Goal: Communication & Community: Answer question/provide support

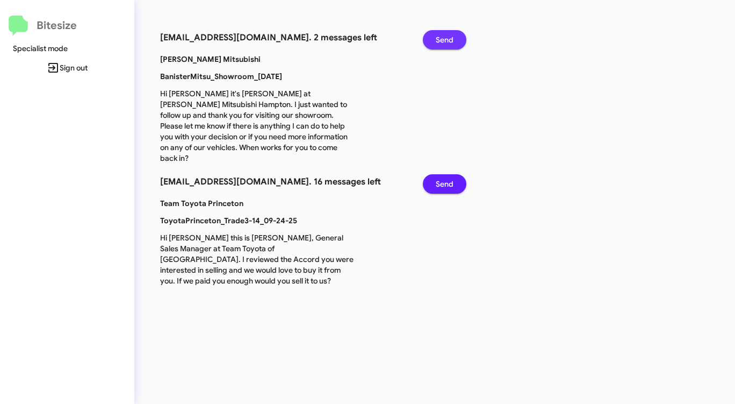
click at [444, 44] on span "Send" at bounding box center [445, 39] width 18 height 19
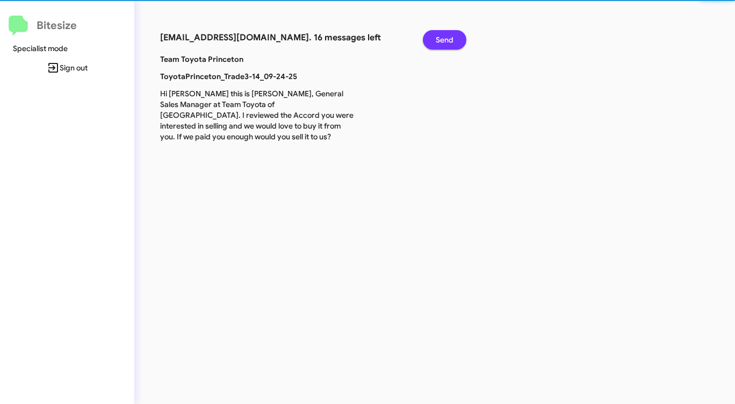
click at [444, 44] on span "Send" at bounding box center [445, 39] width 18 height 19
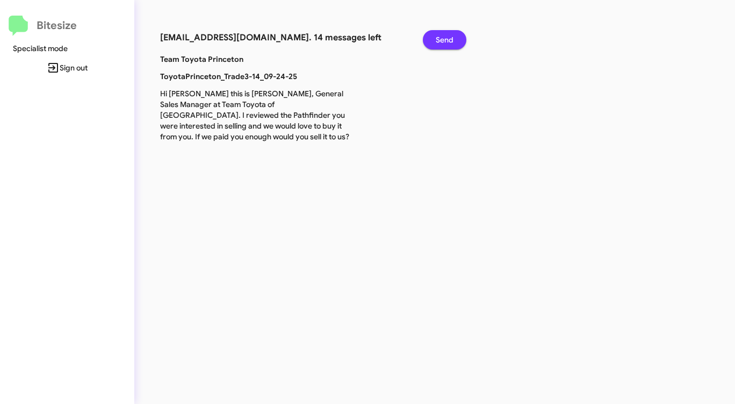
click at [444, 44] on span "Send" at bounding box center [445, 39] width 18 height 19
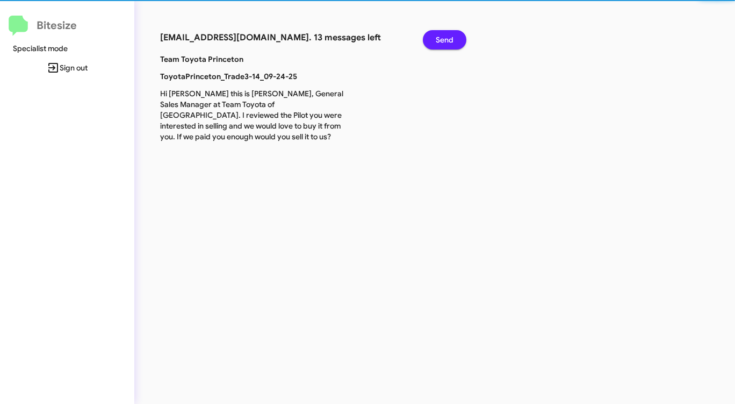
click at [444, 44] on span "Send" at bounding box center [445, 39] width 18 height 19
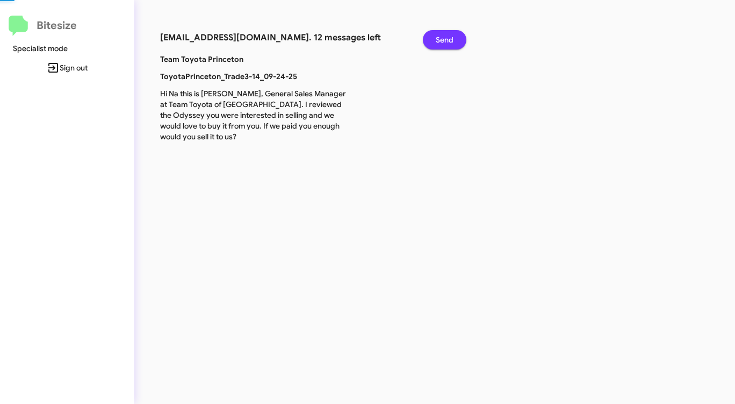
click at [444, 44] on span "Send" at bounding box center [445, 39] width 18 height 19
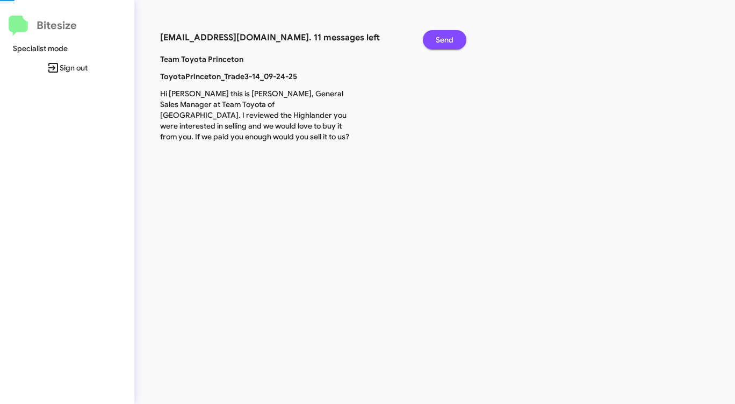
click at [444, 44] on span "Send" at bounding box center [445, 39] width 18 height 19
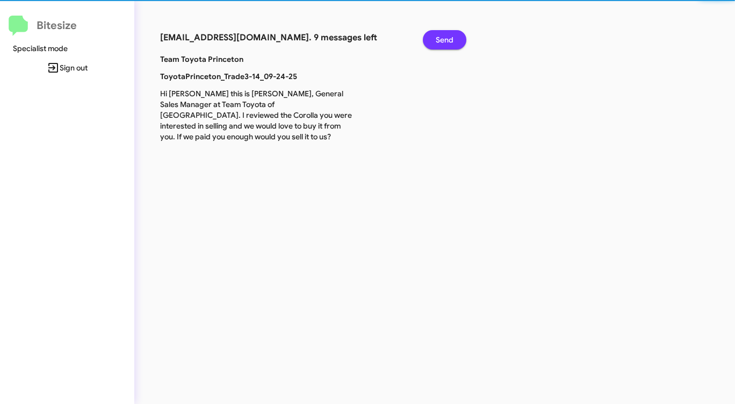
click at [444, 44] on span "Send" at bounding box center [445, 39] width 18 height 19
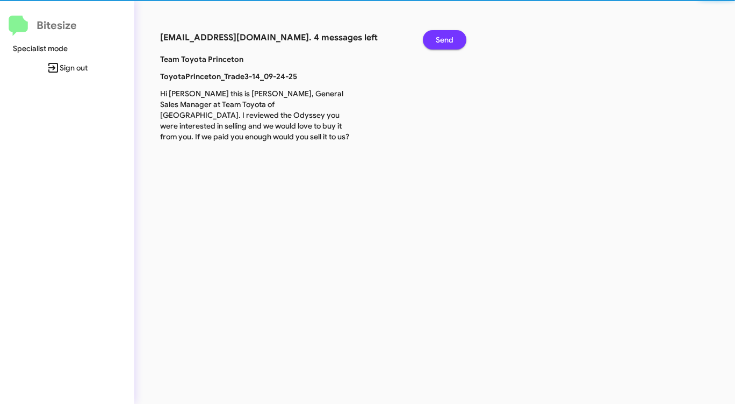
click at [444, 44] on span "Send" at bounding box center [445, 39] width 18 height 19
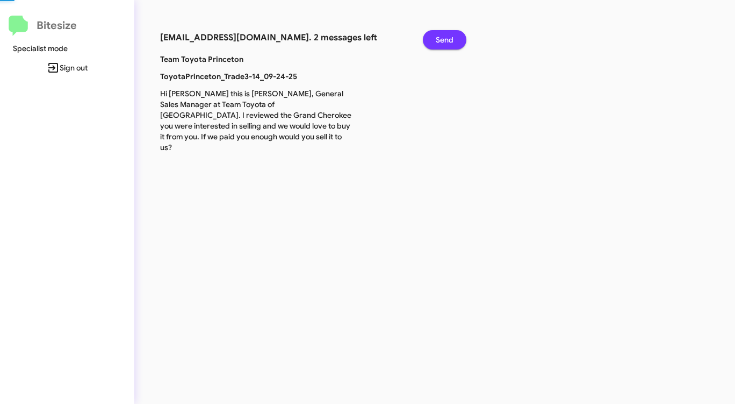
click at [444, 44] on span "Send" at bounding box center [445, 39] width 18 height 19
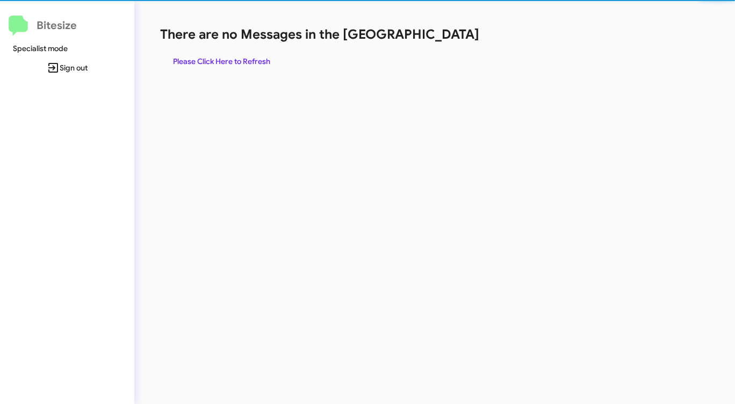
click at [444, 44] on div "There are no Messages in the Queue Please Click Here to Refresh" at bounding box center [384, 48] width 449 height 45
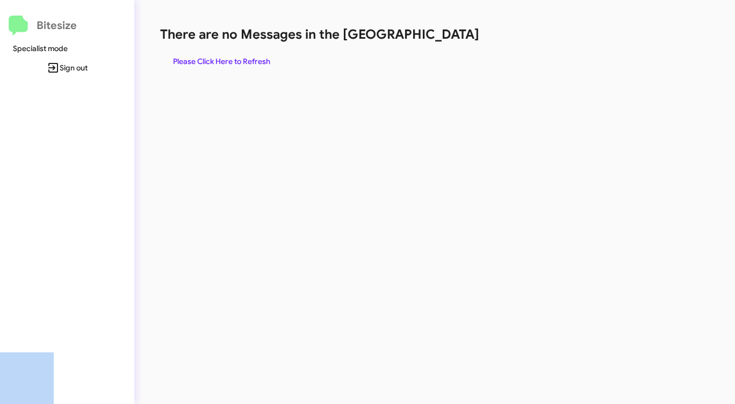
click at [444, 44] on div "There are no Messages in the Queue Please Click Here to Refresh" at bounding box center [384, 48] width 449 height 45
click at [242, 78] on div "There are no Messages in the Queue Please Click Here to Refresh" at bounding box center [384, 202] width 501 height 404
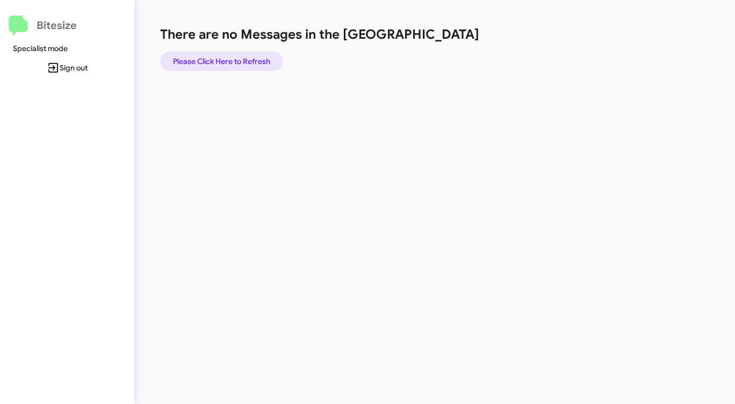
click at [241, 64] on span "Please Click Here to Refresh" at bounding box center [221, 61] width 97 height 19
click at [235, 62] on span "Please Click Here to Refresh" at bounding box center [221, 61] width 97 height 19
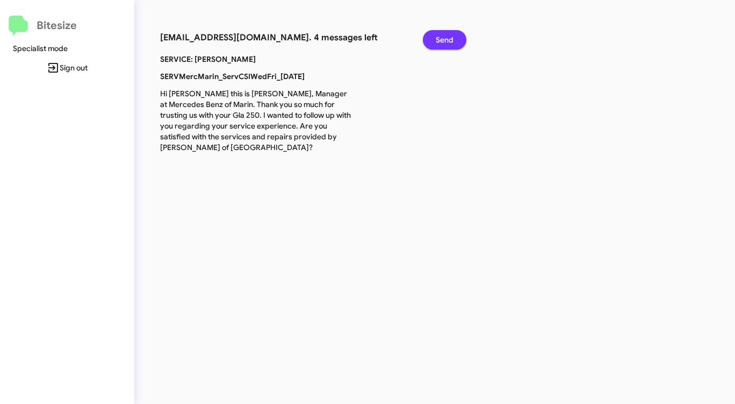
click at [447, 39] on span "Send" at bounding box center [445, 39] width 18 height 19
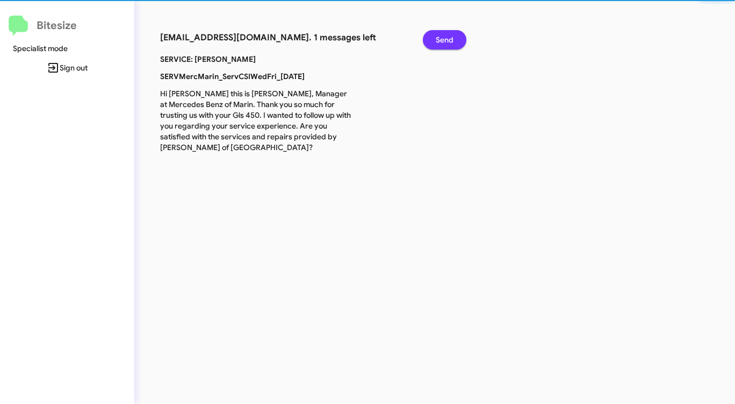
click at [447, 39] on span "Send" at bounding box center [445, 39] width 18 height 19
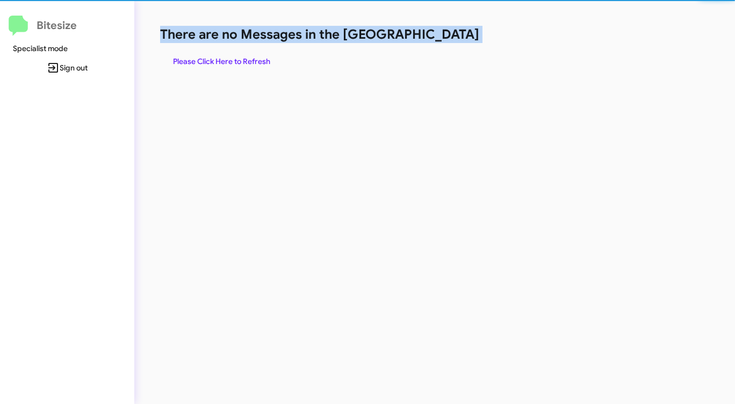
click at [447, 39] on h1 "There are no Messages in the [GEOGRAPHIC_DATA]" at bounding box center [384, 34] width 449 height 17
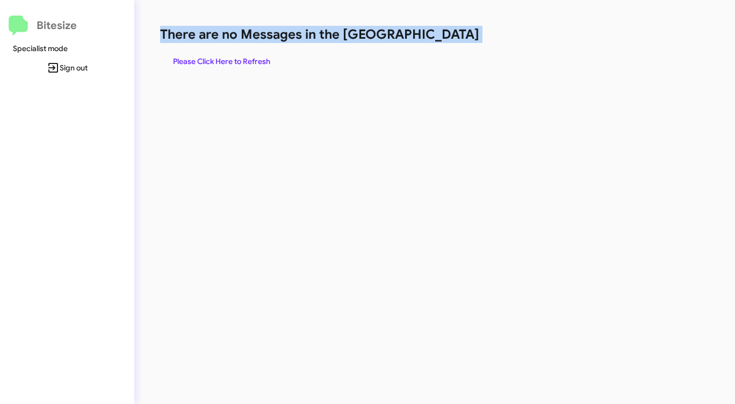
click at [447, 39] on h1 "There are no Messages in the [GEOGRAPHIC_DATA]" at bounding box center [384, 34] width 449 height 17
click at [246, 63] on span "Please Click Here to Refresh" at bounding box center [221, 61] width 97 height 19
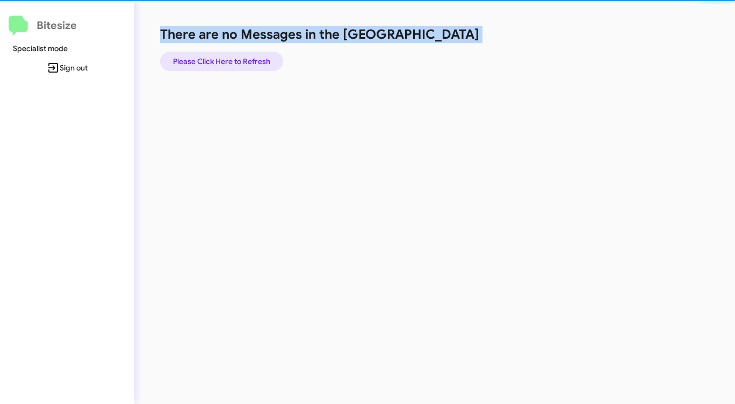
click at [246, 62] on span "Please Click Here to Refresh" at bounding box center [221, 61] width 97 height 19
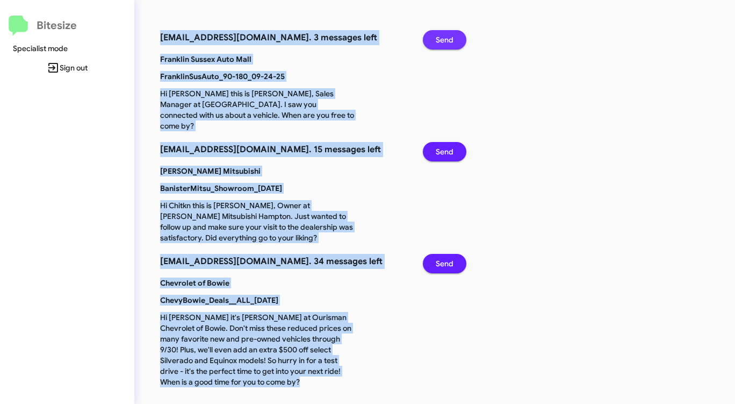
click at [439, 42] on span "Send" at bounding box center [445, 39] width 18 height 19
click at [438, 42] on span "Send" at bounding box center [445, 39] width 18 height 19
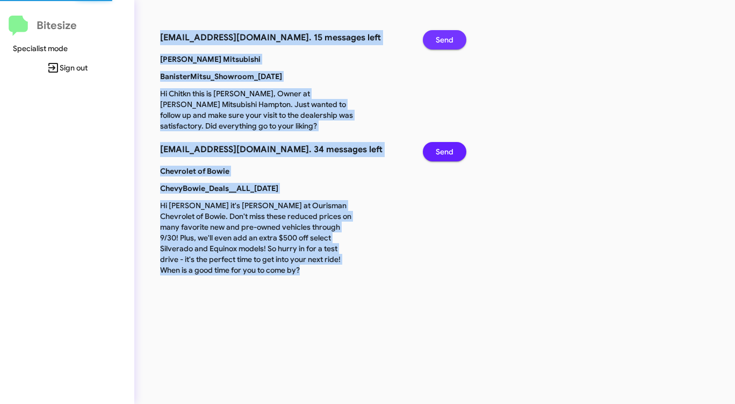
click at [438, 42] on span "Send" at bounding box center [445, 39] width 18 height 19
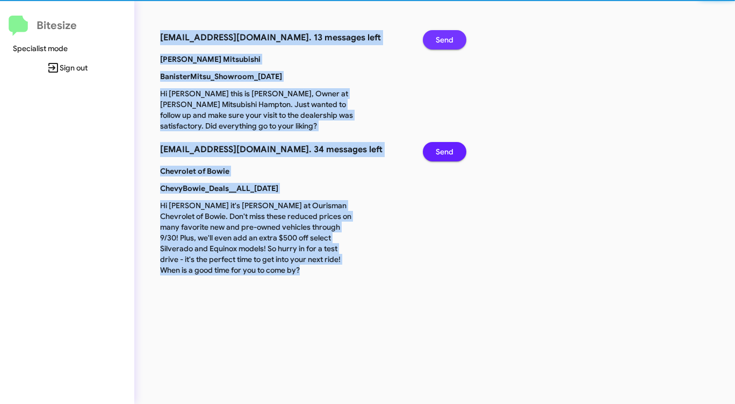
click at [438, 42] on span "Send" at bounding box center [445, 39] width 18 height 19
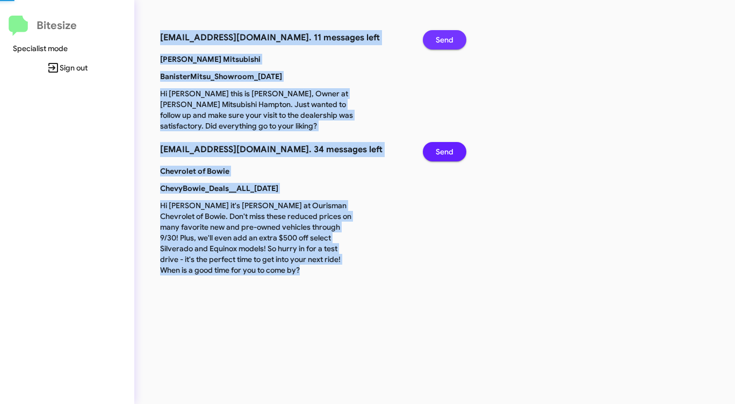
click at [438, 42] on span "Send" at bounding box center [445, 39] width 18 height 19
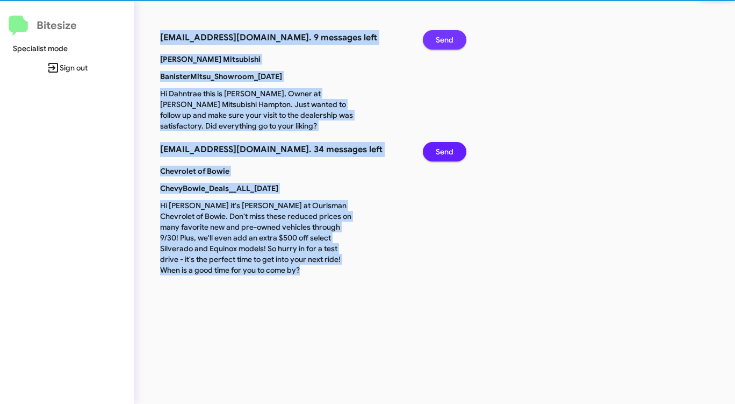
click at [438, 42] on span "Send" at bounding box center [445, 39] width 18 height 19
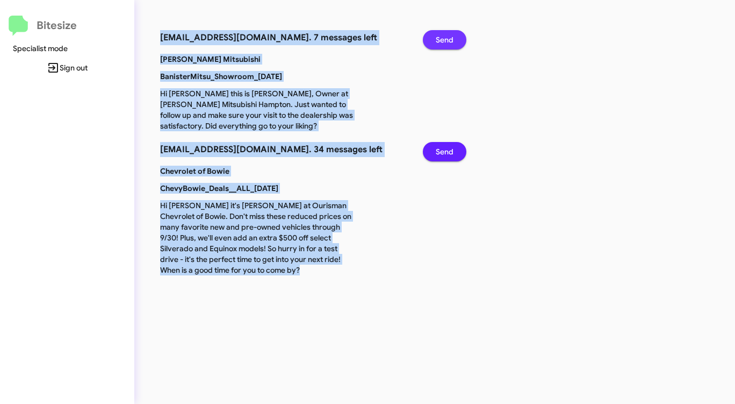
click at [438, 42] on span "Send" at bounding box center [445, 39] width 18 height 19
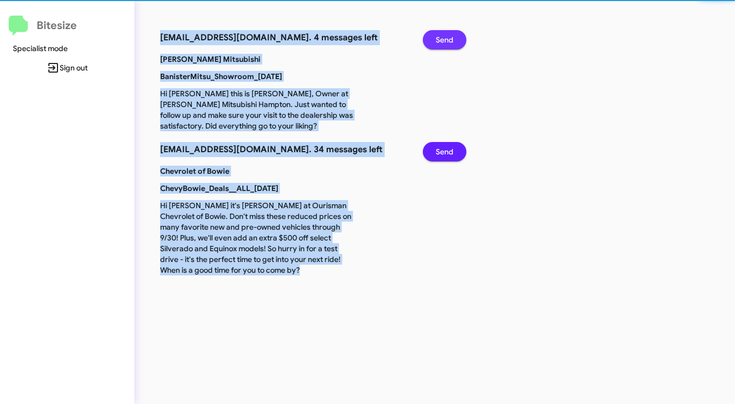
click at [438, 42] on span "Send" at bounding box center [445, 39] width 18 height 19
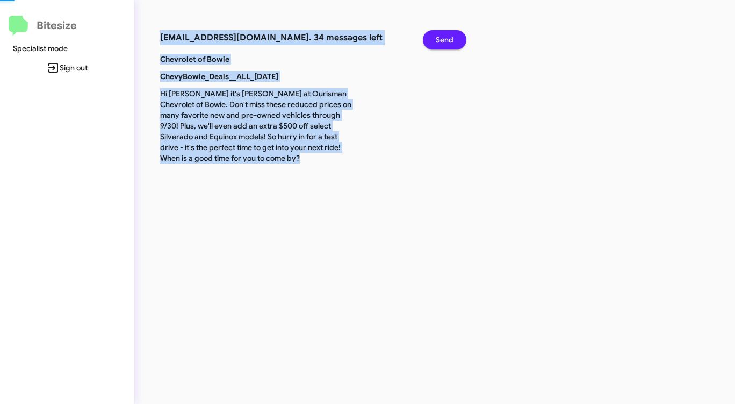
click at [438, 42] on span "Send" at bounding box center [445, 39] width 18 height 19
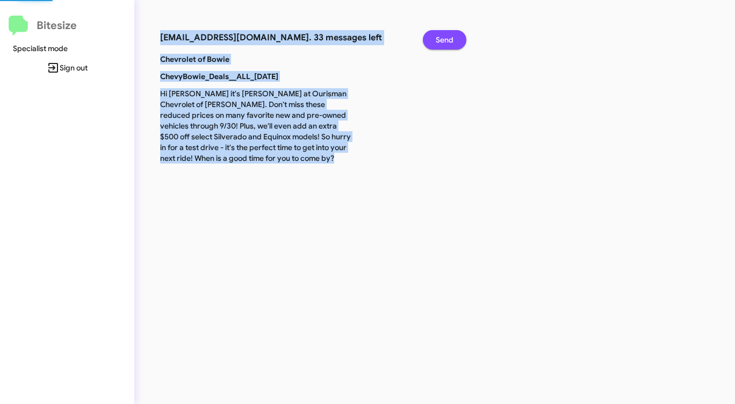
click at [438, 42] on span "Send" at bounding box center [445, 39] width 18 height 19
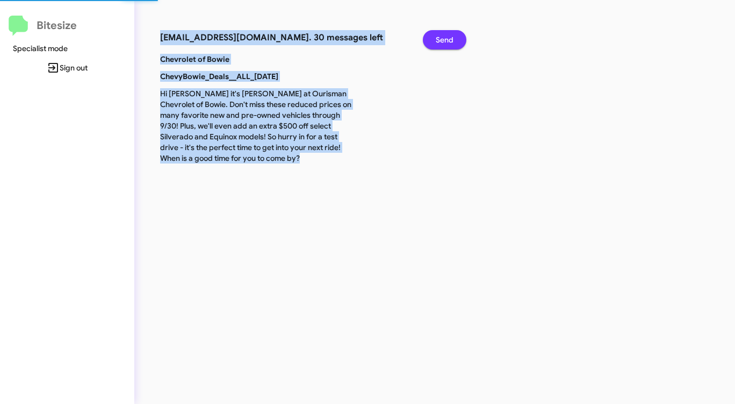
click at [438, 42] on span "Send" at bounding box center [445, 39] width 18 height 19
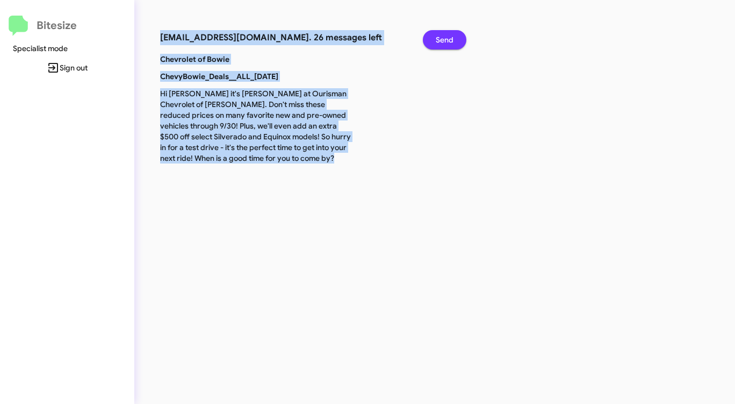
click at [438, 42] on span "Send" at bounding box center [445, 39] width 18 height 19
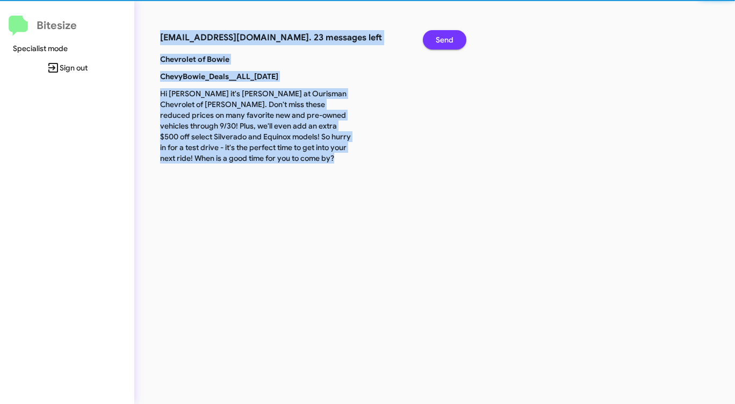
click at [438, 42] on span "Send" at bounding box center [445, 39] width 18 height 19
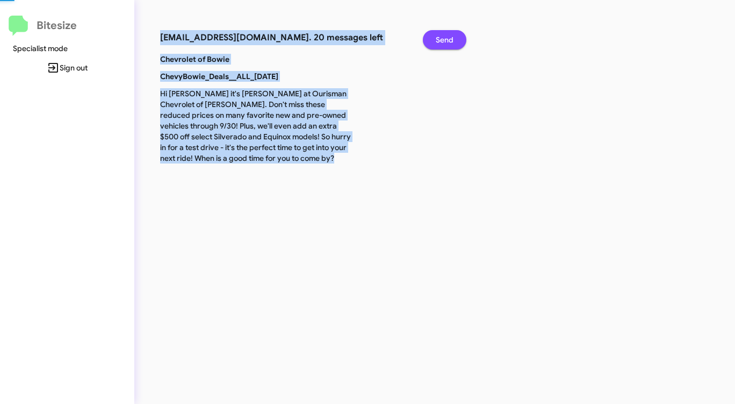
click at [438, 42] on span "Send" at bounding box center [445, 39] width 18 height 19
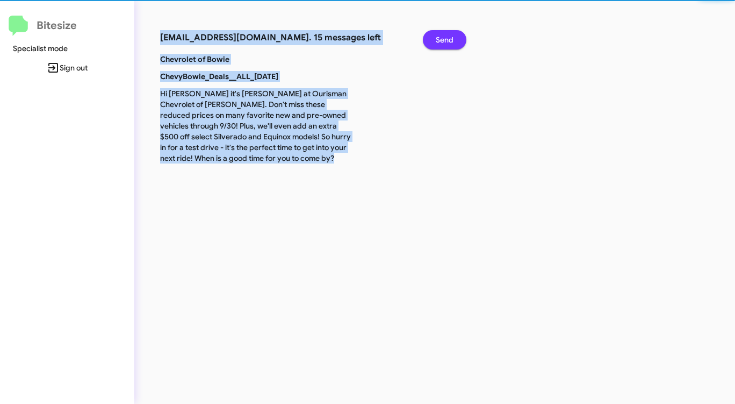
click at [438, 42] on span "Send" at bounding box center [445, 39] width 18 height 19
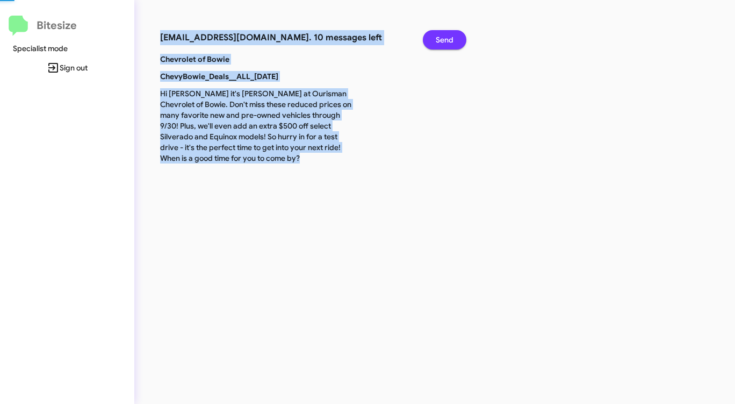
click at [438, 42] on span "Send" at bounding box center [445, 39] width 18 height 19
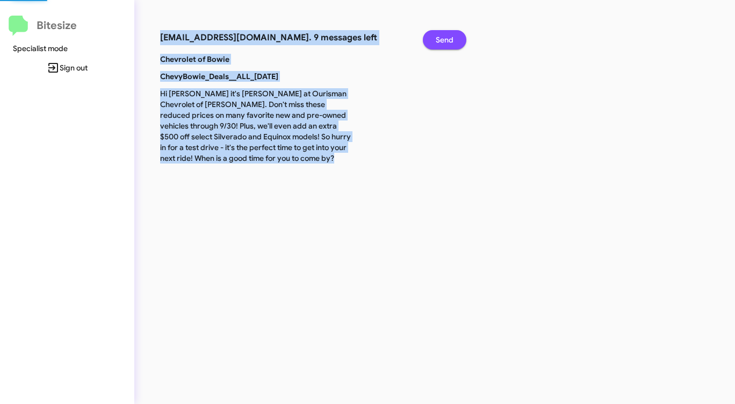
click at [438, 42] on span "Send" at bounding box center [445, 39] width 18 height 19
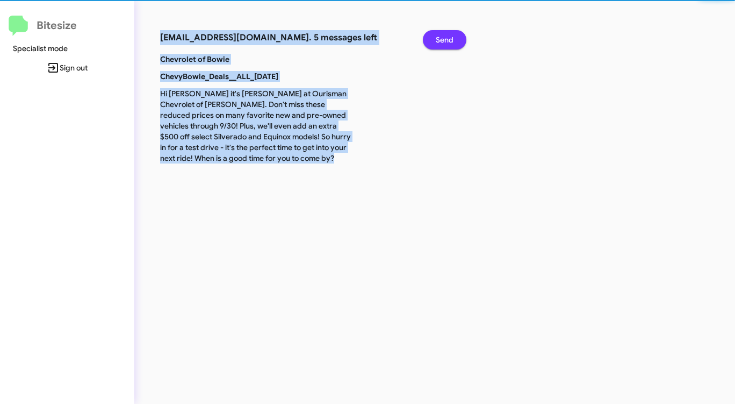
click at [438, 42] on span "Send" at bounding box center [445, 39] width 18 height 19
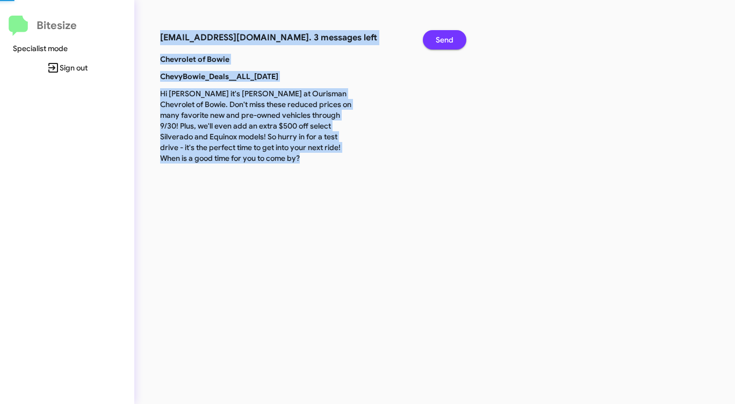
click at [438, 42] on span "Send" at bounding box center [445, 39] width 18 height 19
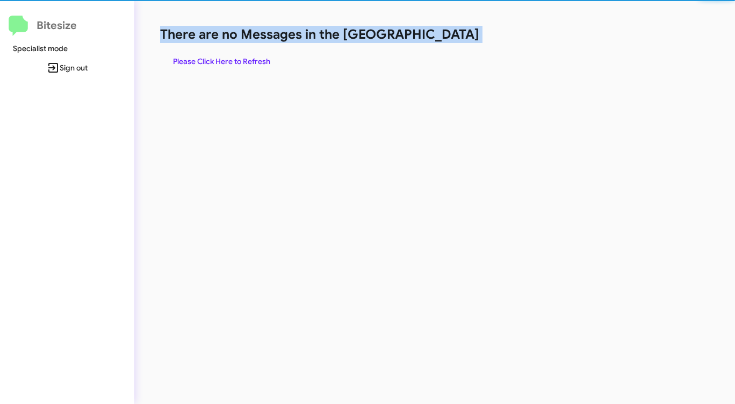
click at [438, 42] on h1 "There are no Messages in the [GEOGRAPHIC_DATA]" at bounding box center [384, 34] width 449 height 17
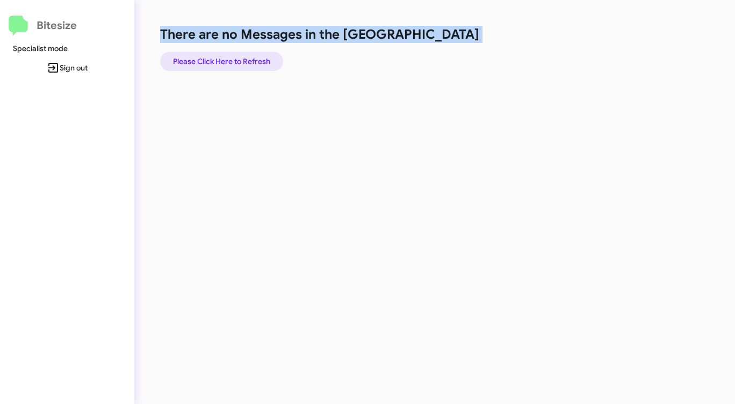
click at [217, 59] on span "Please Click Here to Refresh" at bounding box center [221, 61] width 97 height 19
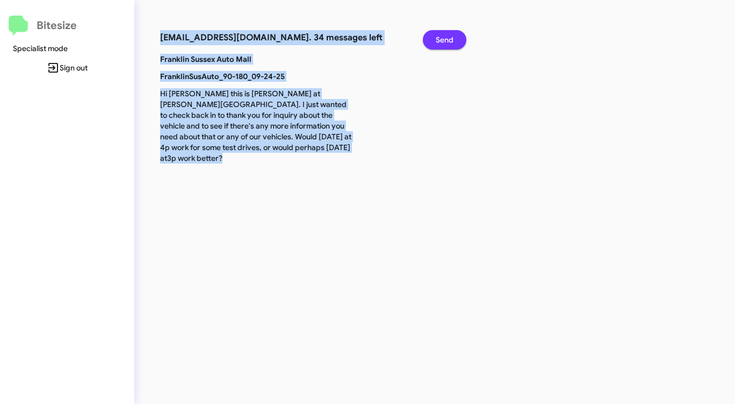
click at [448, 40] on span "Send" at bounding box center [445, 39] width 18 height 19
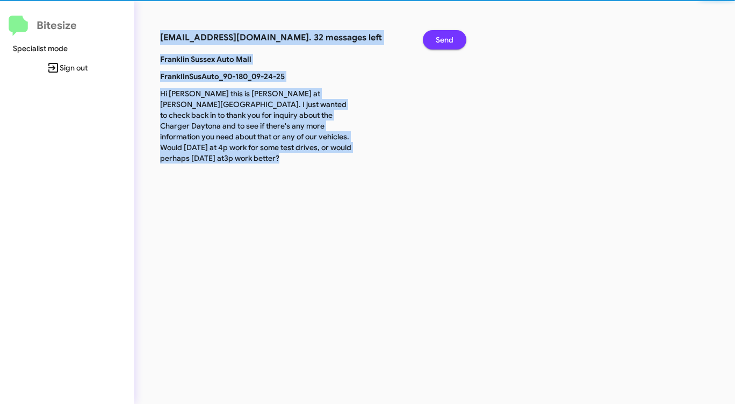
click at [448, 40] on span "Send" at bounding box center [445, 39] width 18 height 19
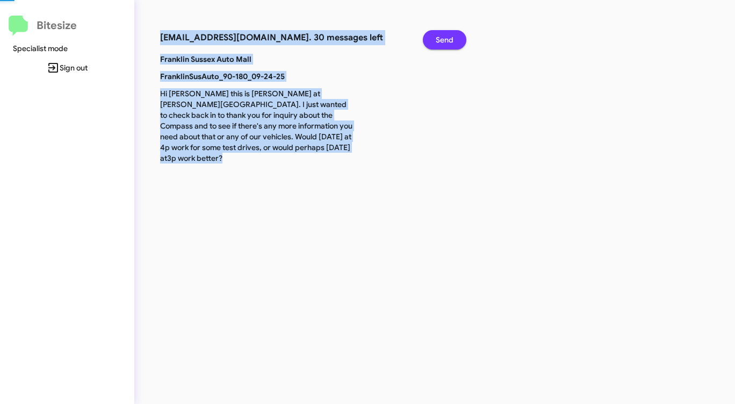
click at [448, 40] on span "Send" at bounding box center [445, 39] width 18 height 19
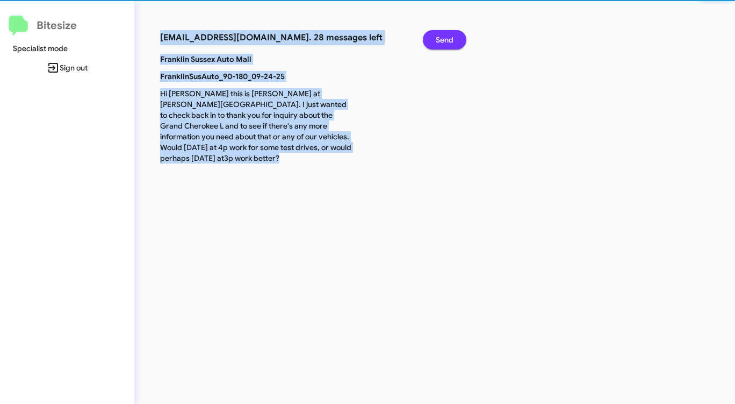
click at [448, 40] on span "Send" at bounding box center [445, 39] width 18 height 19
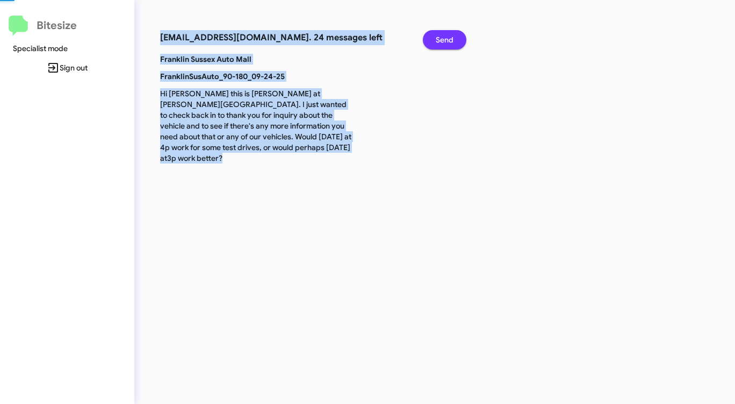
click at [448, 40] on span "Send" at bounding box center [445, 39] width 18 height 19
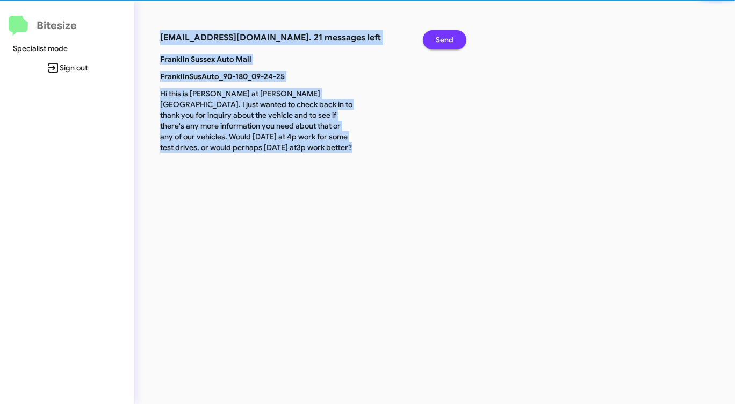
click at [448, 40] on span "Send" at bounding box center [445, 39] width 18 height 19
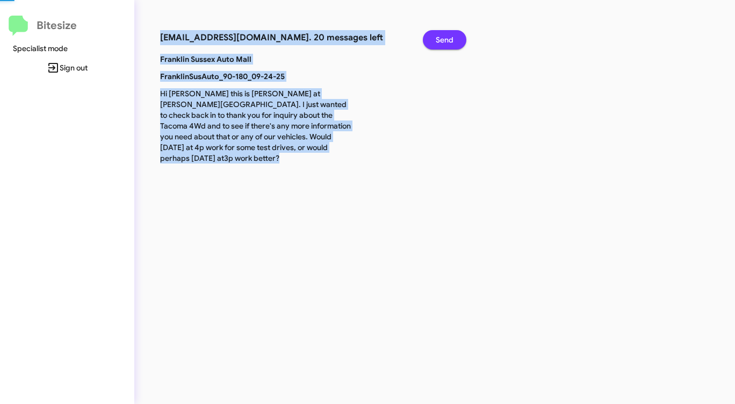
click at [448, 40] on span "Send" at bounding box center [445, 39] width 18 height 19
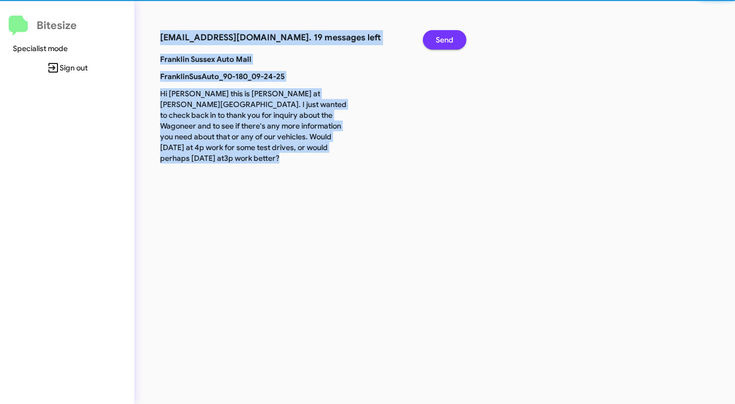
click at [448, 40] on span "Send" at bounding box center [445, 39] width 18 height 19
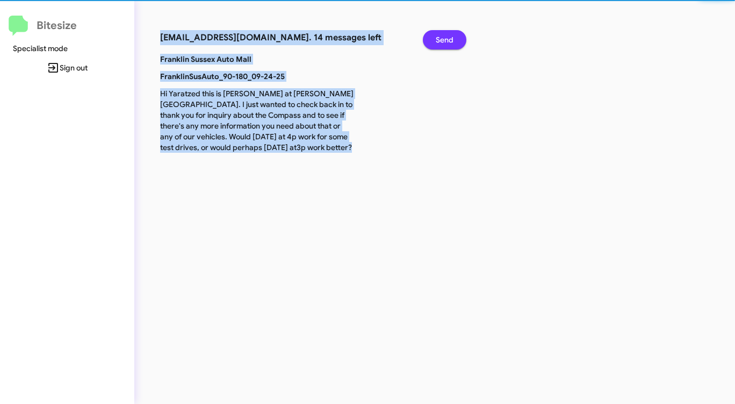
click at [448, 40] on span "Send" at bounding box center [445, 39] width 18 height 19
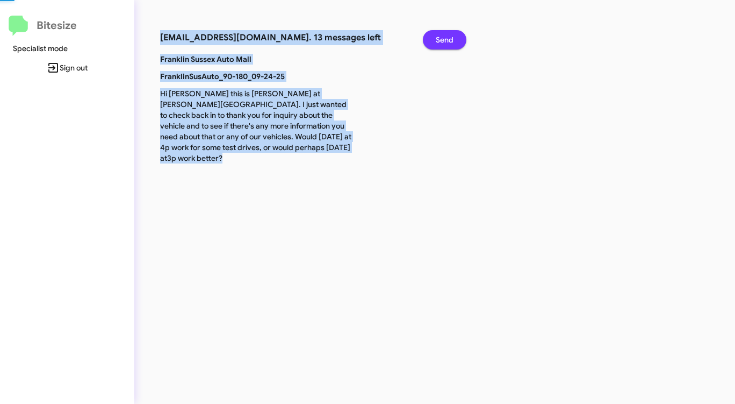
click at [448, 40] on span "Send" at bounding box center [445, 39] width 18 height 19
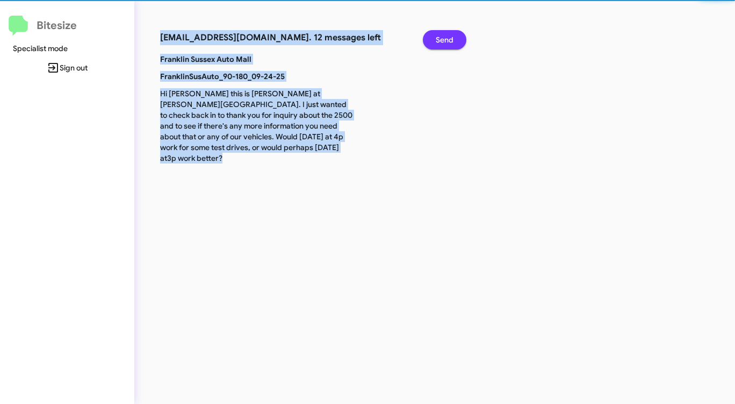
click at [448, 40] on span "Send" at bounding box center [445, 39] width 18 height 19
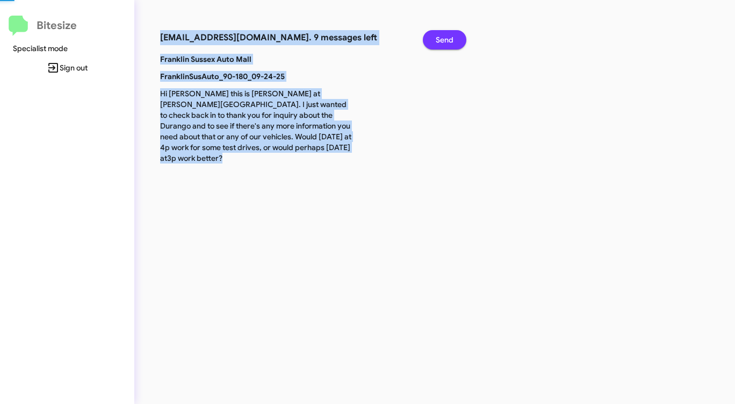
click at [448, 40] on span "Send" at bounding box center [445, 39] width 18 height 19
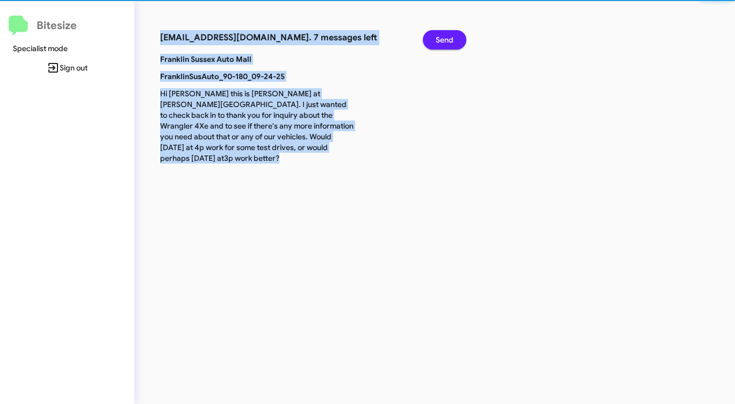
click at [448, 40] on span "Send" at bounding box center [445, 39] width 18 height 19
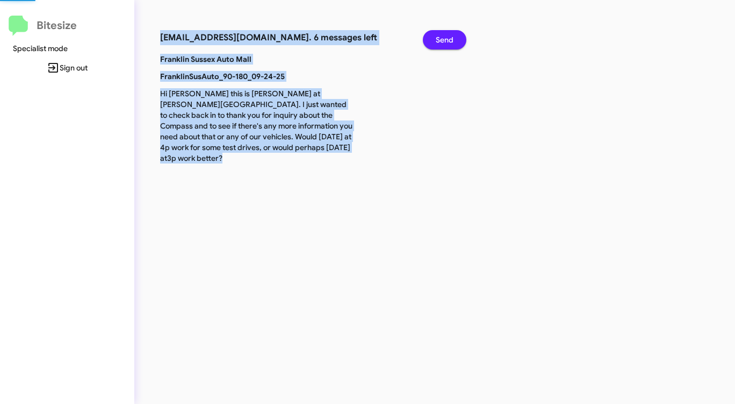
click at [448, 40] on span "Send" at bounding box center [445, 39] width 18 height 19
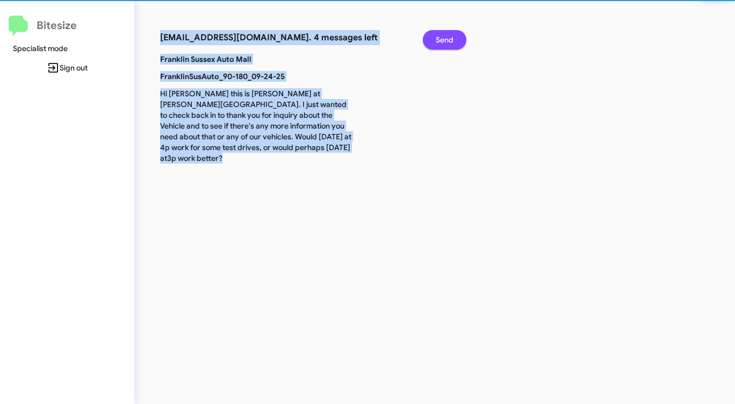
click at [448, 40] on span "Send" at bounding box center [445, 39] width 18 height 19
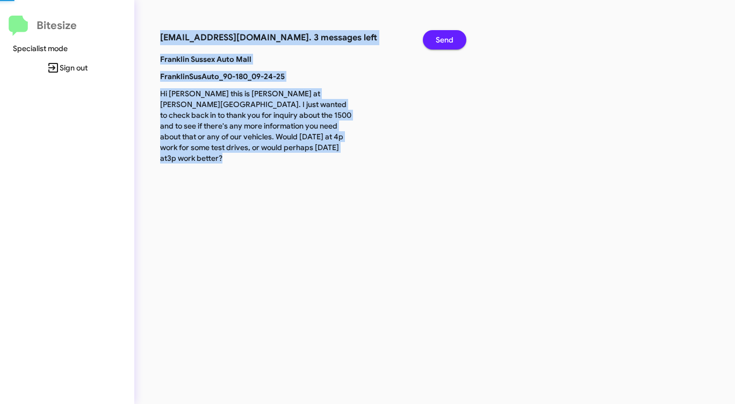
click at [448, 40] on span "Send" at bounding box center [445, 39] width 18 height 19
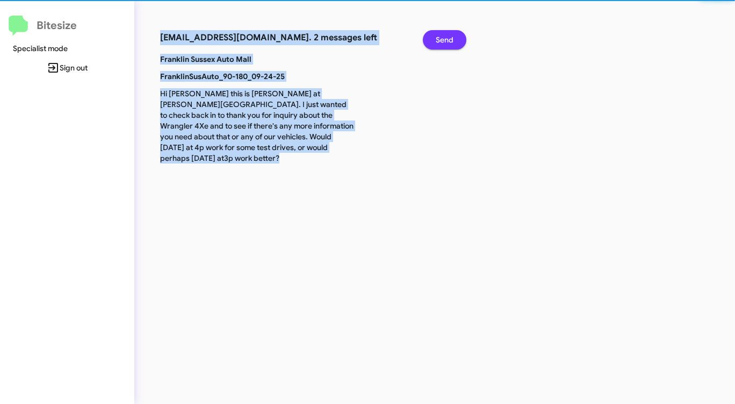
click at [448, 40] on span "Send" at bounding box center [445, 39] width 18 height 19
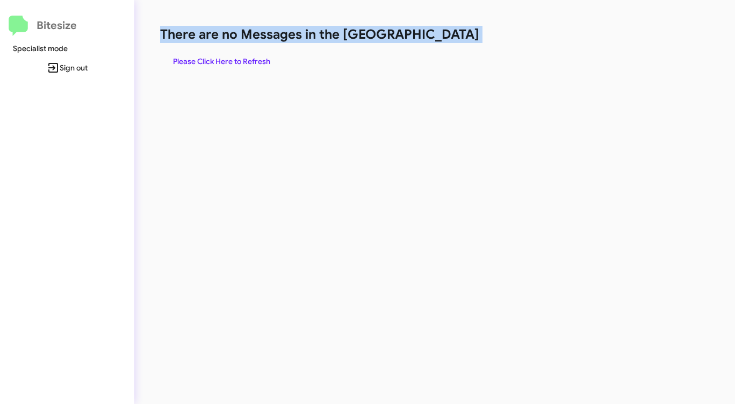
click at [448, 40] on h1 "There are no Messages in the [GEOGRAPHIC_DATA]" at bounding box center [384, 34] width 449 height 17
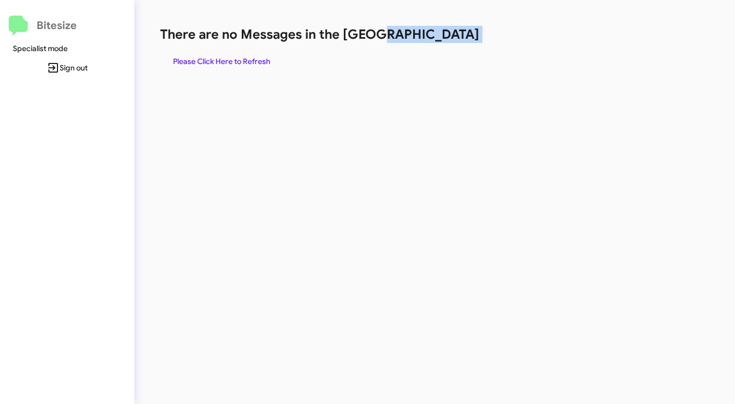
click at [448, 40] on h1 "There are no Messages in the [GEOGRAPHIC_DATA]" at bounding box center [384, 34] width 449 height 17
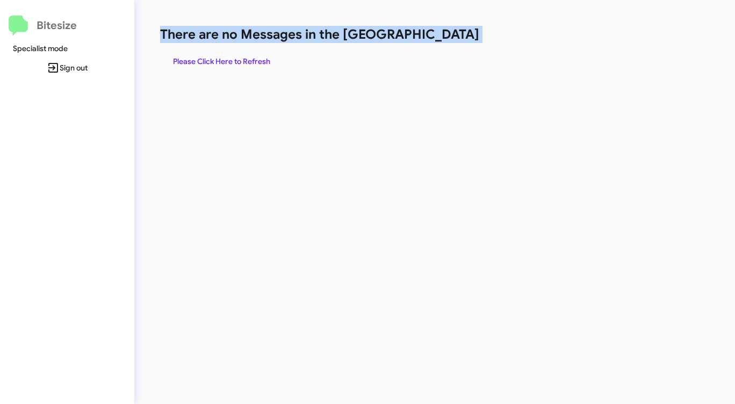
click at [448, 40] on h1 "There are no Messages in the [GEOGRAPHIC_DATA]" at bounding box center [384, 34] width 449 height 17
click at [256, 62] on span "Please Click Here to Refresh" at bounding box center [221, 61] width 97 height 19
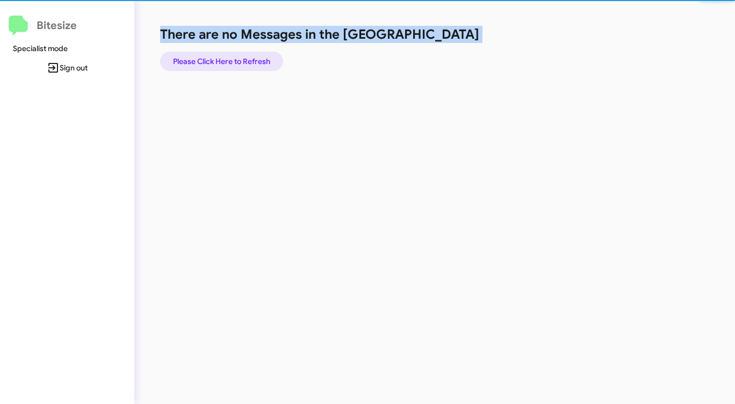
click at [256, 62] on span "Please Click Here to Refresh" at bounding box center [221, 61] width 97 height 19
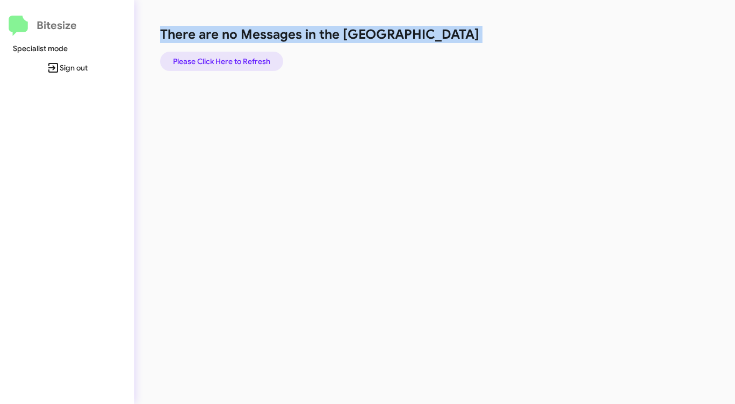
click at [254, 62] on span "Please Click Here to Refresh" at bounding box center [221, 61] width 97 height 19
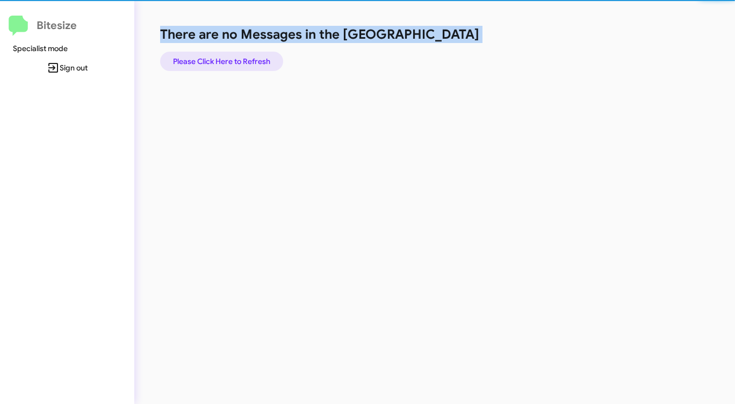
click at [254, 62] on span "Please Click Here to Refresh" at bounding box center [221, 61] width 97 height 19
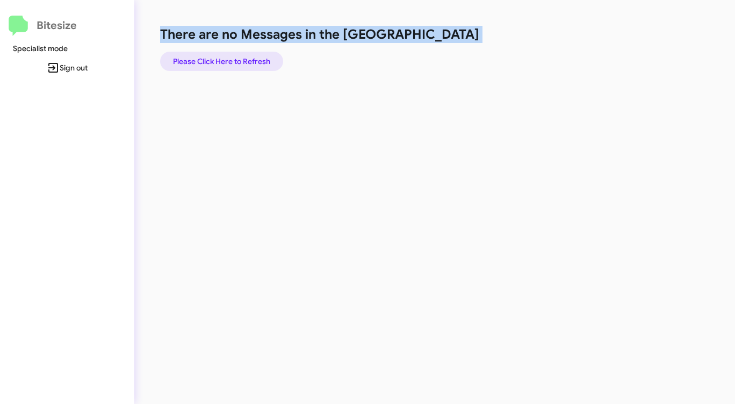
click at [254, 62] on span "Please Click Here to Refresh" at bounding box center [221, 61] width 97 height 19
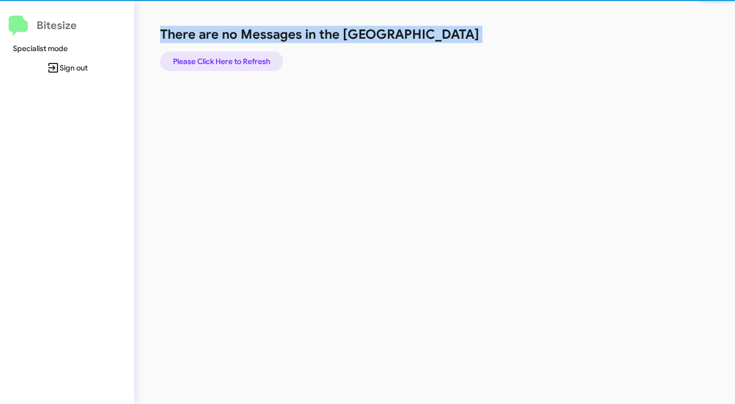
click at [254, 62] on span "Please Click Here to Refresh" at bounding box center [221, 61] width 97 height 19
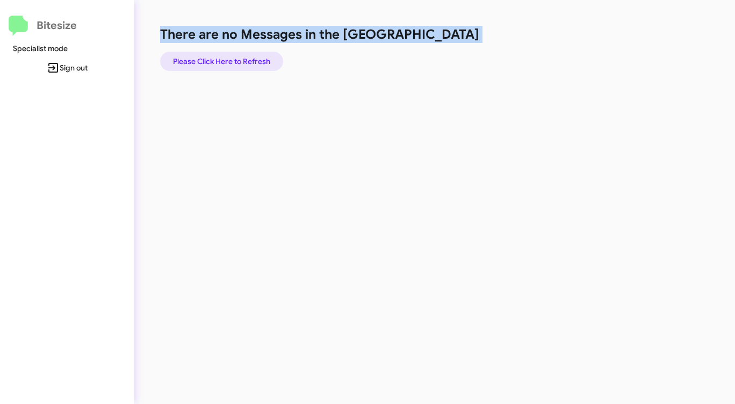
click at [254, 62] on span "Please Click Here to Refresh" at bounding box center [221, 61] width 97 height 19
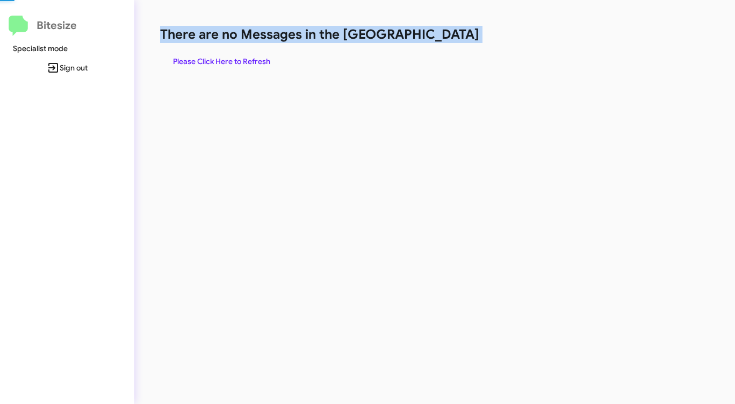
click at [254, 62] on span "Please Click Here to Refresh" at bounding box center [221, 61] width 97 height 19
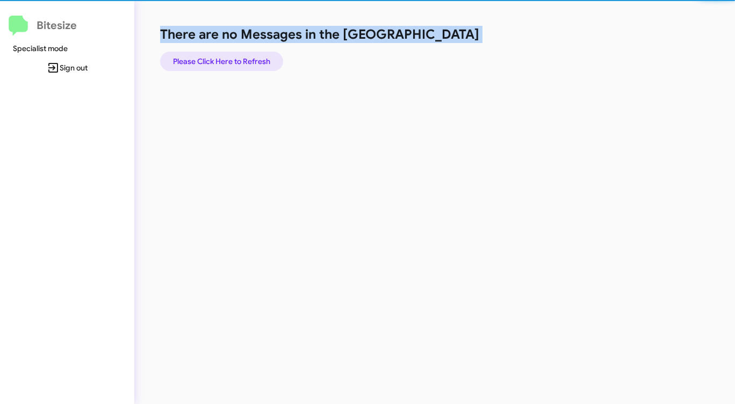
click at [254, 62] on span "Please Click Here to Refresh" at bounding box center [221, 61] width 97 height 19
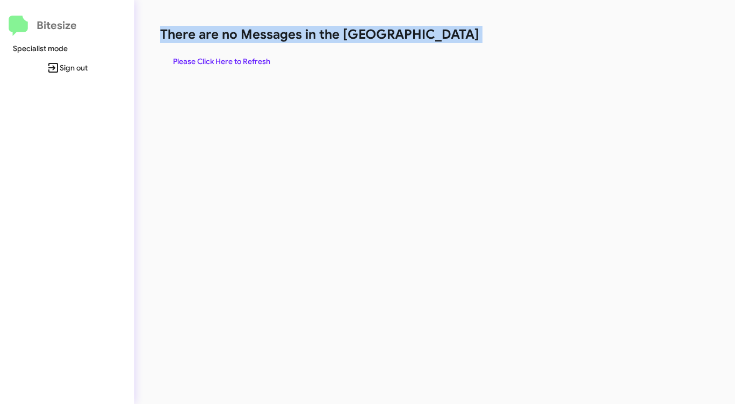
click at [254, 62] on span "Please Click Here to Refresh" at bounding box center [221, 61] width 97 height 19
click at [253, 62] on span "Please Click Here to Refresh" at bounding box center [221, 61] width 97 height 19
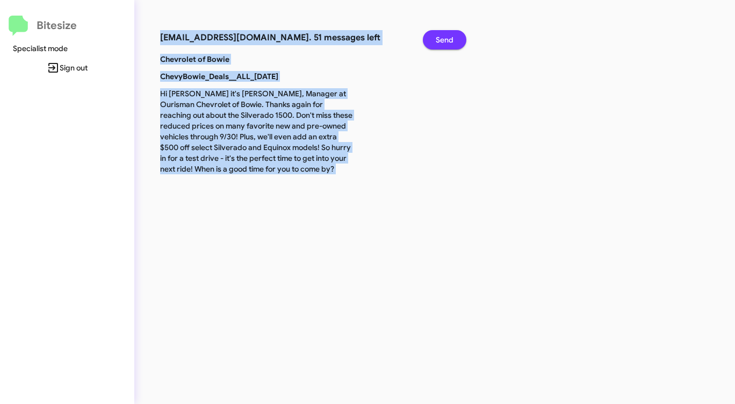
click at [445, 36] on span "Send" at bounding box center [445, 39] width 18 height 19
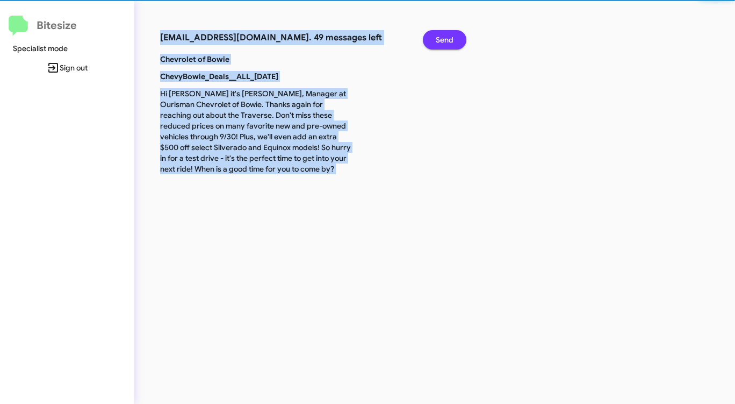
click at [445, 36] on span "Send" at bounding box center [445, 39] width 18 height 19
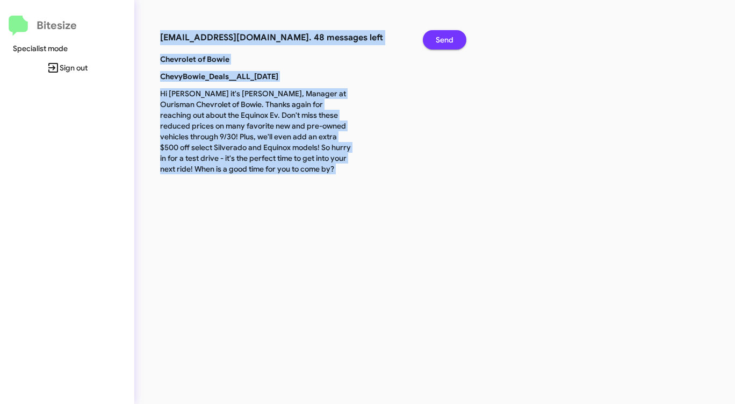
click at [445, 36] on span "Send" at bounding box center [445, 39] width 18 height 19
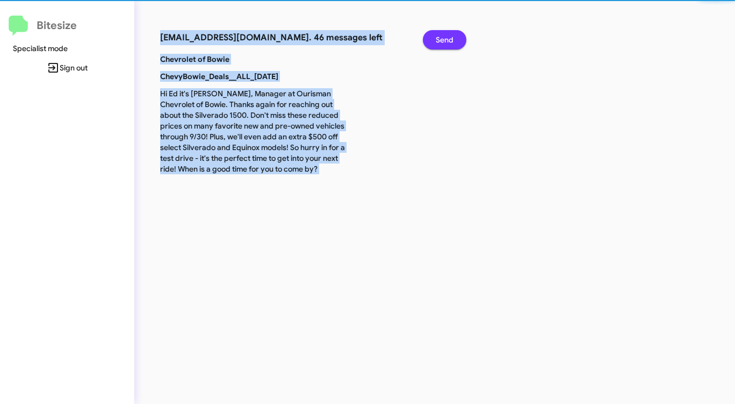
click at [445, 36] on span "Send" at bounding box center [445, 39] width 18 height 19
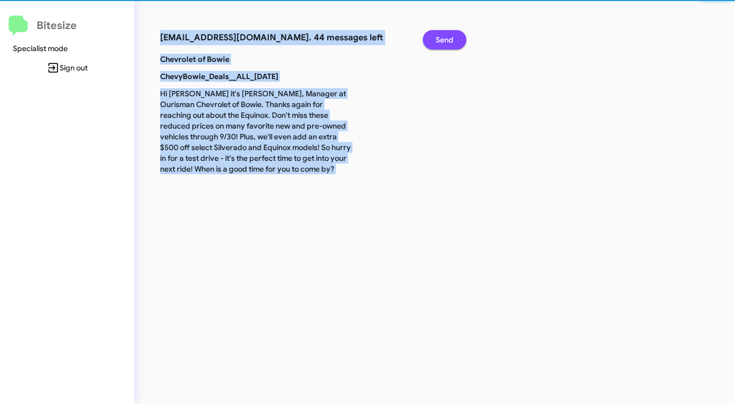
click at [445, 36] on span "Send" at bounding box center [445, 39] width 18 height 19
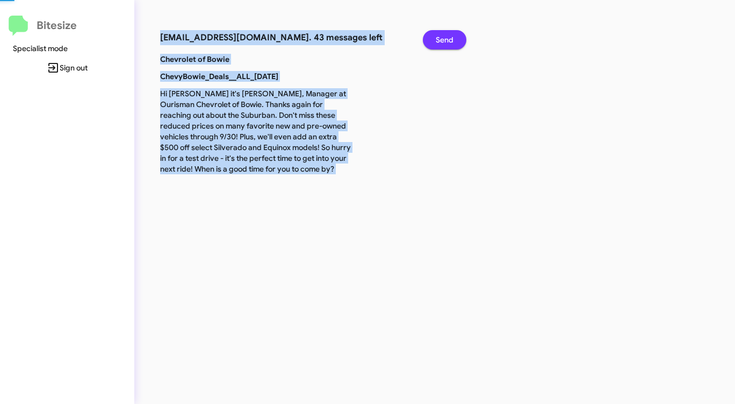
click at [445, 36] on span "Send" at bounding box center [445, 39] width 18 height 19
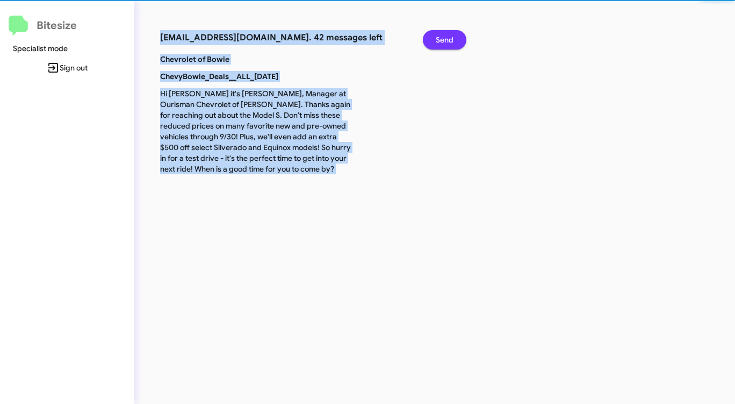
click at [445, 36] on span "Send" at bounding box center [445, 39] width 18 height 19
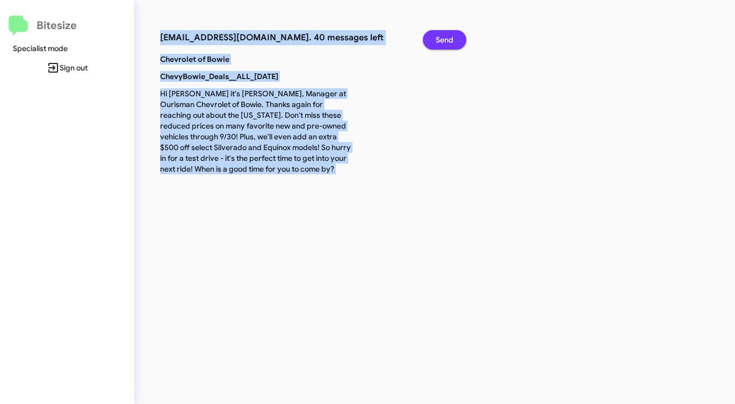
click at [445, 36] on span "Send" at bounding box center [445, 39] width 18 height 19
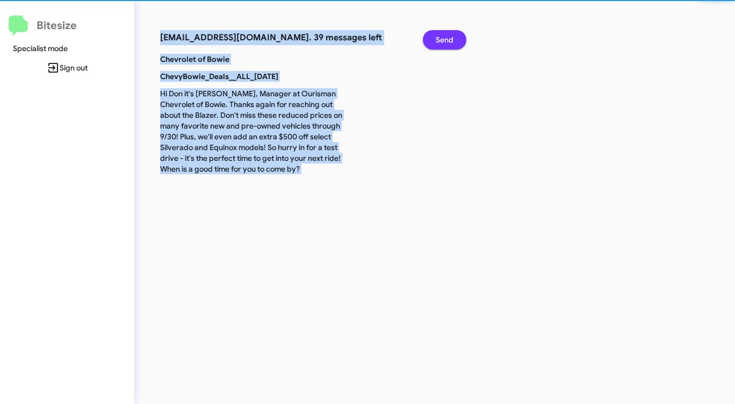
click at [445, 36] on span "Send" at bounding box center [445, 39] width 18 height 19
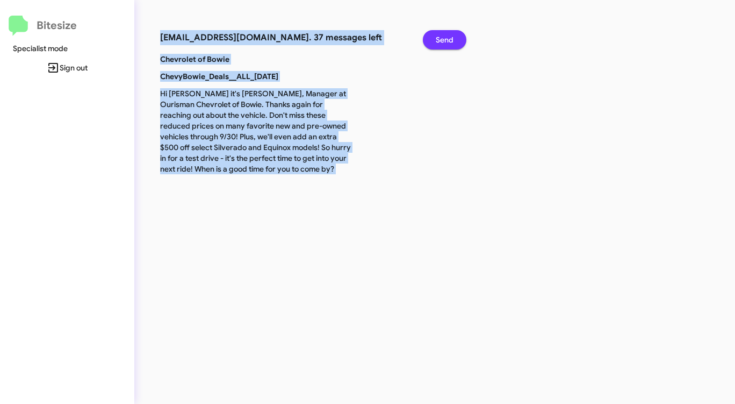
click at [445, 36] on span "Send" at bounding box center [445, 39] width 18 height 19
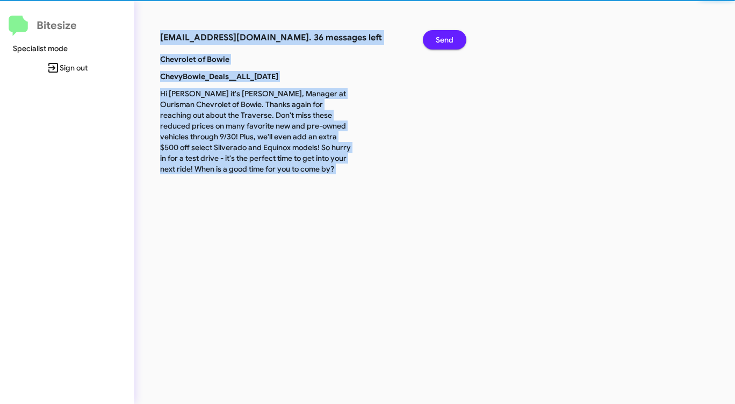
click at [445, 36] on span "Send" at bounding box center [445, 39] width 18 height 19
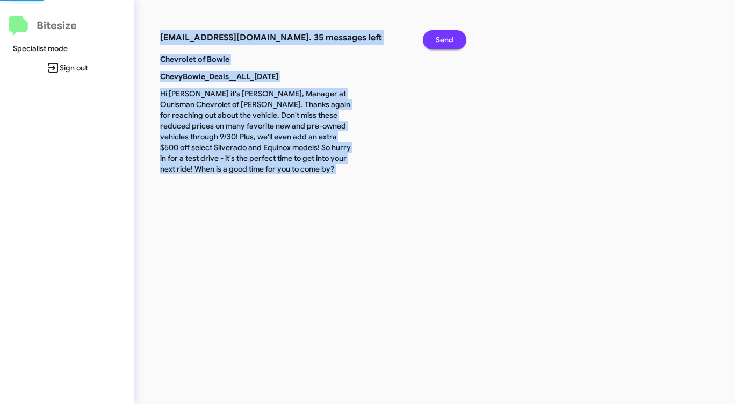
click at [445, 36] on span "Send" at bounding box center [445, 39] width 18 height 19
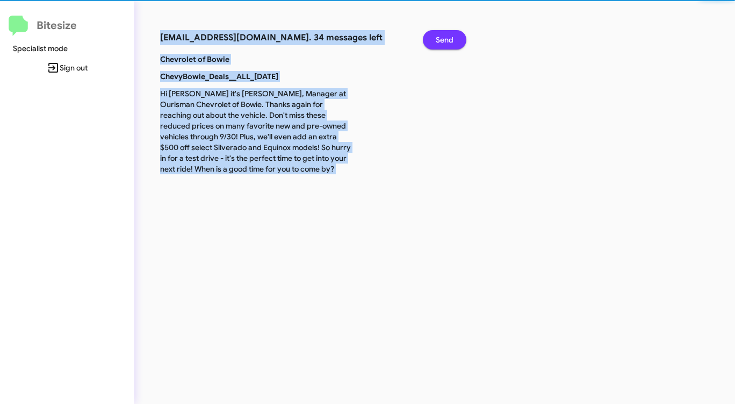
click at [445, 36] on span "Send" at bounding box center [445, 39] width 18 height 19
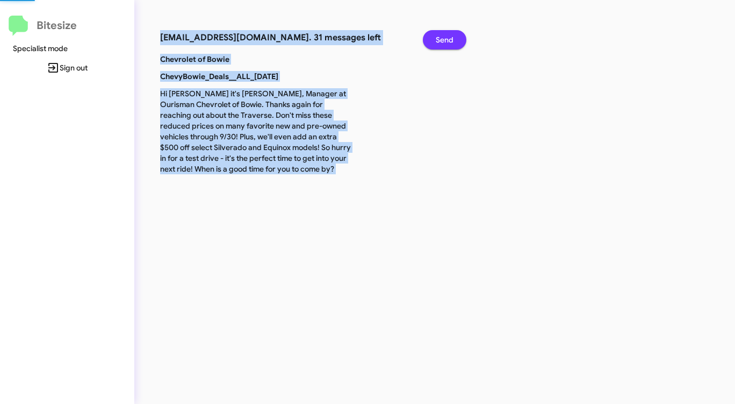
click at [445, 36] on span "Send" at bounding box center [445, 39] width 18 height 19
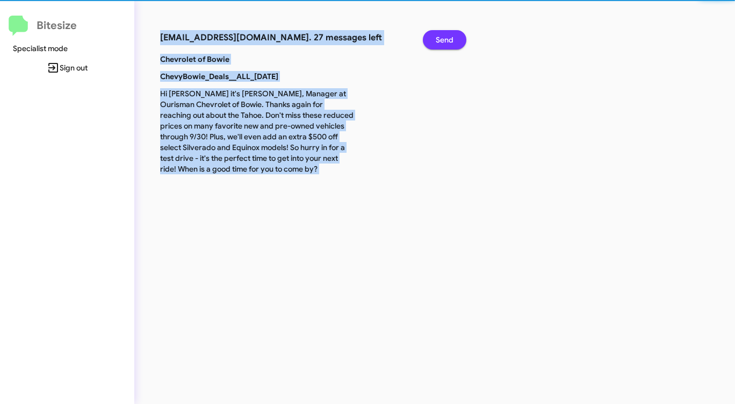
click at [445, 36] on span "Send" at bounding box center [445, 39] width 18 height 19
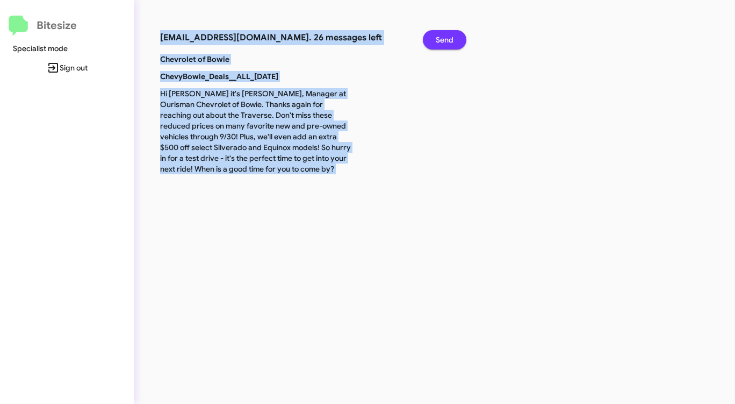
click at [445, 36] on span "Send" at bounding box center [445, 39] width 18 height 19
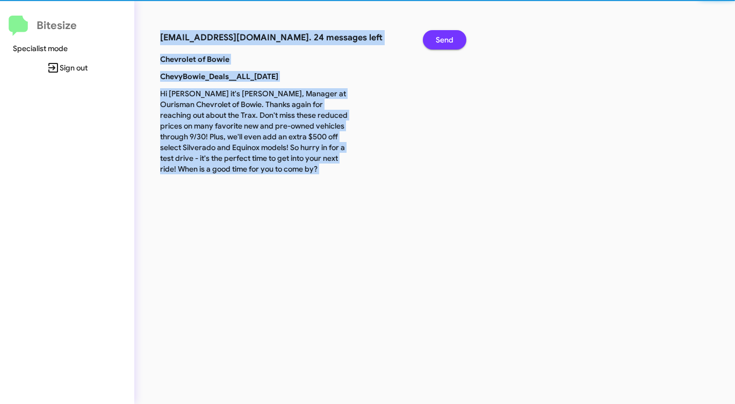
click at [445, 36] on span "Send" at bounding box center [445, 39] width 18 height 19
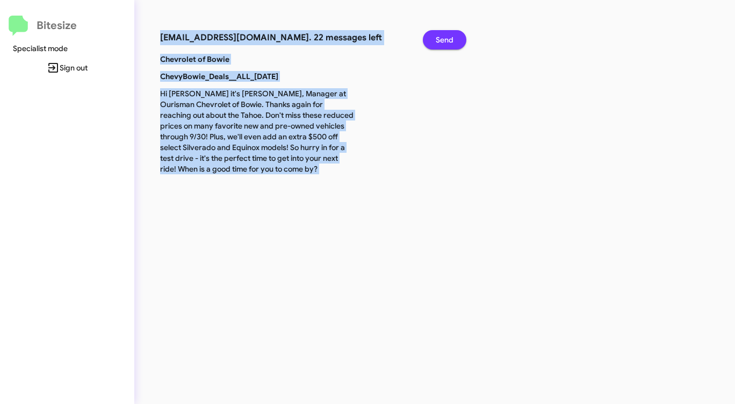
click at [445, 36] on span "Send" at bounding box center [445, 39] width 18 height 19
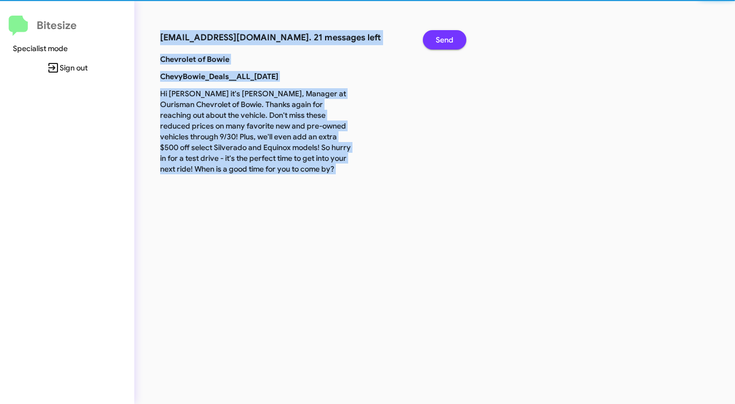
click at [445, 36] on span "Send" at bounding box center [445, 39] width 18 height 19
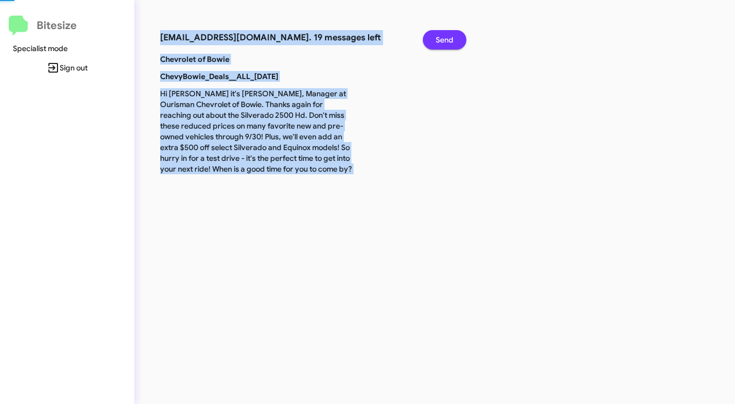
click at [445, 36] on span "Send" at bounding box center [445, 39] width 18 height 19
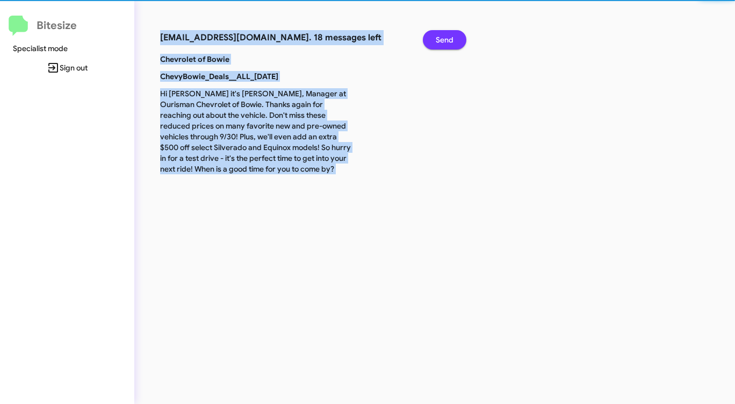
click at [445, 36] on span "Send" at bounding box center [445, 39] width 18 height 19
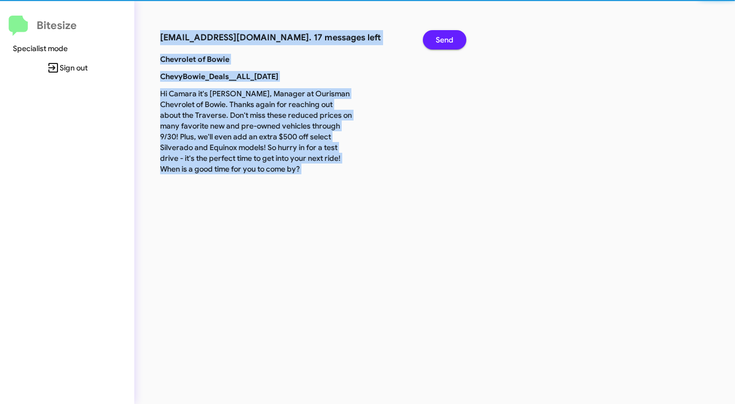
click at [445, 36] on span "Send" at bounding box center [445, 39] width 18 height 19
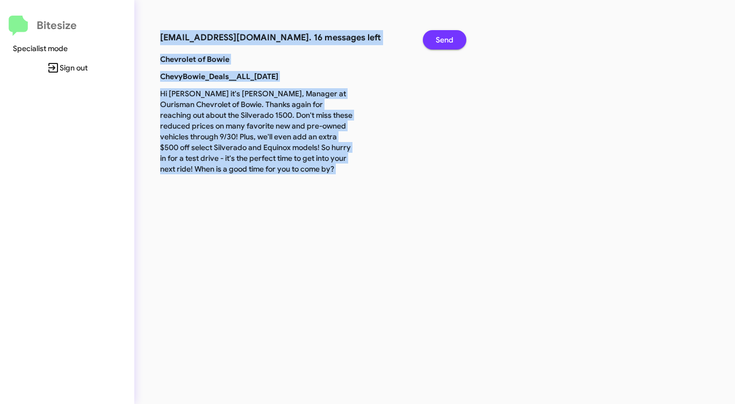
click at [445, 36] on span "Send" at bounding box center [445, 39] width 18 height 19
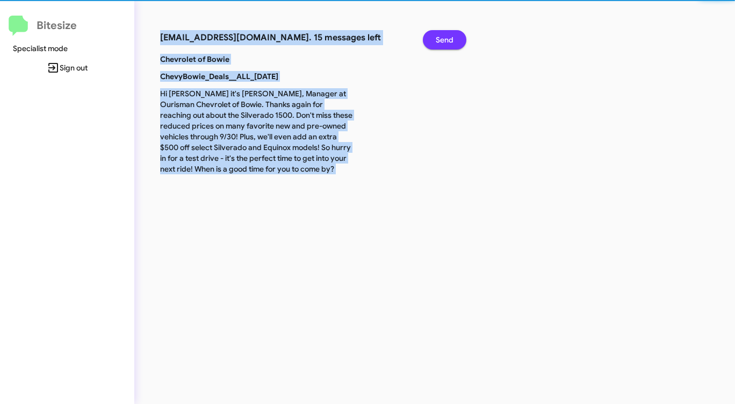
click at [445, 36] on span "Send" at bounding box center [445, 39] width 18 height 19
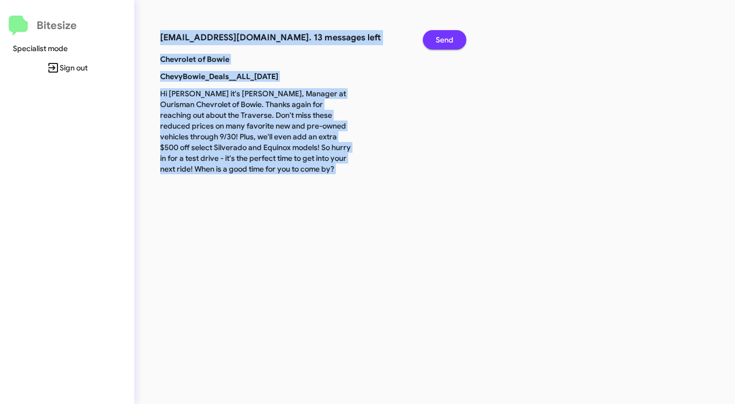
click at [445, 36] on span "Send" at bounding box center [445, 39] width 18 height 19
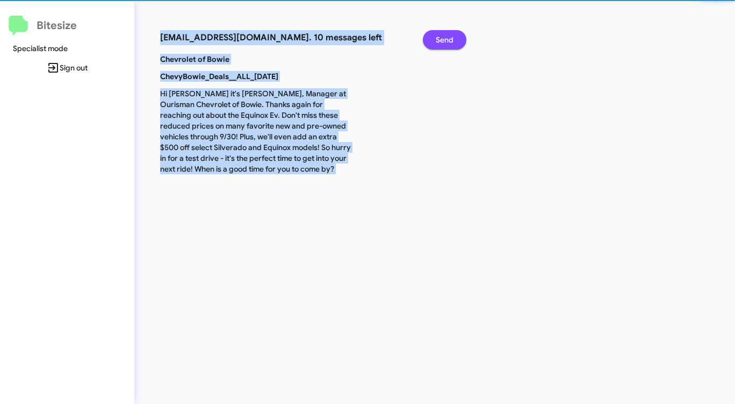
click at [445, 36] on span "Send" at bounding box center [445, 39] width 18 height 19
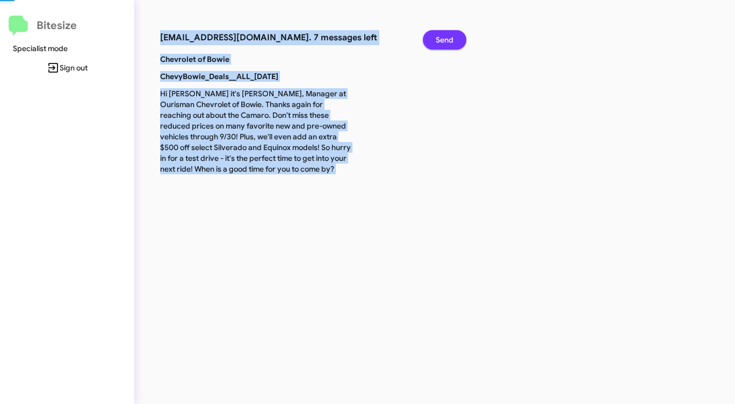
click at [445, 36] on span "Send" at bounding box center [445, 39] width 18 height 19
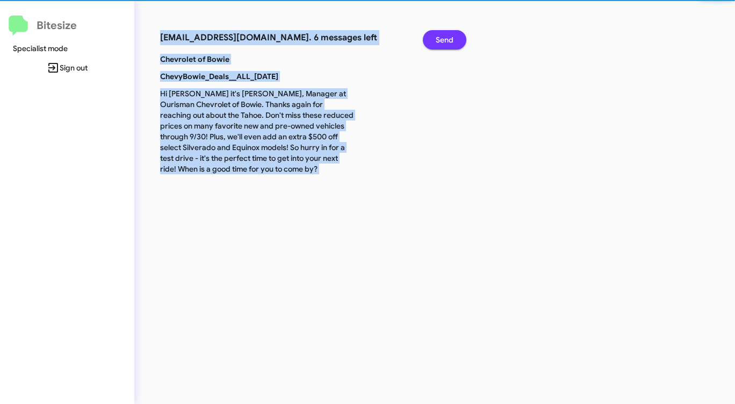
click at [445, 36] on span "Send" at bounding box center [445, 39] width 18 height 19
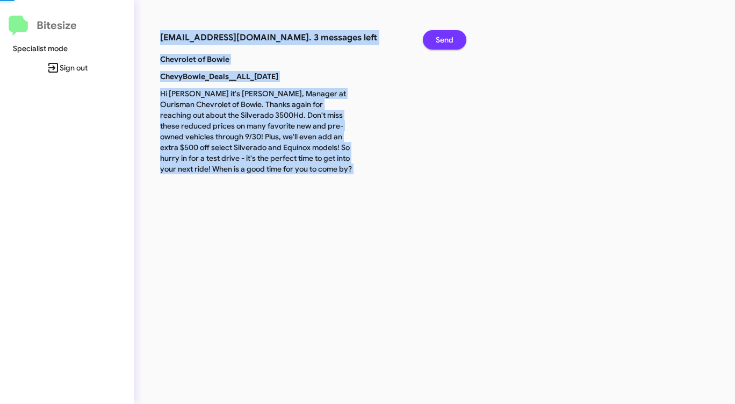
click at [445, 36] on span "Send" at bounding box center [445, 39] width 18 height 19
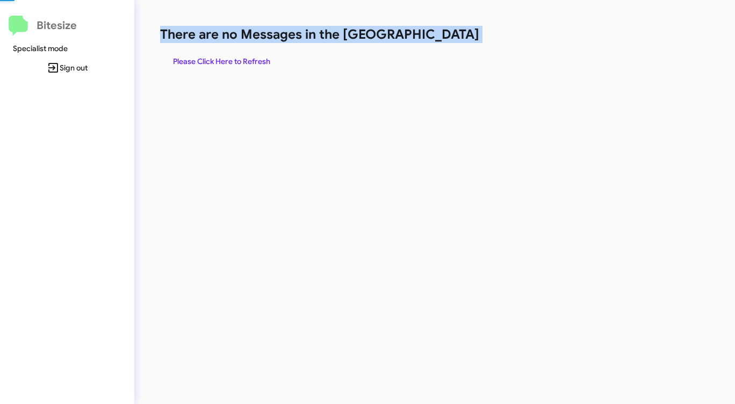
click at [445, 36] on h1 "There are no Messages in the [GEOGRAPHIC_DATA]" at bounding box center [384, 34] width 449 height 17
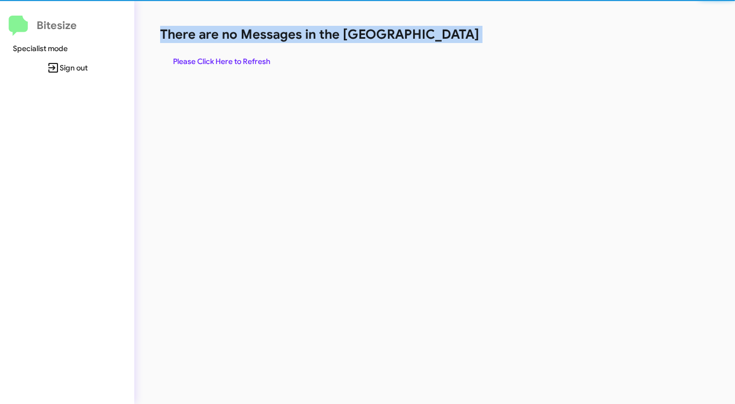
click at [445, 36] on h1 "There are no Messages in the [GEOGRAPHIC_DATA]" at bounding box center [384, 34] width 449 height 17
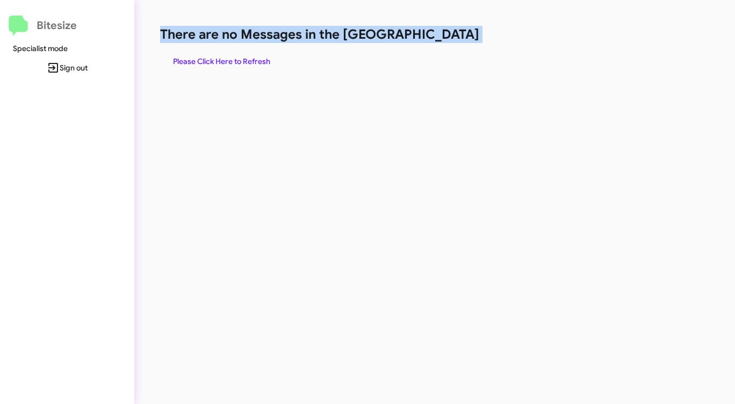
click at [445, 36] on h1 "There are no Messages in the [GEOGRAPHIC_DATA]" at bounding box center [384, 34] width 449 height 17
click at [245, 61] on span "Please Click Here to Refresh" at bounding box center [221, 61] width 97 height 19
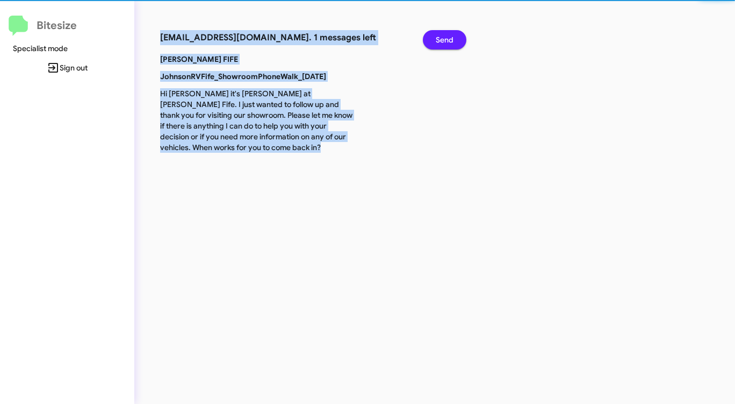
click at [245, 61] on p "Johnson RV FIFE" at bounding box center [257, 59] width 210 height 11
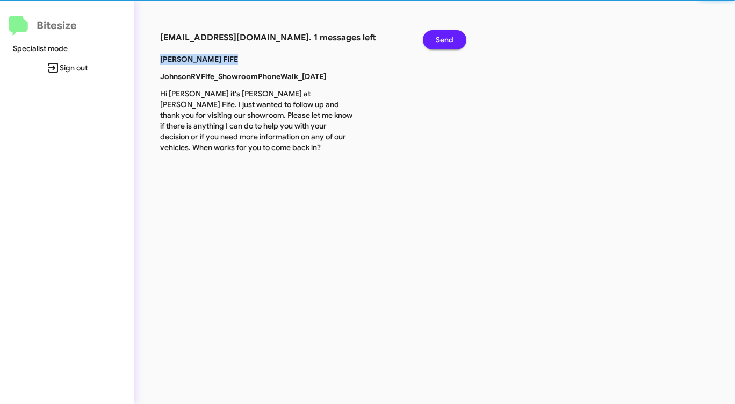
click at [245, 61] on p "Johnson RV FIFE" at bounding box center [257, 59] width 210 height 11
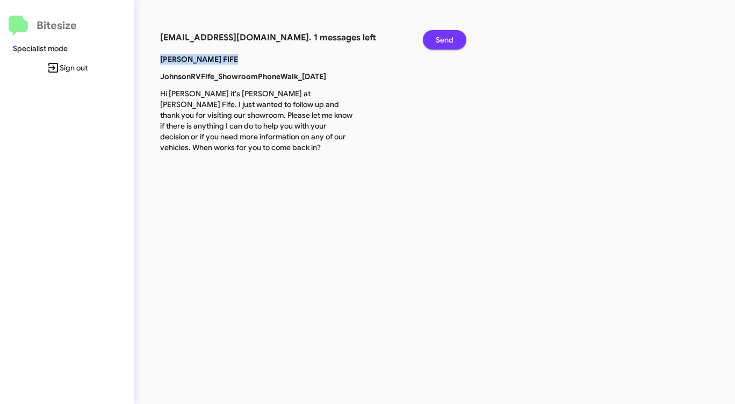
click at [456, 35] on button "Send" at bounding box center [445, 39] width 44 height 19
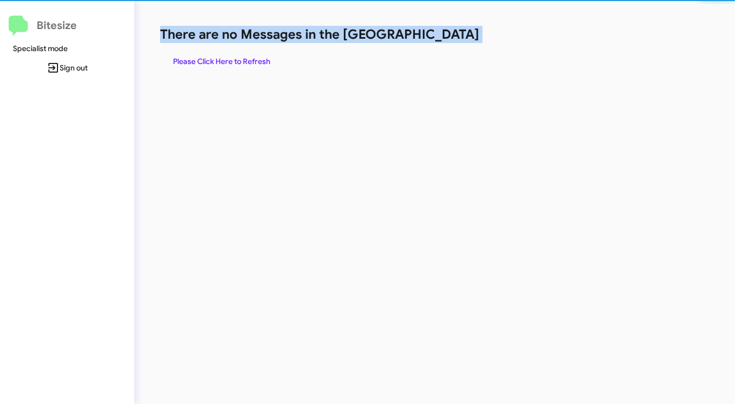
click at [456, 35] on h1 "There are no Messages in the [GEOGRAPHIC_DATA]" at bounding box center [384, 34] width 449 height 17
drag, startPoint x: 456, startPoint y: 35, endPoint x: 441, endPoint y: 40, distance: 16.3
click at [449, 37] on h1 "There are no Messages in the [GEOGRAPHIC_DATA]" at bounding box center [384, 34] width 449 height 17
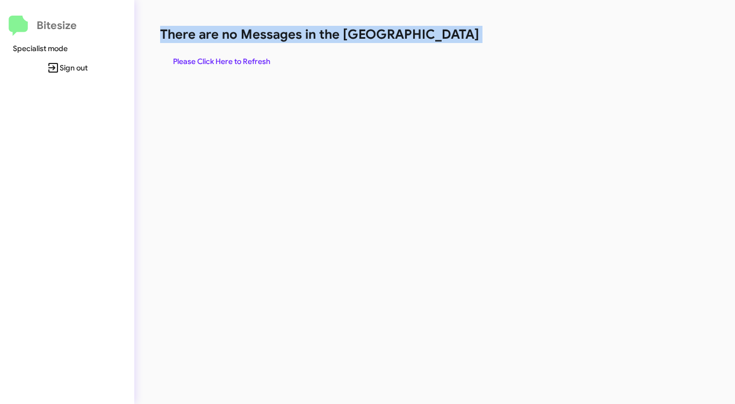
click at [224, 55] on span "Please Click Here to Refresh" at bounding box center [221, 61] width 97 height 19
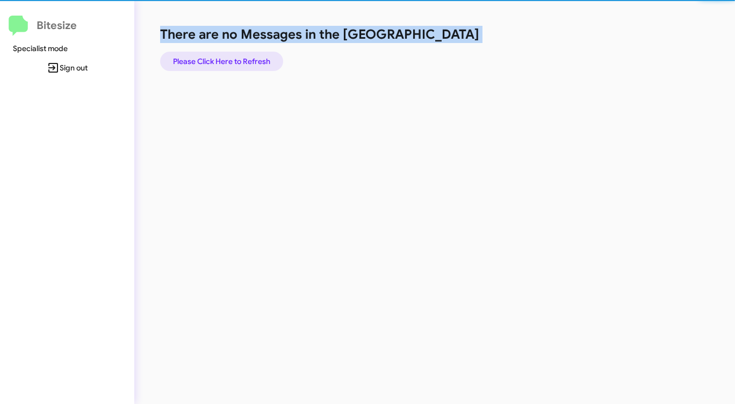
click at [224, 55] on span "Please Click Here to Refresh" at bounding box center [221, 61] width 97 height 19
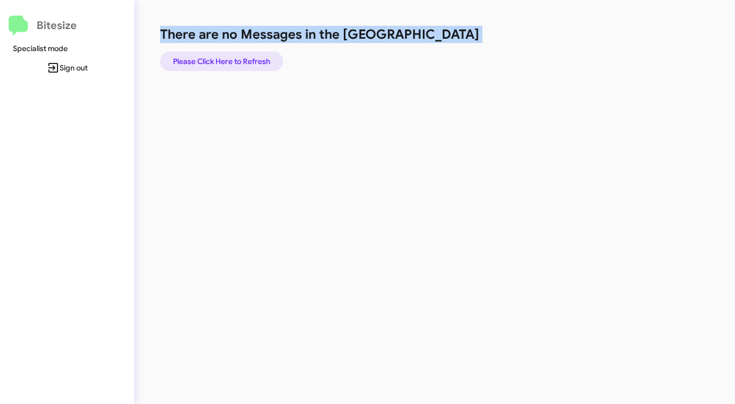
click at [224, 55] on span "Please Click Here to Refresh" at bounding box center [221, 61] width 97 height 19
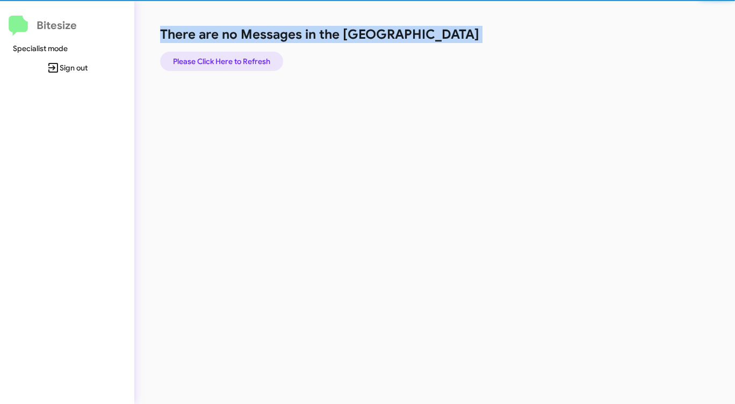
click at [224, 55] on span "Please Click Here to Refresh" at bounding box center [221, 61] width 97 height 19
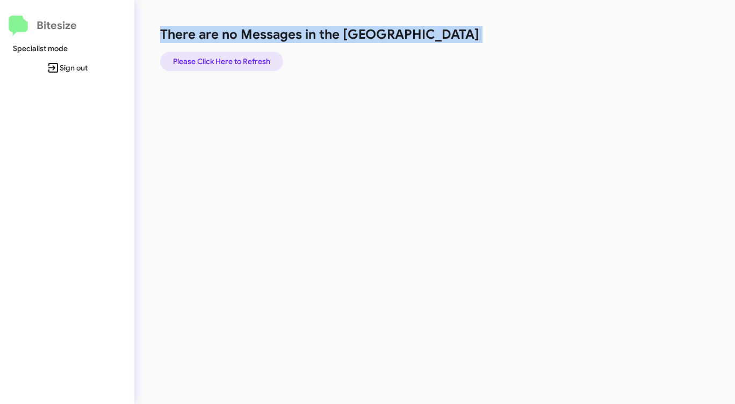
click at [224, 55] on span "Please Click Here to Refresh" at bounding box center [221, 61] width 97 height 19
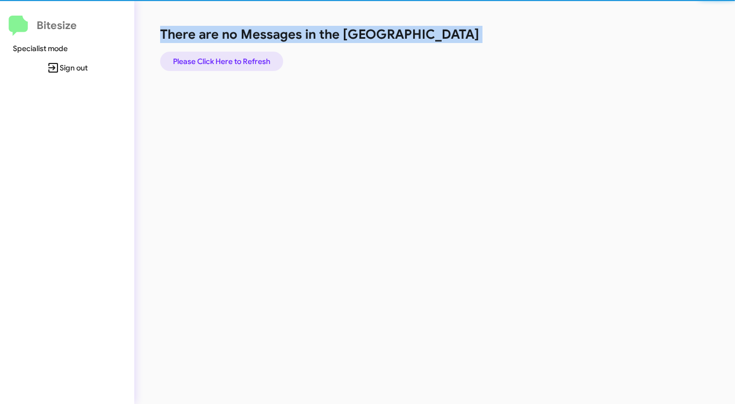
click at [224, 55] on span "Please Click Here to Refresh" at bounding box center [221, 61] width 97 height 19
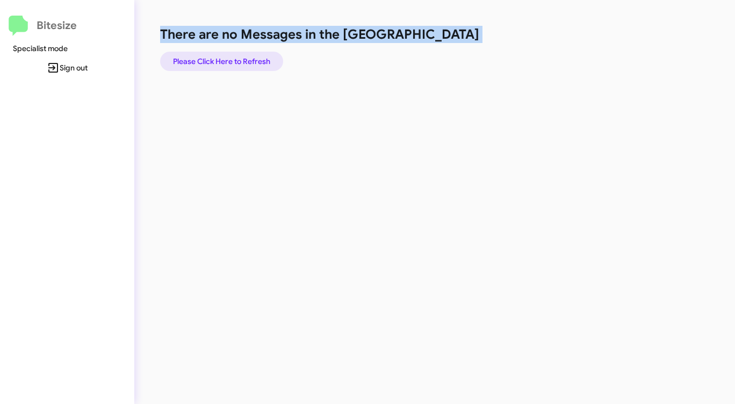
click at [224, 55] on span "Please Click Here to Refresh" at bounding box center [221, 61] width 97 height 19
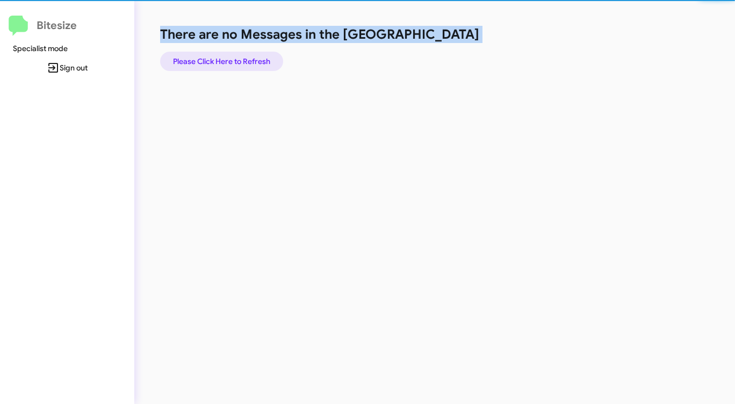
click at [224, 55] on span "Please Click Here to Refresh" at bounding box center [221, 61] width 97 height 19
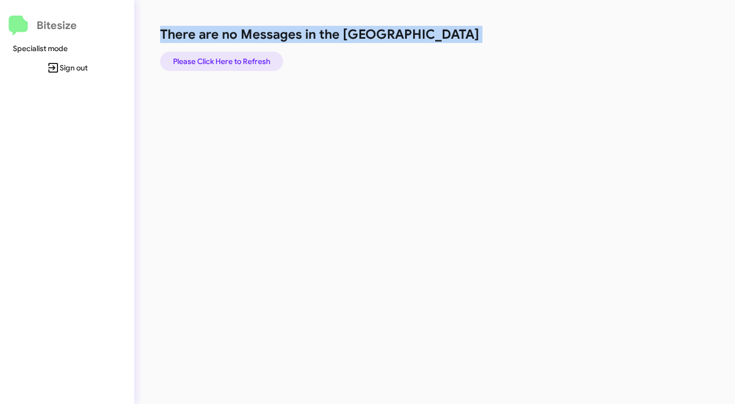
click at [224, 55] on span "Please Click Here to Refresh" at bounding box center [221, 61] width 97 height 19
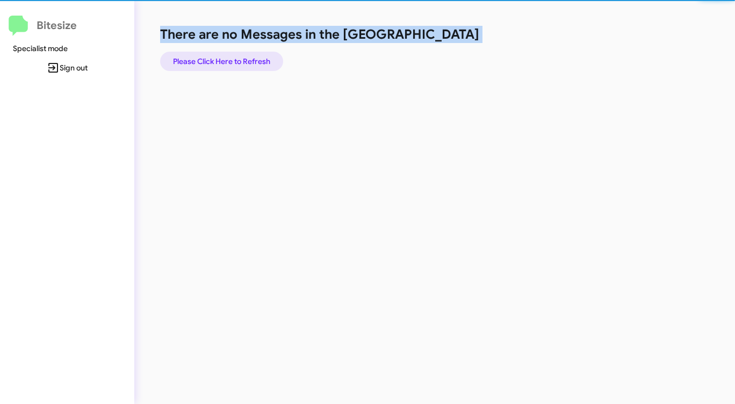
click at [221, 56] on span "Please Click Here to Refresh" at bounding box center [221, 61] width 97 height 19
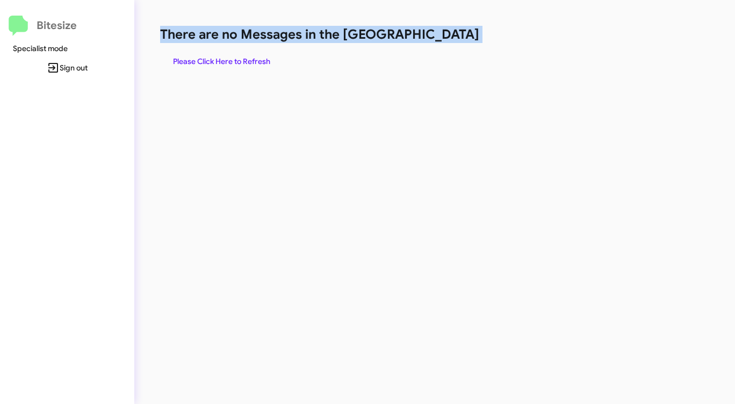
click at [221, 56] on span "Please Click Here to Refresh" at bounding box center [221, 61] width 97 height 19
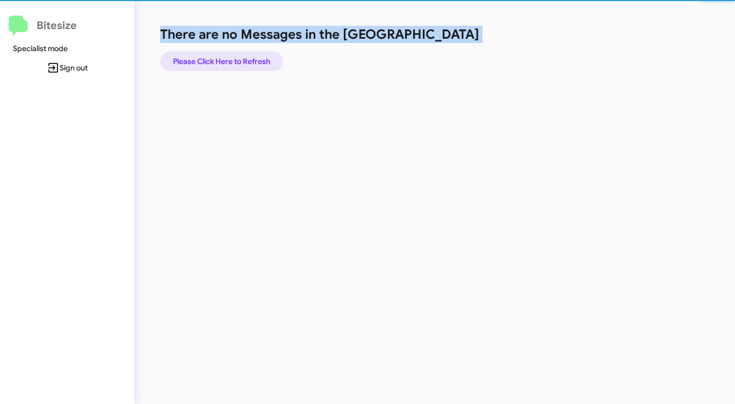
click at [221, 56] on span "Please Click Here to Refresh" at bounding box center [221, 61] width 97 height 19
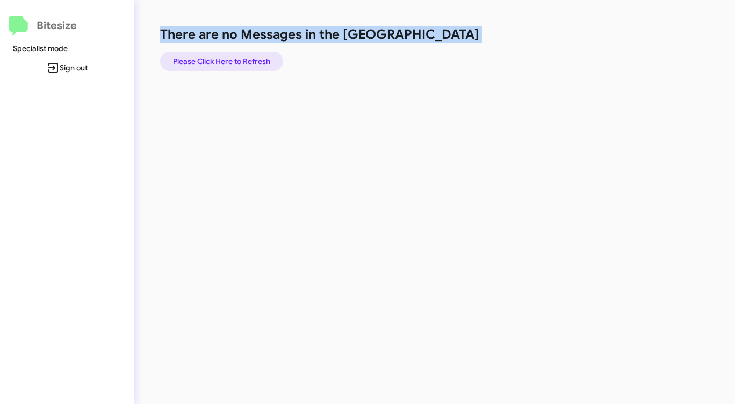
click at [221, 56] on span "Please Click Here to Refresh" at bounding box center [221, 61] width 97 height 19
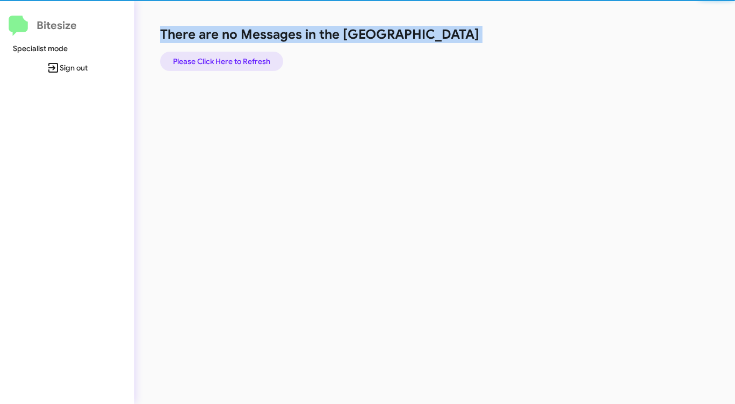
click at [221, 56] on span "Please Click Here to Refresh" at bounding box center [221, 61] width 97 height 19
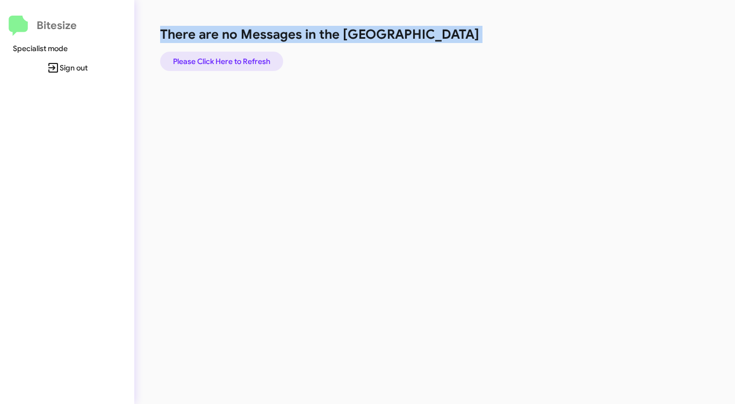
click at [221, 56] on span "Please Click Here to Refresh" at bounding box center [221, 61] width 97 height 19
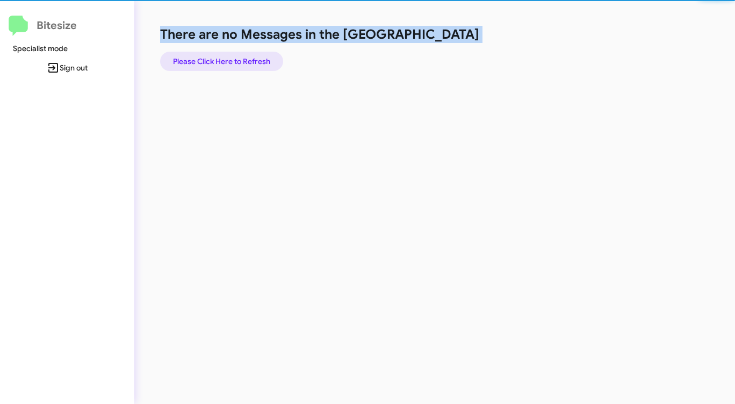
click at [221, 56] on span "Please Click Here to Refresh" at bounding box center [221, 61] width 97 height 19
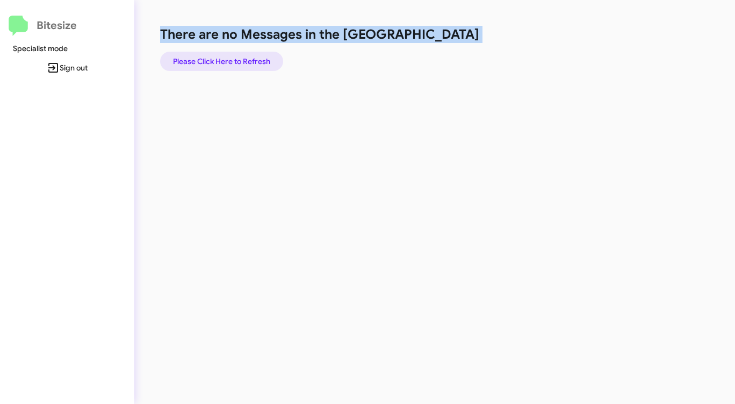
click at [221, 56] on span "Please Click Here to Refresh" at bounding box center [221, 61] width 97 height 19
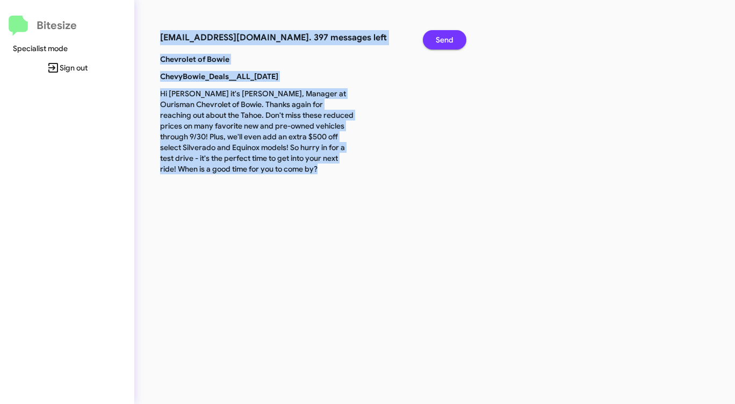
click at [444, 35] on span "Send" at bounding box center [445, 39] width 18 height 19
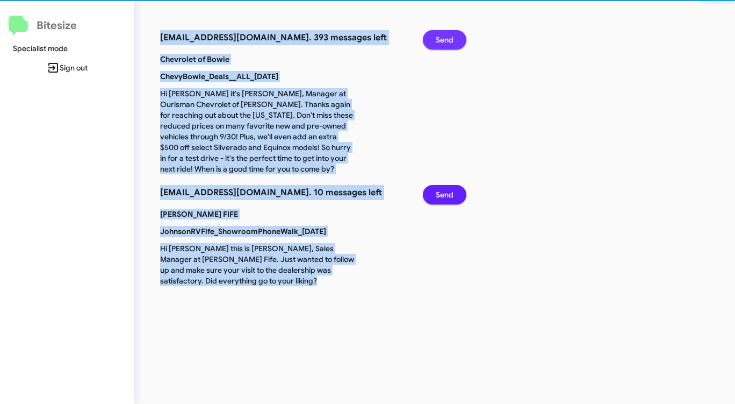
click at [444, 35] on span "Send" at bounding box center [445, 39] width 18 height 19
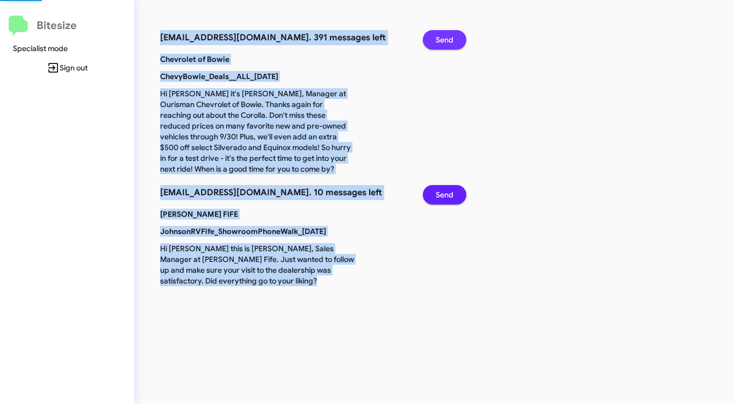
click at [444, 35] on span "Send" at bounding box center [445, 39] width 18 height 19
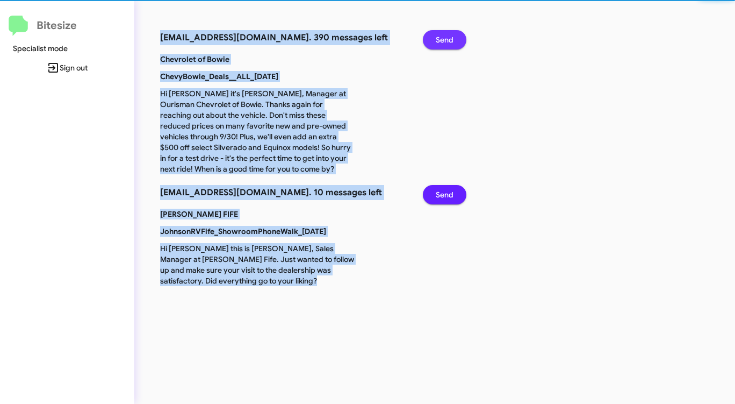
click at [444, 35] on span "Send" at bounding box center [445, 39] width 18 height 19
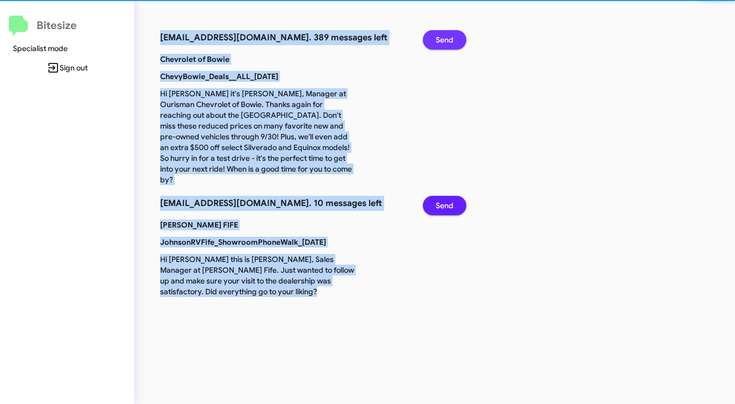
click at [444, 35] on span "Send" at bounding box center [445, 39] width 18 height 19
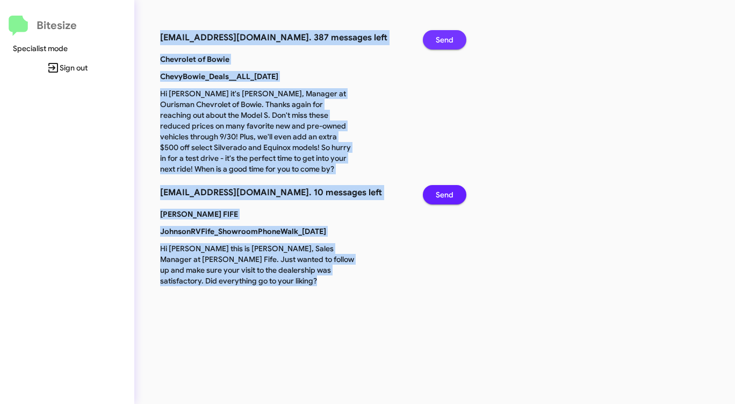
click at [444, 35] on span "Send" at bounding box center [445, 39] width 18 height 19
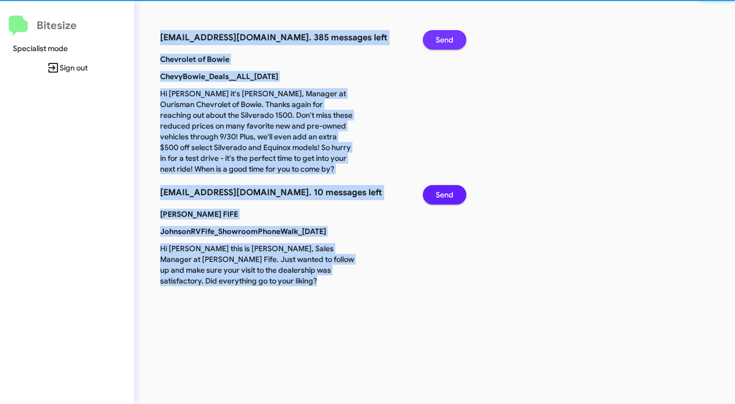
click at [444, 35] on span "Send" at bounding box center [445, 39] width 18 height 19
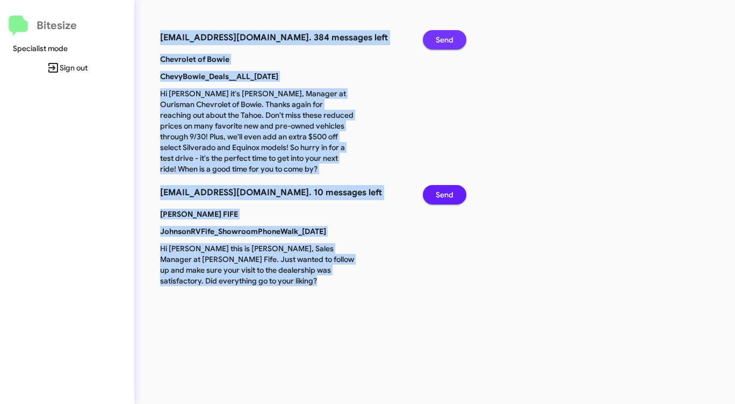
click at [444, 35] on span "Send" at bounding box center [445, 39] width 18 height 19
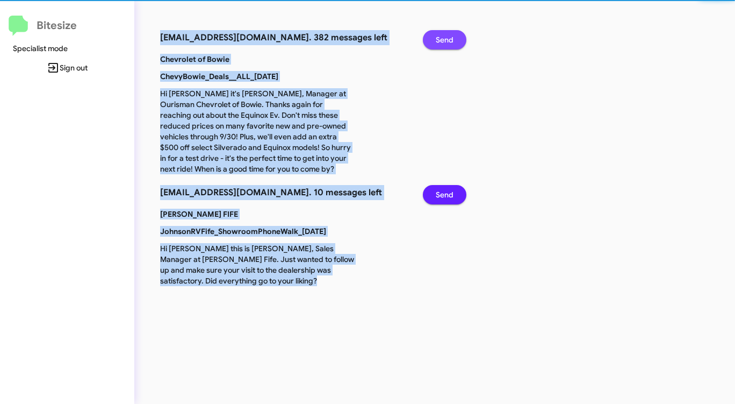
click at [444, 35] on span "Send" at bounding box center [445, 39] width 18 height 19
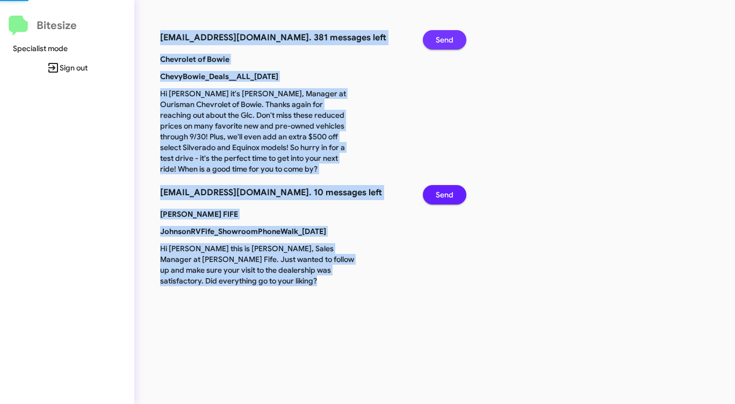
click at [444, 35] on span "Send" at bounding box center [445, 39] width 18 height 19
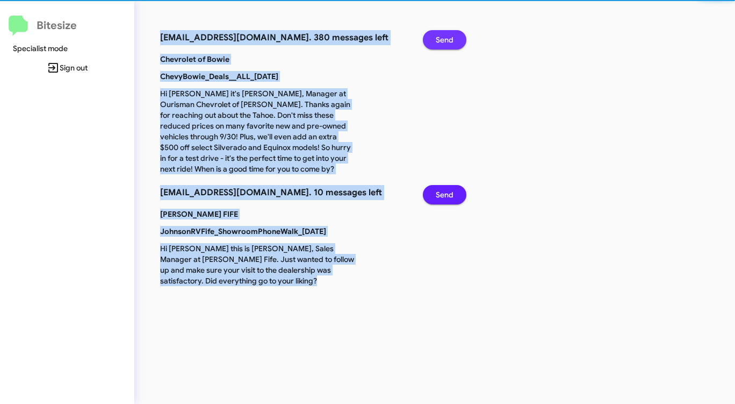
click at [444, 35] on span "Send" at bounding box center [445, 39] width 18 height 19
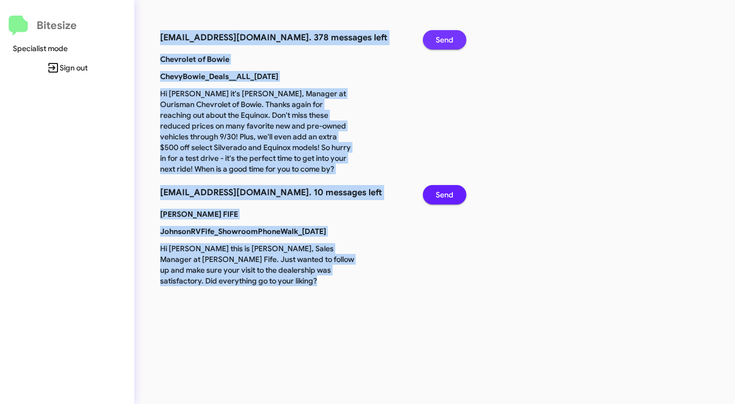
click at [444, 35] on span "Send" at bounding box center [445, 39] width 18 height 19
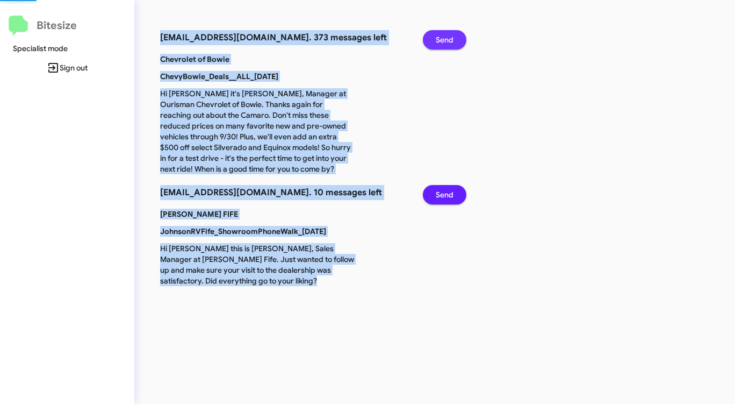
click at [444, 35] on span "Send" at bounding box center [445, 39] width 18 height 19
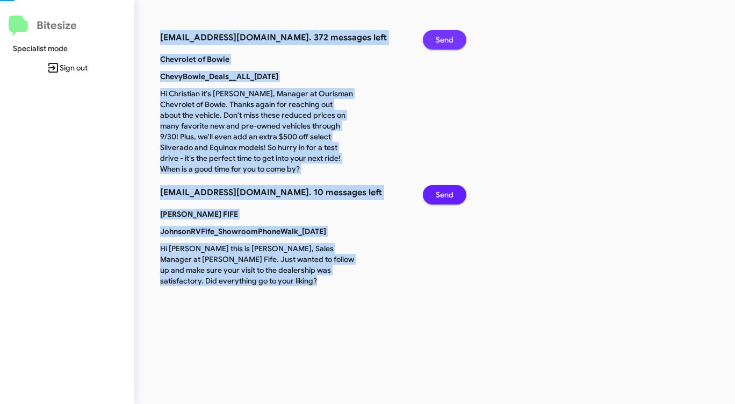
click at [444, 35] on span "Send" at bounding box center [445, 39] width 18 height 19
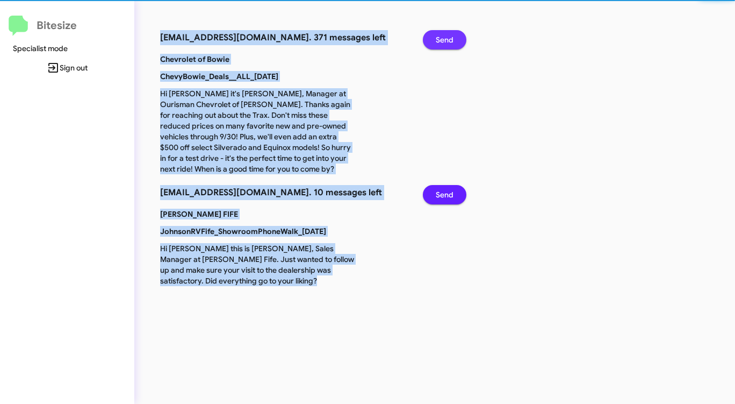
click at [444, 35] on span "Send" at bounding box center [445, 39] width 18 height 19
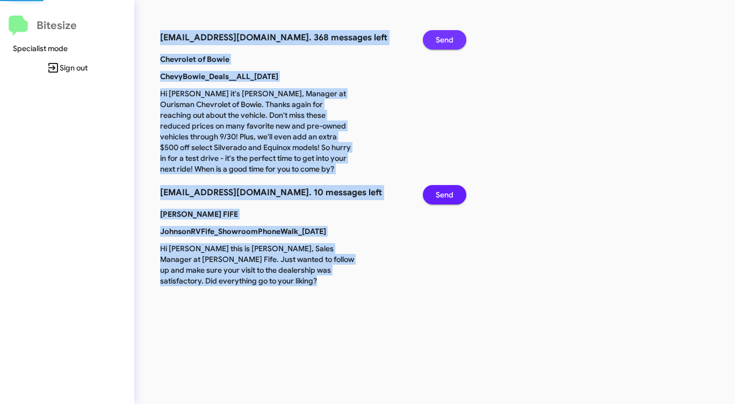
click at [444, 35] on span "Send" at bounding box center [445, 39] width 18 height 19
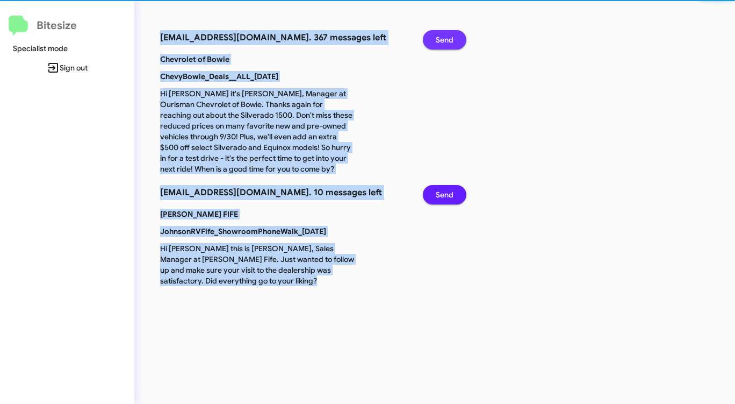
click at [444, 35] on span "Send" at bounding box center [445, 39] width 18 height 19
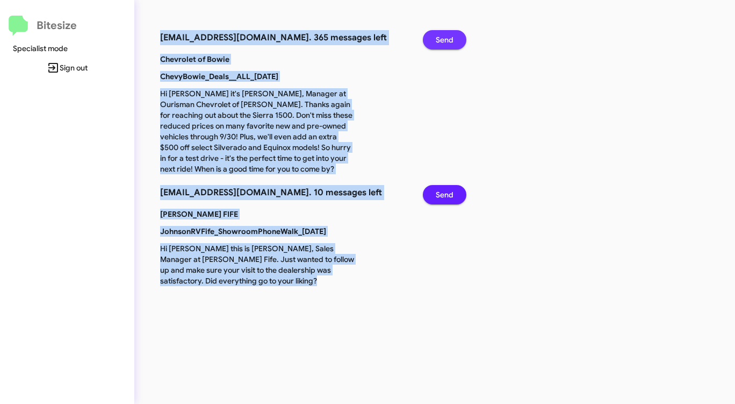
click at [444, 35] on span "Send" at bounding box center [445, 39] width 18 height 19
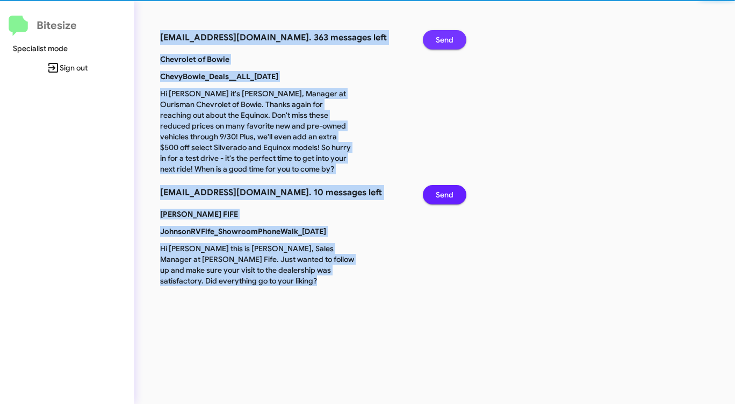
click at [444, 35] on span "Send" at bounding box center [445, 39] width 18 height 19
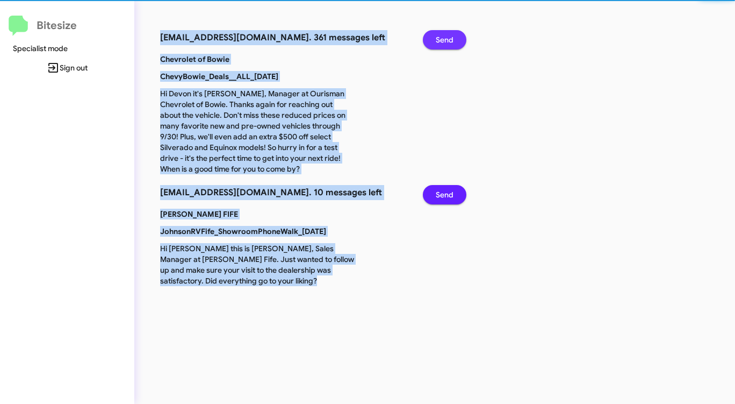
click at [444, 35] on span "Send" at bounding box center [445, 39] width 18 height 19
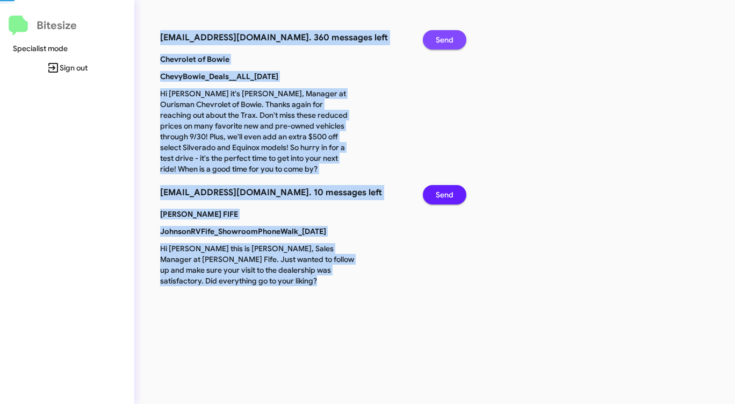
click at [444, 35] on span "Send" at bounding box center [445, 39] width 18 height 19
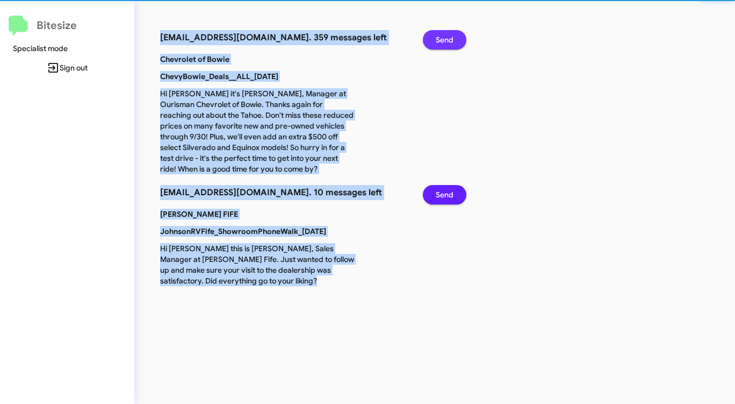
click at [444, 35] on span "Send" at bounding box center [445, 39] width 18 height 19
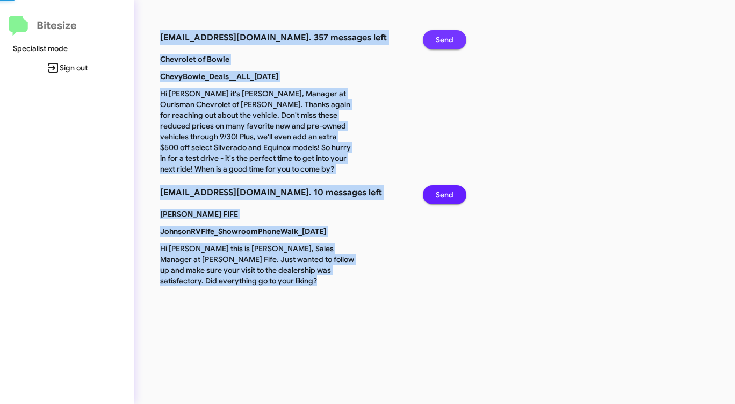
click at [444, 35] on span "Send" at bounding box center [445, 39] width 18 height 19
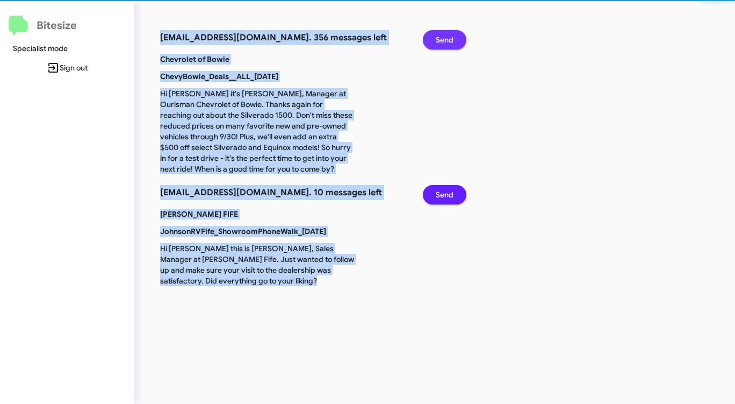
click at [444, 35] on span "Send" at bounding box center [445, 39] width 18 height 19
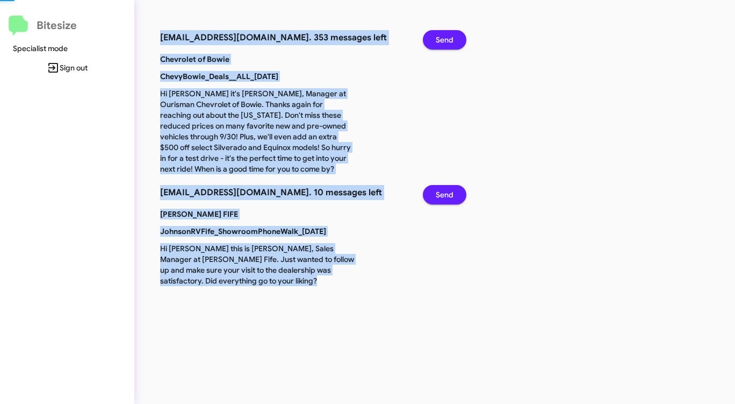
click at [444, 35] on span "Send" at bounding box center [445, 39] width 18 height 19
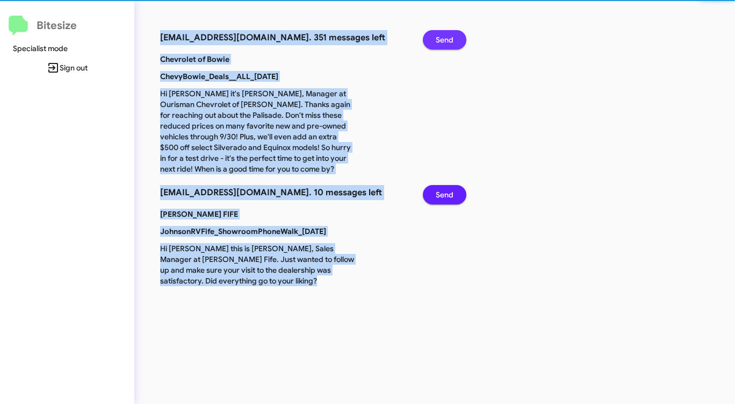
click at [444, 35] on span "Send" at bounding box center [445, 39] width 18 height 19
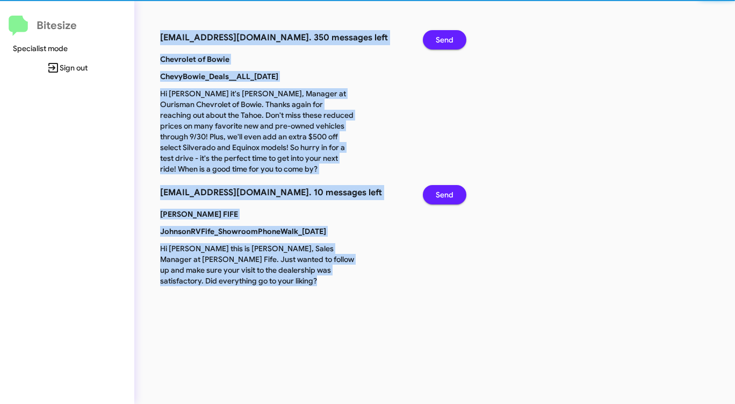
click at [444, 35] on span "Send" at bounding box center [445, 39] width 18 height 19
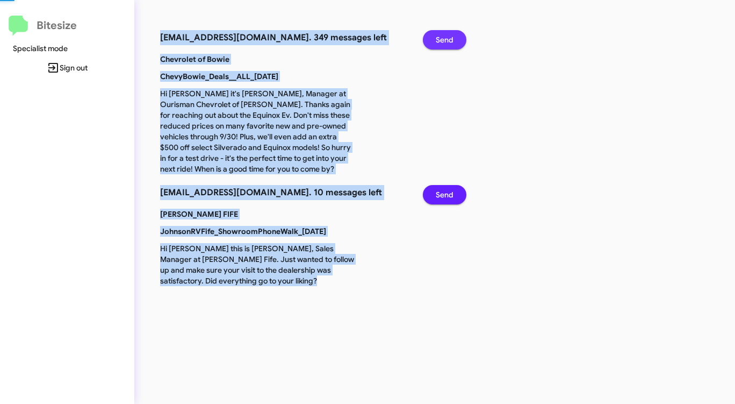
click at [444, 35] on span "Send" at bounding box center [445, 39] width 18 height 19
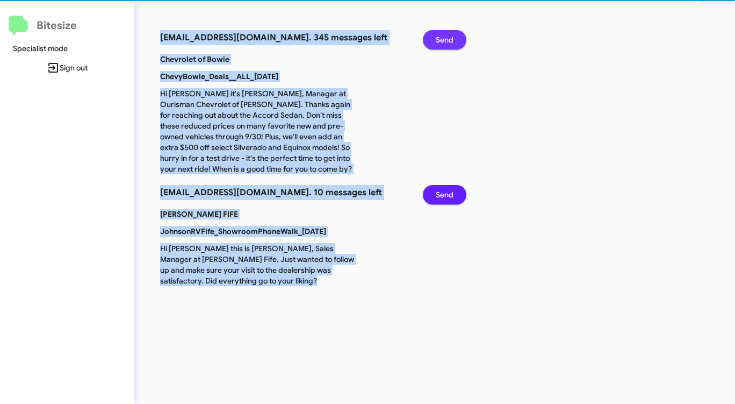
click at [444, 35] on span "Send" at bounding box center [445, 39] width 18 height 19
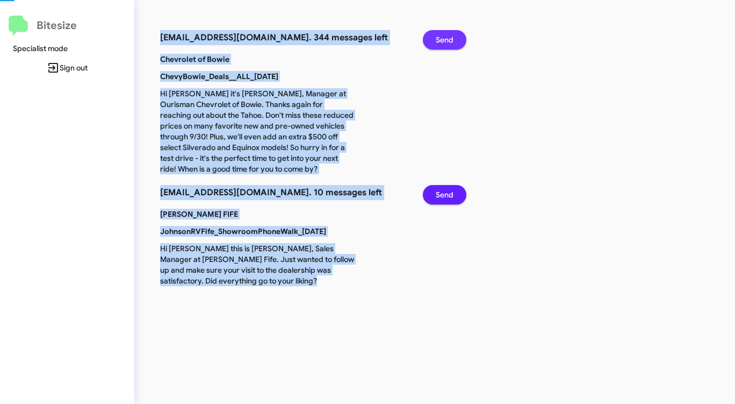
click at [444, 35] on span "Send" at bounding box center [445, 39] width 18 height 19
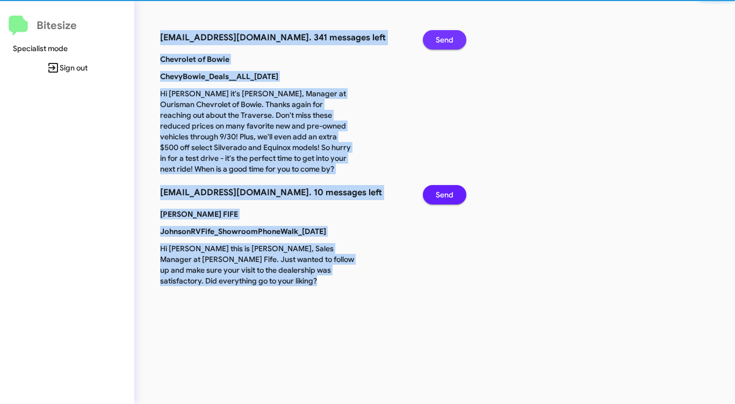
click at [444, 35] on span "Send" at bounding box center [445, 39] width 18 height 19
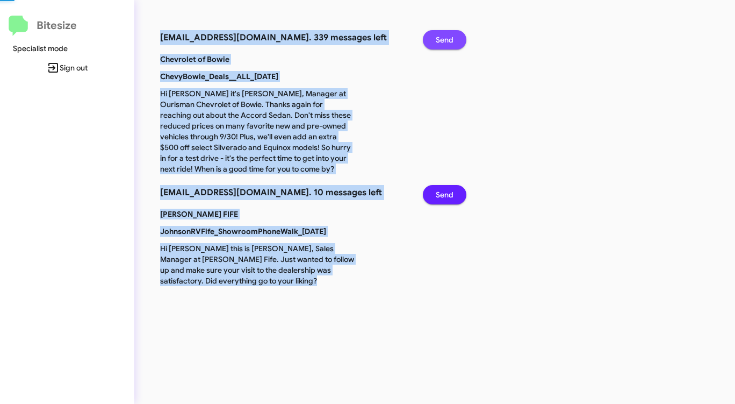
click at [444, 35] on span "Send" at bounding box center [445, 39] width 18 height 19
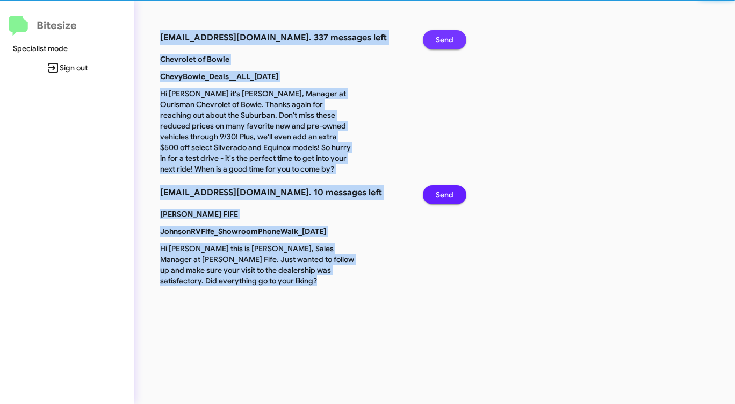
click at [444, 35] on span "Send" at bounding box center [445, 39] width 18 height 19
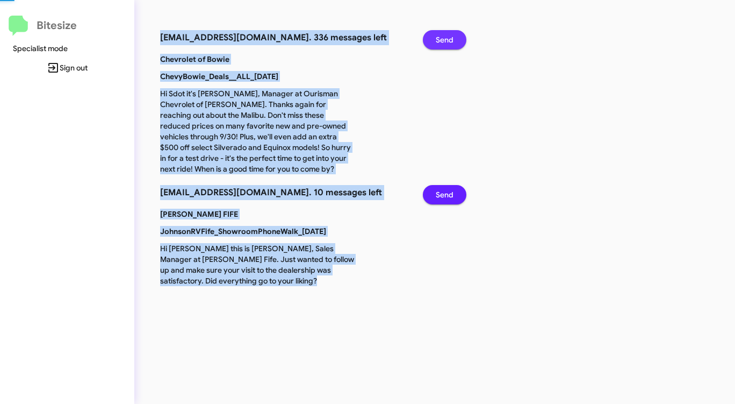
click at [444, 35] on span "Send" at bounding box center [445, 39] width 18 height 19
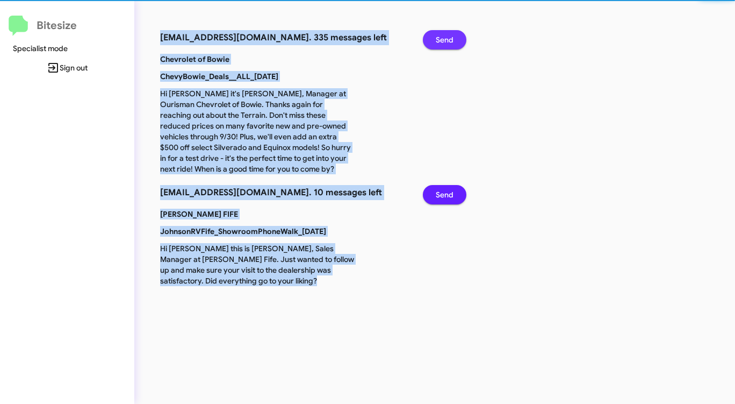
click at [444, 35] on span "Send" at bounding box center [445, 39] width 18 height 19
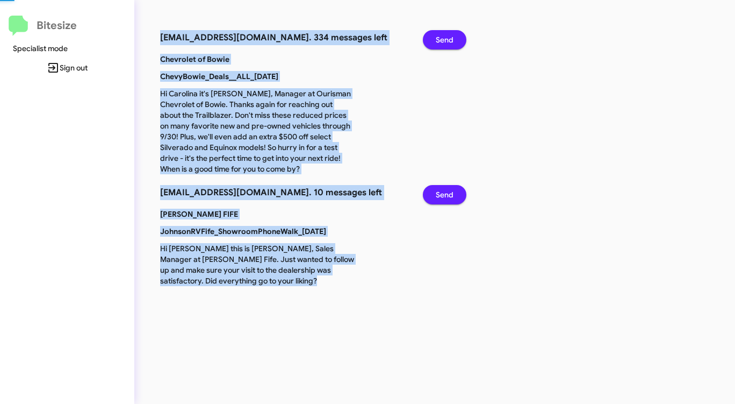
click at [444, 35] on span "Send" at bounding box center [445, 39] width 18 height 19
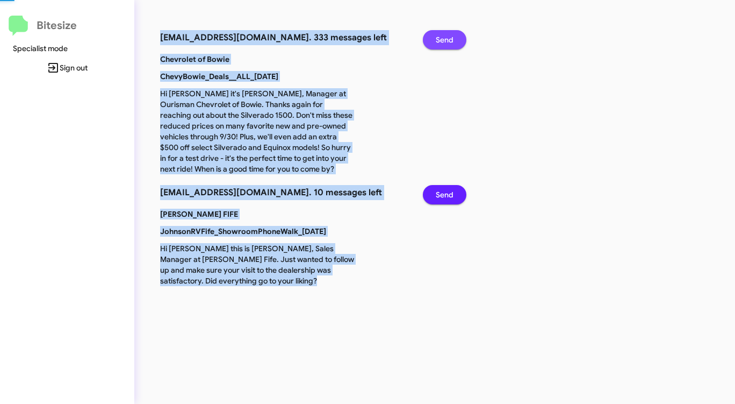
click at [444, 35] on span "Send" at bounding box center [445, 39] width 18 height 19
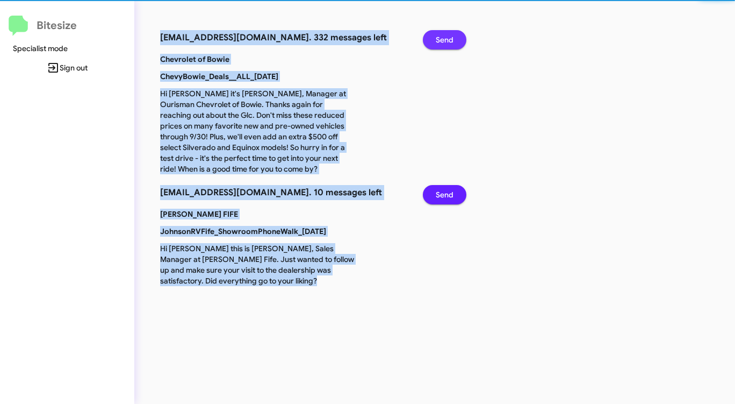
click at [444, 35] on span "Send" at bounding box center [445, 39] width 18 height 19
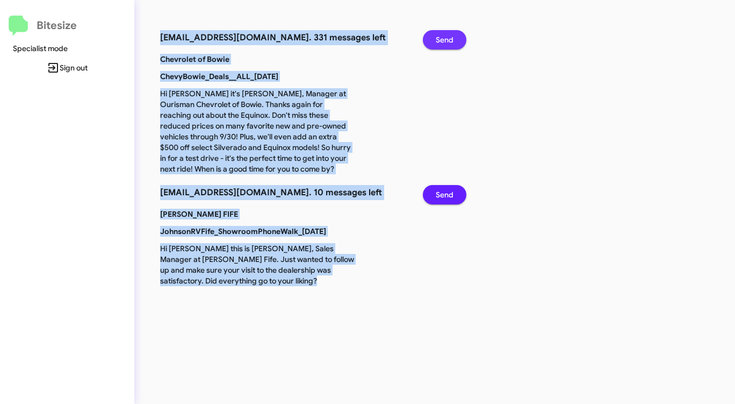
click at [444, 35] on span "Send" at bounding box center [445, 39] width 18 height 19
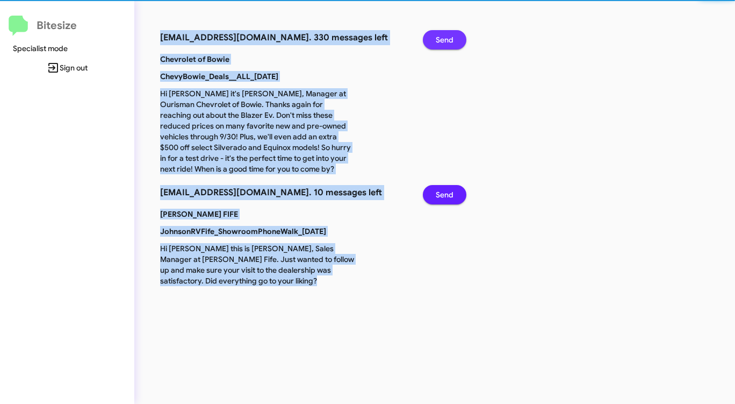
click at [444, 35] on span "Send" at bounding box center [445, 39] width 18 height 19
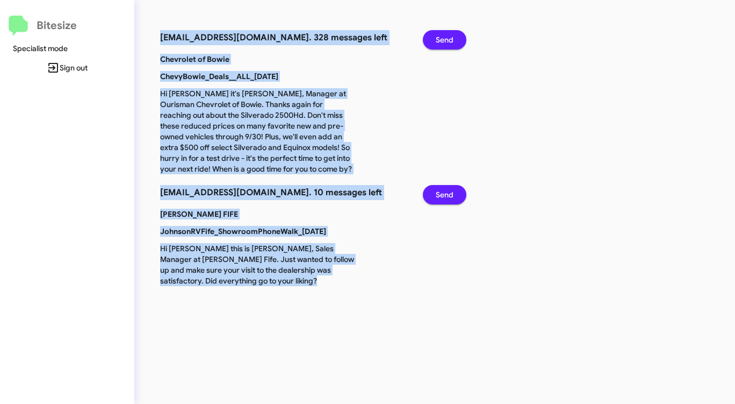
click at [444, 35] on span "Send" at bounding box center [445, 39] width 18 height 19
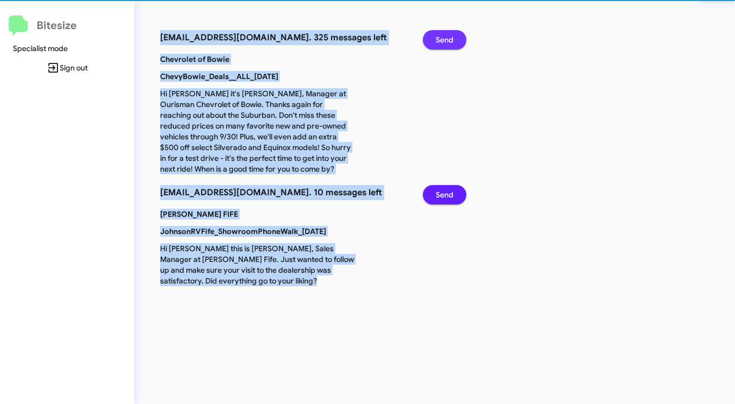
click at [444, 35] on span "Send" at bounding box center [445, 39] width 18 height 19
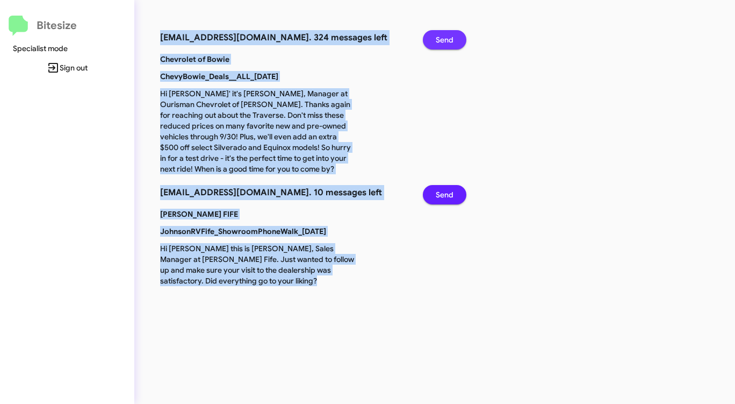
click at [444, 35] on span "Send" at bounding box center [445, 39] width 18 height 19
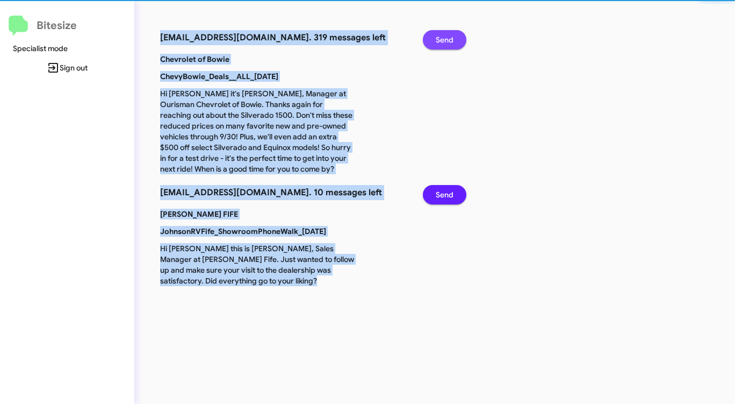
click at [444, 35] on span "Send" at bounding box center [445, 39] width 18 height 19
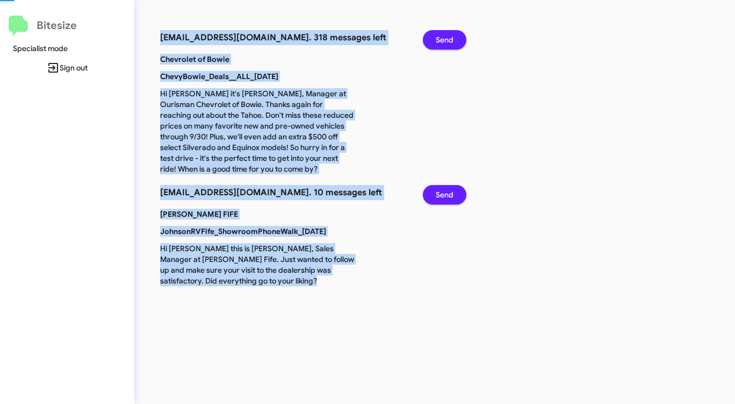
click at [444, 35] on span "Send" at bounding box center [445, 39] width 18 height 19
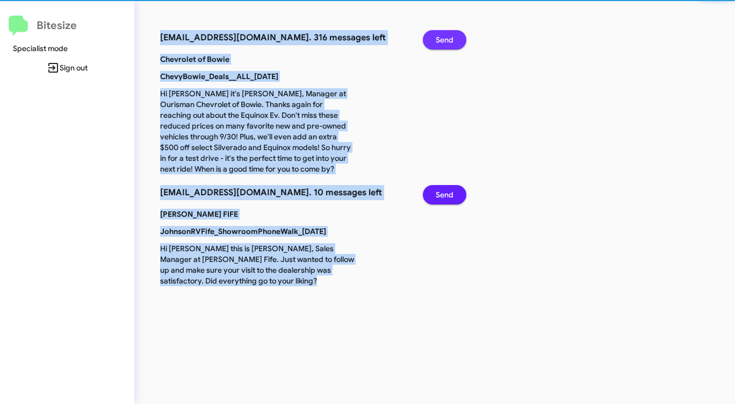
click at [444, 35] on span "Send" at bounding box center [445, 39] width 18 height 19
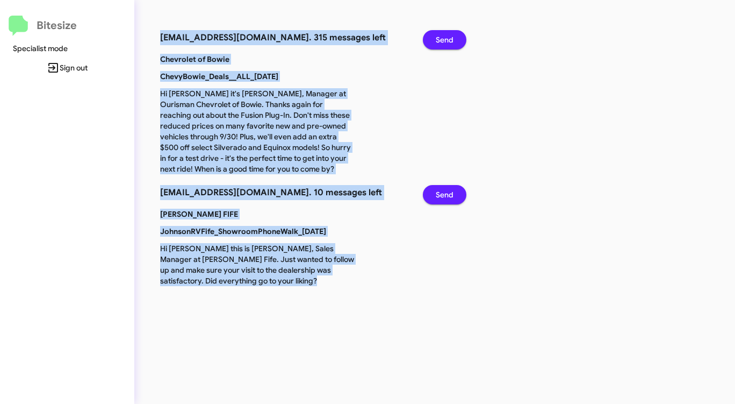
click at [444, 35] on span "Send" at bounding box center [445, 39] width 18 height 19
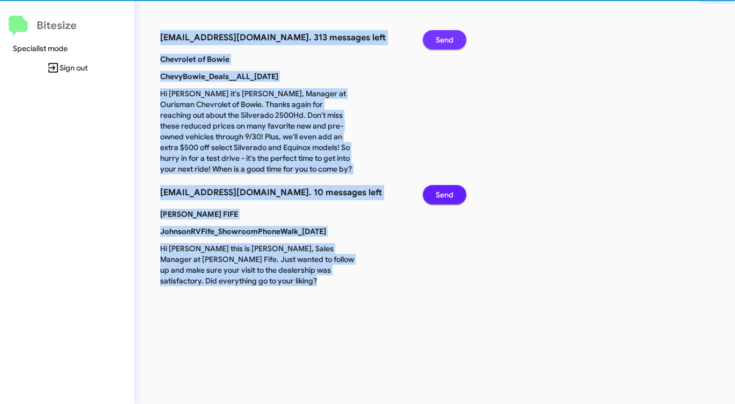
click at [444, 35] on span "Send" at bounding box center [445, 39] width 18 height 19
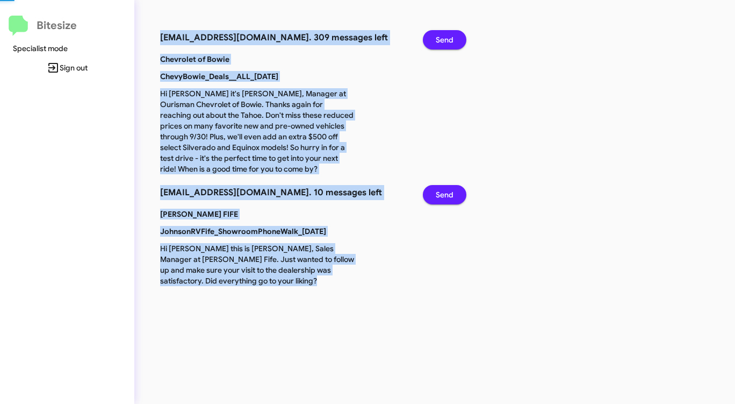
click at [444, 35] on span "Send" at bounding box center [445, 39] width 18 height 19
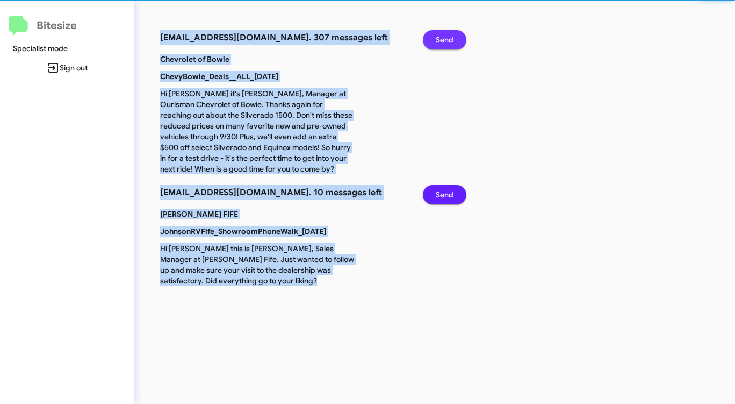
click at [444, 35] on span "Send" at bounding box center [445, 39] width 18 height 19
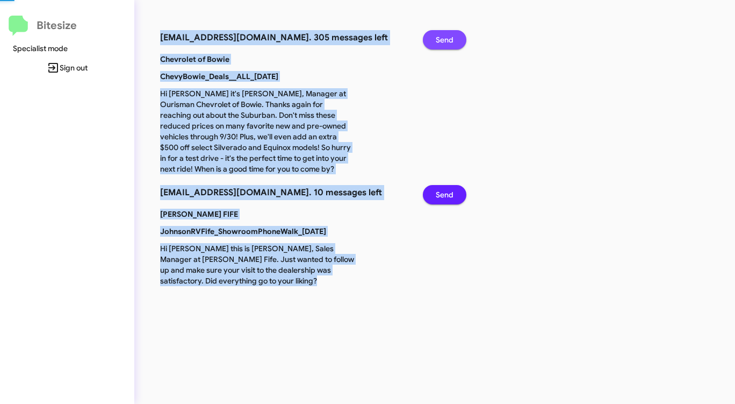
click at [444, 35] on span "Send" at bounding box center [445, 39] width 18 height 19
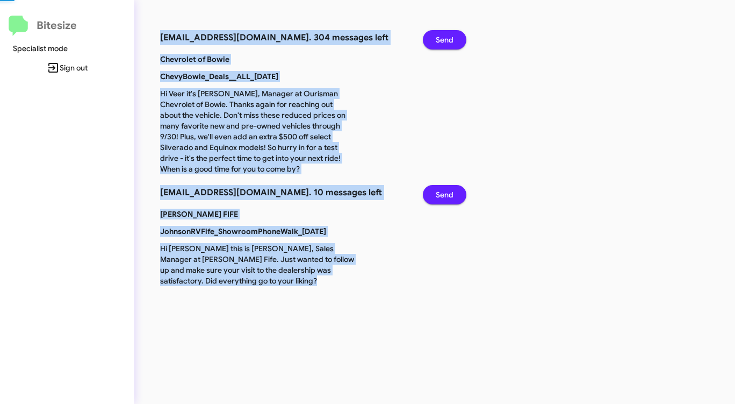
click at [444, 35] on span "Send" at bounding box center [445, 39] width 18 height 19
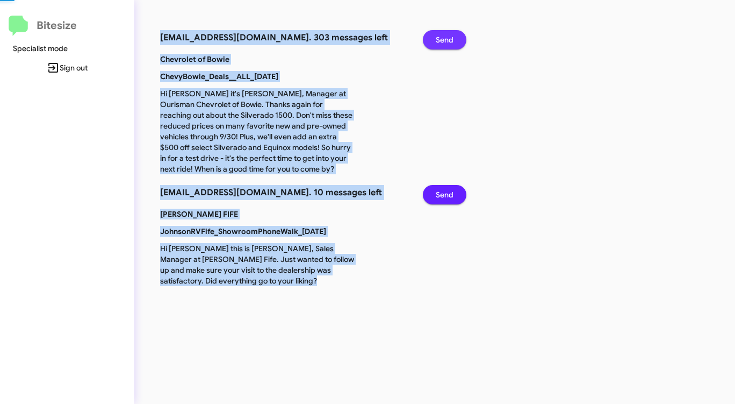
click at [444, 35] on span "Send" at bounding box center [445, 39] width 18 height 19
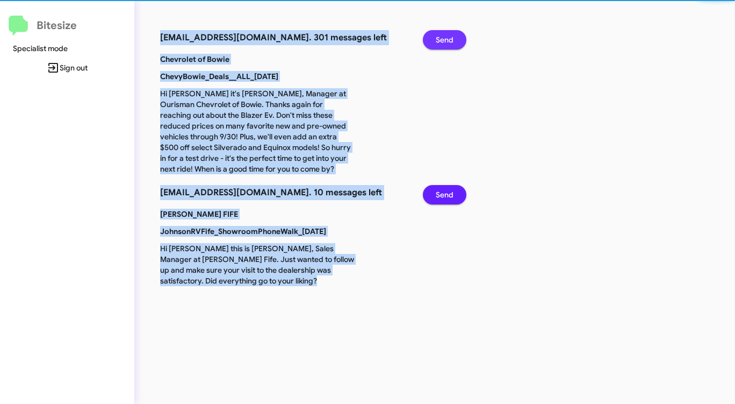
click at [444, 35] on span "Send" at bounding box center [445, 39] width 18 height 19
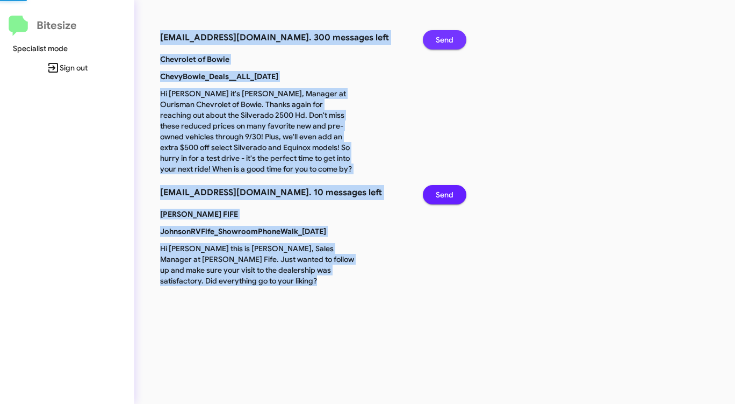
click at [444, 35] on span "Send" at bounding box center [445, 39] width 18 height 19
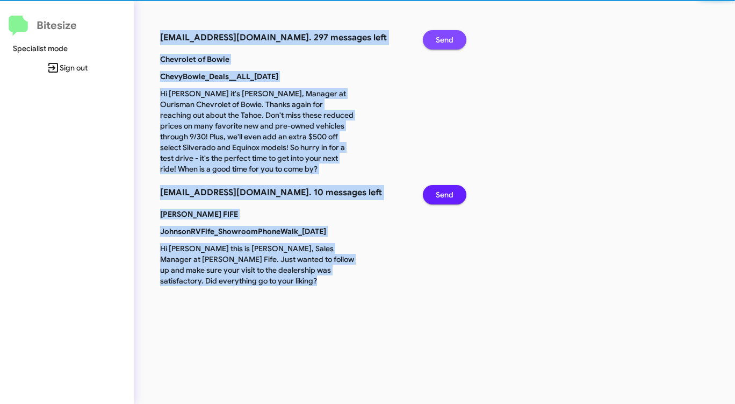
click at [444, 35] on span "Send" at bounding box center [445, 39] width 18 height 19
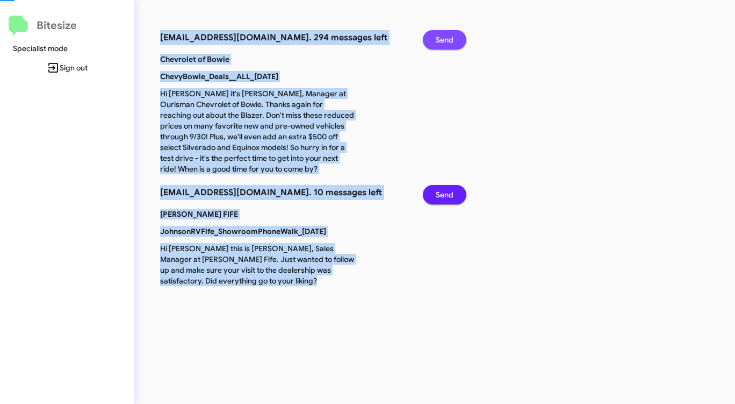
click at [444, 35] on span "Send" at bounding box center [445, 39] width 18 height 19
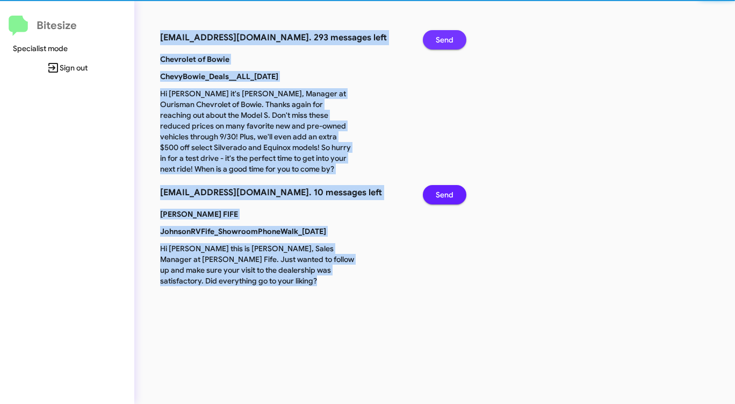
click at [444, 35] on span "Send" at bounding box center [445, 39] width 18 height 19
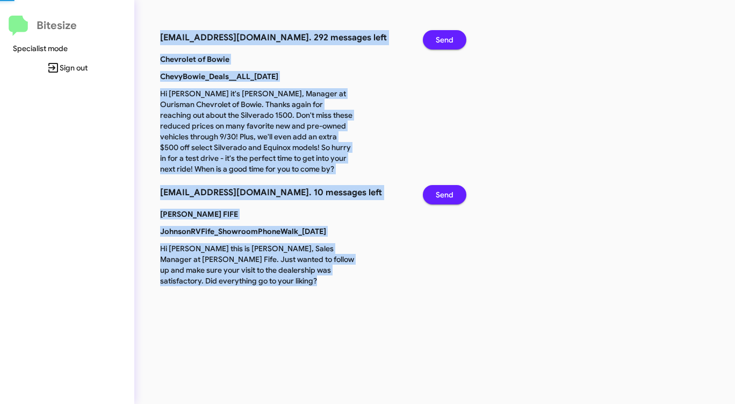
click at [444, 35] on span "Send" at bounding box center [445, 39] width 18 height 19
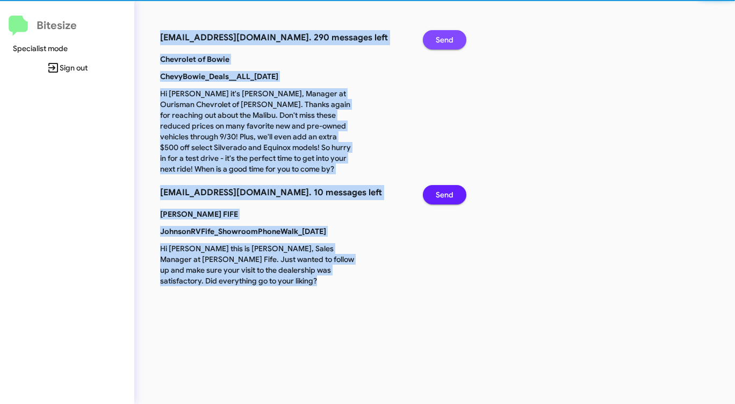
click at [444, 35] on span "Send" at bounding box center [445, 39] width 18 height 19
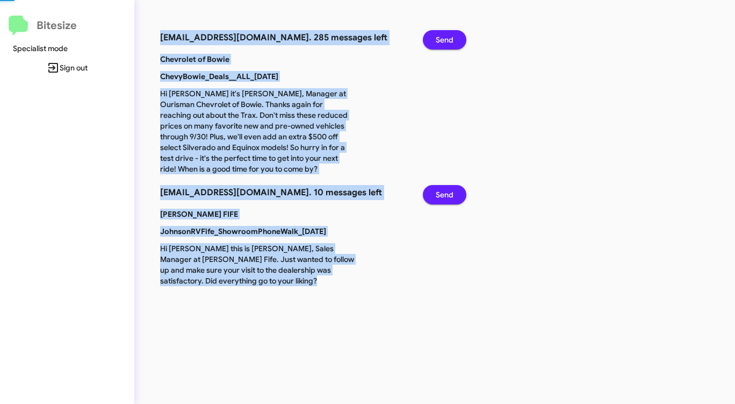
click at [444, 35] on span "Send" at bounding box center [445, 39] width 18 height 19
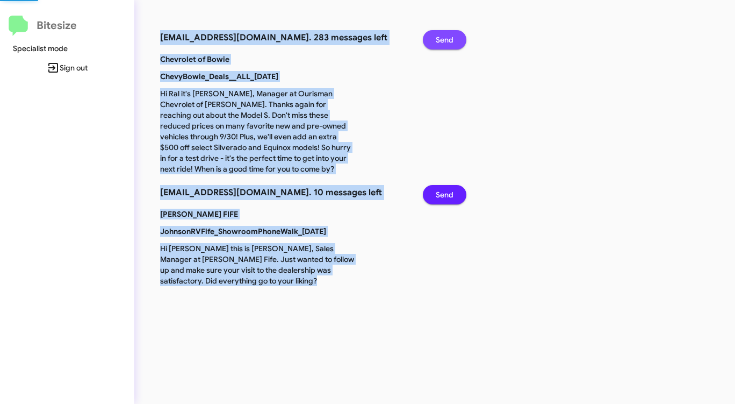
click at [444, 35] on span "Send" at bounding box center [445, 39] width 18 height 19
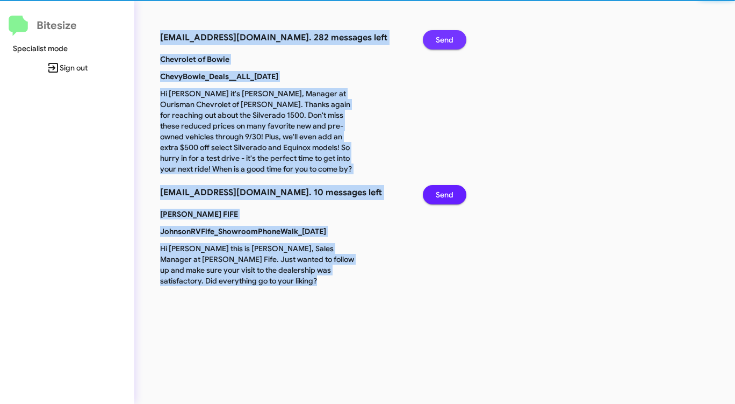
click at [444, 35] on span "Send" at bounding box center [445, 39] width 18 height 19
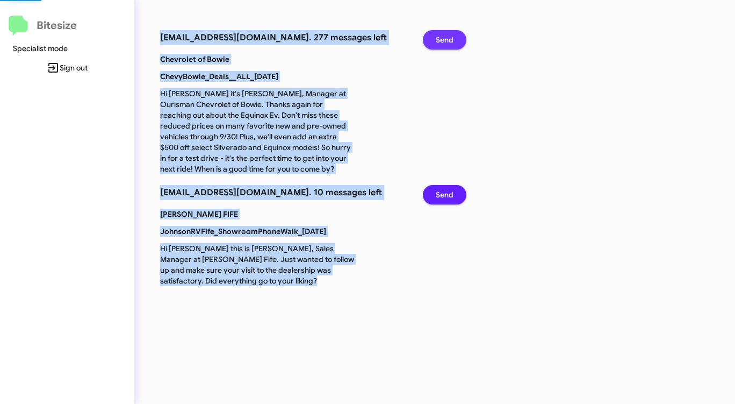
click at [444, 35] on span "Send" at bounding box center [445, 39] width 18 height 19
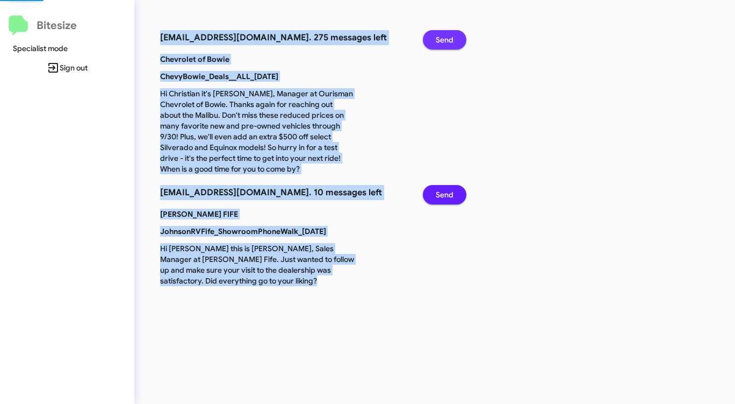
click at [444, 35] on span "Send" at bounding box center [445, 39] width 18 height 19
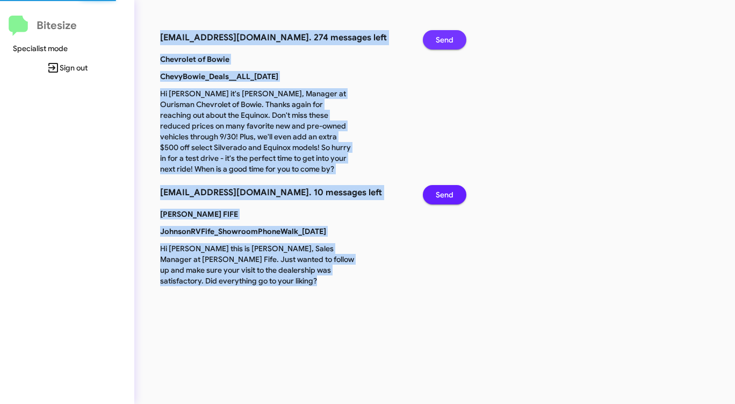
click at [444, 35] on span "Send" at bounding box center [445, 39] width 18 height 19
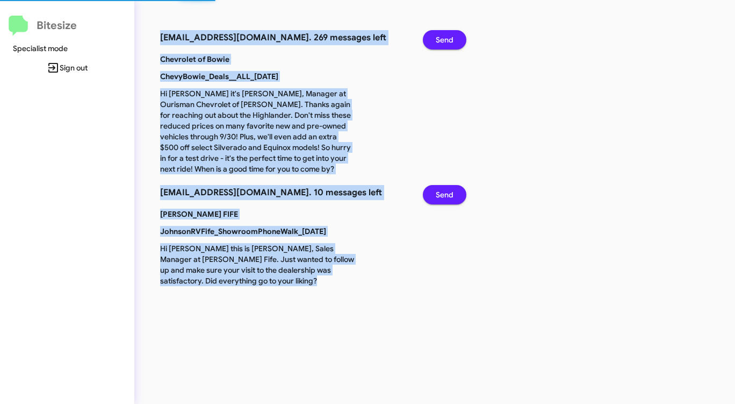
click at [444, 35] on span "Send" at bounding box center [445, 39] width 18 height 19
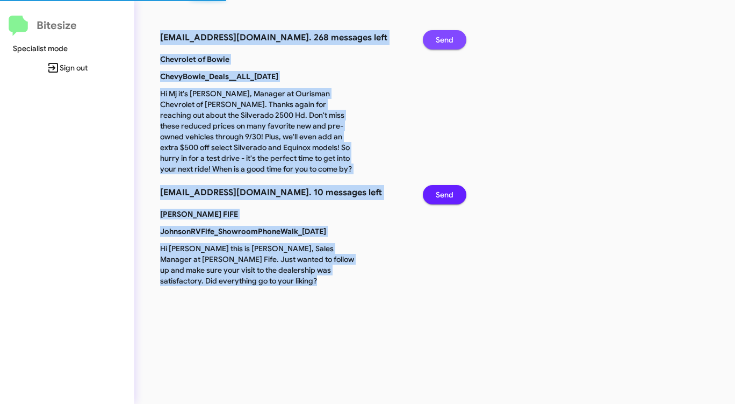
click at [444, 35] on span "Send" at bounding box center [445, 39] width 18 height 19
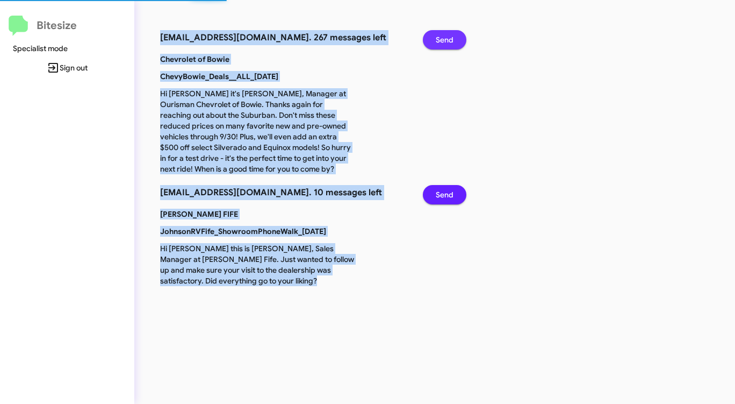
click at [444, 35] on span "Send" at bounding box center [445, 39] width 18 height 19
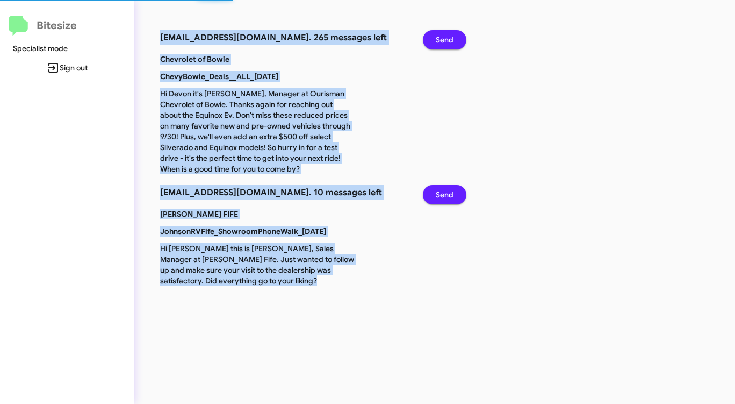
click at [444, 35] on span "Send" at bounding box center [445, 39] width 18 height 19
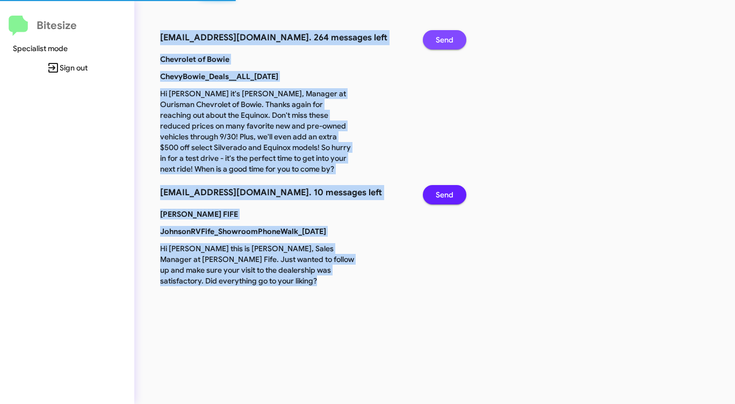
click at [444, 35] on span "Send" at bounding box center [445, 39] width 18 height 19
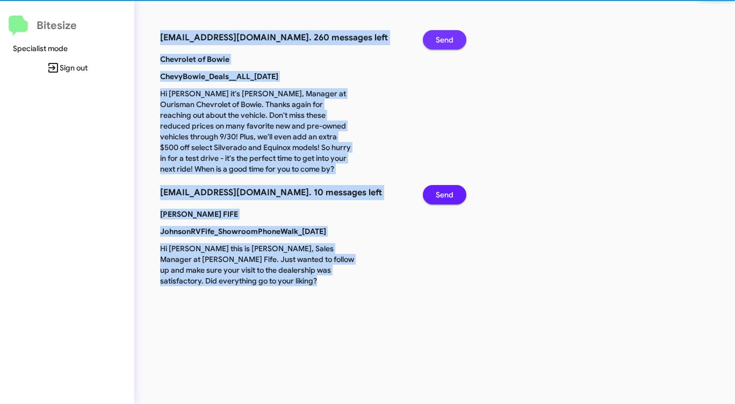
click at [444, 35] on span "Send" at bounding box center [445, 39] width 18 height 19
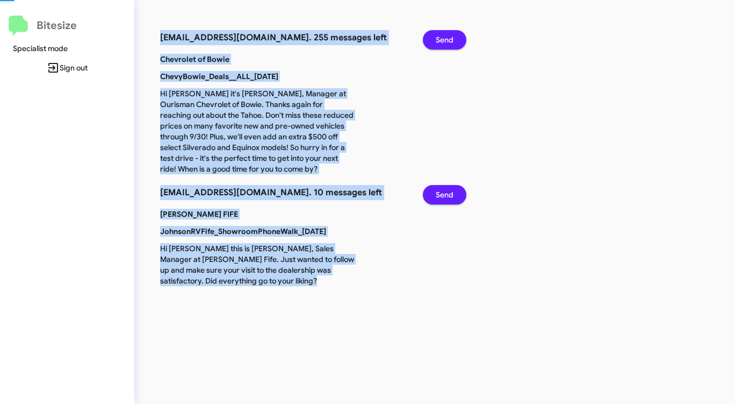
click at [444, 35] on span "Send" at bounding box center [445, 39] width 18 height 19
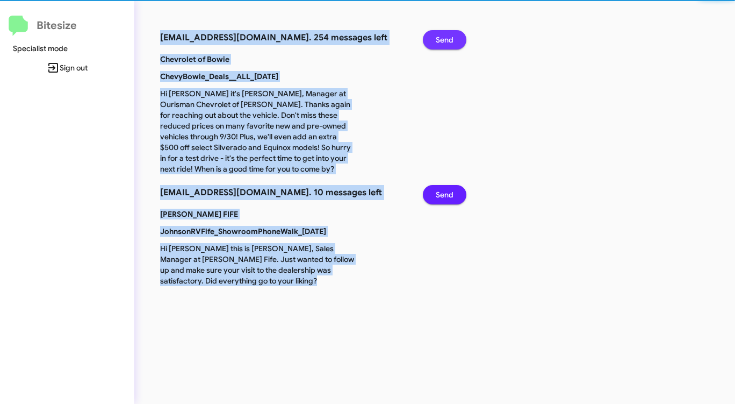
click at [444, 35] on span "Send" at bounding box center [445, 39] width 18 height 19
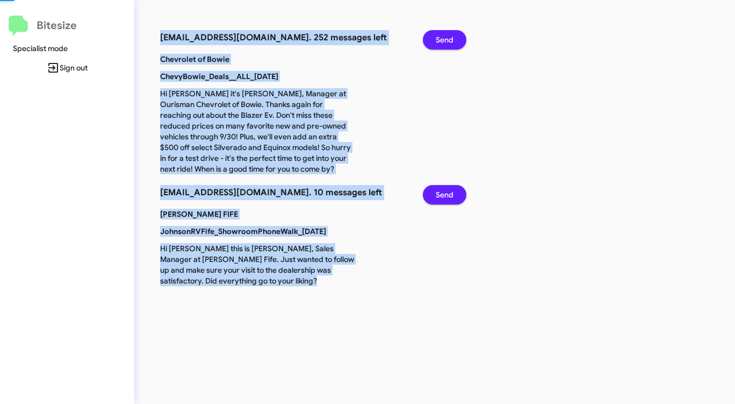
click at [444, 35] on span "Send" at bounding box center [445, 39] width 18 height 19
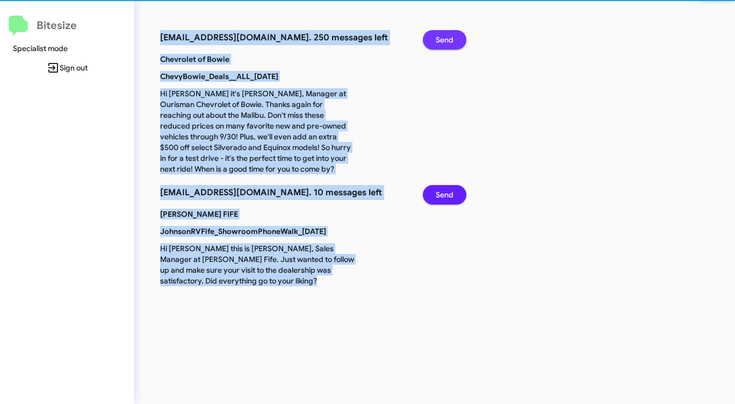
click at [444, 35] on span "Send" at bounding box center [445, 39] width 18 height 19
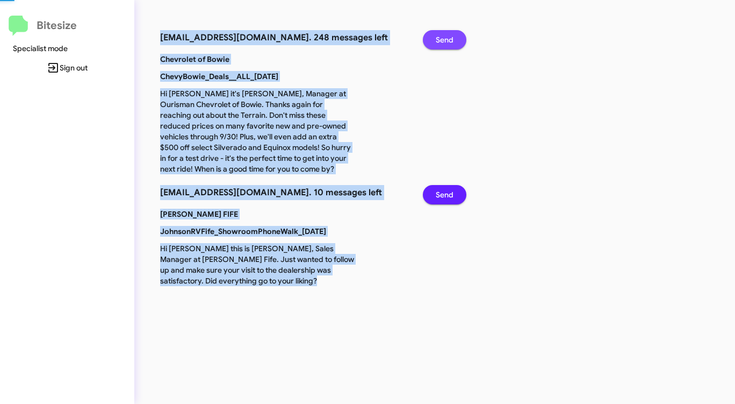
click at [444, 35] on span "Send" at bounding box center [445, 39] width 18 height 19
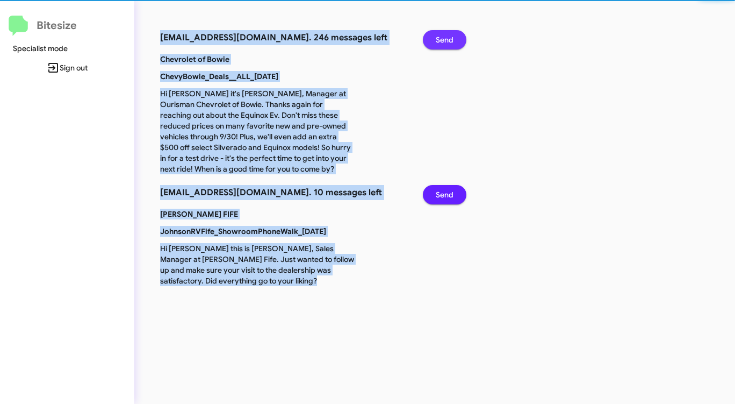
click at [444, 35] on span "Send" at bounding box center [445, 39] width 18 height 19
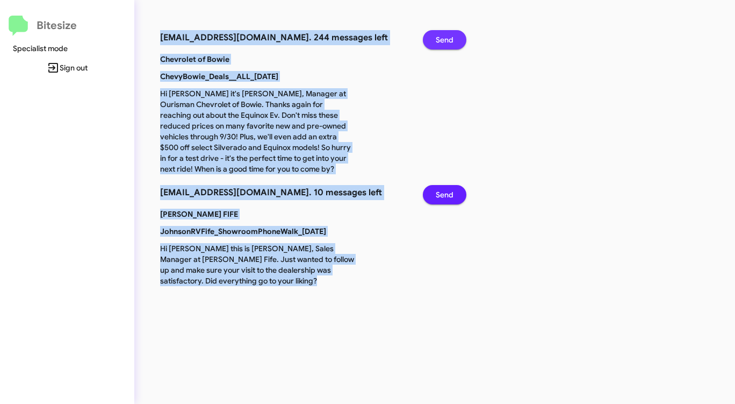
click at [444, 35] on span "Send" at bounding box center [445, 39] width 18 height 19
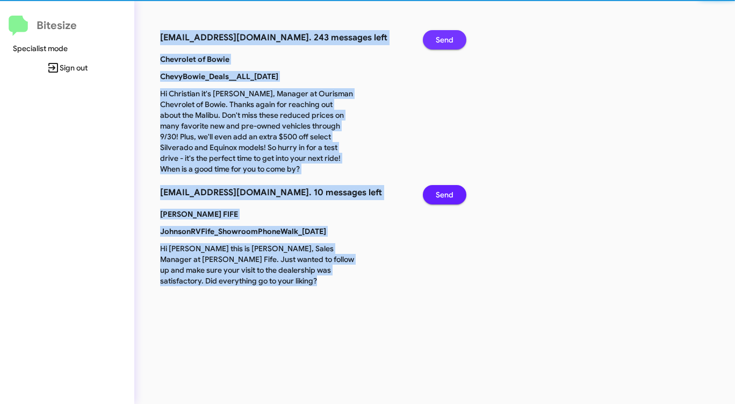
click at [444, 35] on span "Send" at bounding box center [445, 39] width 18 height 19
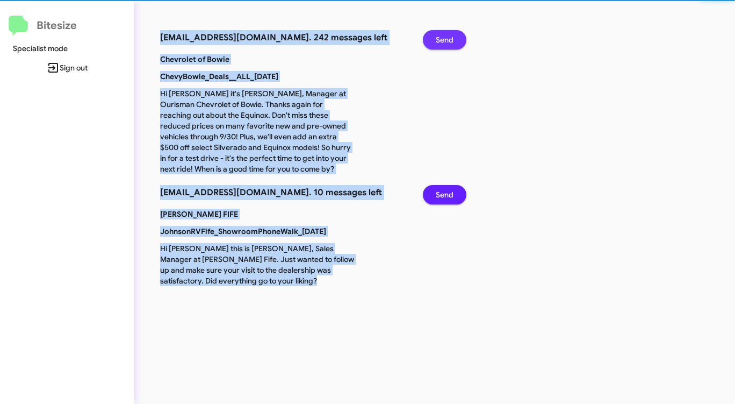
click at [444, 35] on span "Send" at bounding box center [445, 39] width 18 height 19
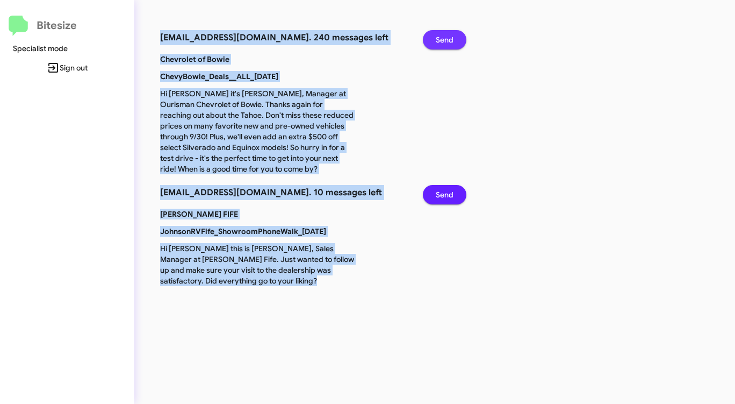
click at [444, 35] on span "Send" at bounding box center [445, 39] width 18 height 19
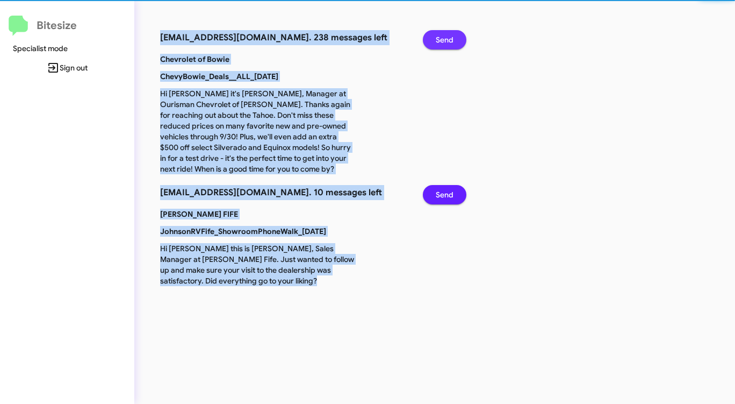
click at [444, 35] on span "Send" at bounding box center [445, 39] width 18 height 19
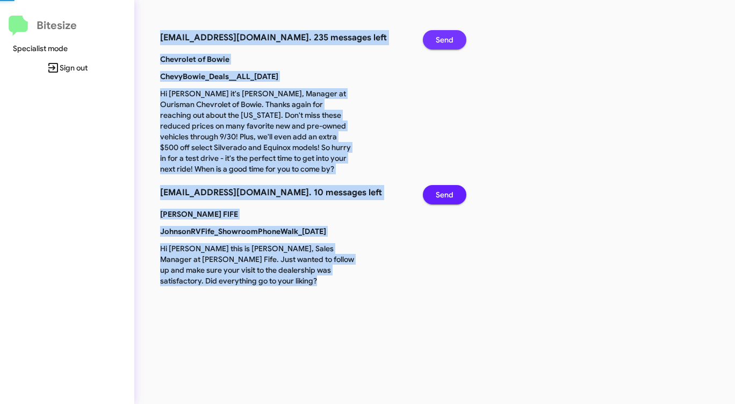
click at [444, 35] on span "Send" at bounding box center [445, 39] width 18 height 19
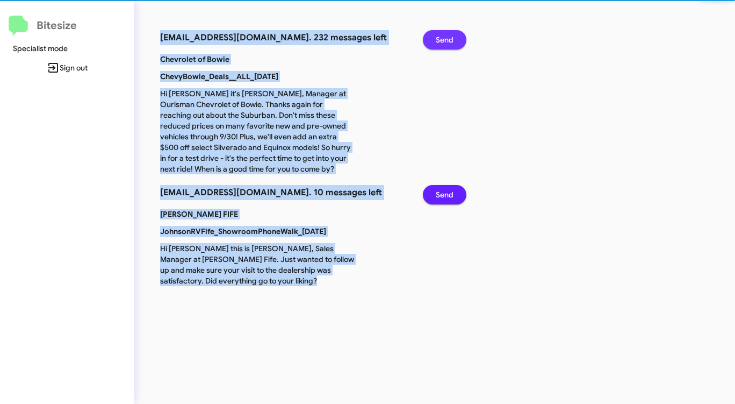
click at [444, 35] on span "Send" at bounding box center [445, 39] width 18 height 19
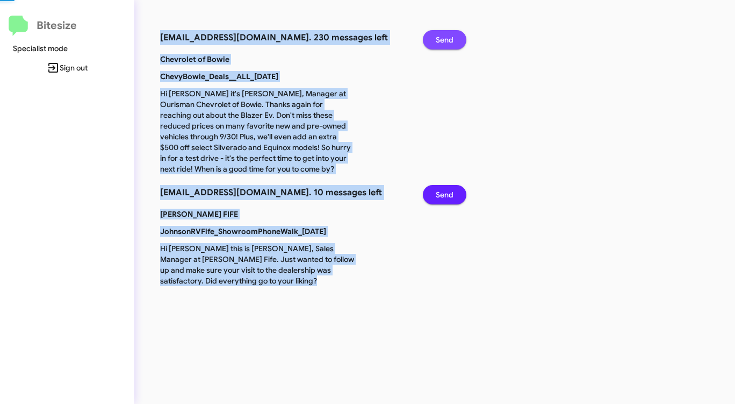
click at [444, 35] on span "Send" at bounding box center [445, 39] width 18 height 19
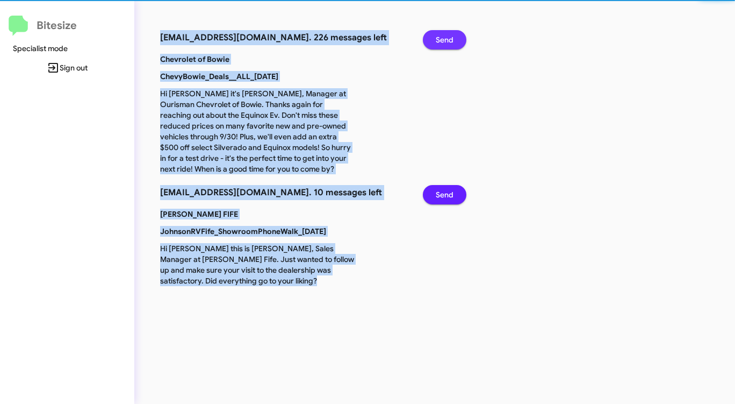
click at [444, 35] on span "Send" at bounding box center [445, 39] width 18 height 19
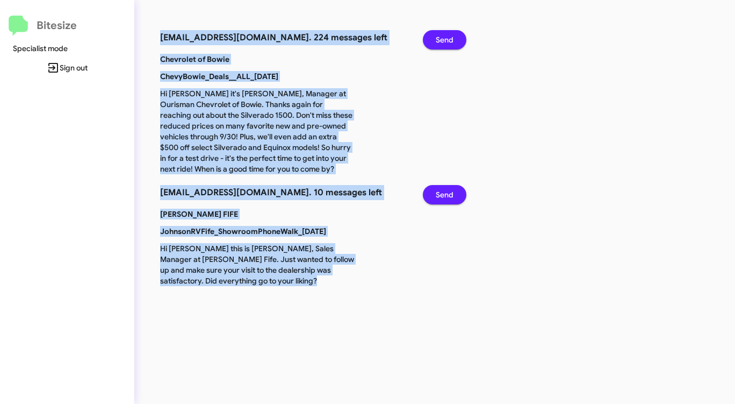
click at [444, 35] on span "Send" at bounding box center [445, 39] width 18 height 19
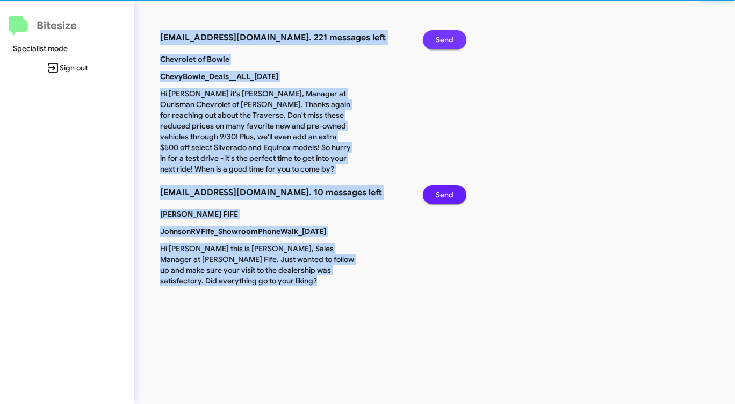
click at [444, 35] on span "Send" at bounding box center [445, 39] width 18 height 19
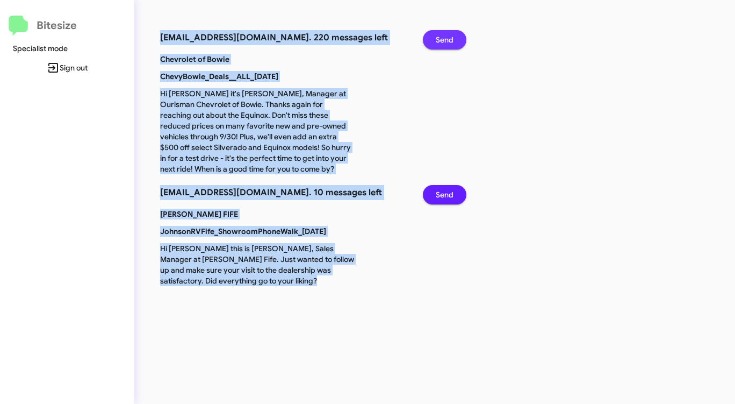
click at [444, 35] on span "Send" at bounding box center [445, 39] width 18 height 19
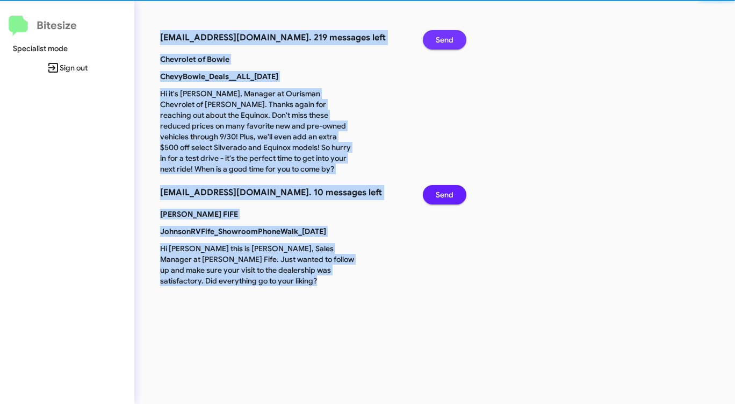
click at [444, 35] on span "Send" at bounding box center [445, 39] width 18 height 19
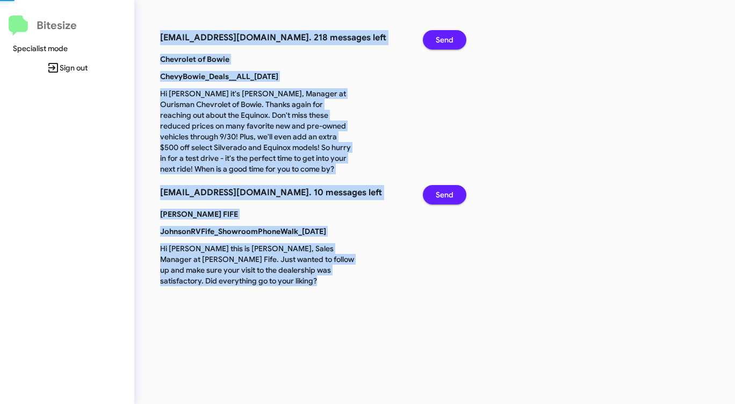
click at [444, 35] on span "Send" at bounding box center [445, 39] width 18 height 19
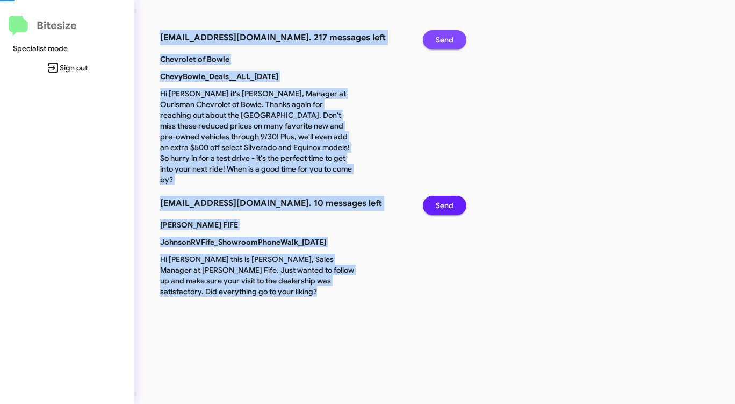
click at [444, 35] on span "Send" at bounding box center [445, 39] width 18 height 19
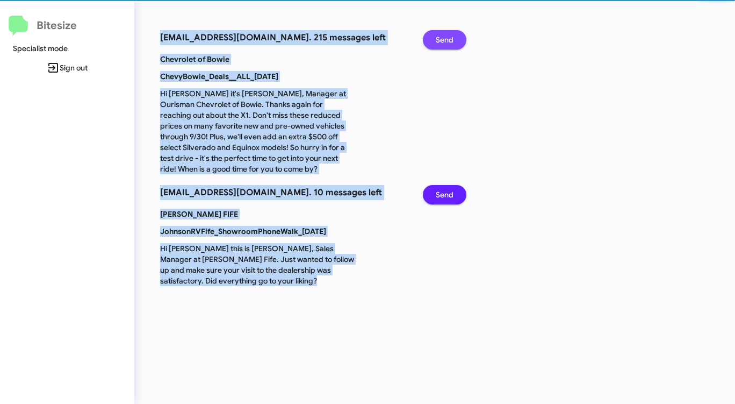
click at [444, 35] on span "Send" at bounding box center [445, 39] width 18 height 19
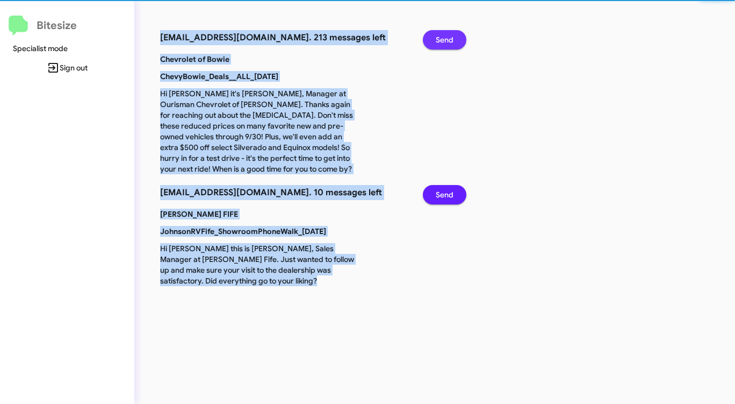
click at [444, 35] on span "Send" at bounding box center [445, 39] width 18 height 19
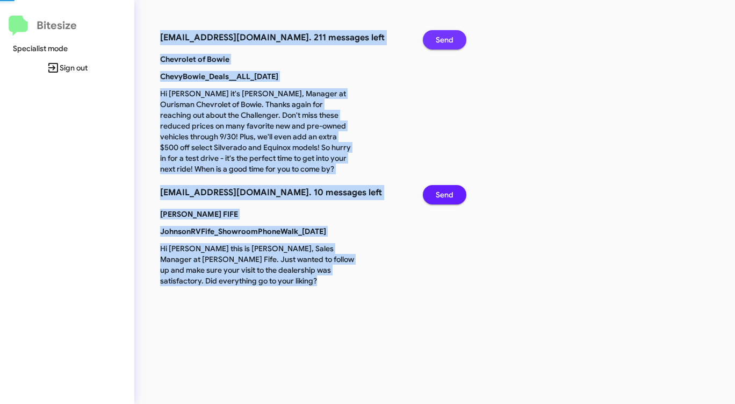
click at [444, 35] on span "Send" at bounding box center [445, 39] width 18 height 19
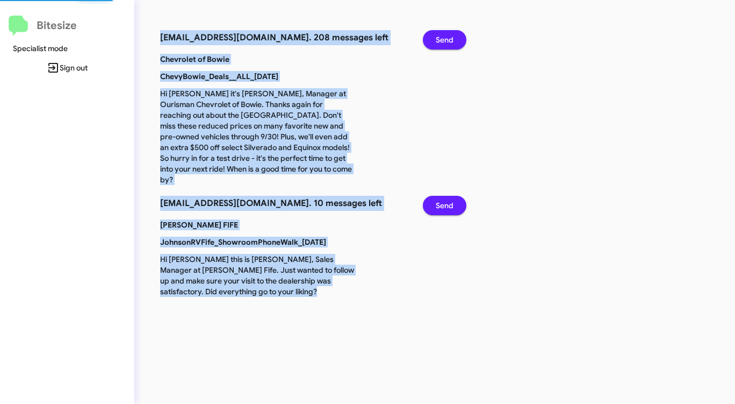
click at [444, 35] on span "Send" at bounding box center [445, 39] width 18 height 19
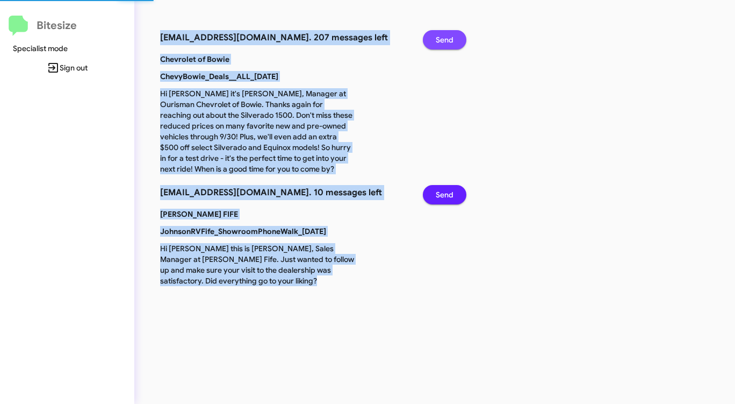
click at [444, 35] on span "Send" at bounding box center [445, 39] width 18 height 19
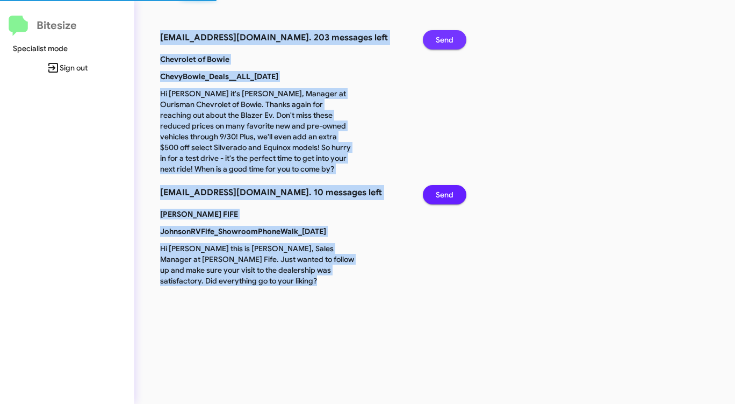
click at [444, 35] on span "Send" at bounding box center [445, 39] width 18 height 19
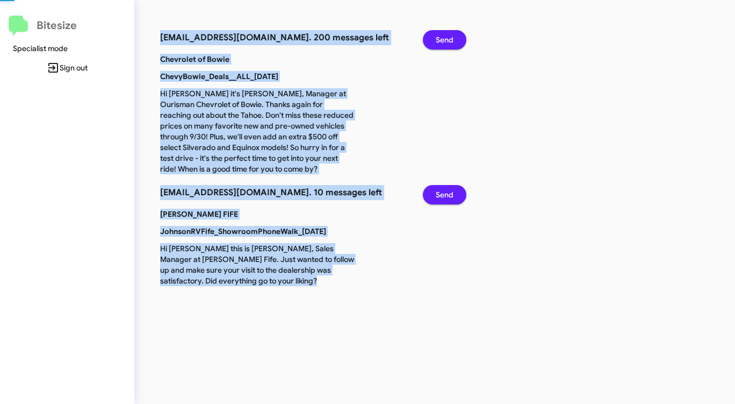
click at [444, 35] on span "Send" at bounding box center [445, 39] width 18 height 19
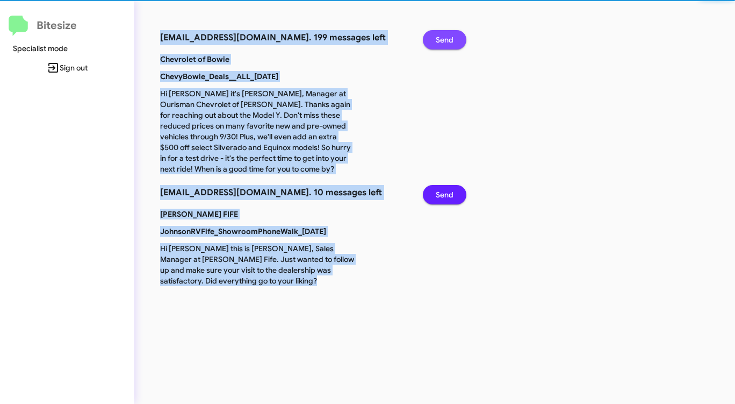
click at [444, 35] on span "Send" at bounding box center [445, 39] width 18 height 19
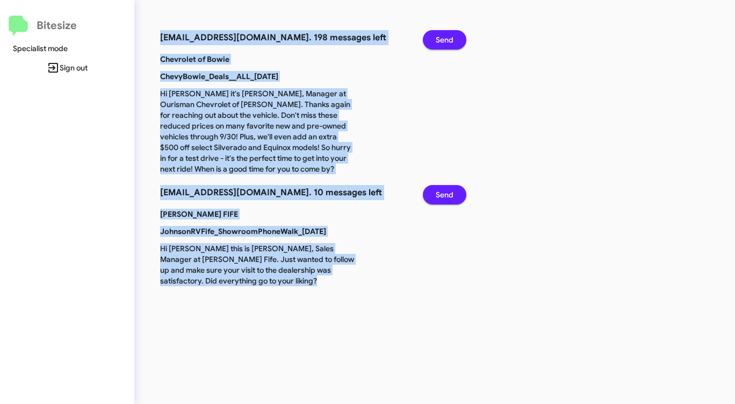
click at [444, 35] on span "Send" at bounding box center [445, 39] width 18 height 19
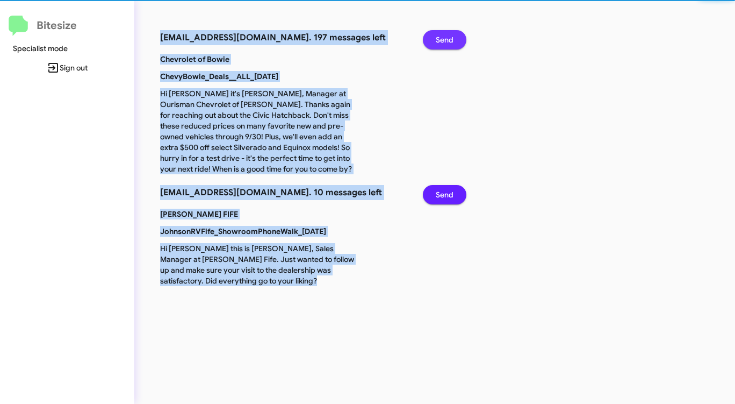
click at [444, 35] on span "Send" at bounding box center [445, 39] width 18 height 19
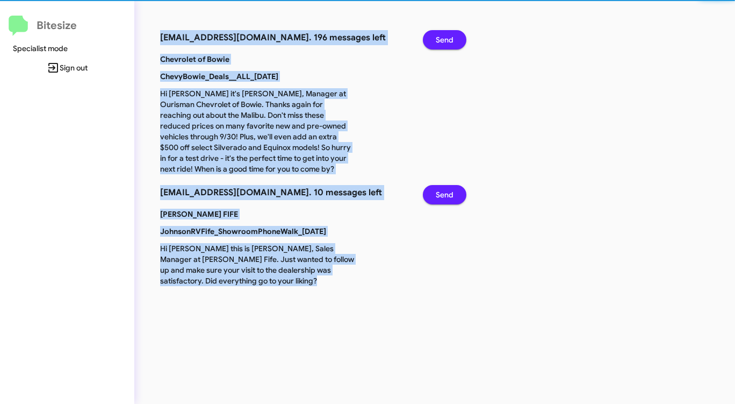
click at [444, 35] on span "Send" at bounding box center [445, 39] width 18 height 19
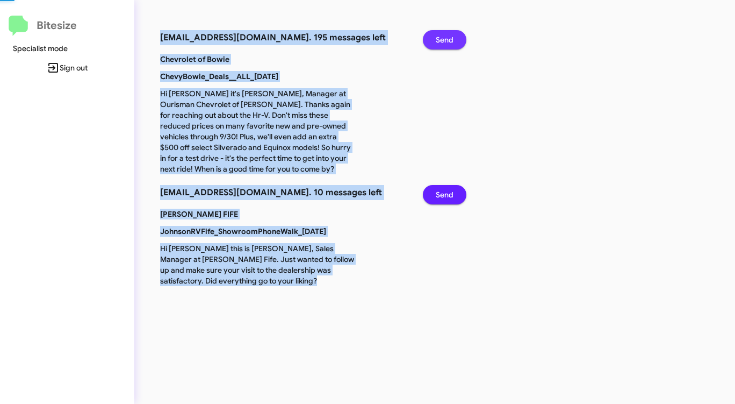
click at [444, 35] on span "Send" at bounding box center [445, 39] width 18 height 19
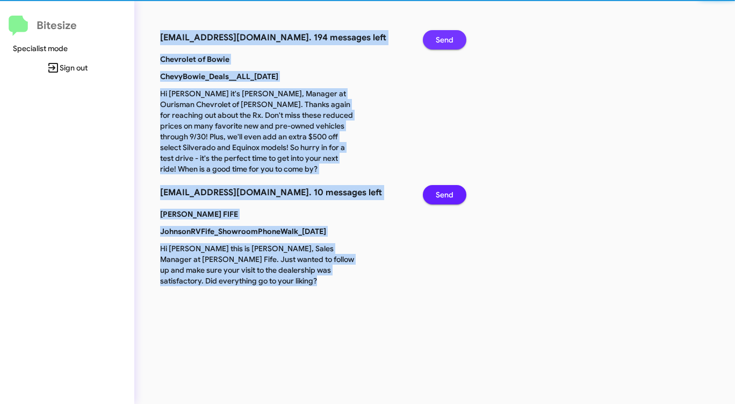
click at [444, 35] on span "Send" at bounding box center [445, 39] width 18 height 19
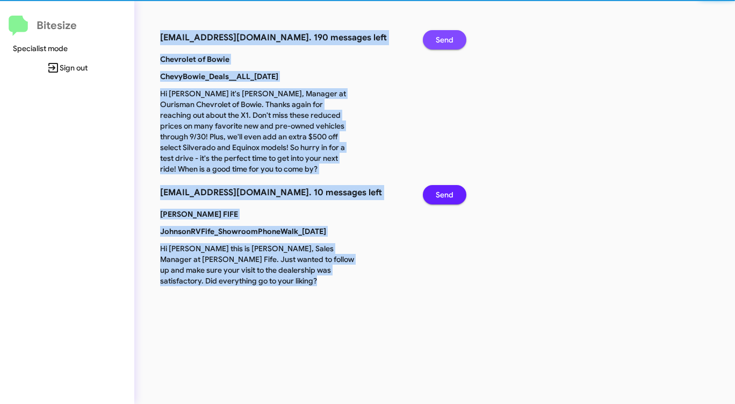
click at [444, 35] on span "Send" at bounding box center [445, 39] width 18 height 19
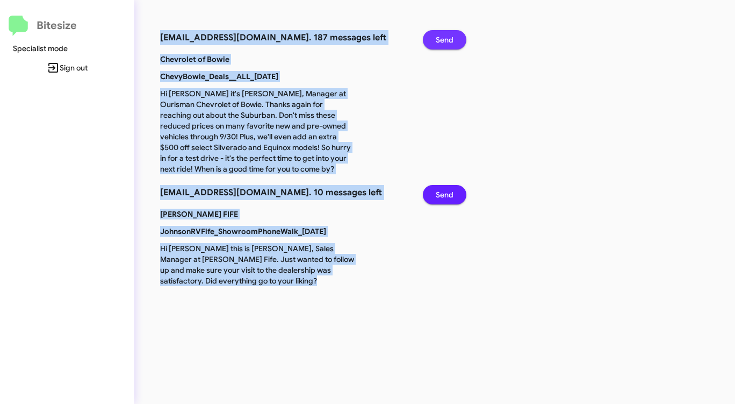
click at [444, 35] on span "Send" at bounding box center [445, 39] width 18 height 19
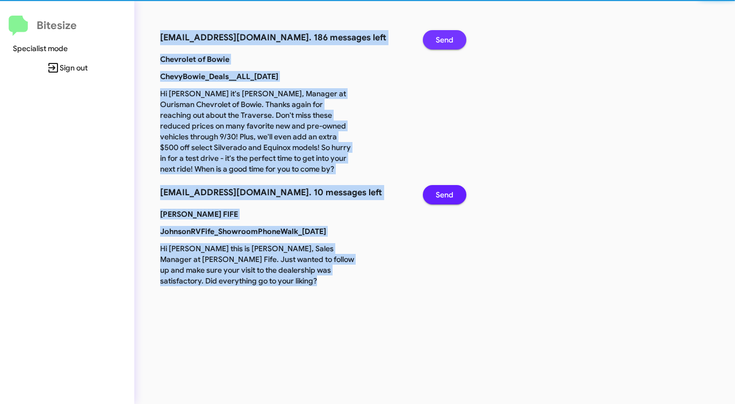
click at [444, 35] on span "Send" at bounding box center [445, 39] width 18 height 19
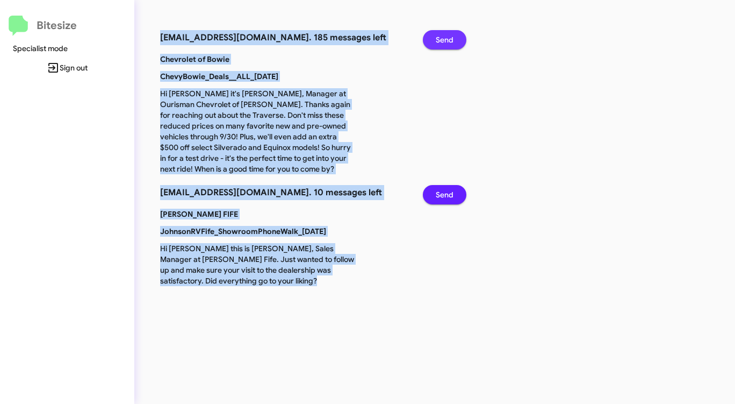
click at [444, 35] on span "Send" at bounding box center [445, 39] width 18 height 19
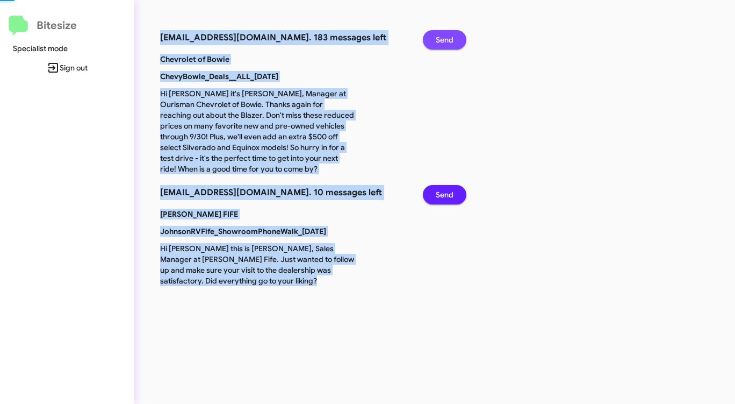
click at [444, 35] on span "Send" at bounding box center [445, 39] width 18 height 19
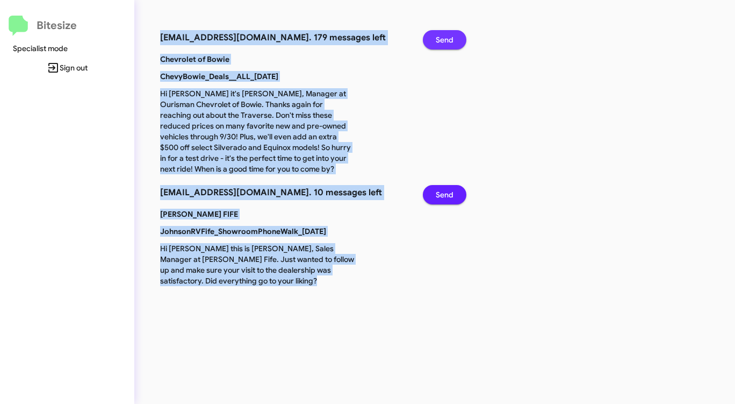
click at [444, 35] on span "Send" at bounding box center [445, 39] width 18 height 19
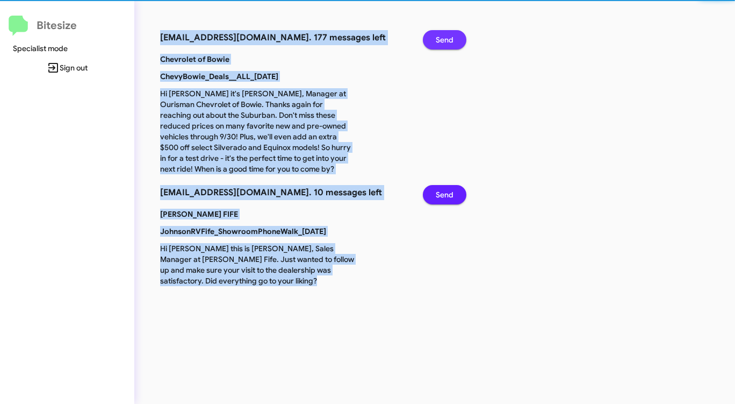
click at [444, 35] on span "Send" at bounding box center [445, 39] width 18 height 19
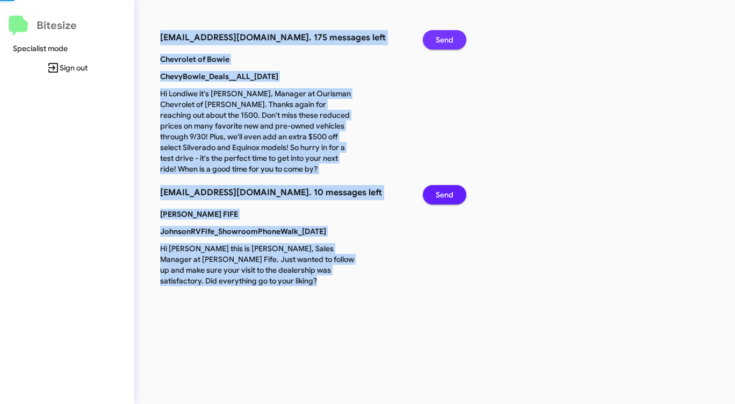
click at [444, 35] on span "Send" at bounding box center [445, 39] width 18 height 19
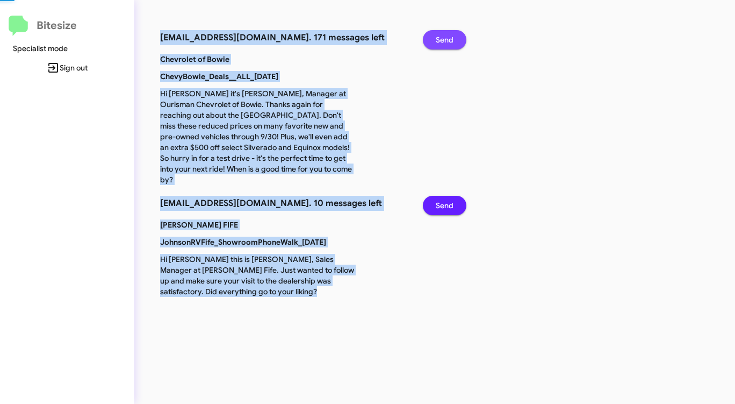
click at [444, 35] on span "Send" at bounding box center [445, 39] width 18 height 19
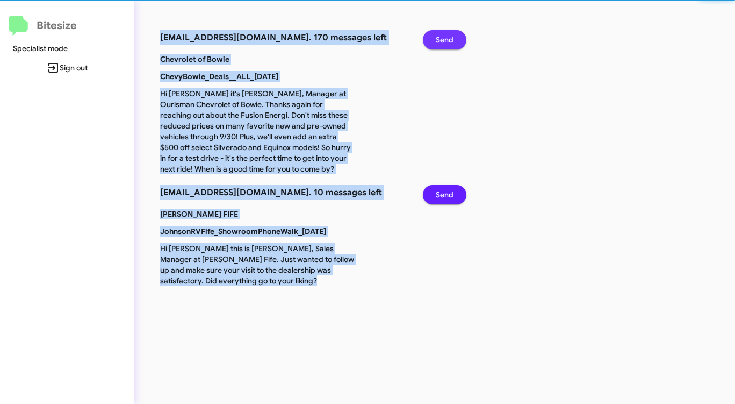
click at [444, 35] on span "Send" at bounding box center [445, 39] width 18 height 19
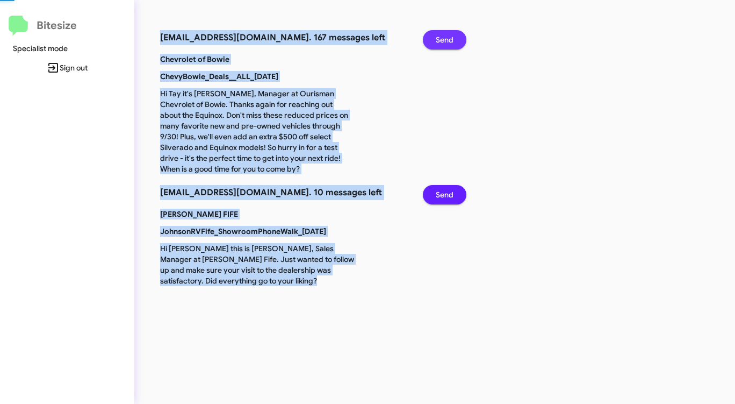
click at [444, 35] on span "Send" at bounding box center [445, 39] width 18 height 19
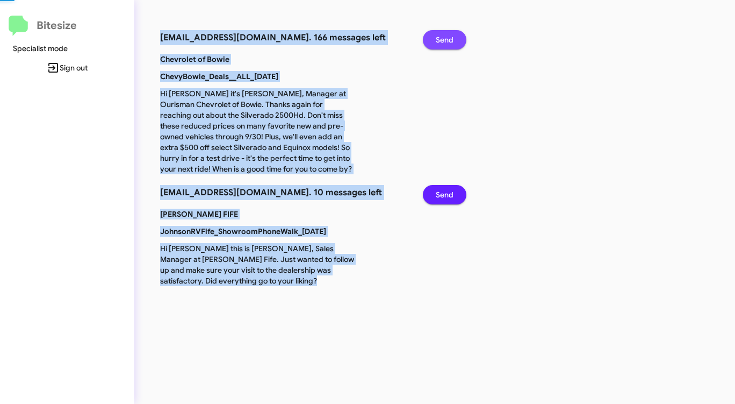
click at [444, 35] on span "Send" at bounding box center [445, 39] width 18 height 19
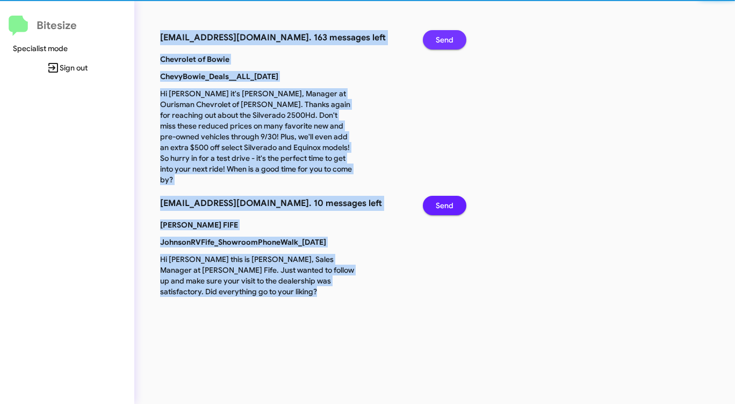
click at [444, 35] on span "Send" at bounding box center [445, 39] width 18 height 19
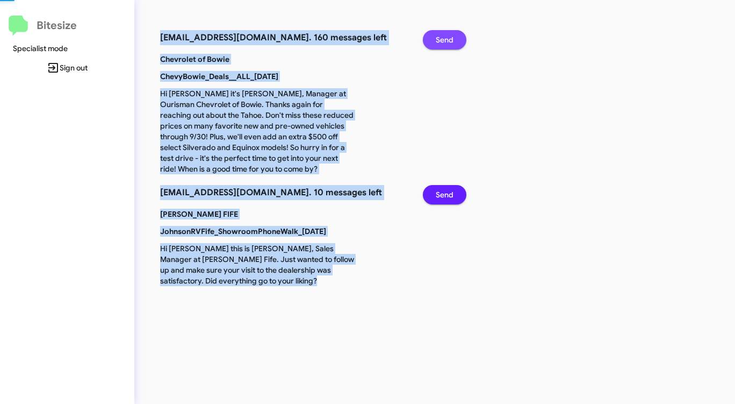
click at [444, 35] on span "Send" at bounding box center [445, 39] width 18 height 19
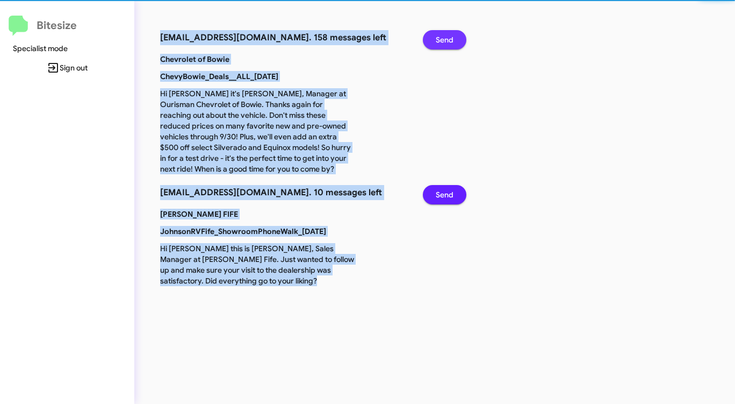
click at [444, 35] on span "Send" at bounding box center [445, 39] width 18 height 19
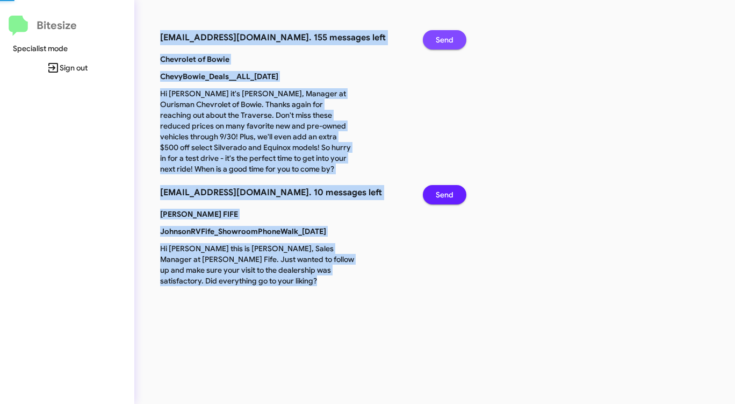
click at [444, 35] on span "Send" at bounding box center [445, 39] width 18 height 19
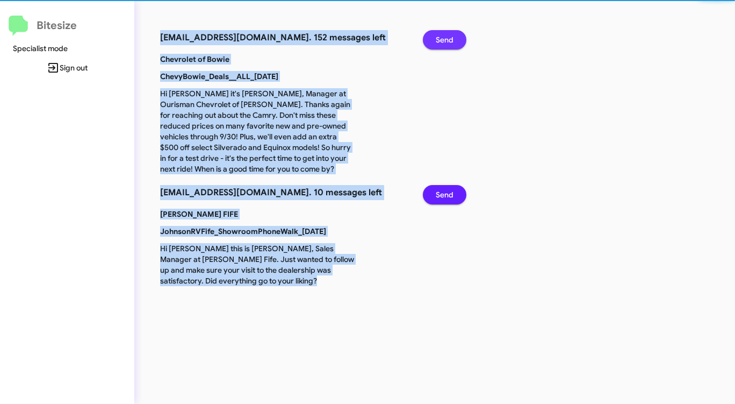
click at [444, 35] on span "Send" at bounding box center [445, 39] width 18 height 19
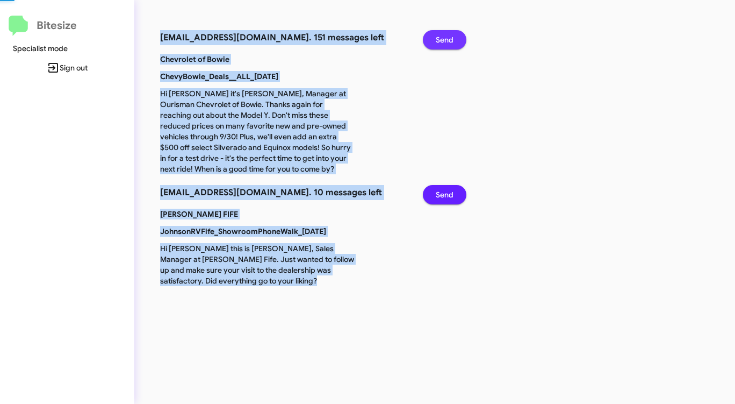
click at [444, 35] on span "Send" at bounding box center [445, 39] width 18 height 19
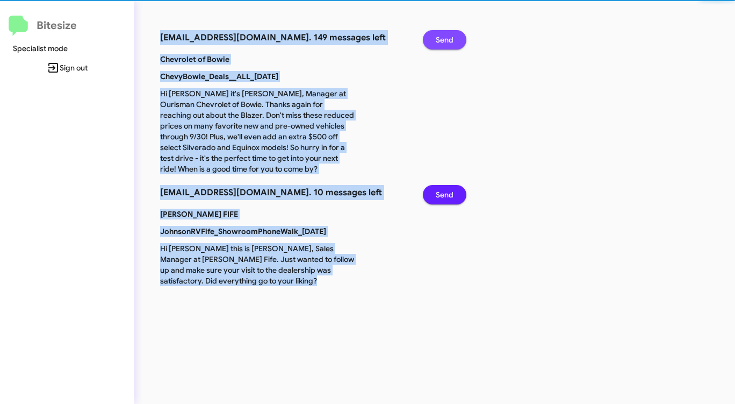
click at [444, 35] on span "Send" at bounding box center [445, 39] width 18 height 19
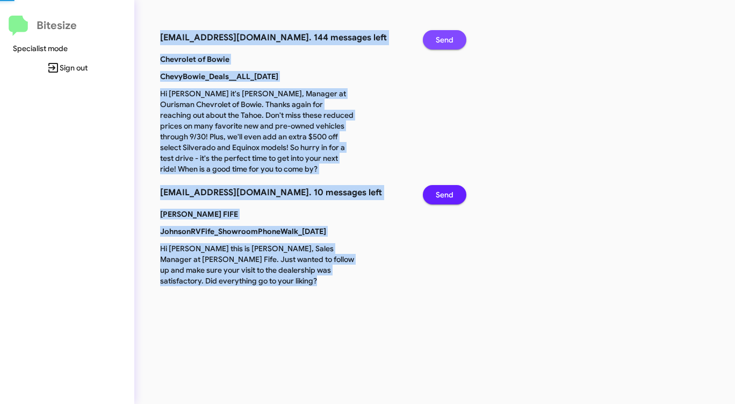
click at [444, 35] on span "Send" at bounding box center [445, 39] width 18 height 19
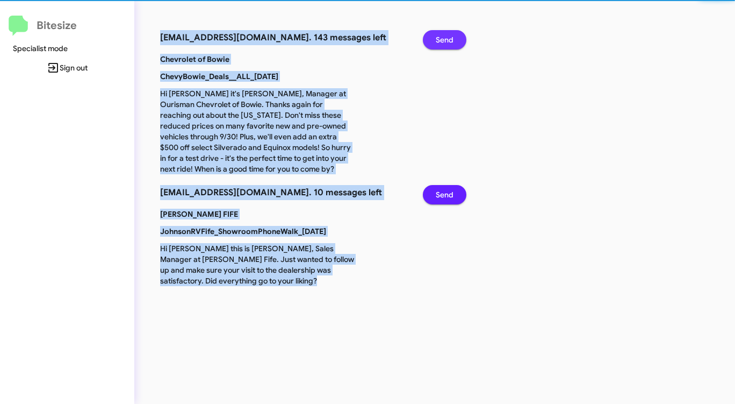
click at [444, 35] on span "Send" at bounding box center [445, 39] width 18 height 19
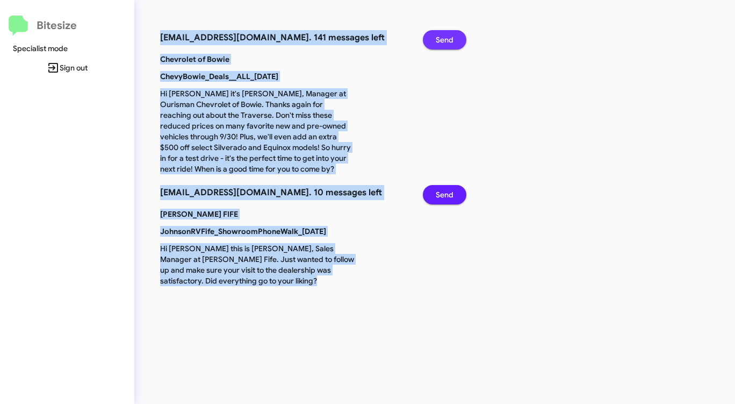
click at [444, 35] on span "Send" at bounding box center [445, 39] width 18 height 19
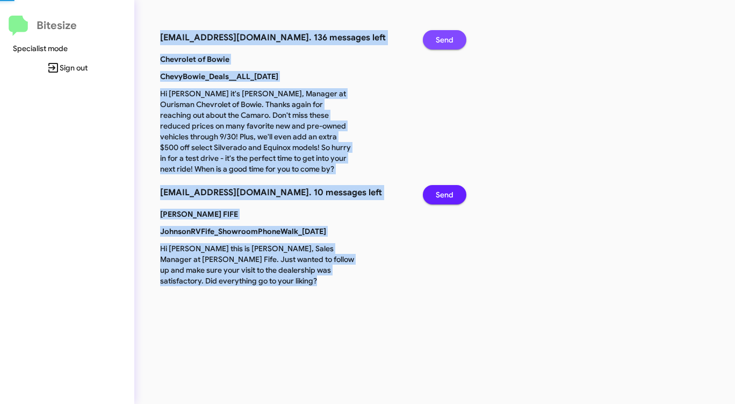
click at [444, 35] on span "Send" at bounding box center [445, 39] width 18 height 19
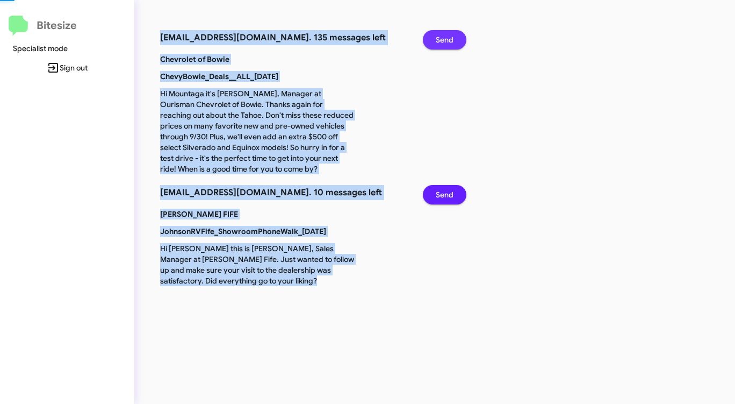
click at [444, 35] on span "Send" at bounding box center [445, 39] width 18 height 19
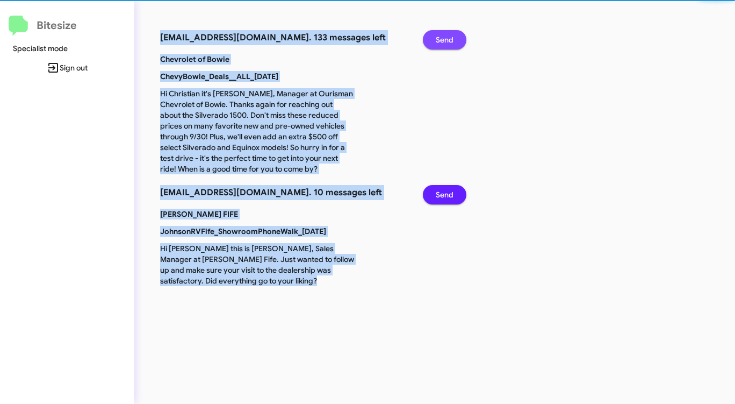
click at [444, 35] on span "Send" at bounding box center [445, 39] width 18 height 19
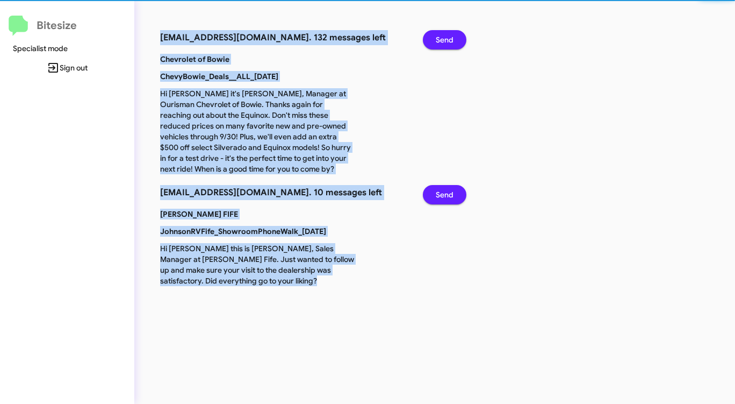
click at [444, 35] on span "Send" at bounding box center [445, 39] width 18 height 19
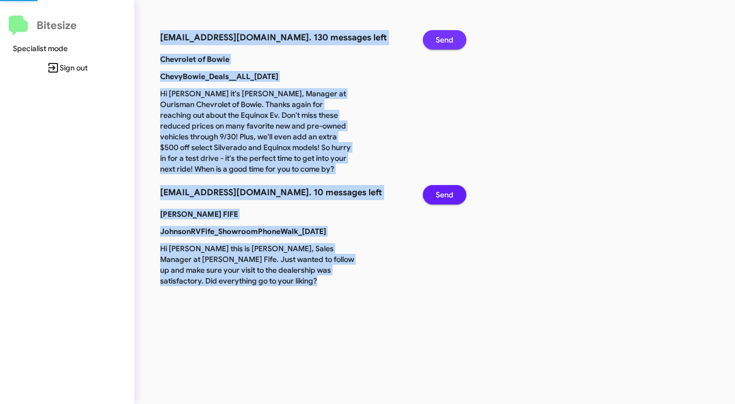
click at [444, 35] on span "Send" at bounding box center [445, 39] width 18 height 19
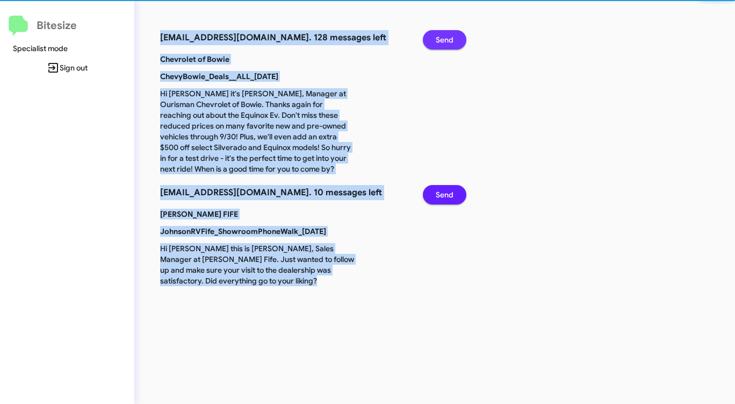
click at [444, 35] on span "Send" at bounding box center [445, 39] width 18 height 19
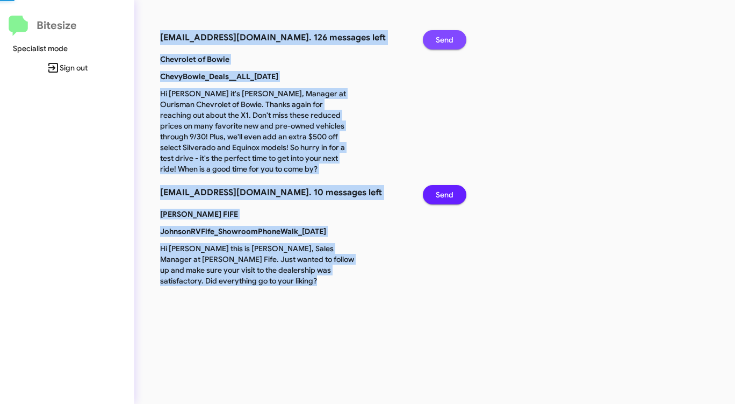
click at [444, 35] on span "Send" at bounding box center [445, 39] width 18 height 19
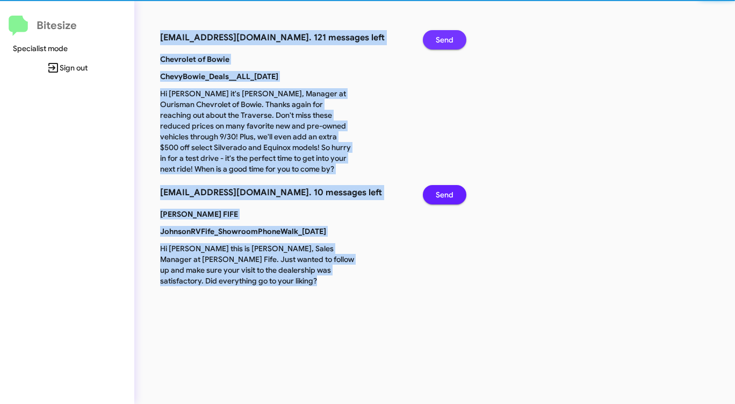
click at [444, 35] on span "Send" at bounding box center [445, 39] width 18 height 19
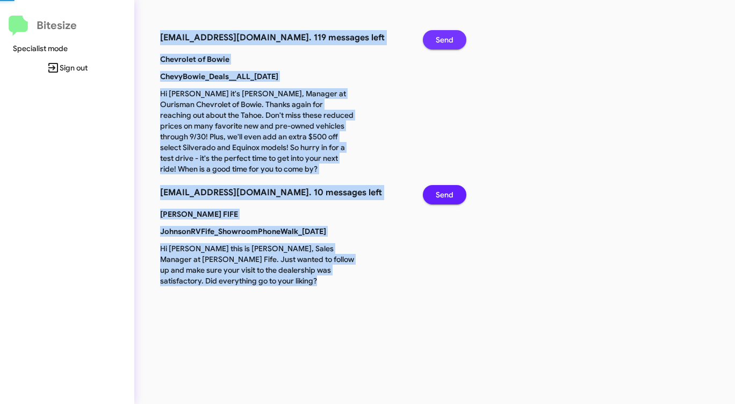
click at [444, 35] on span "Send" at bounding box center [445, 39] width 18 height 19
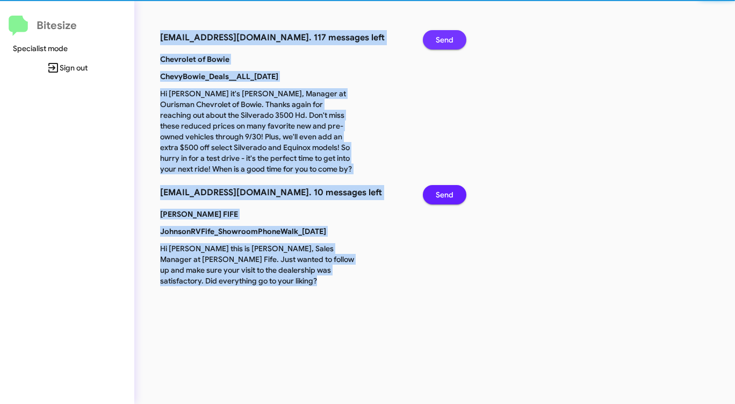
click at [444, 35] on span "Send" at bounding box center [445, 39] width 18 height 19
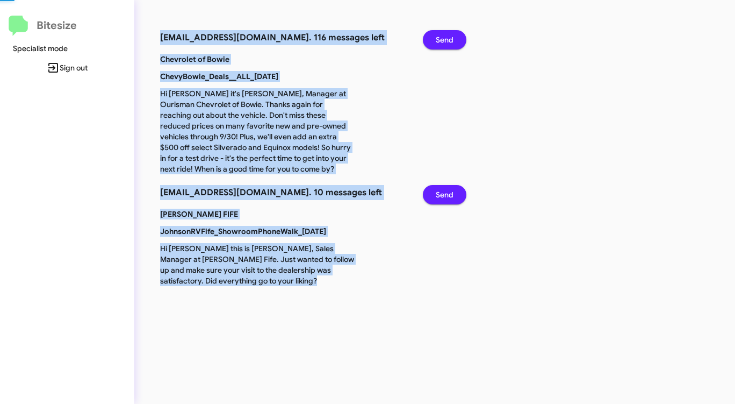
click at [444, 35] on span "Send" at bounding box center [445, 39] width 18 height 19
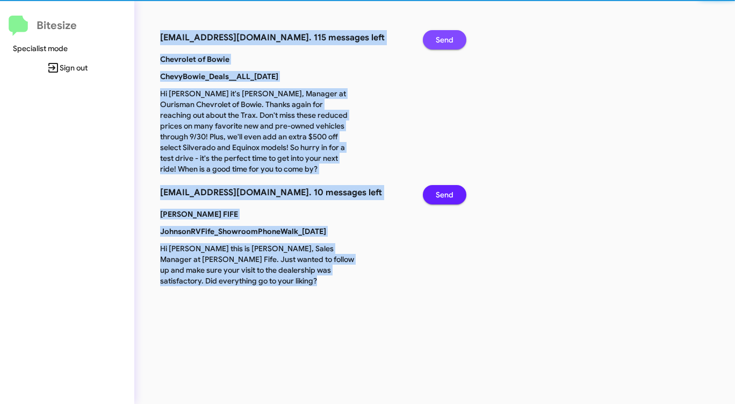
click at [444, 35] on span "Send" at bounding box center [445, 39] width 18 height 19
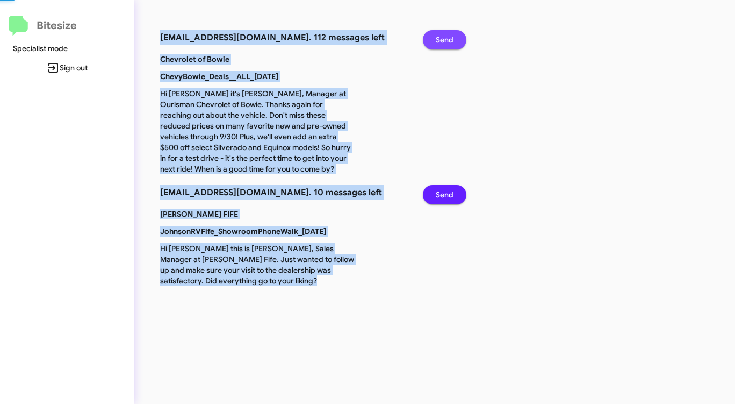
click at [444, 35] on span "Send" at bounding box center [445, 39] width 18 height 19
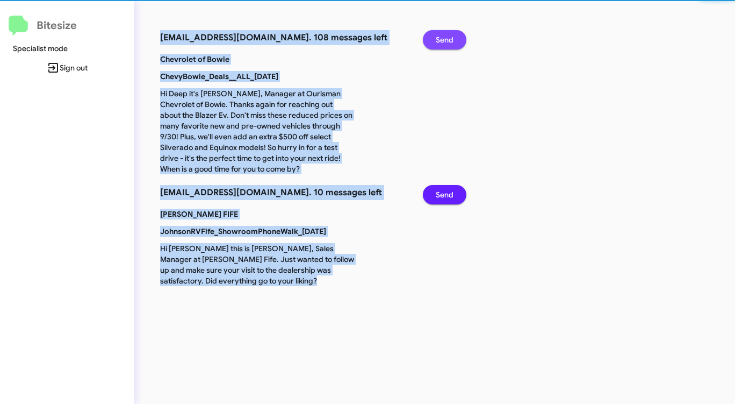
click at [444, 35] on span "Send" at bounding box center [445, 39] width 18 height 19
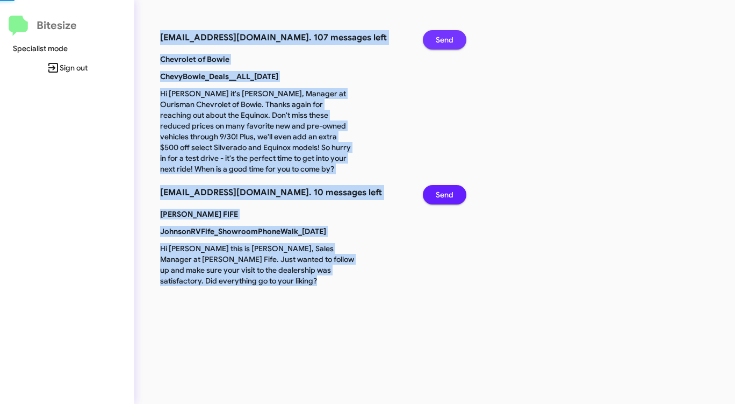
click at [444, 35] on span "Send" at bounding box center [445, 39] width 18 height 19
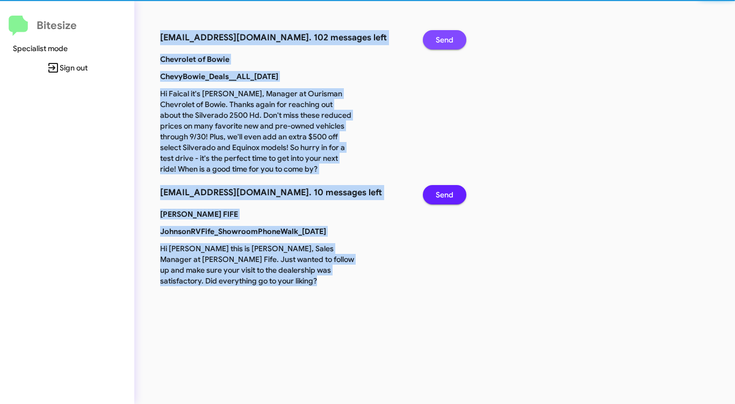
click at [444, 35] on span "Send" at bounding box center [445, 39] width 18 height 19
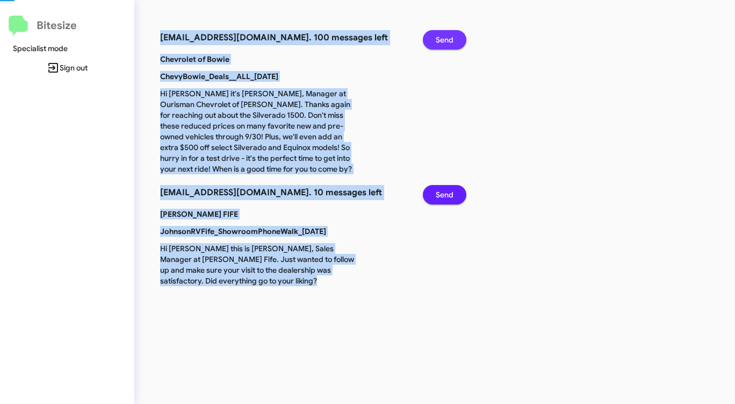
click at [444, 35] on span "Send" at bounding box center [445, 39] width 18 height 19
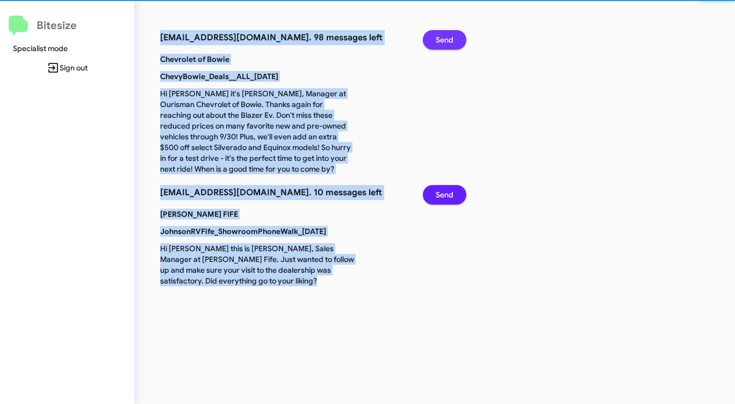
click at [444, 35] on span "Send" at bounding box center [445, 39] width 18 height 19
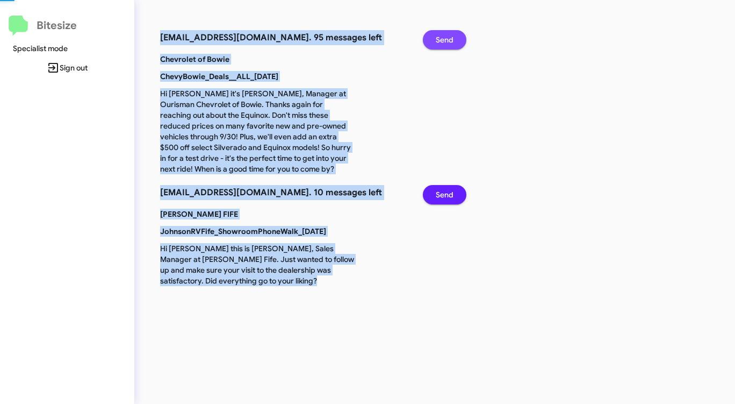
click at [444, 35] on span "Send" at bounding box center [445, 39] width 18 height 19
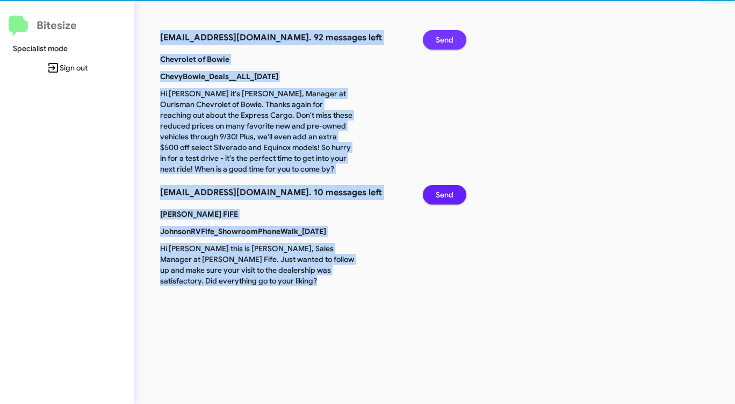
click at [444, 35] on span "Send" at bounding box center [445, 39] width 18 height 19
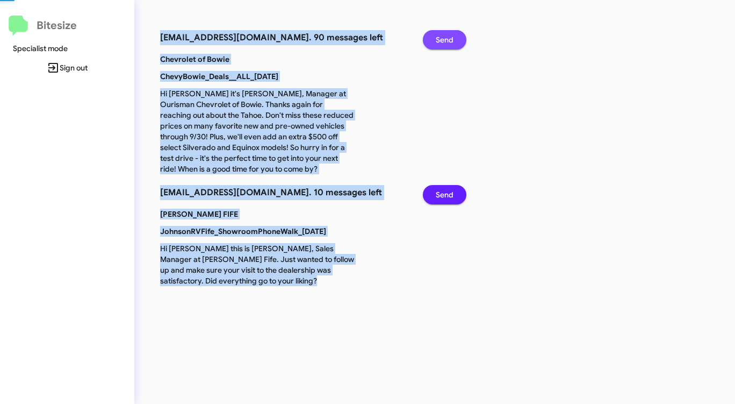
click at [444, 35] on span "Send" at bounding box center [445, 39] width 18 height 19
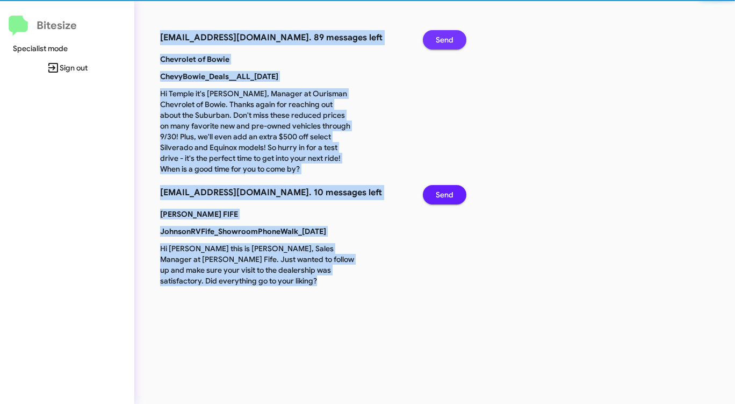
click at [444, 35] on span "Send" at bounding box center [445, 39] width 18 height 19
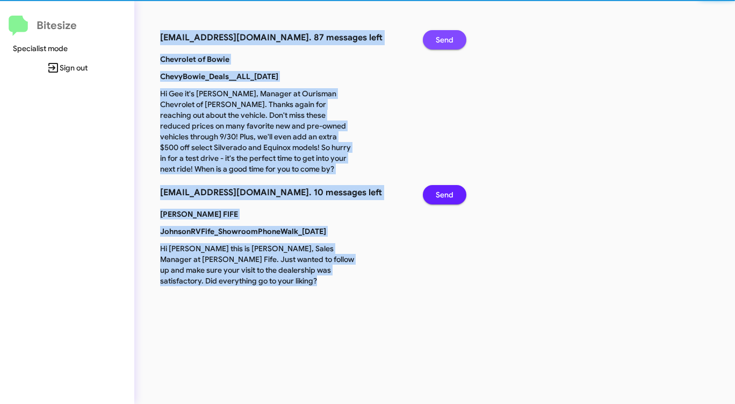
click at [444, 35] on span "Send" at bounding box center [445, 39] width 18 height 19
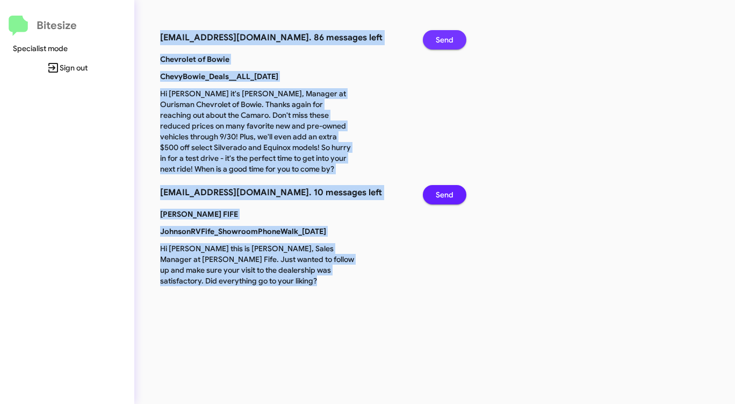
click at [444, 35] on span "Send" at bounding box center [445, 39] width 18 height 19
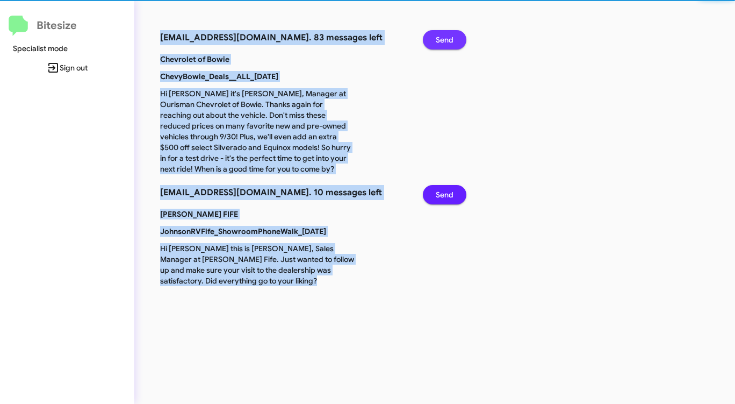
click at [444, 35] on span "Send" at bounding box center [445, 39] width 18 height 19
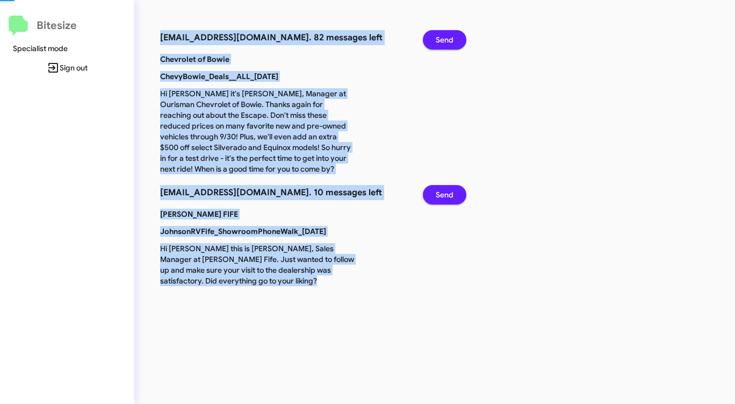
click at [444, 35] on span "Send" at bounding box center [445, 39] width 18 height 19
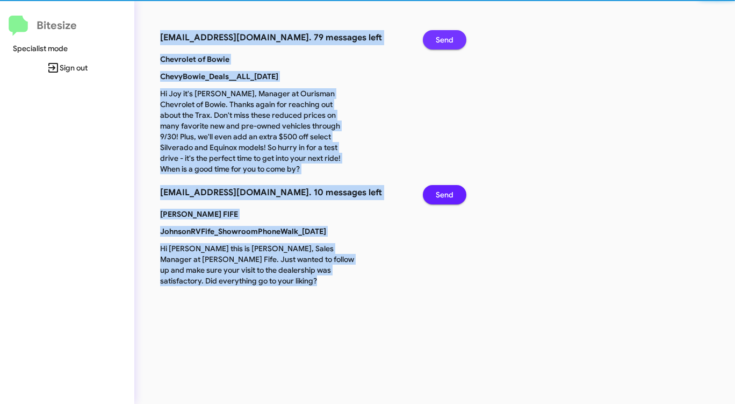
click at [444, 35] on span "Send" at bounding box center [445, 39] width 18 height 19
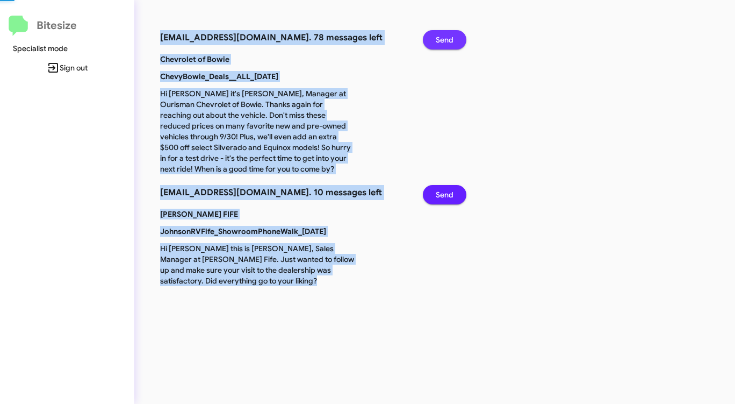
click at [444, 35] on span "Send" at bounding box center [445, 39] width 18 height 19
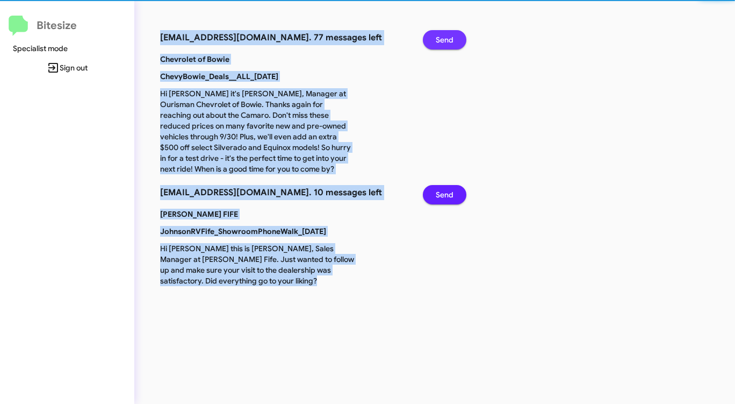
click at [444, 35] on span "Send" at bounding box center [445, 39] width 18 height 19
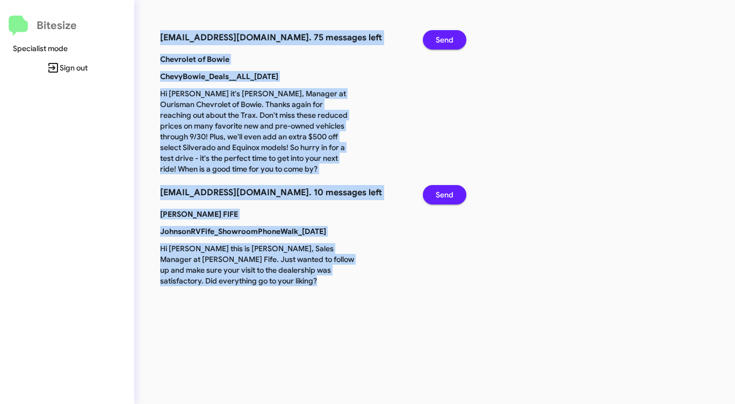
click at [443, 35] on span "Send" at bounding box center [445, 39] width 18 height 19
click at [442, 35] on span "Send" at bounding box center [445, 39] width 18 height 19
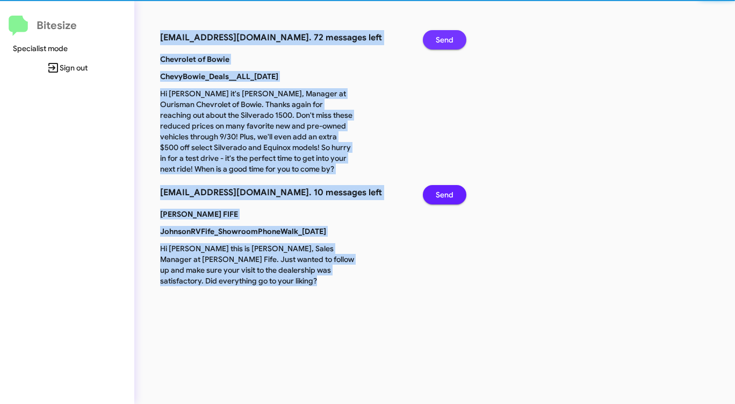
click at [441, 36] on span "Send" at bounding box center [445, 39] width 18 height 19
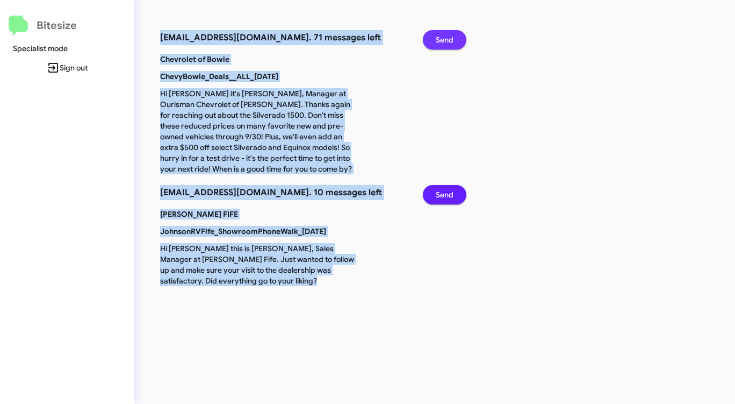
click at [442, 37] on span "Send" at bounding box center [445, 39] width 18 height 19
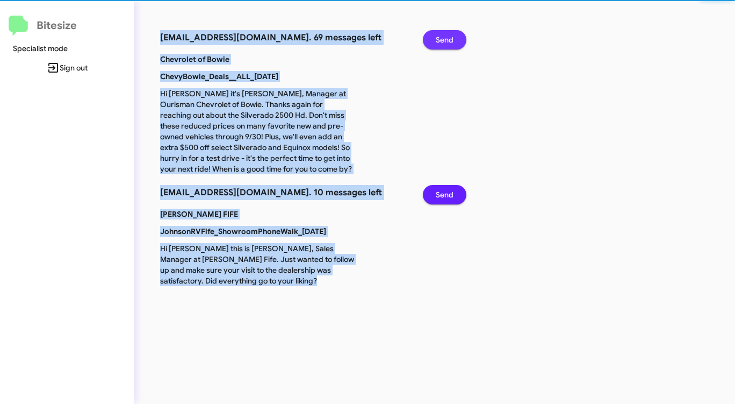
click at [442, 39] on span "Send" at bounding box center [445, 39] width 18 height 19
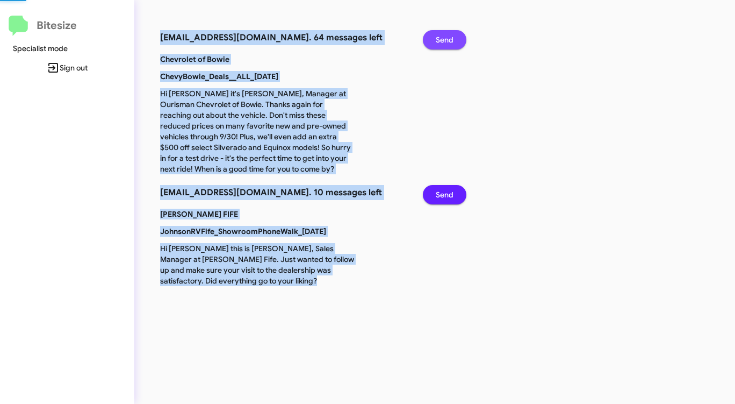
click at [442, 39] on span "Send" at bounding box center [445, 39] width 18 height 19
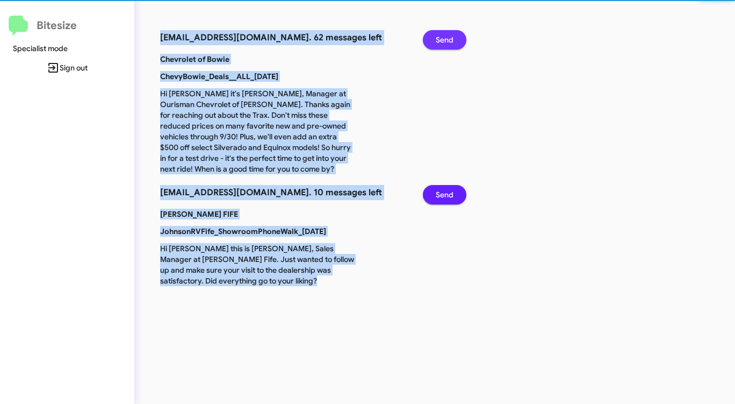
click at [442, 39] on span "Send" at bounding box center [445, 39] width 18 height 19
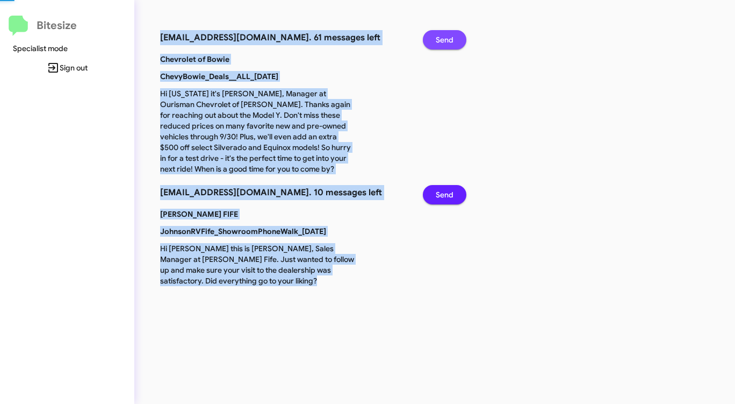
click at [442, 39] on span "Send" at bounding box center [445, 39] width 18 height 19
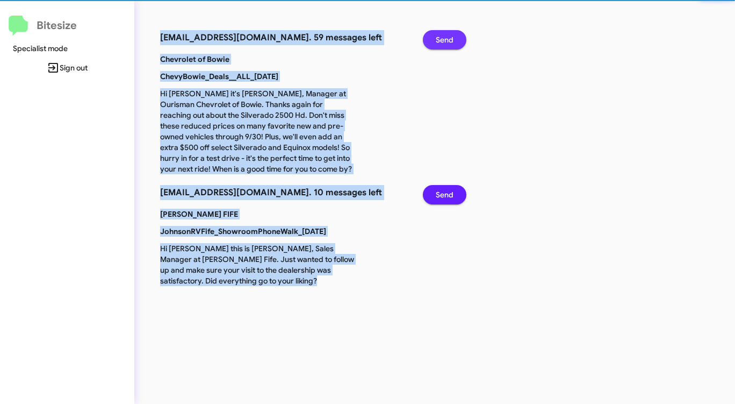
click at [442, 39] on span "Send" at bounding box center [445, 39] width 18 height 19
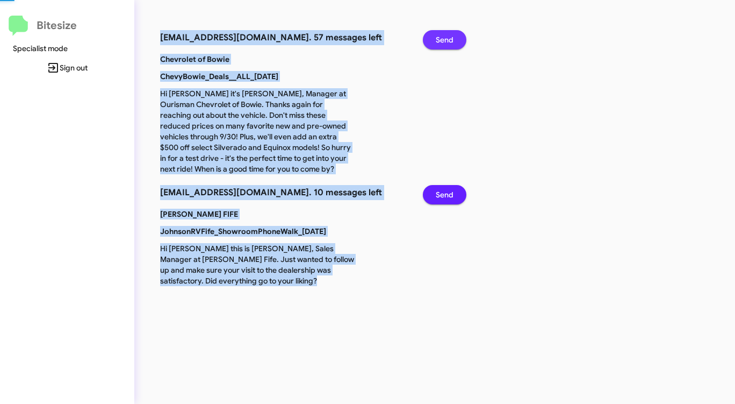
click at [442, 39] on span "Send" at bounding box center [445, 39] width 18 height 19
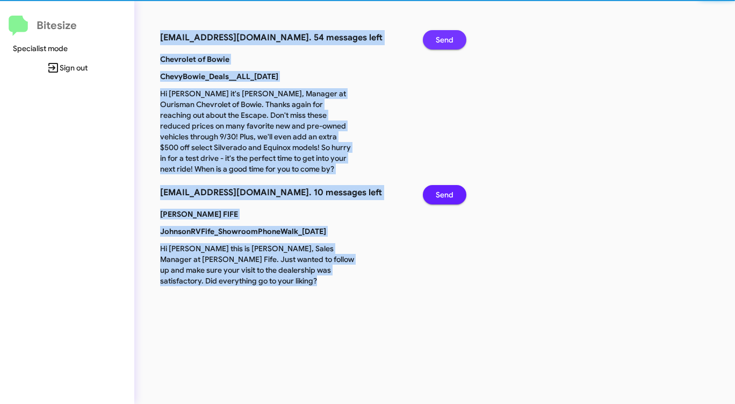
click at [442, 39] on span "Send" at bounding box center [445, 39] width 18 height 19
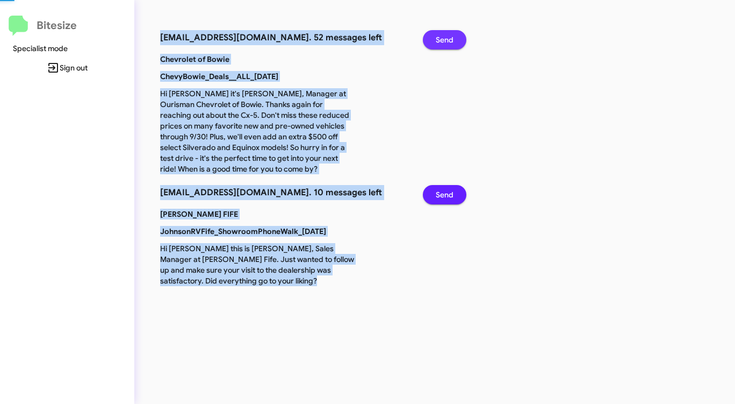
click at [442, 39] on span "Send" at bounding box center [445, 39] width 18 height 19
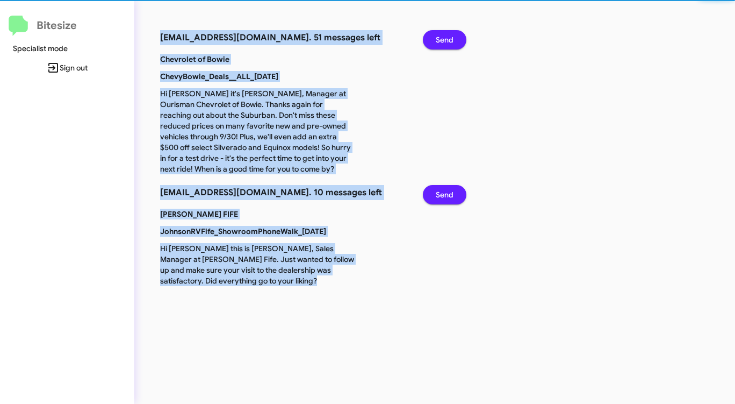
click at [442, 39] on span "Send" at bounding box center [445, 39] width 18 height 19
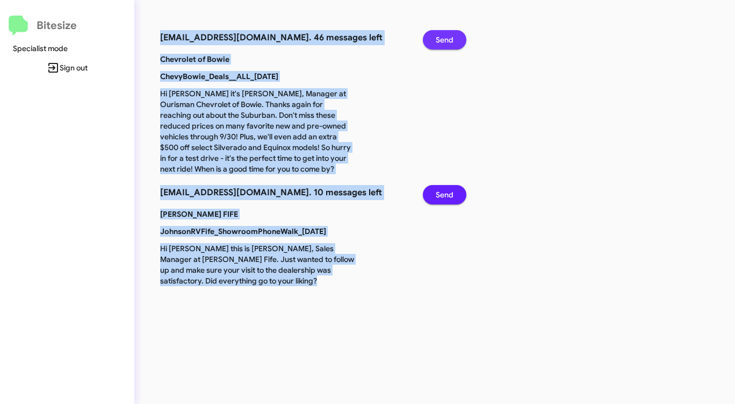
click at [442, 39] on span "Send" at bounding box center [445, 39] width 18 height 19
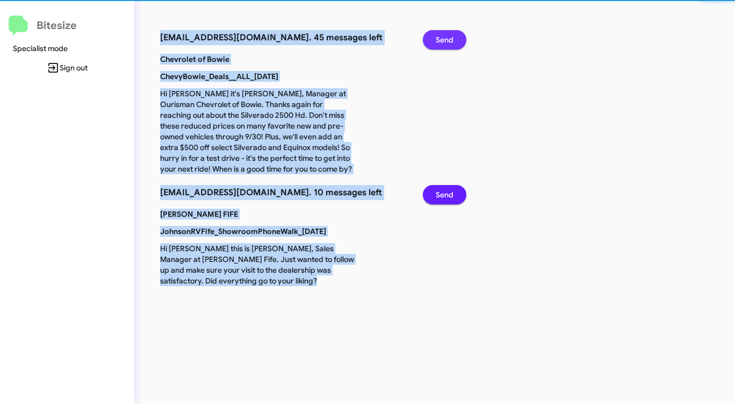
click at [442, 39] on span "Send" at bounding box center [445, 39] width 18 height 19
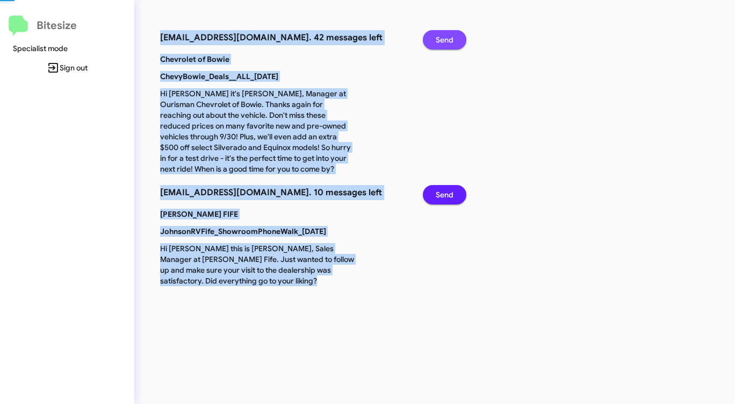
click at [442, 39] on span "Send" at bounding box center [445, 39] width 18 height 19
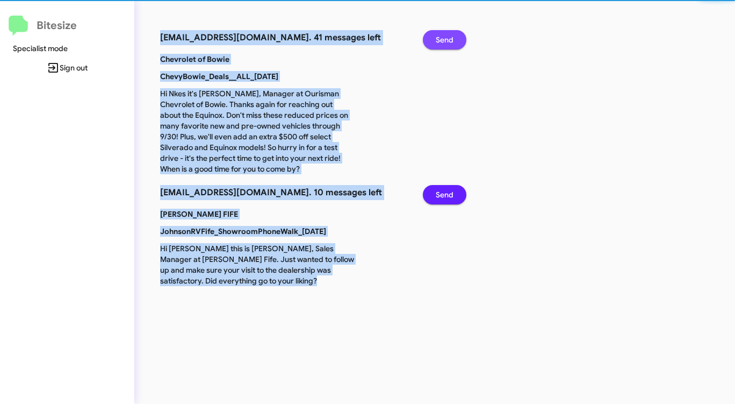
click at [442, 39] on span "Send" at bounding box center [445, 39] width 18 height 19
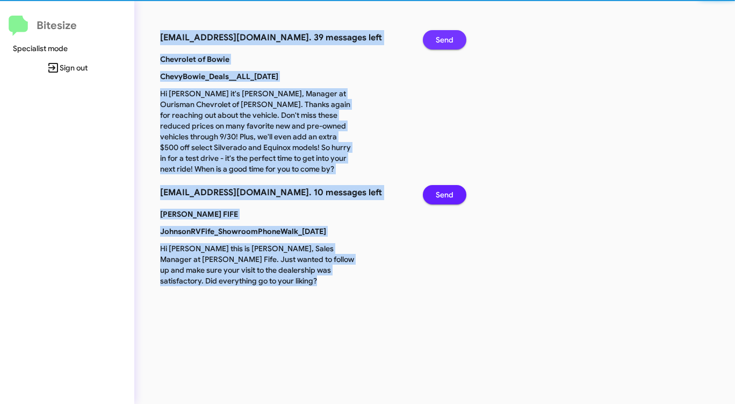
click at [442, 39] on span "Send" at bounding box center [445, 39] width 18 height 19
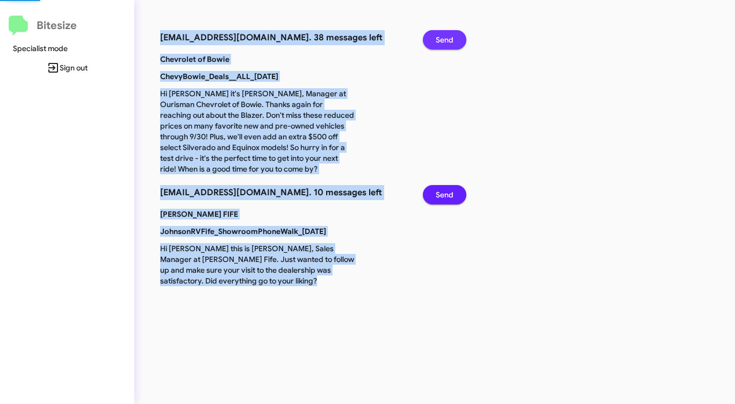
click at [442, 39] on span "Send" at bounding box center [445, 39] width 18 height 19
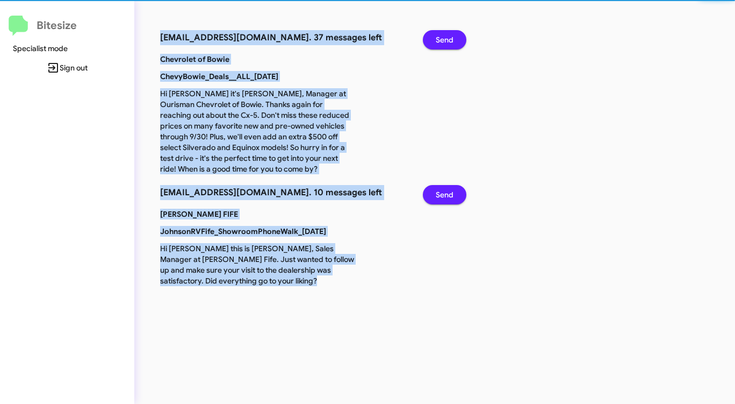
click at [442, 39] on span "Send" at bounding box center [445, 39] width 18 height 19
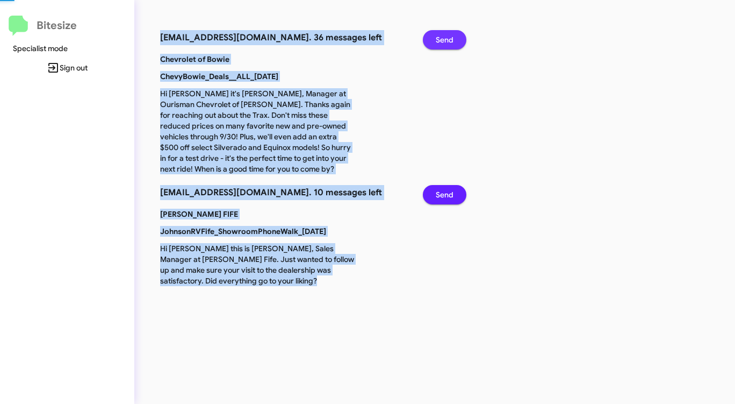
click at [442, 39] on span "Send" at bounding box center [445, 39] width 18 height 19
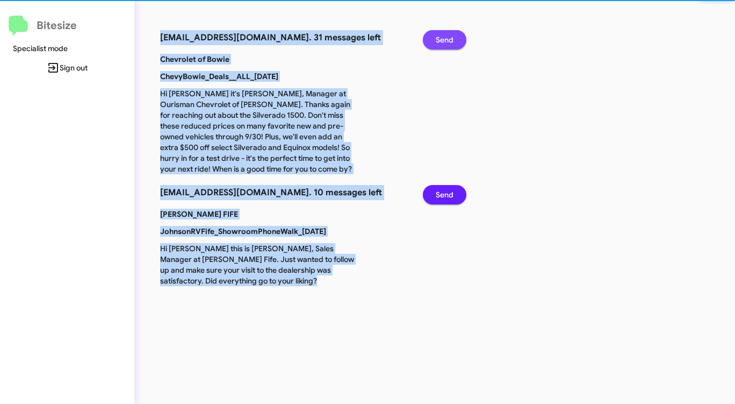
click at [442, 39] on span "Send" at bounding box center [445, 39] width 18 height 19
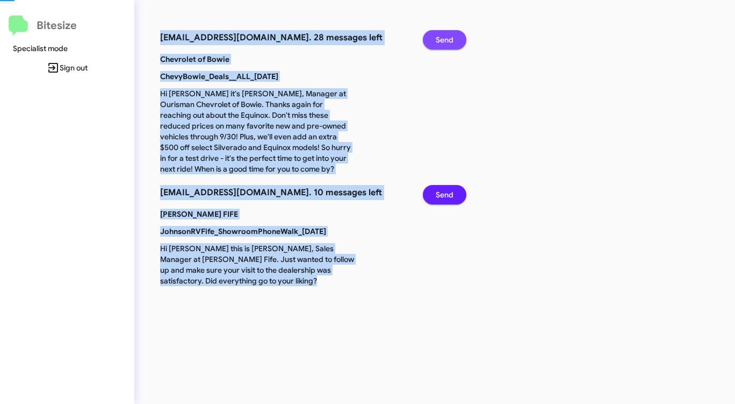
click at [442, 39] on span "Send" at bounding box center [445, 39] width 18 height 19
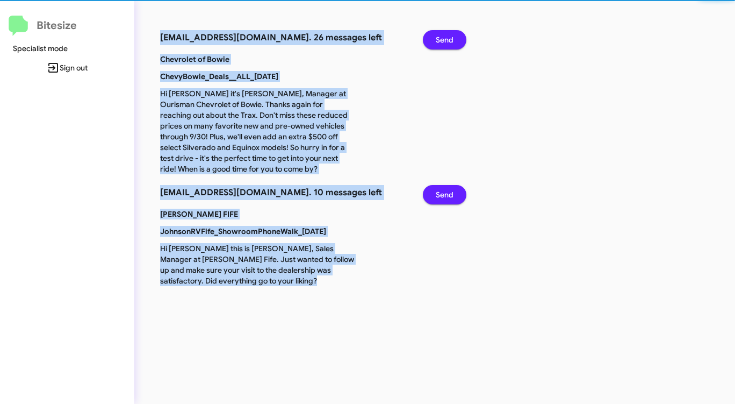
click at [442, 39] on span "Send" at bounding box center [445, 39] width 18 height 19
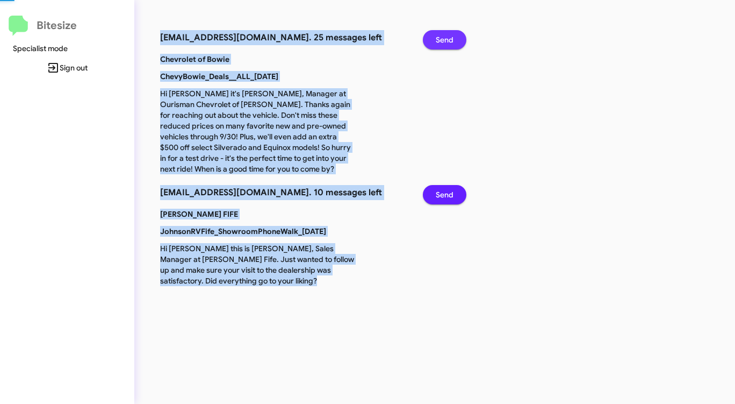
click at [442, 39] on span "Send" at bounding box center [445, 39] width 18 height 19
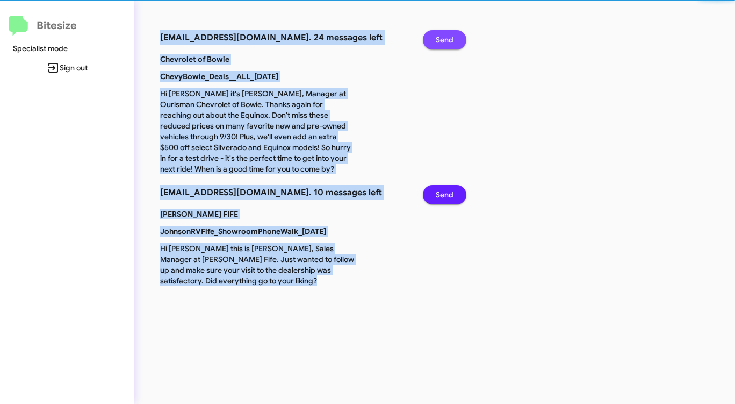
click at [442, 39] on span "Send" at bounding box center [445, 39] width 18 height 19
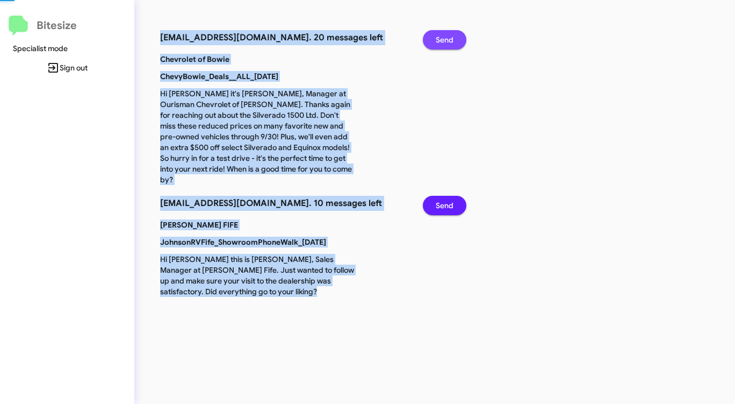
click at [442, 39] on span "Send" at bounding box center [445, 39] width 18 height 19
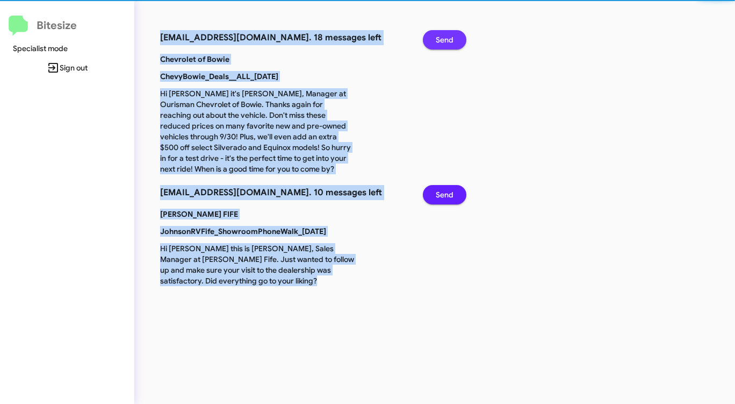
click at [442, 39] on span "Send" at bounding box center [445, 39] width 18 height 19
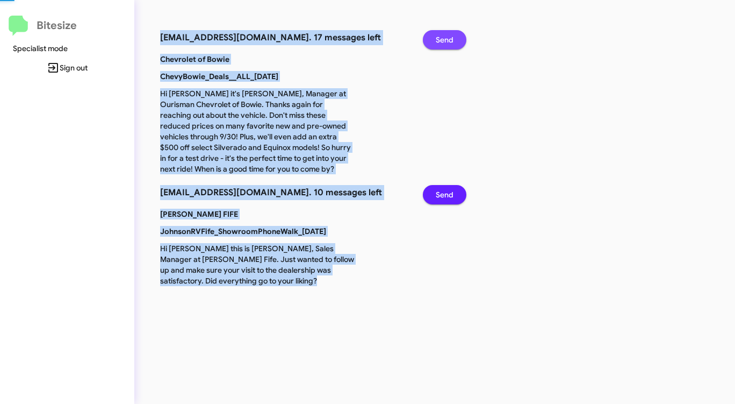
click at [442, 39] on span "Send" at bounding box center [445, 39] width 18 height 19
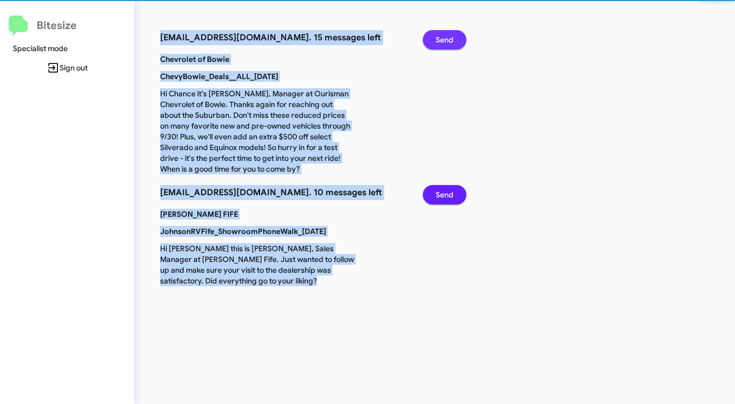
click at [442, 39] on span "Send" at bounding box center [445, 39] width 18 height 19
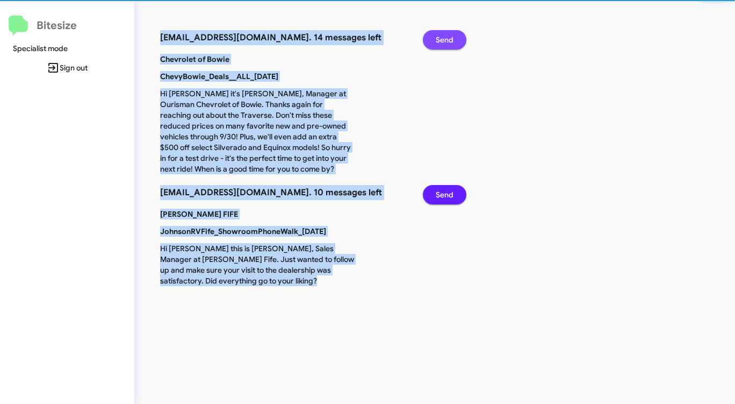
click at [442, 39] on span "Send" at bounding box center [445, 39] width 18 height 19
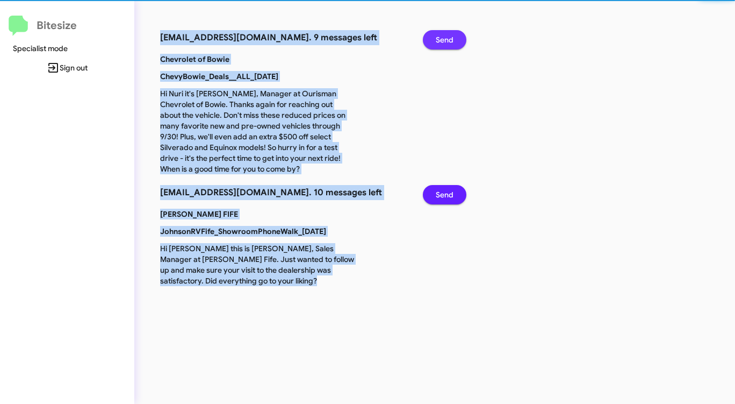
click at [442, 39] on span "Send" at bounding box center [445, 39] width 18 height 19
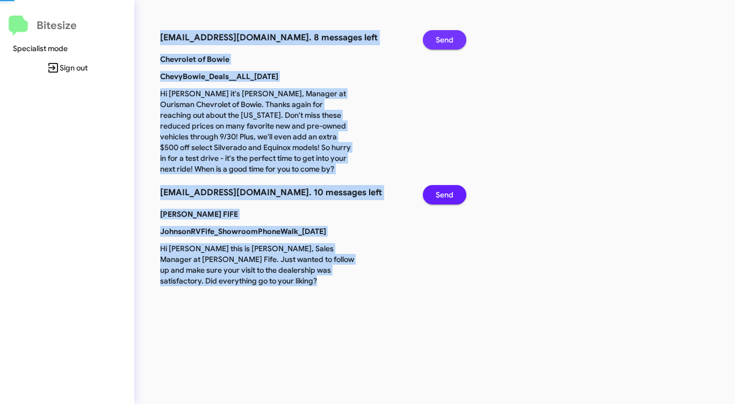
click at [442, 39] on span "Send" at bounding box center [445, 39] width 18 height 19
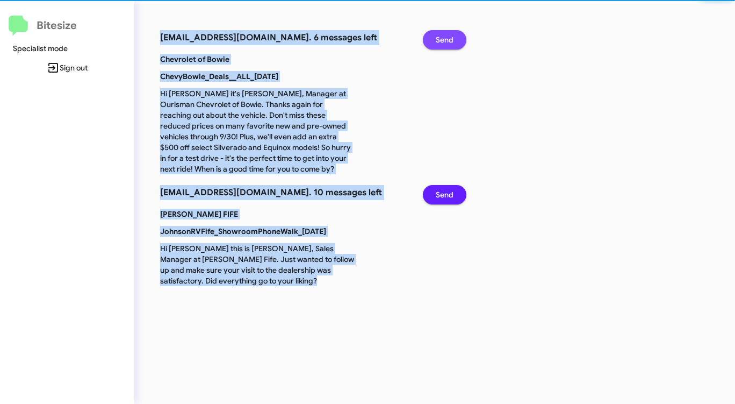
click at [442, 39] on span "Send" at bounding box center [445, 39] width 18 height 19
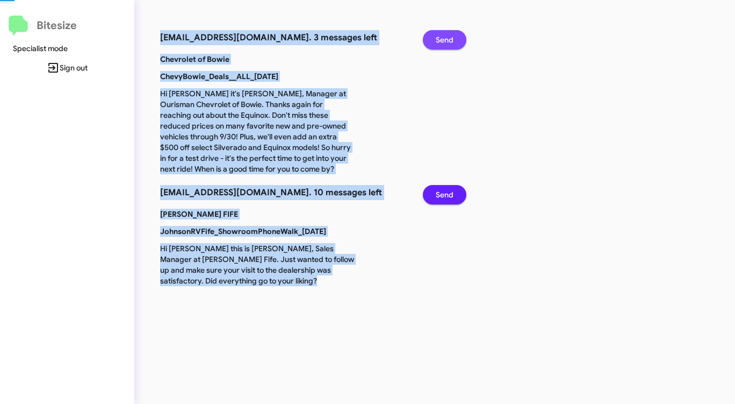
click at [442, 39] on span "Send" at bounding box center [445, 39] width 18 height 19
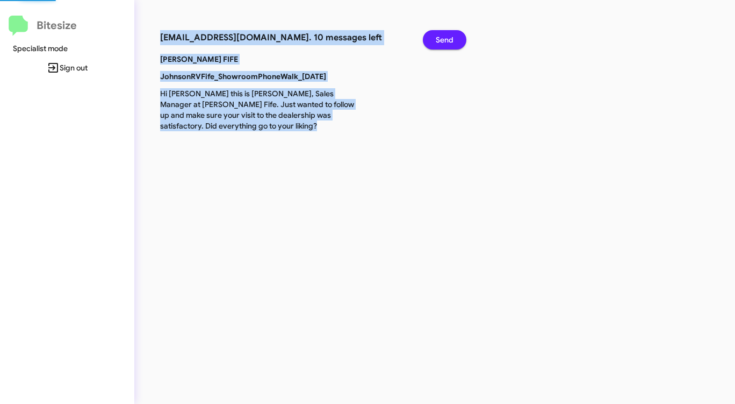
click at [442, 39] on span "Send" at bounding box center [445, 39] width 18 height 19
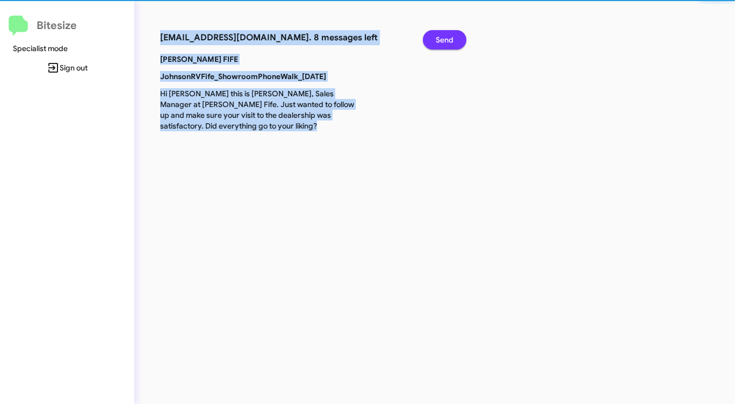
click at [442, 39] on span "Send" at bounding box center [445, 39] width 18 height 19
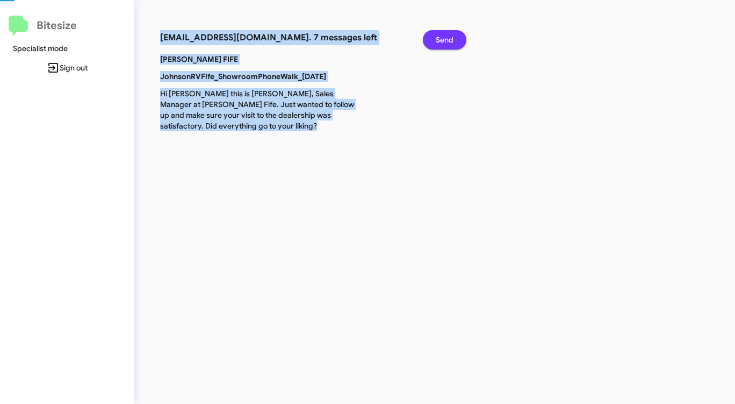
click at [442, 39] on span "Send" at bounding box center [445, 39] width 18 height 19
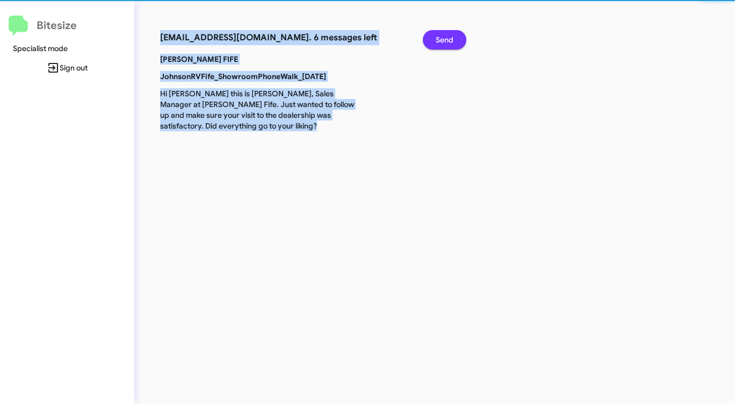
click at [442, 39] on span "Send" at bounding box center [445, 39] width 18 height 19
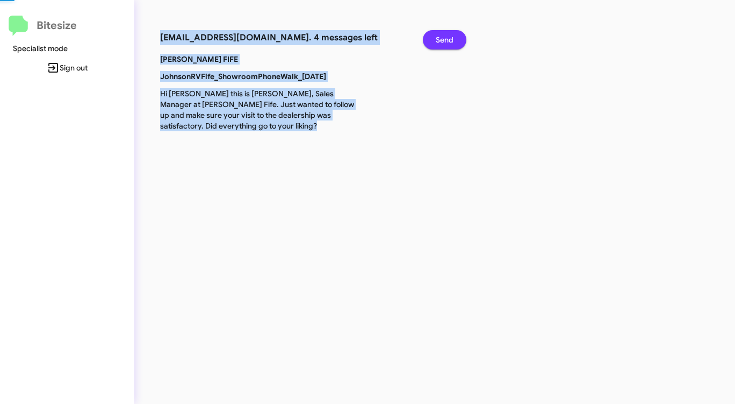
click at [442, 39] on span "Send" at bounding box center [445, 39] width 18 height 19
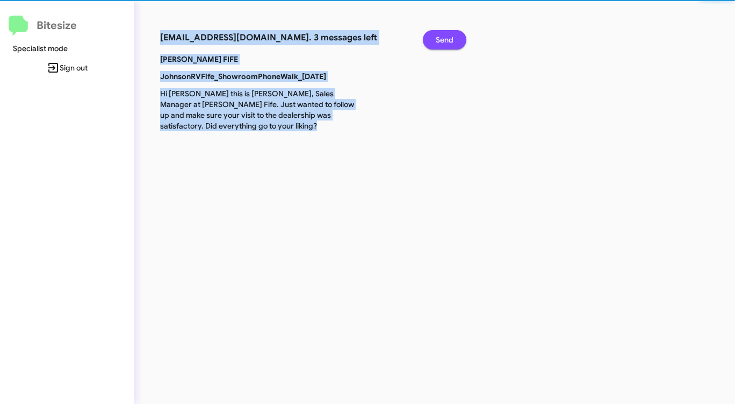
click at [442, 39] on span "Send" at bounding box center [445, 39] width 18 height 19
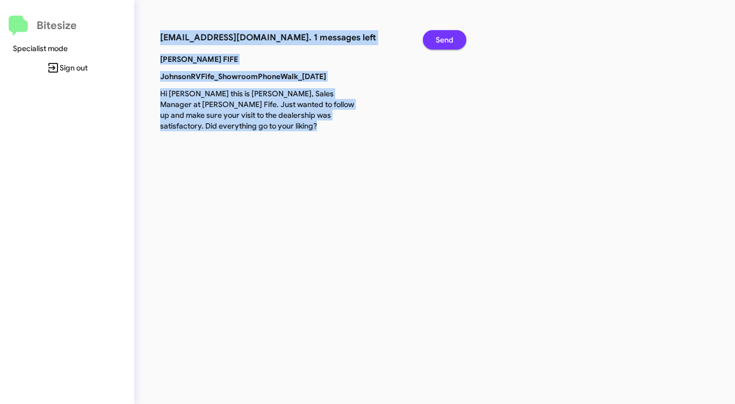
click at [442, 39] on span "Send" at bounding box center [445, 39] width 18 height 19
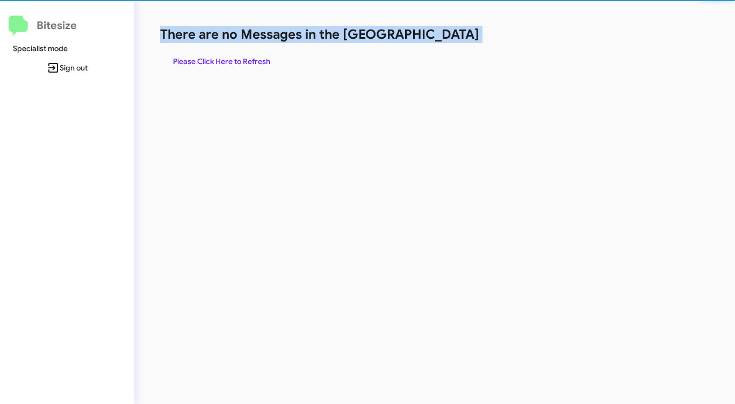
click at [442, 39] on h1 "There are no Messages in the [GEOGRAPHIC_DATA]" at bounding box center [384, 34] width 449 height 17
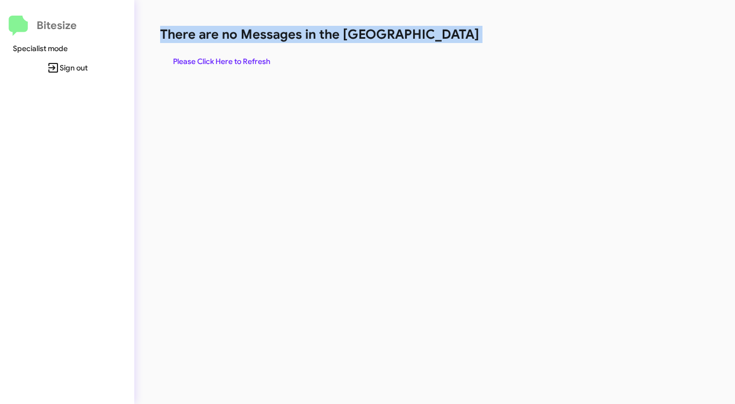
click at [442, 39] on h1 "There are no Messages in the [GEOGRAPHIC_DATA]" at bounding box center [384, 34] width 449 height 17
click at [217, 60] on span "Please Click Here to Refresh" at bounding box center [221, 61] width 97 height 19
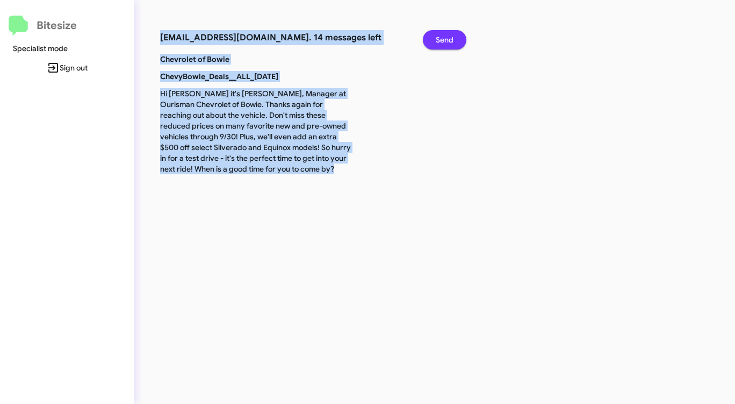
click at [457, 35] on button "Send" at bounding box center [445, 39] width 44 height 19
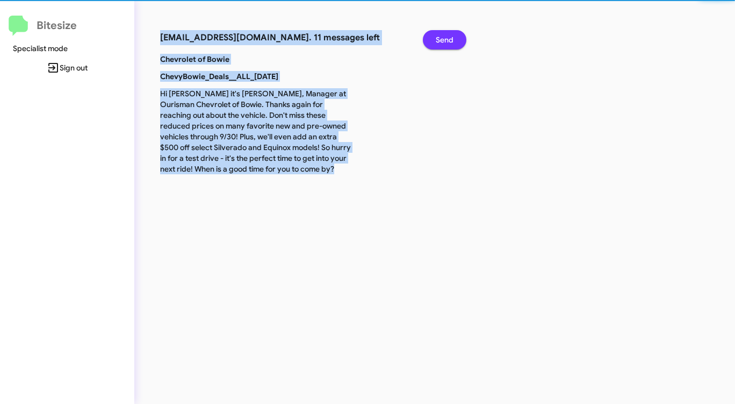
click at [457, 35] on button "Send" at bounding box center [445, 39] width 44 height 19
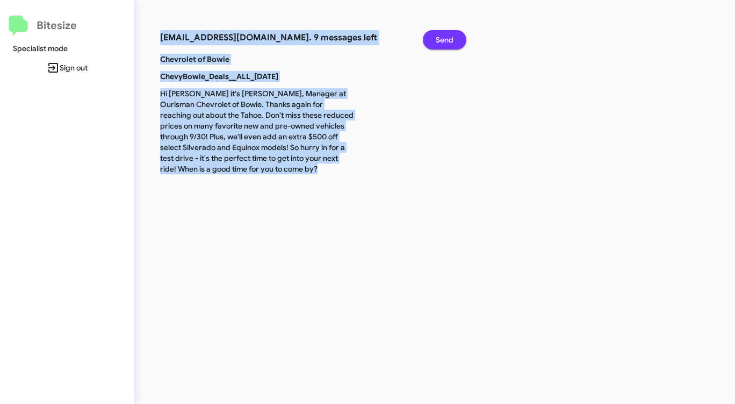
click at [457, 35] on button "Send" at bounding box center [445, 39] width 44 height 19
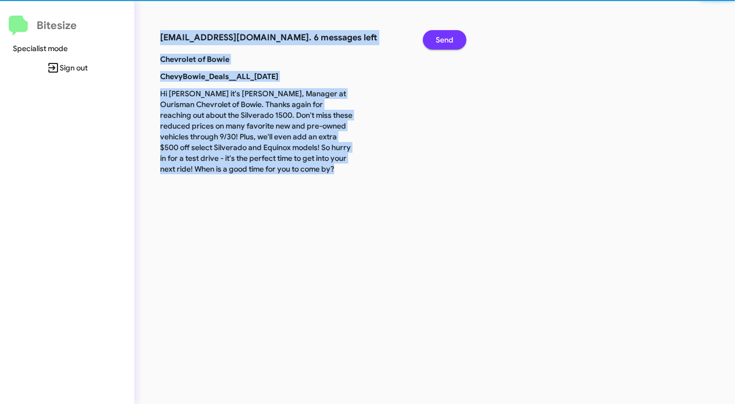
click at [457, 35] on button "Send" at bounding box center [445, 39] width 44 height 19
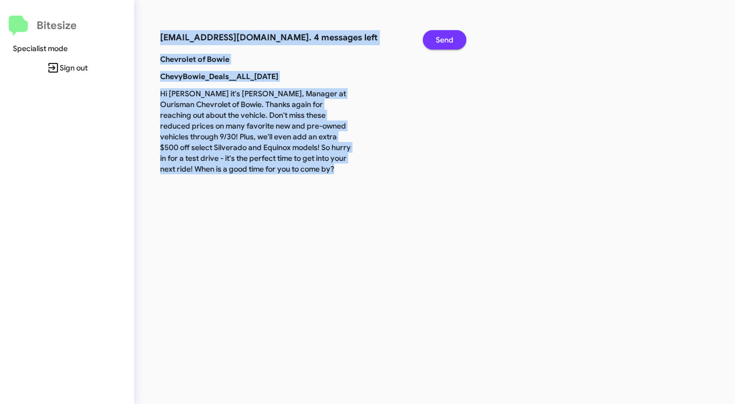
click at [457, 35] on button "Send" at bounding box center [445, 39] width 44 height 19
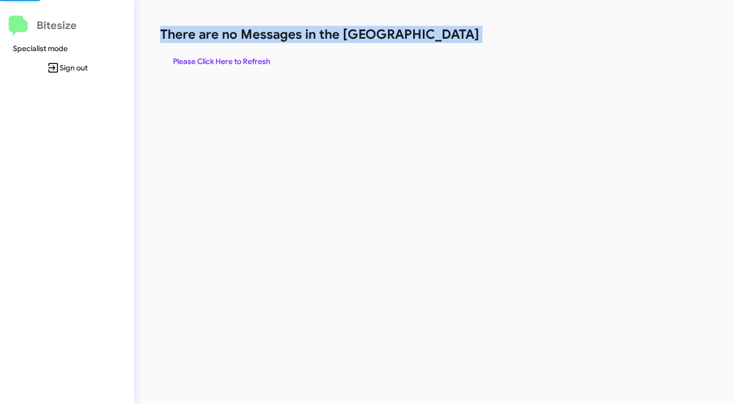
click at [457, 35] on h1 "There are no Messages in the [GEOGRAPHIC_DATA]" at bounding box center [384, 34] width 449 height 17
click at [241, 60] on span "Please Click Here to Refresh" at bounding box center [221, 61] width 97 height 19
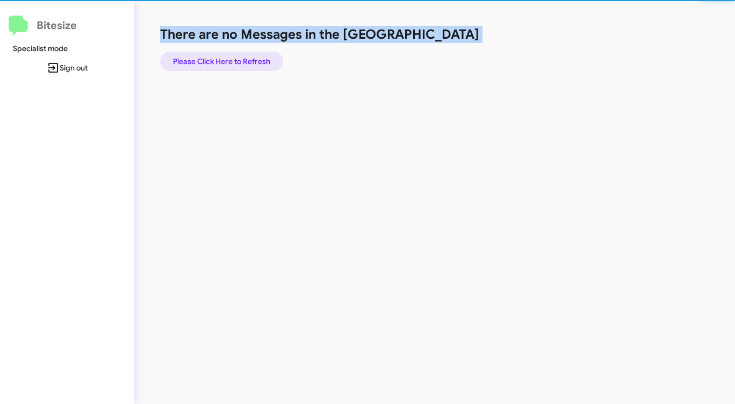
click at [241, 60] on span "Please Click Here to Refresh" at bounding box center [221, 61] width 97 height 19
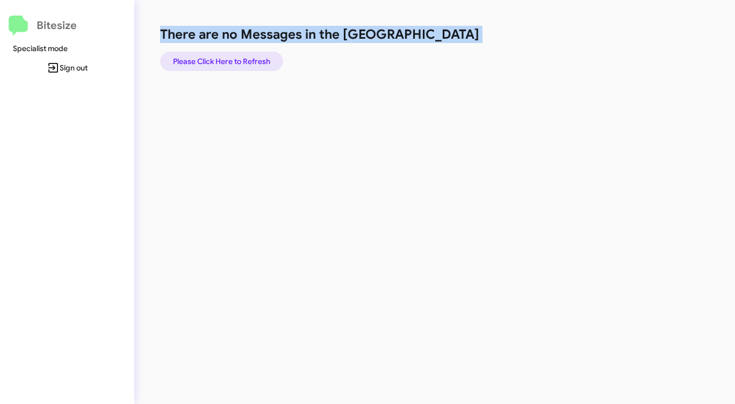
click at [241, 60] on span "Please Click Here to Refresh" at bounding box center [221, 61] width 97 height 19
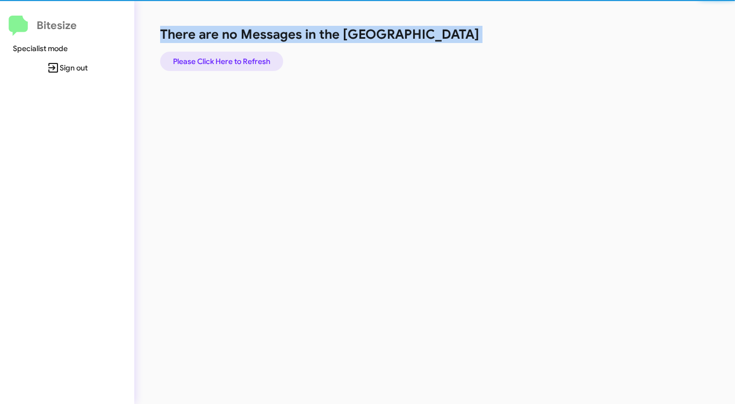
click at [241, 60] on span "Please Click Here to Refresh" at bounding box center [221, 61] width 97 height 19
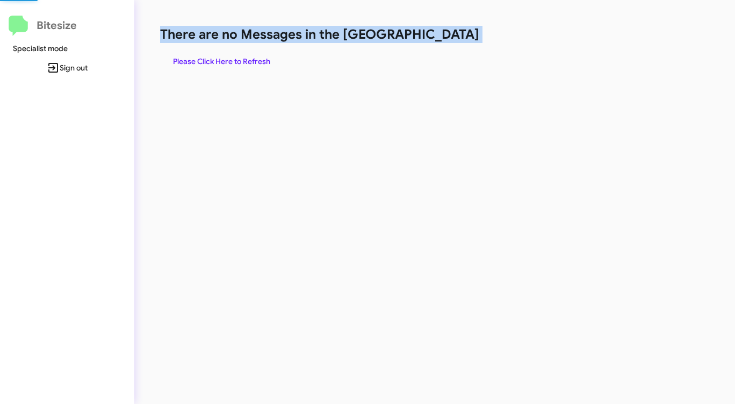
click at [241, 60] on span "Please Click Here to Refresh" at bounding box center [221, 61] width 97 height 19
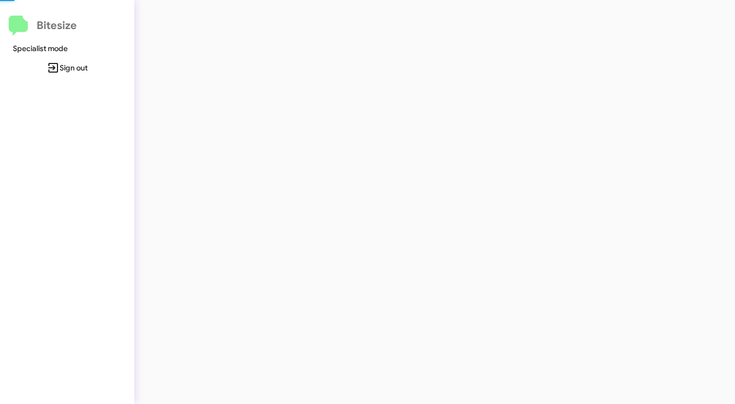
click at [242, 60] on div at bounding box center [384, 202] width 501 height 404
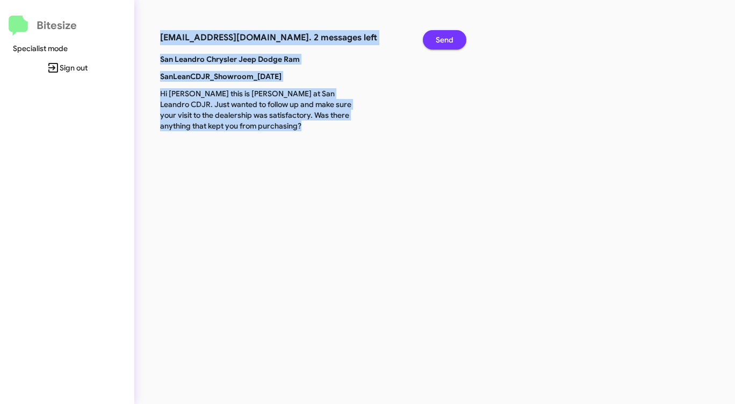
click at [439, 42] on span "Send" at bounding box center [445, 39] width 18 height 19
click at [438, 42] on span "Send" at bounding box center [445, 39] width 18 height 19
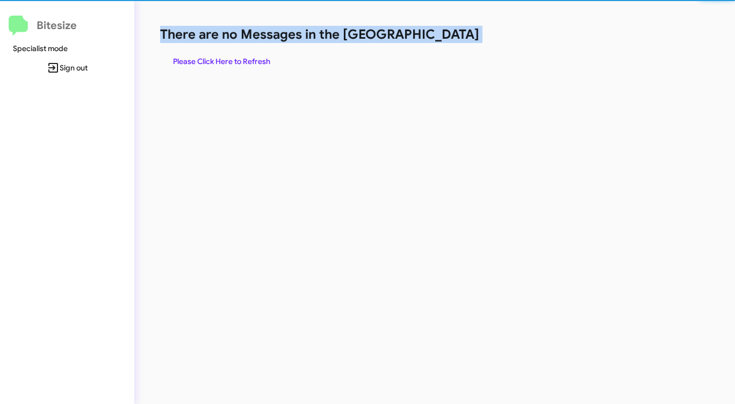
click at [438, 42] on h1 "There are no Messages in the [GEOGRAPHIC_DATA]" at bounding box center [384, 34] width 449 height 17
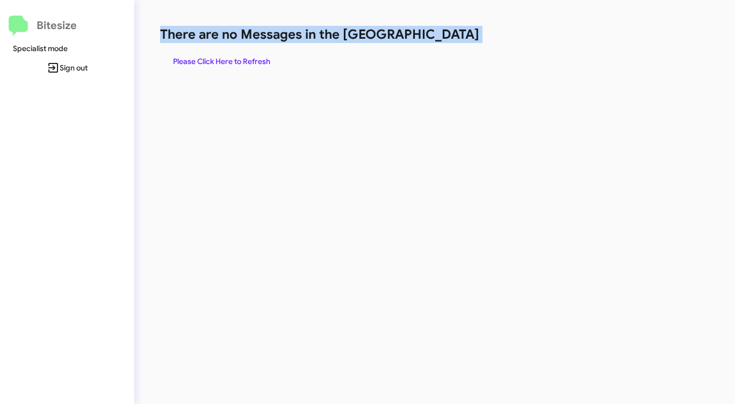
click at [438, 42] on h1 "There are no Messages in the [GEOGRAPHIC_DATA]" at bounding box center [384, 34] width 449 height 17
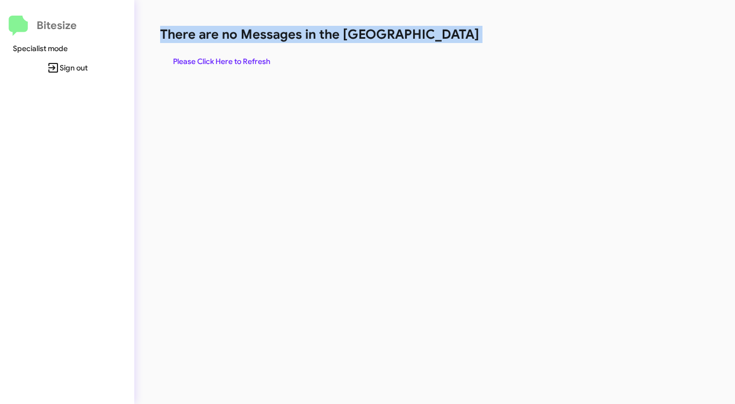
click at [438, 42] on h1 "There are no Messages in the [GEOGRAPHIC_DATA]" at bounding box center [384, 34] width 449 height 17
drag, startPoint x: 437, startPoint y: 42, endPoint x: 400, endPoint y: 42, distance: 37.1
click at [437, 42] on h1 "There are no Messages in the [GEOGRAPHIC_DATA]" at bounding box center [384, 34] width 449 height 17
click at [218, 62] on span "Please Click Here to Refresh" at bounding box center [221, 61] width 97 height 19
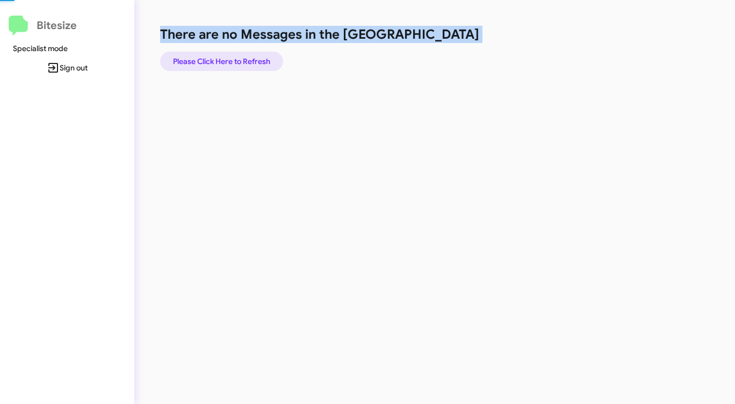
click at [218, 62] on span "Please Click Here to Refresh" at bounding box center [221, 61] width 97 height 19
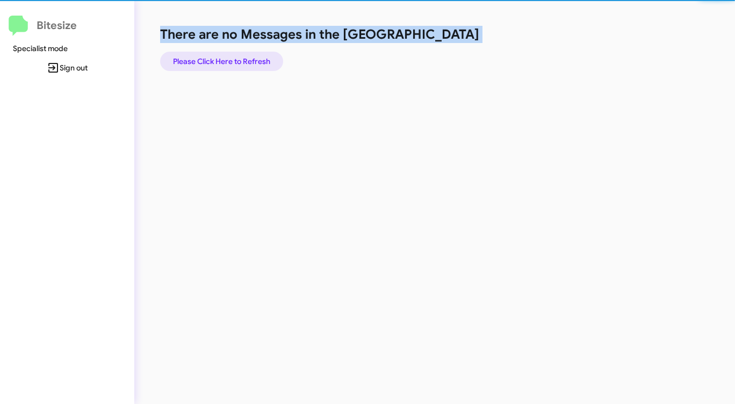
click at [218, 62] on span "Please Click Here to Refresh" at bounding box center [221, 61] width 97 height 19
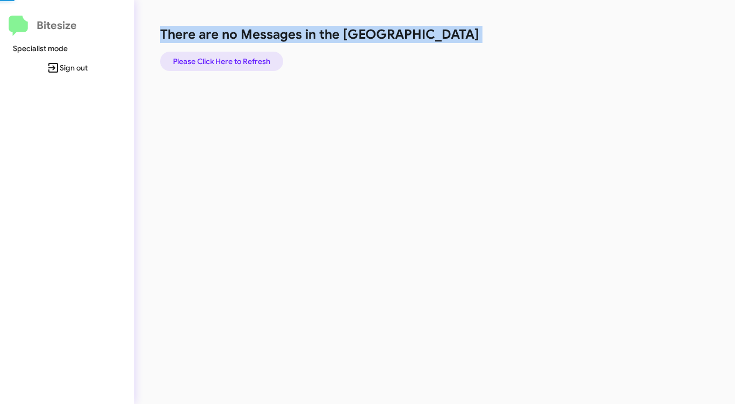
click at [218, 62] on span "Please Click Here to Refresh" at bounding box center [221, 61] width 97 height 19
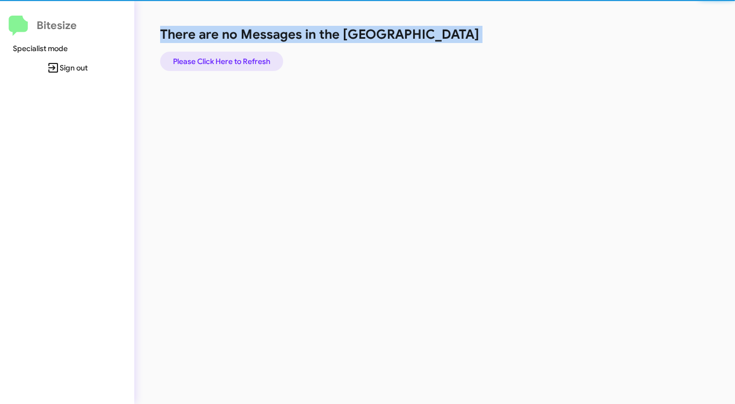
click at [218, 62] on span "Please Click Here to Refresh" at bounding box center [221, 61] width 97 height 19
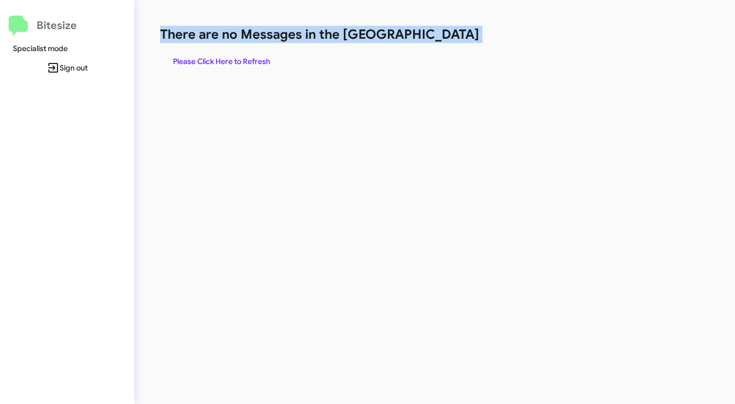
click at [218, 61] on span "Please Click Here to Refresh" at bounding box center [221, 61] width 97 height 19
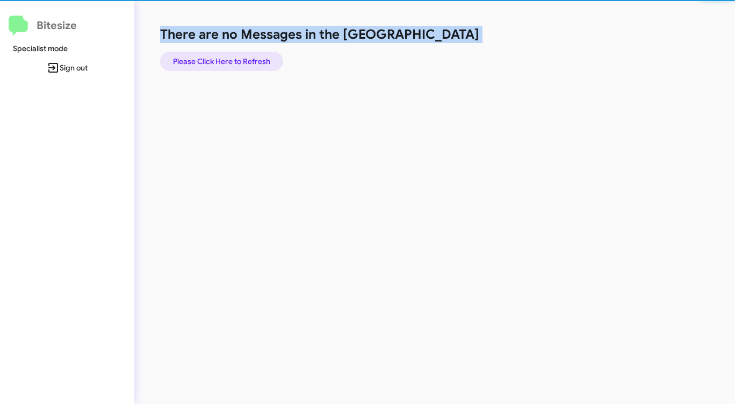
click at [218, 61] on span "Please Click Here to Refresh" at bounding box center [221, 61] width 97 height 19
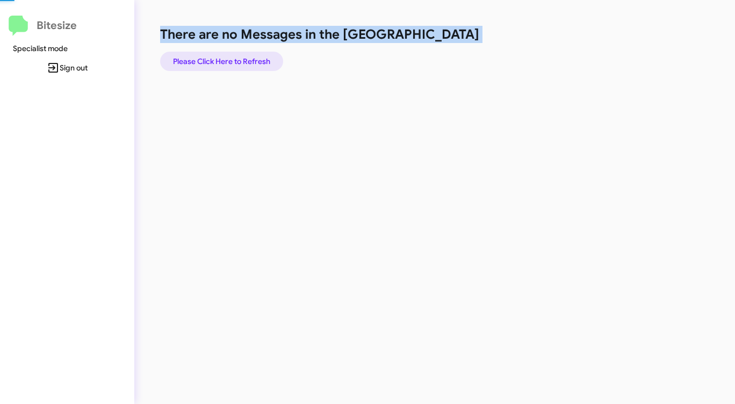
click at [218, 61] on span "Please Click Here to Refresh" at bounding box center [221, 61] width 97 height 19
click at [218, 62] on span "Please Click Here to Refresh" at bounding box center [221, 61] width 97 height 19
click at [218, 61] on span "Please Click Here to Refresh" at bounding box center [221, 61] width 97 height 19
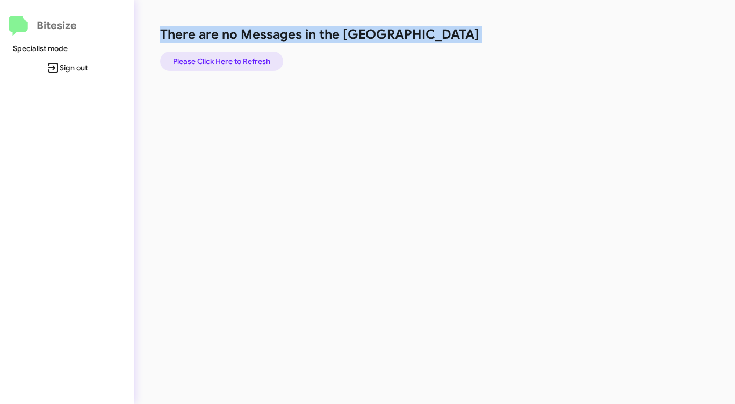
click at [218, 61] on span "Please Click Here to Refresh" at bounding box center [221, 61] width 97 height 19
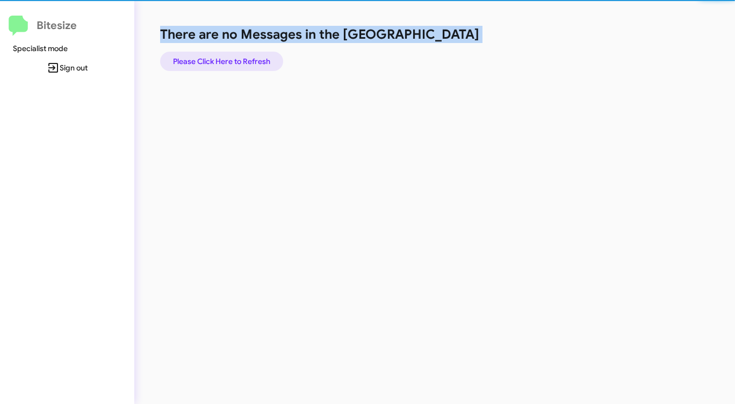
click at [218, 61] on span "Please Click Here to Refresh" at bounding box center [221, 61] width 97 height 19
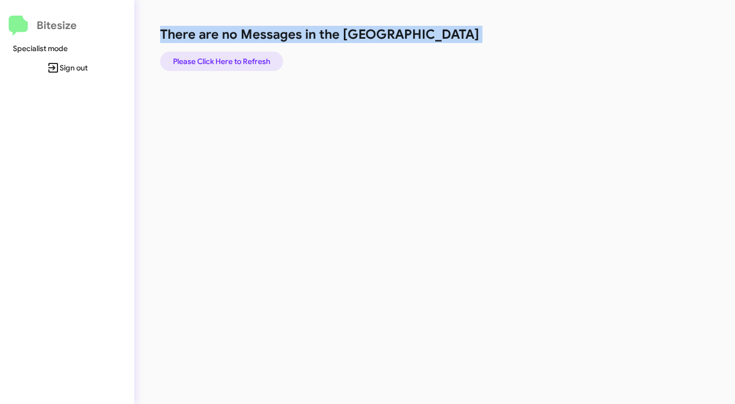
click at [218, 61] on span "Please Click Here to Refresh" at bounding box center [221, 61] width 97 height 19
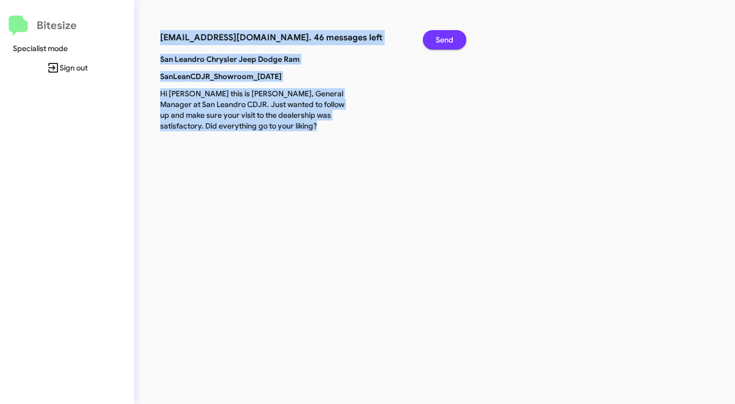
click at [447, 34] on span "Send" at bounding box center [445, 39] width 18 height 19
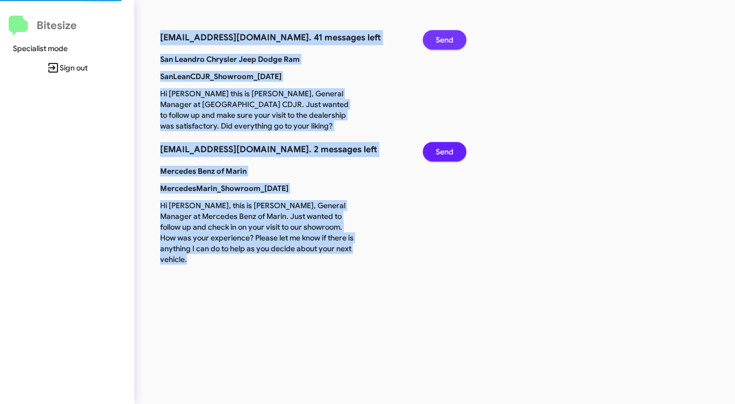
click at [447, 34] on span "Send" at bounding box center [445, 39] width 18 height 19
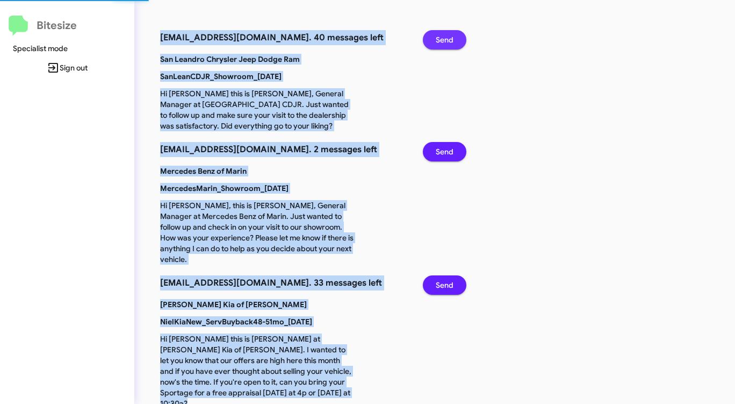
click at [447, 34] on span "Send" at bounding box center [445, 39] width 18 height 19
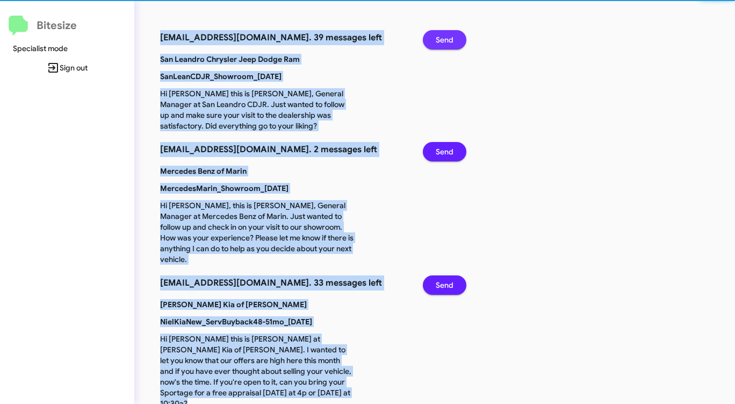
click at [447, 34] on span "Send" at bounding box center [445, 39] width 18 height 19
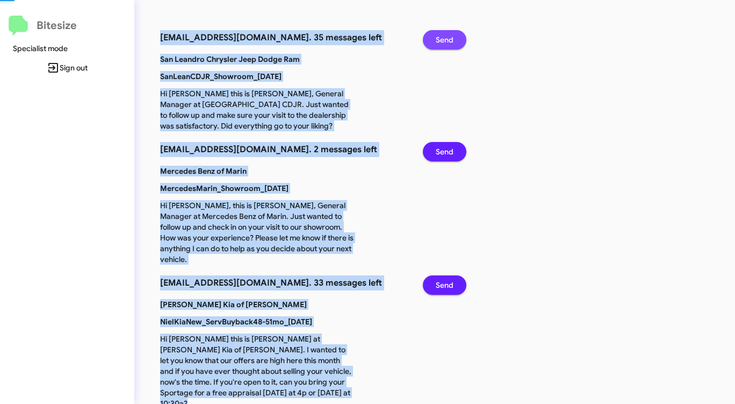
click at [447, 34] on span "Send" at bounding box center [445, 39] width 18 height 19
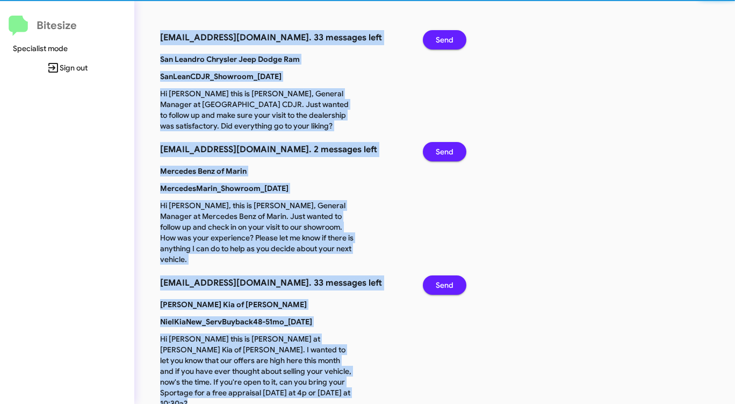
click at [447, 34] on span "Send" at bounding box center [445, 39] width 18 height 19
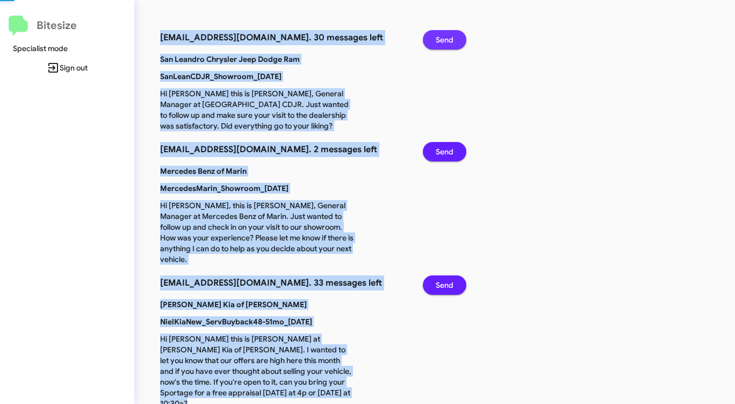
click at [447, 34] on span "Send" at bounding box center [445, 39] width 18 height 19
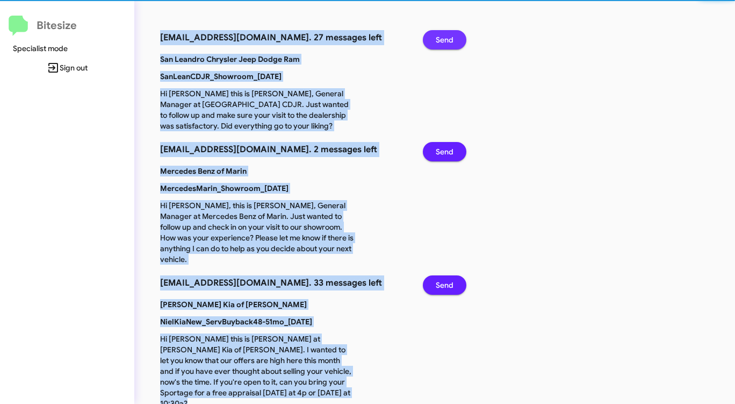
click at [447, 34] on span "Send" at bounding box center [445, 39] width 18 height 19
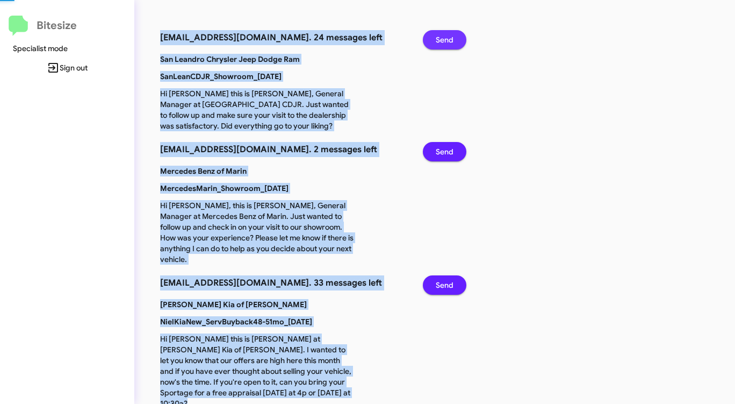
click at [447, 34] on span "Send" at bounding box center [445, 39] width 18 height 19
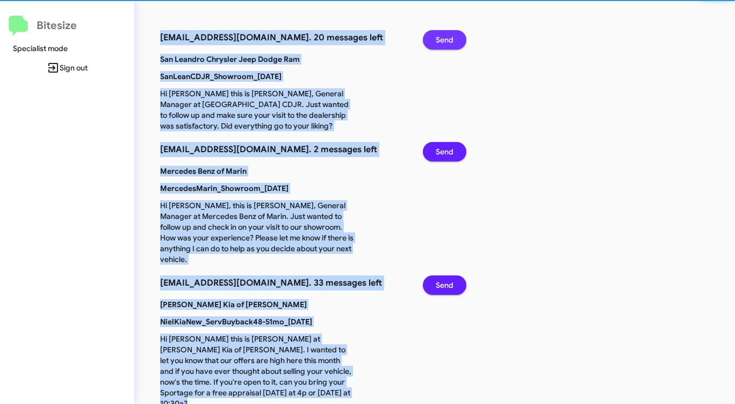
click at [447, 34] on span "Send" at bounding box center [445, 39] width 18 height 19
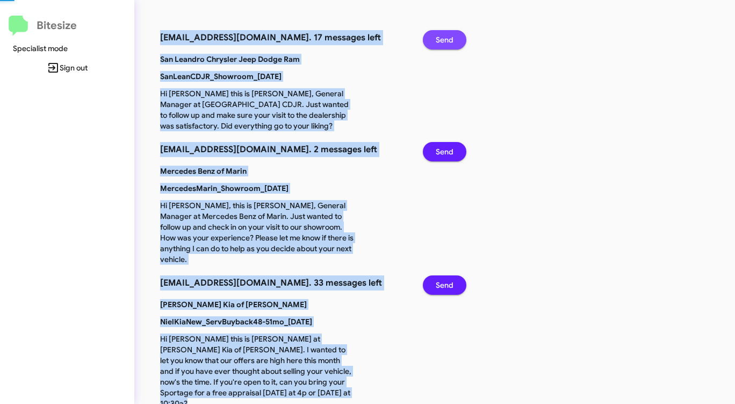
click at [447, 34] on span "Send" at bounding box center [445, 39] width 18 height 19
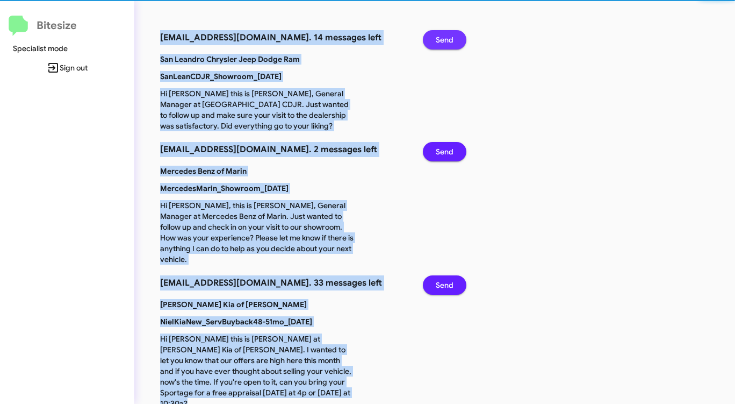
click at [447, 34] on span "Send" at bounding box center [445, 39] width 18 height 19
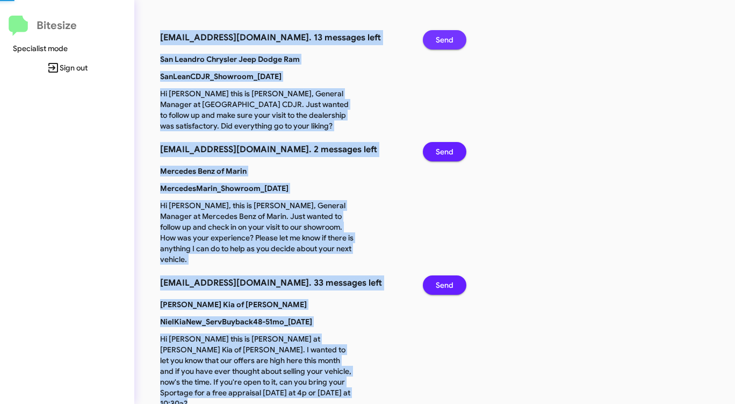
click at [447, 34] on span "Send" at bounding box center [445, 39] width 18 height 19
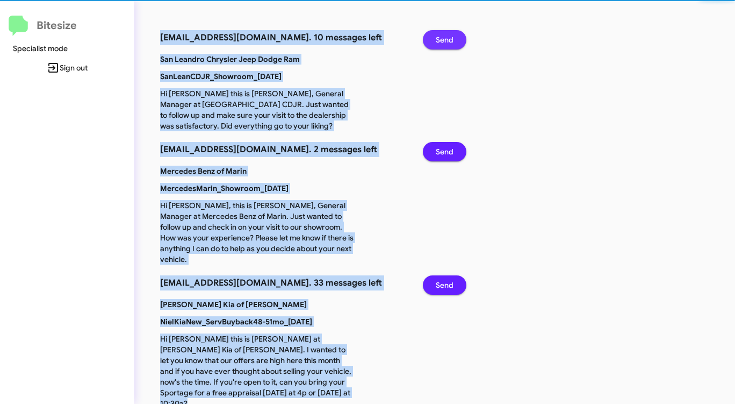
click at [447, 34] on span "Send" at bounding box center [445, 39] width 18 height 19
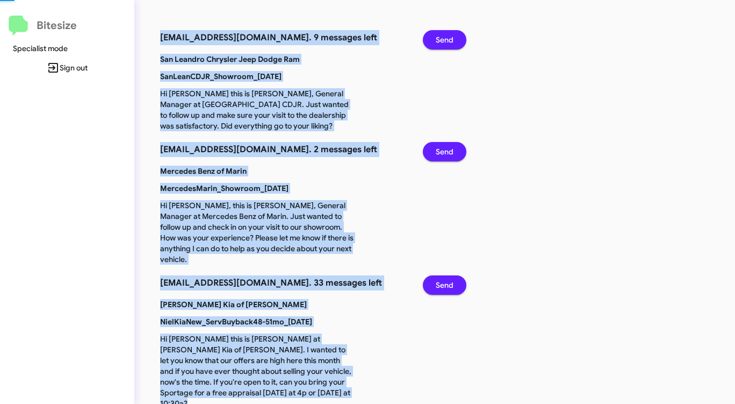
click at [447, 34] on span "Send" at bounding box center [445, 39] width 18 height 19
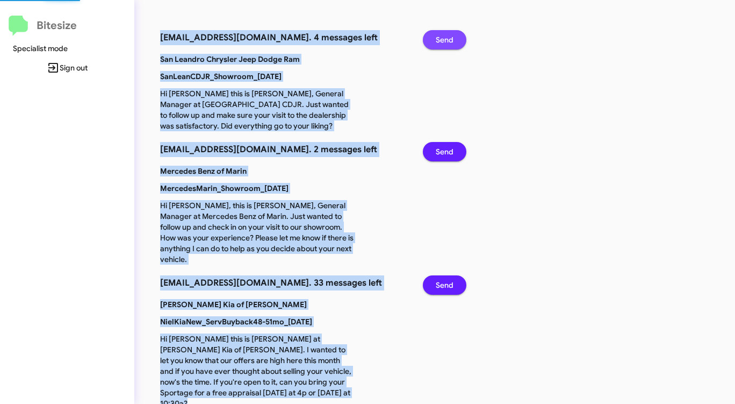
click at [447, 34] on span "Send" at bounding box center [445, 39] width 18 height 19
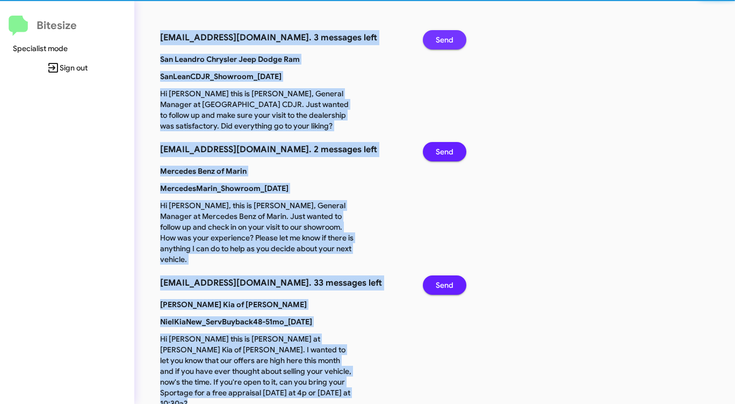
click at [447, 34] on span "Send" at bounding box center [445, 39] width 18 height 19
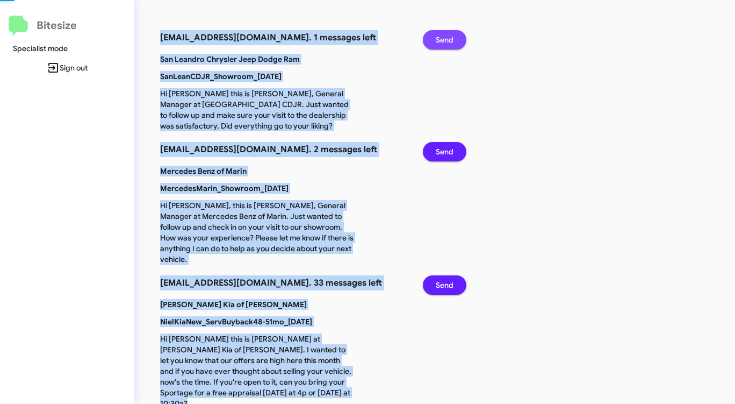
click at [447, 34] on span "Send" at bounding box center [445, 39] width 18 height 19
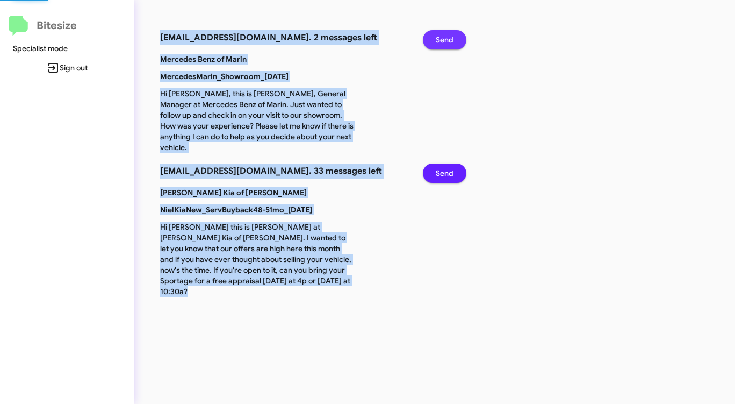
click at [447, 34] on span "Send" at bounding box center [445, 39] width 18 height 19
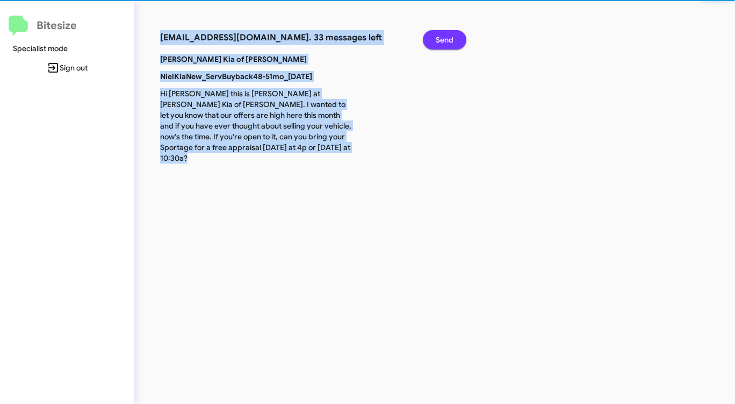
click at [447, 34] on span "Send" at bounding box center [445, 39] width 18 height 19
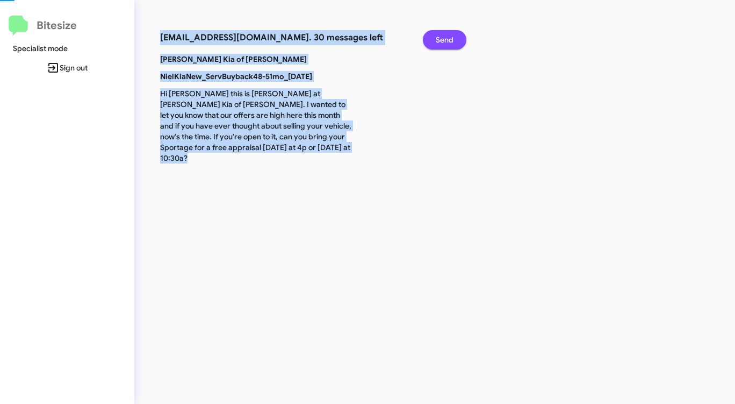
click at [447, 34] on span "Send" at bounding box center [445, 39] width 18 height 19
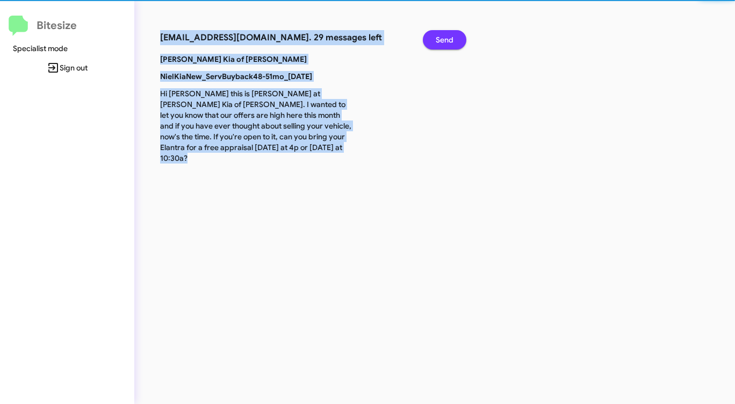
click at [447, 34] on span "Send" at bounding box center [445, 39] width 18 height 19
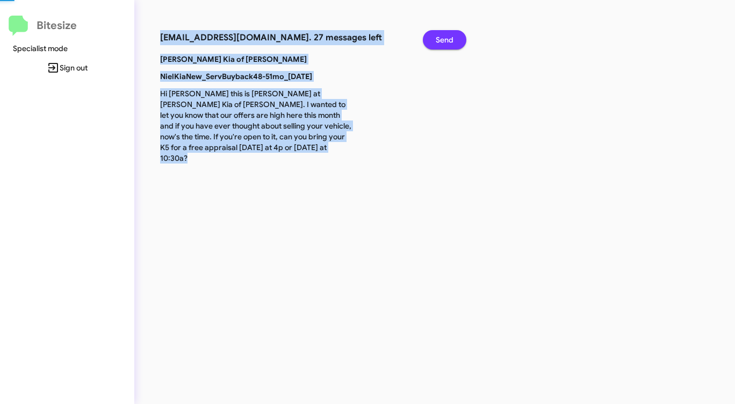
click at [447, 34] on span "Send" at bounding box center [445, 39] width 18 height 19
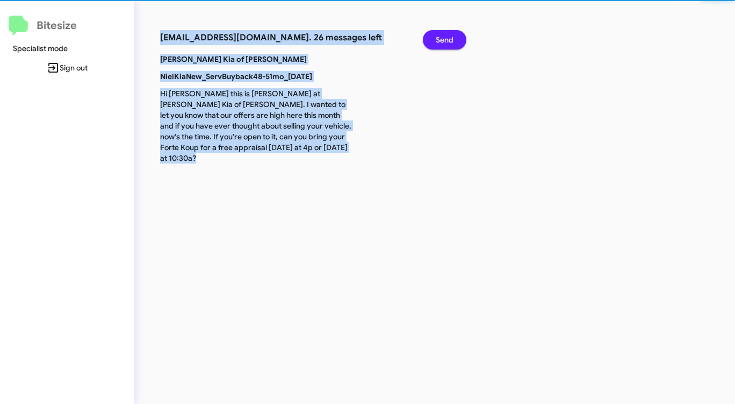
click at [447, 34] on span "Send" at bounding box center [445, 39] width 18 height 19
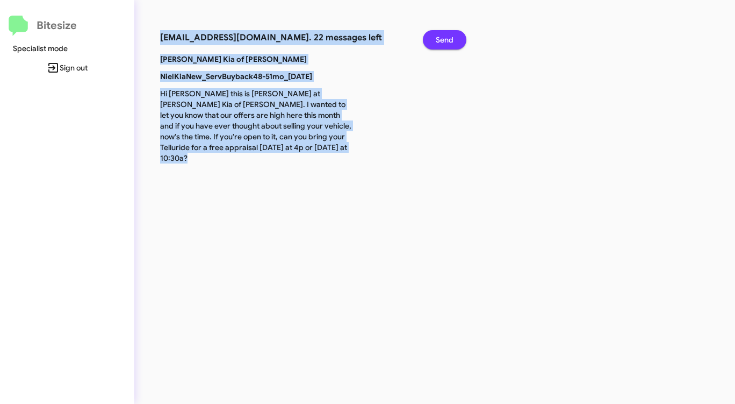
click at [447, 34] on span "Send" at bounding box center [445, 39] width 18 height 19
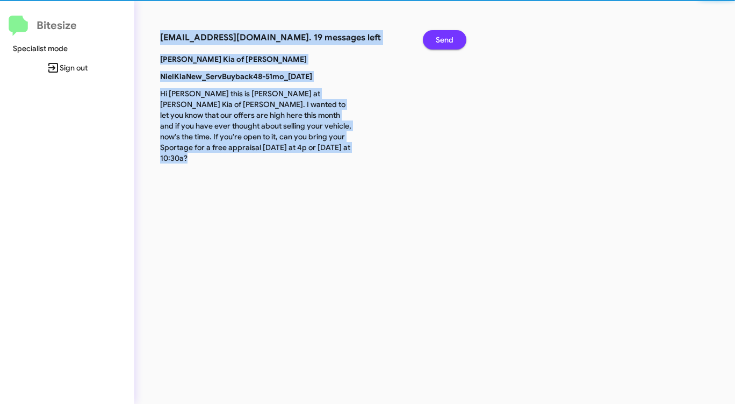
click
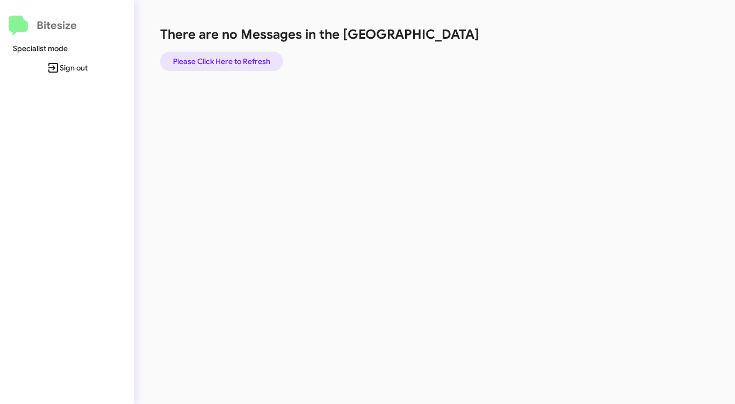
click at [230, 60] on span "Please Click Here to Refresh" at bounding box center [221, 61] width 97 height 19
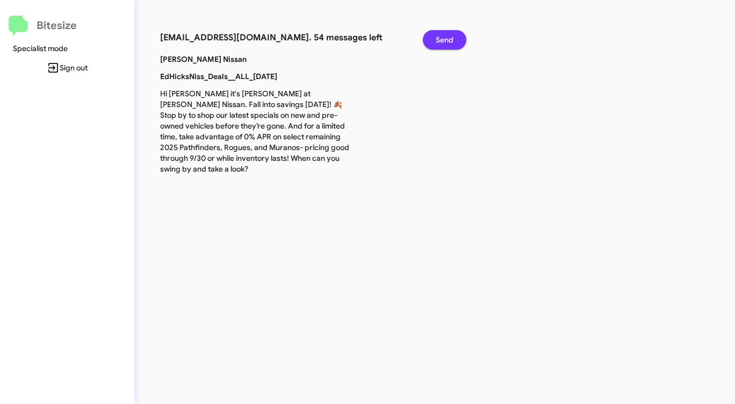
click at [448, 37] on span "Send" at bounding box center [445, 39] width 18 height 19
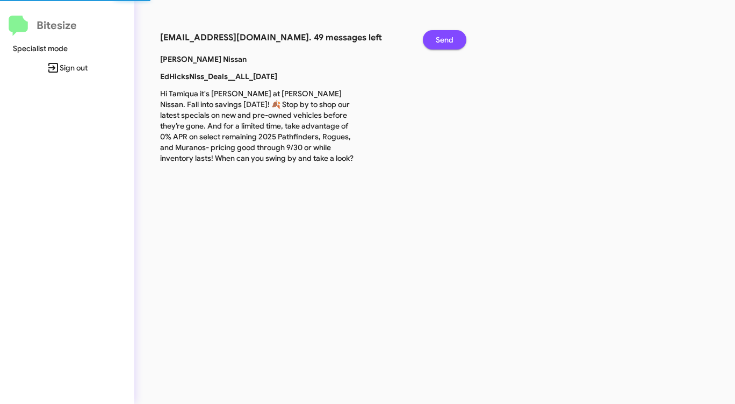
click at [448, 37] on span "Send" at bounding box center [445, 39] width 18 height 19
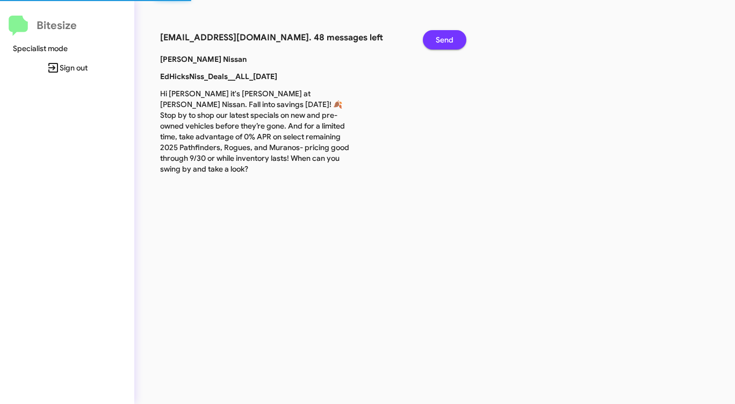
click at [448, 37] on span "Send" at bounding box center [445, 39] width 18 height 19
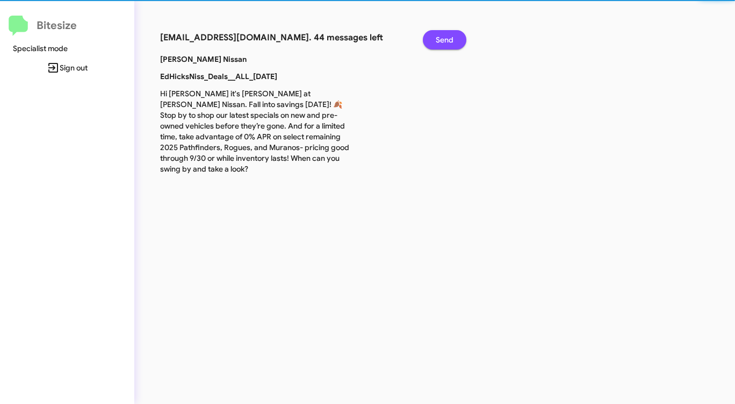
click at [448, 37] on span "Send" at bounding box center [445, 39] width 18 height 19
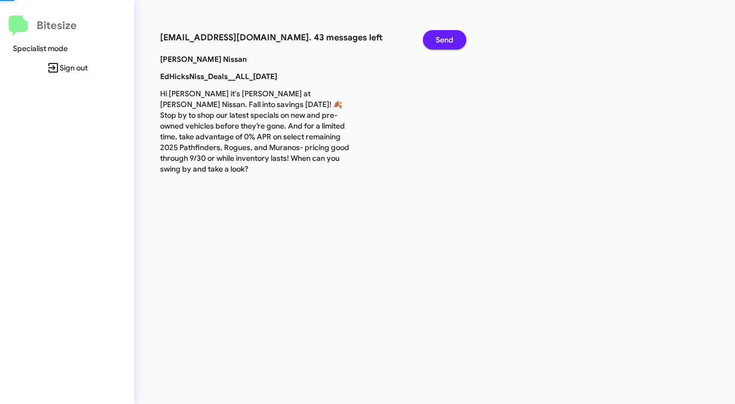
click at [448, 37] on span "Send" at bounding box center [445, 39] width 18 height 19
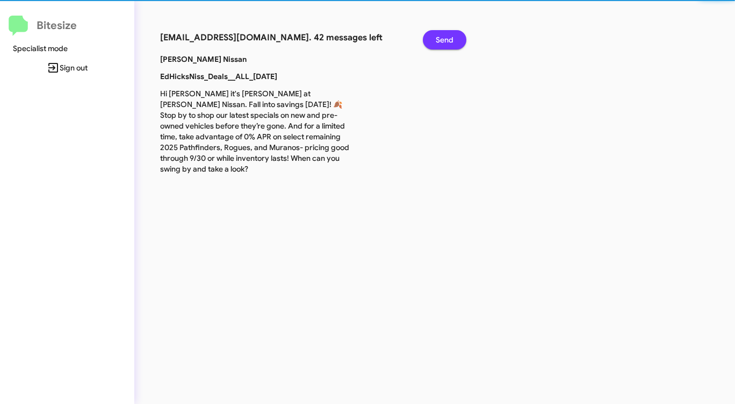
click at [448, 37] on span "Send" at bounding box center [445, 39] width 18 height 19
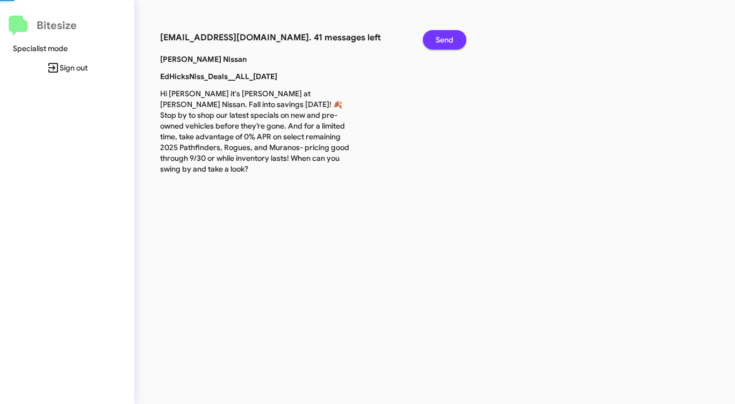
click at [448, 37] on span "Send" at bounding box center [445, 39] width 18 height 19
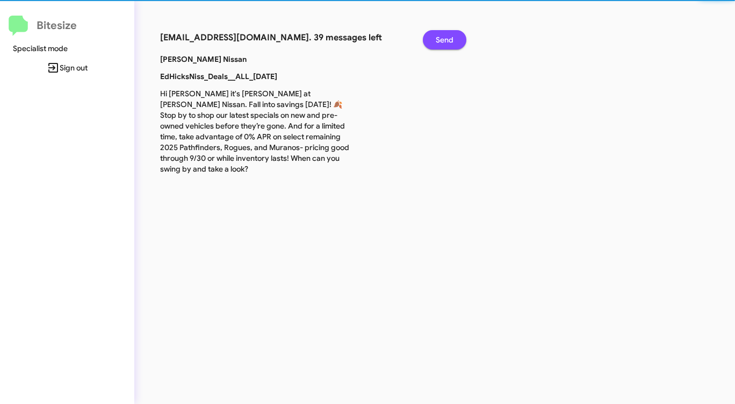
click at [448, 37] on span "Send" at bounding box center [445, 39] width 18 height 19
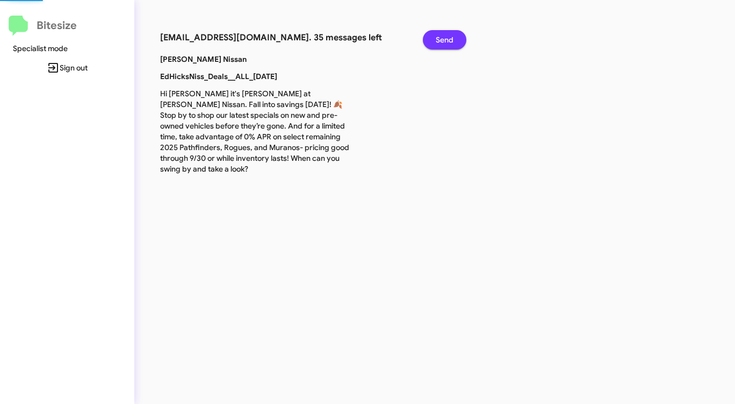
click at [448, 37] on span "Send" at bounding box center [445, 39] width 18 height 19
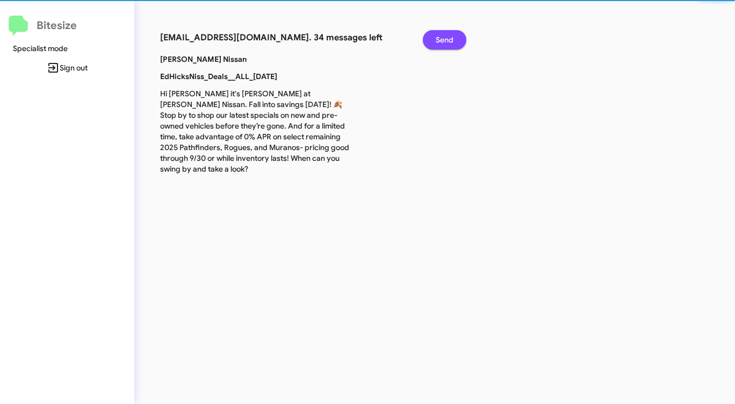
click at [448, 37] on span "Send" at bounding box center [445, 39] width 18 height 19
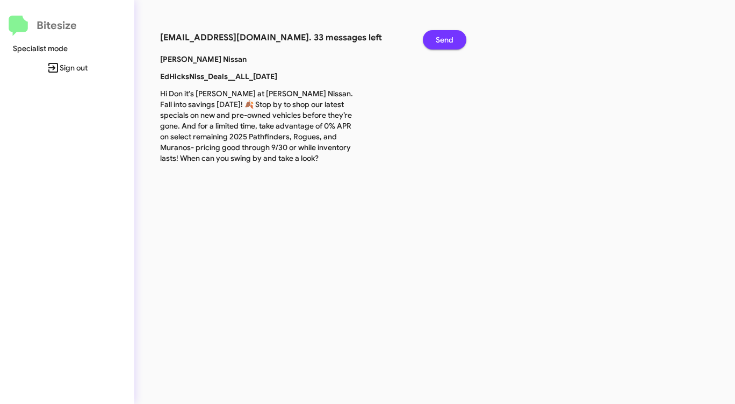
click at [448, 37] on span "Send" at bounding box center [445, 39] width 18 height 19
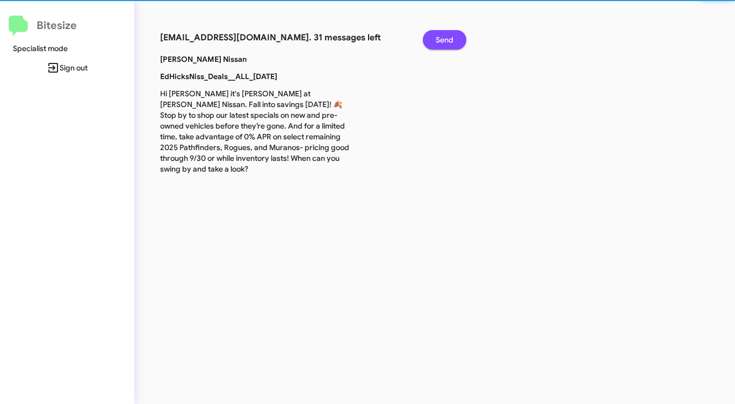
click at [448, 37] on span "Send" at bounding box center [445, 39] width 18 height 19
click at [447, 37] on span "Send" at bounding box center [445, 39] width 18 height 19
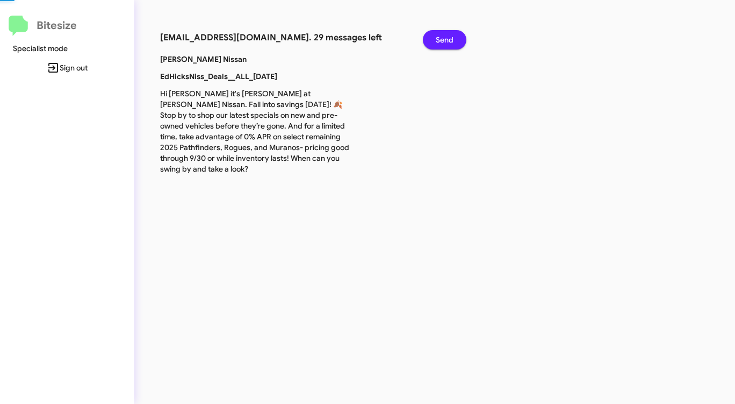
click at [447, 38] on span "Send" at bounding box center [445, 39] width 18 height 19
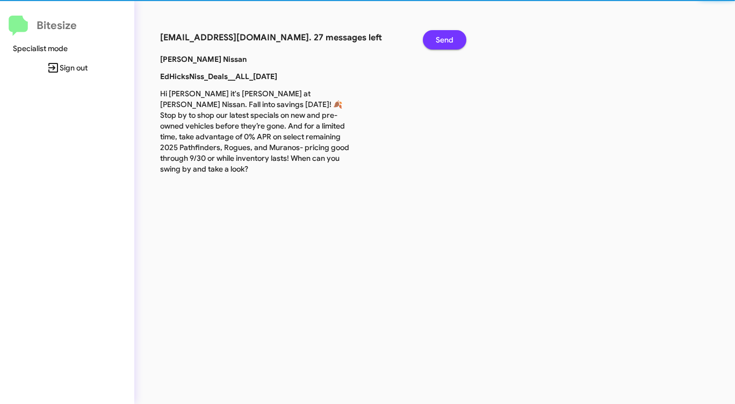
click at [447, 38] on span "Send" at bounding box center [445, 39] width 18 height 19
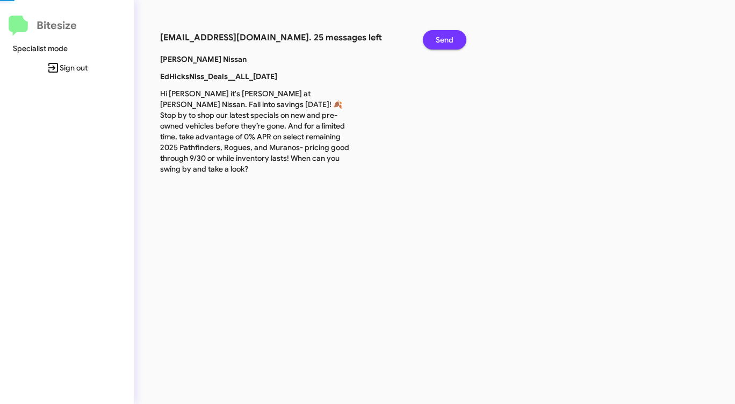
click at [447, 38] on span "Send" at bounding box center [445, 39] width 18 height 19
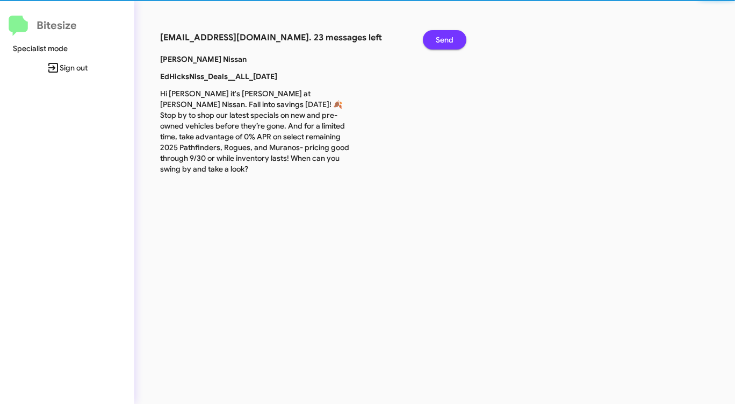
click at [447, 38] on span "Send" at bounding box center [445, 39] width 18 height 19
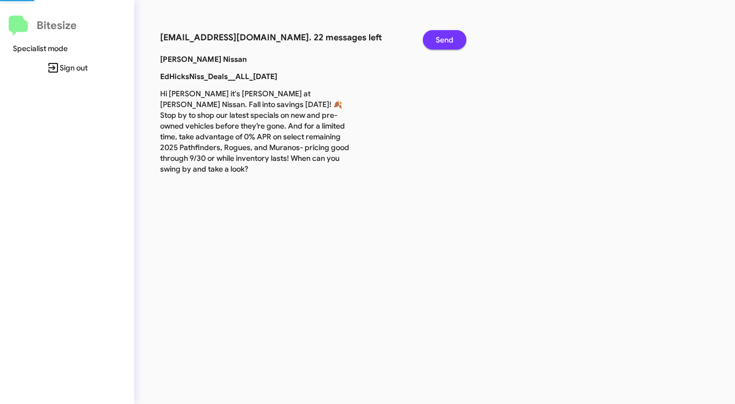
click at [447, 38] on span "Send" at bounding box center [445, 39] width 18 height 19
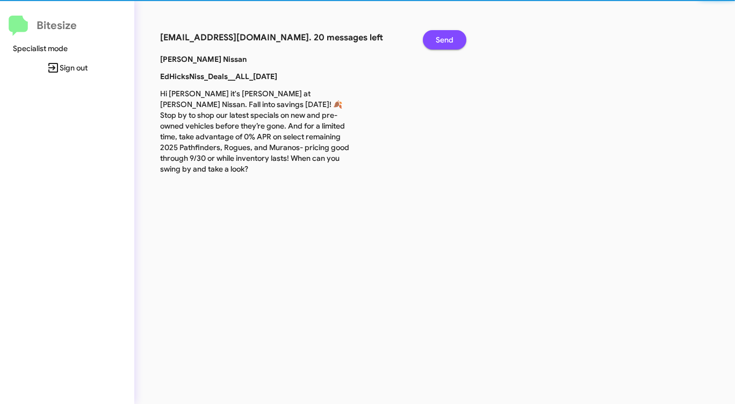
click at [447, 38] on span "Send" at bounding box center [445, 39] width 18 height 19
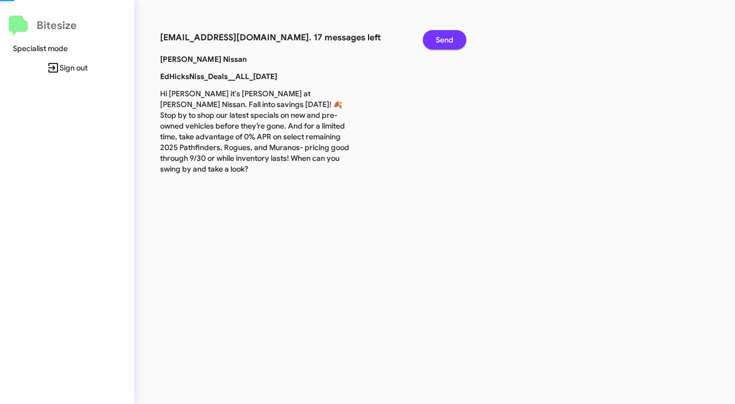
click at [447, 38] on span "Send" at bounding box center [445, 39] width 18 height 19
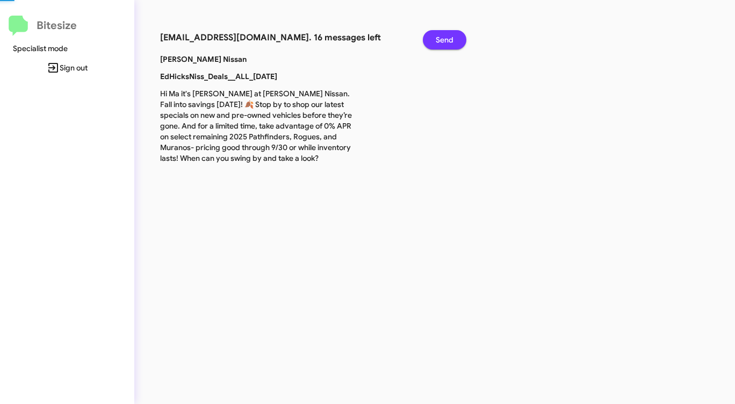
click at [444, 39] on span "Send" at bounding box center [445, 39] width 18 height 19
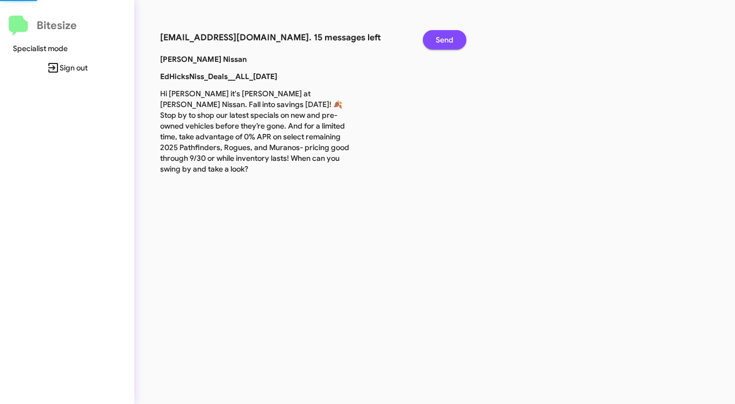
click at [444, 40] on span "Send" at bounding box center [445, 39] width 18 height 19
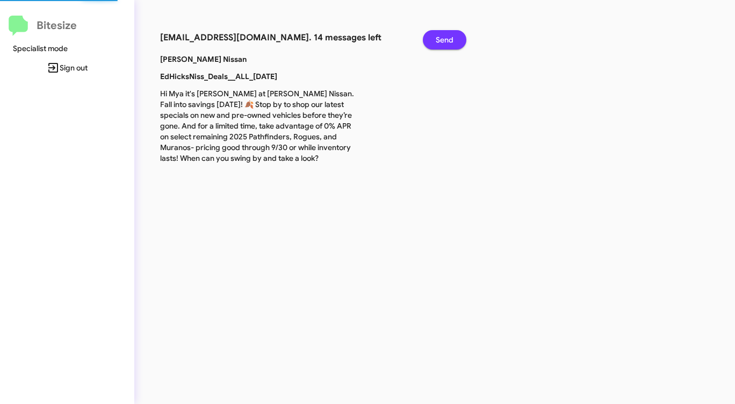
click at [443, 40] on span "Send" at bounding box center [445, 39] width 18 height 19
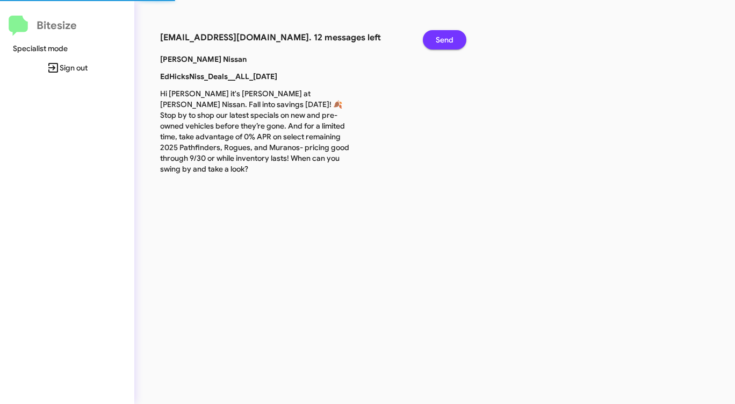
click at [443, 40] on span "Send" at bounding box center [445, 39] width 18 height 19
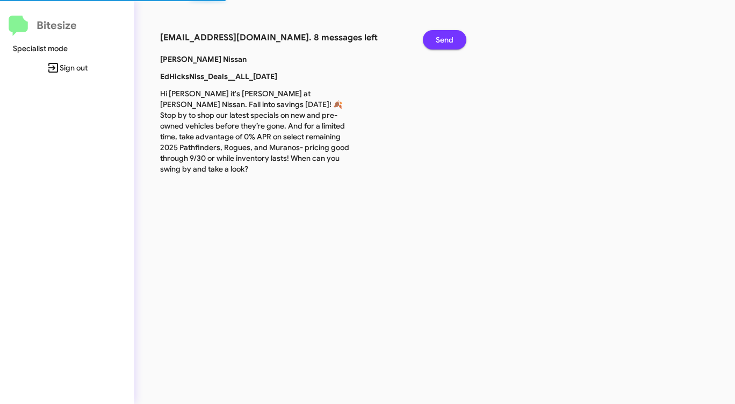
click at [443, 40] on span "Send" at bounding box center [445, 39] width 18 height 19
click at [442, 41] on span "Send" at bounding box center [445, 39] width 18 height 19
click at [441, 41] on span "Send" at bounding box center [445, 39] width 18 height 19
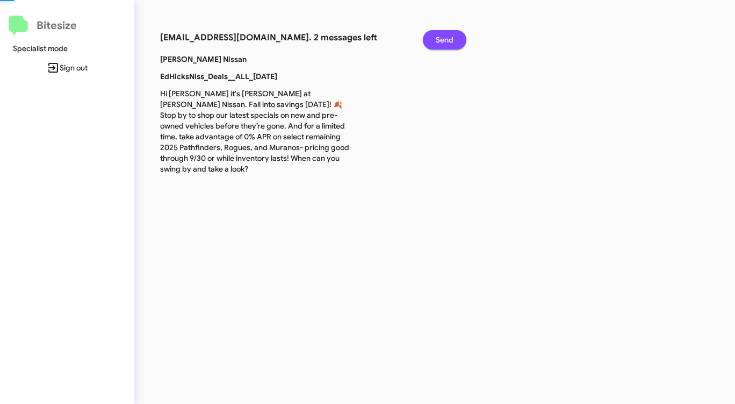
click at [440, 42] on span "Send" at bounding box center [445, 39] width 18 height 19
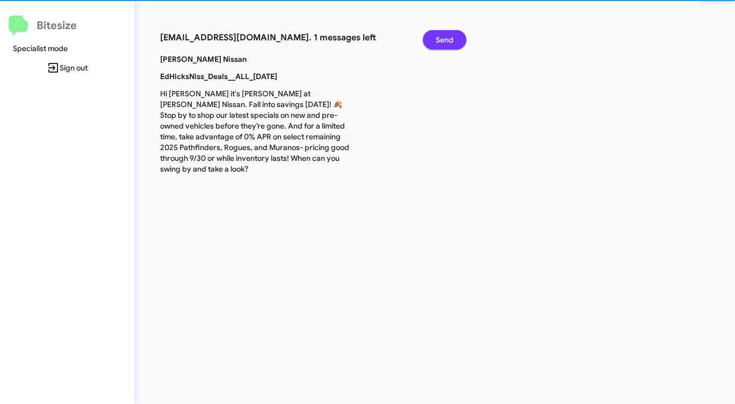
click at [440, 42] on span "Send" at bounding box center [445, 39] width 18 height 19
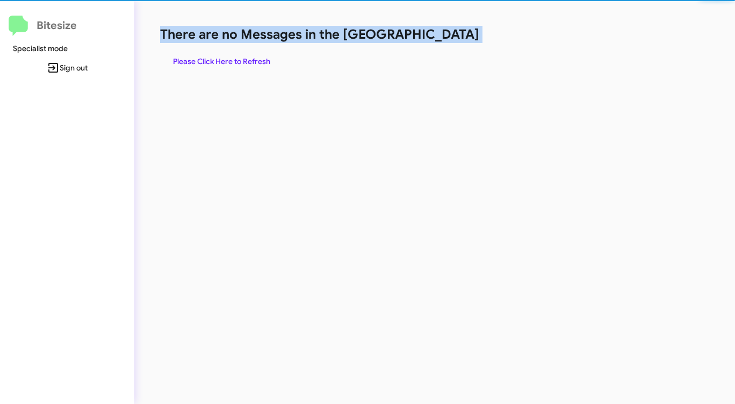
click at [440, 42] on h1 "There are no Messages in the [GEOGRAPHIC_DATA]" at bounding box center [384, 34] width 449 height 17
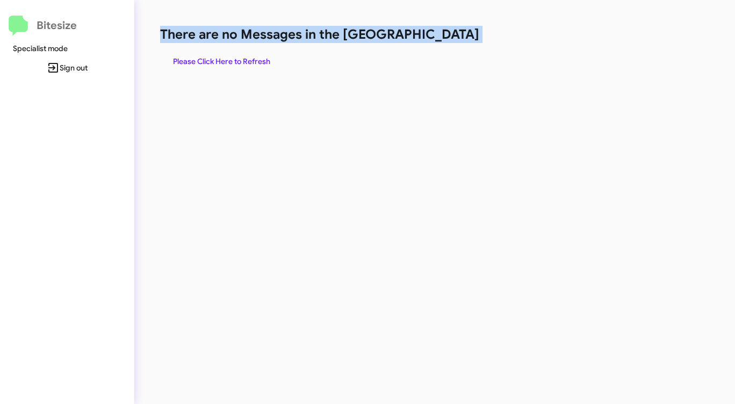
click at [440, 42] on h1 "There are no Messages in the [GEOGRAPHIC_DATA]" at bounding box center [384, 34] width 449 height 17
click at [211, 58] on span "Please Click Here to Refresh" at bounding box center [221, 61] width 97 height 19
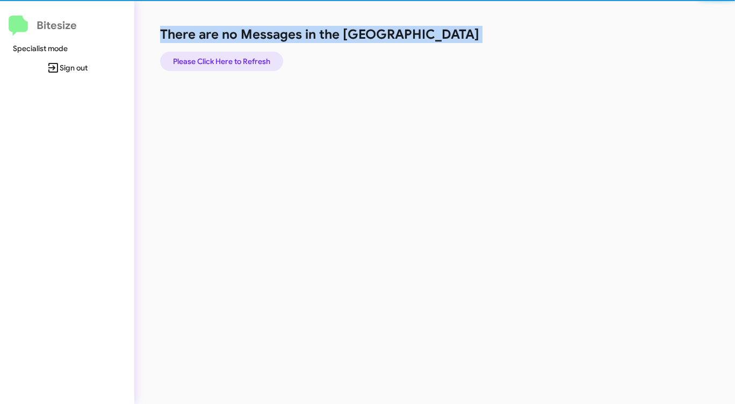
click at [211, 58] on span "Please Click Here to Refresh" at bounding box center [221, 61] width 97 height 19
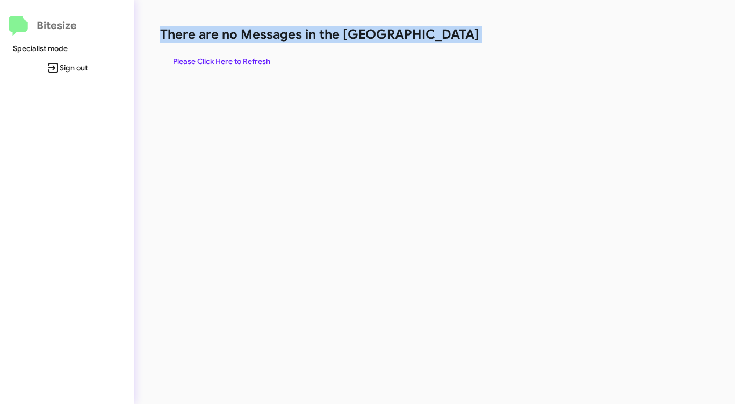
click at [210, 58] on span "Please Click Here to Refresh" at bounding box center [221, 61] width 97 height 19
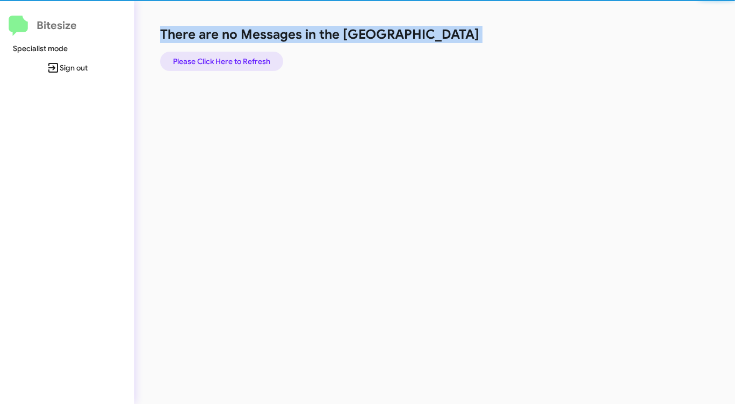
click at [210, 58] on span "Please Click Here to Refresh" at bounding box center [221, 61] width 97 height 19
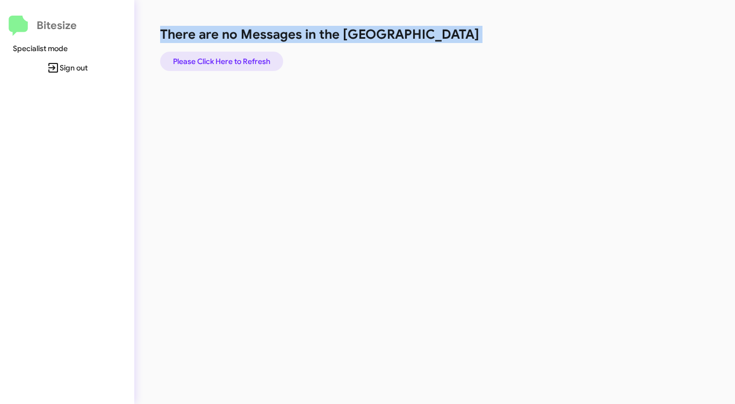
click at [210, 58] on span "Please Click Here to Refresh" at bounding box center [221, 61] width 97 height 19
click at [192, 55] on span "Please Click Here to Refresh" at bounding box center [221, 61] width 97 height 19
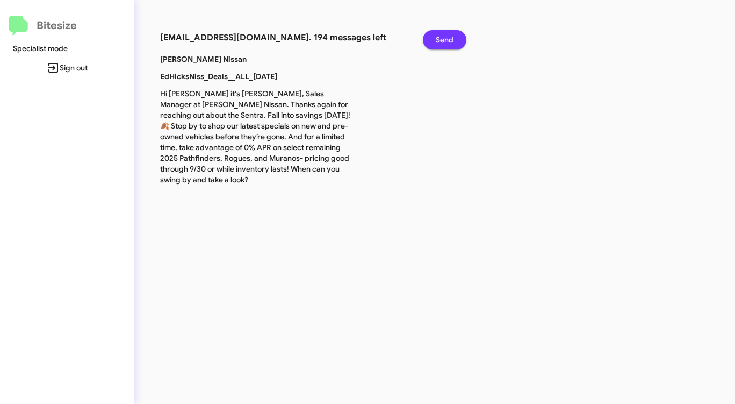
click at [445, 38] on span "Send" at bounding box center [445, 39] width 18 height 19
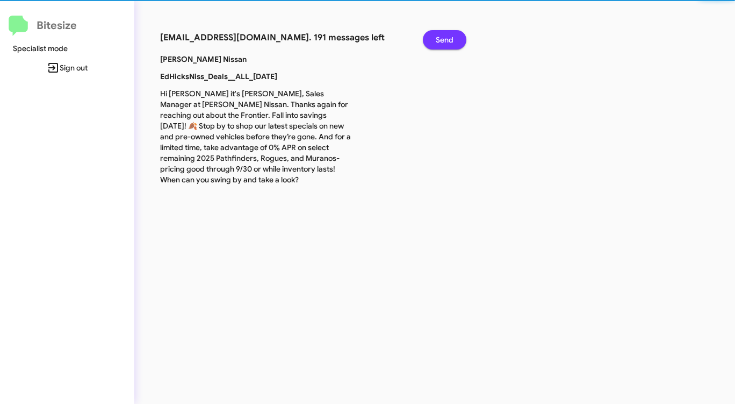
click at [445, 38] on span "Send" at bounding box center [445, 39] width 18 height 19
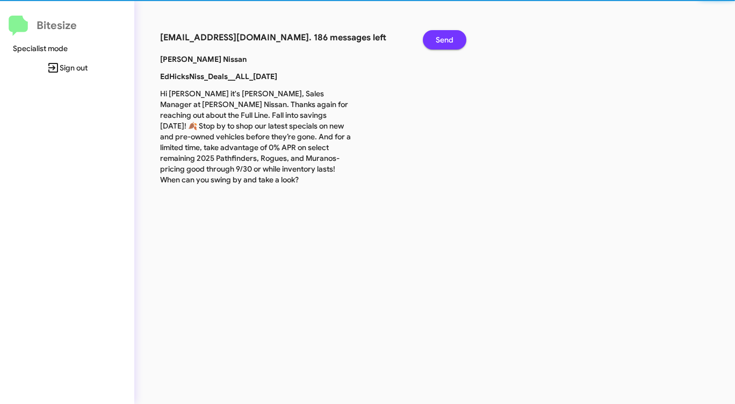
click at [445, 38] on span "Send" at bounding box center [445, 39] width 18 height 19
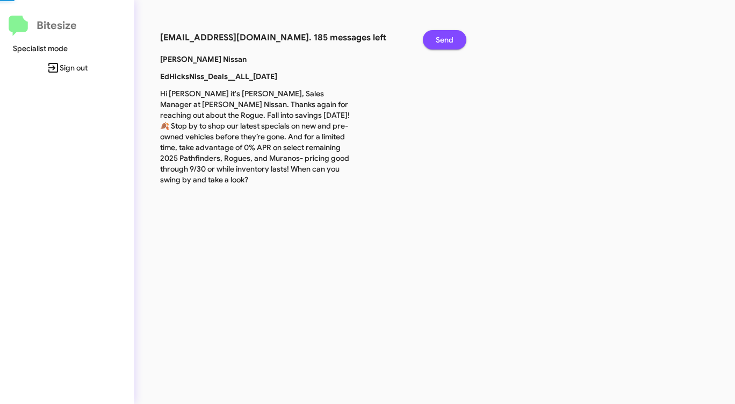
click at [445, 38] on span "Send" at bounding box center [445, 39] width 18 height 19
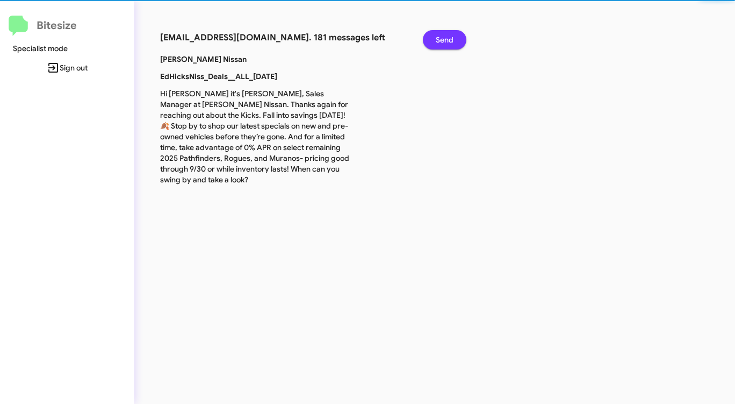
click at [445, 38] on span "Send" at bounding box center [445, 39] width 18 height 19
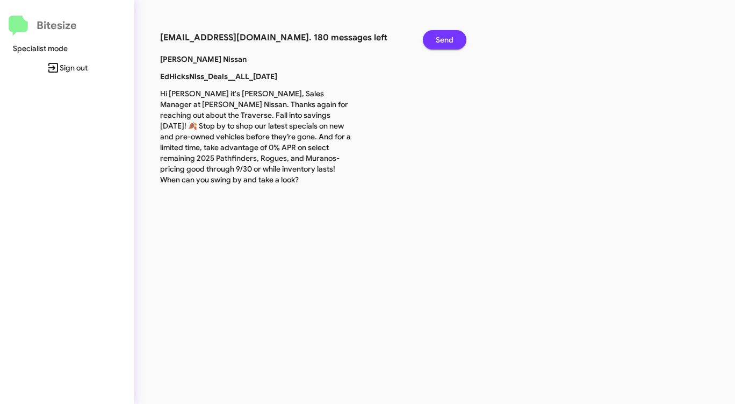
click at [445, 38] on span "Send" at bounding box center [445, 39] width 18 height 19
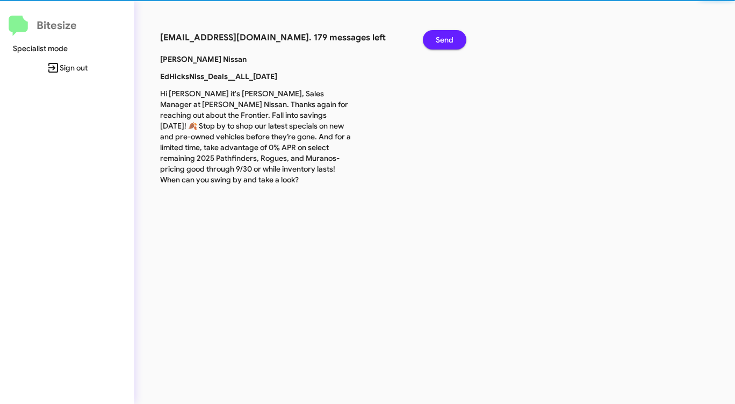
click at [445, 38] on span "Send" at bounding box center [445, 39] width 18 height 19
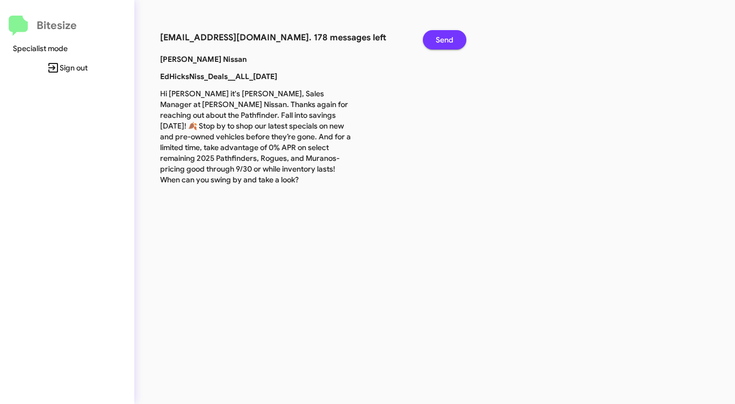
click at [445, 38] on span "Send" at bounding box center [445, 39] width 18 height 19
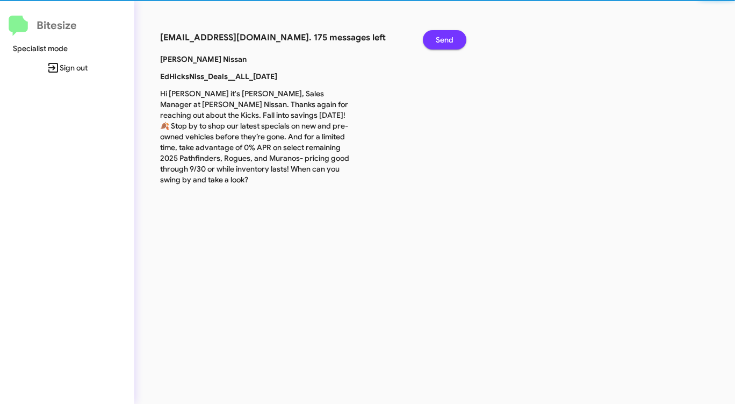
click at [445, 38] on span "Send" at bounding box center [445, 39] width 18 height 19
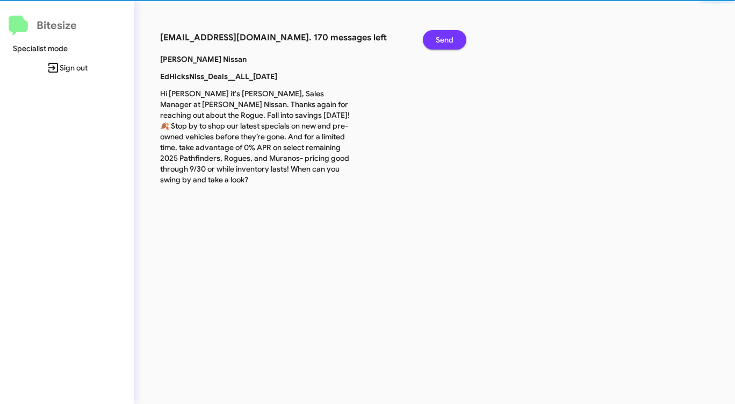
click at [445, 38] on span "Send" at bounding box center [445, 39] width 18 height 19
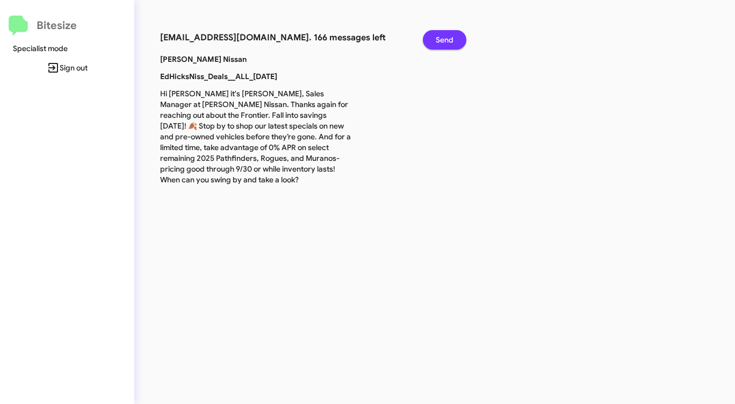
click at [445, 38] on span "Send" at bounding box center [445, 39] width 18 height 19
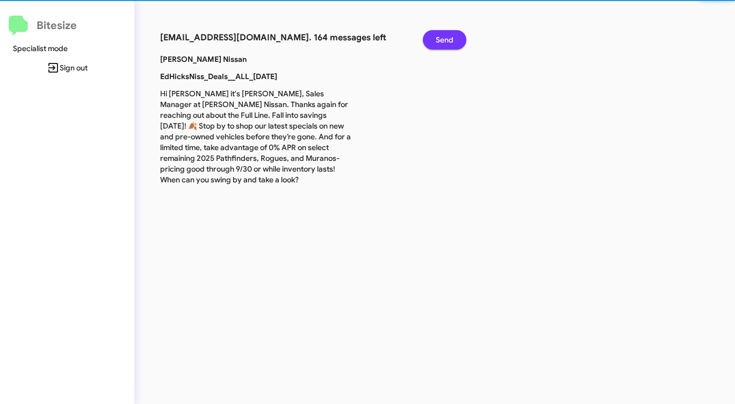
click at [445, 38] on span "Send" at bounding box center [445, 39] width 18 height 19
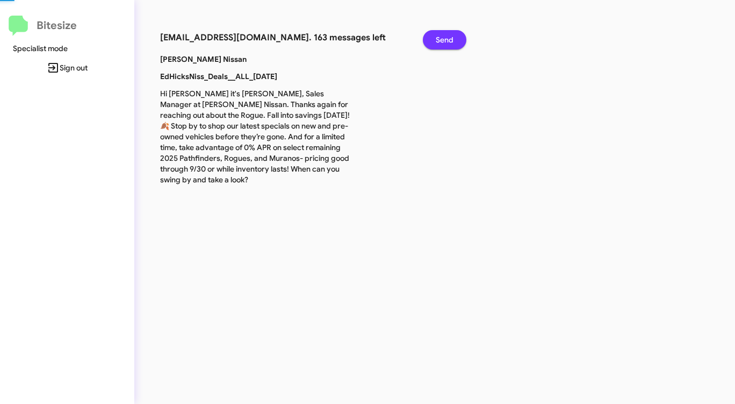
click at [445, 38] on span "Send" at bounding box center [445, 39] width 18 height 19
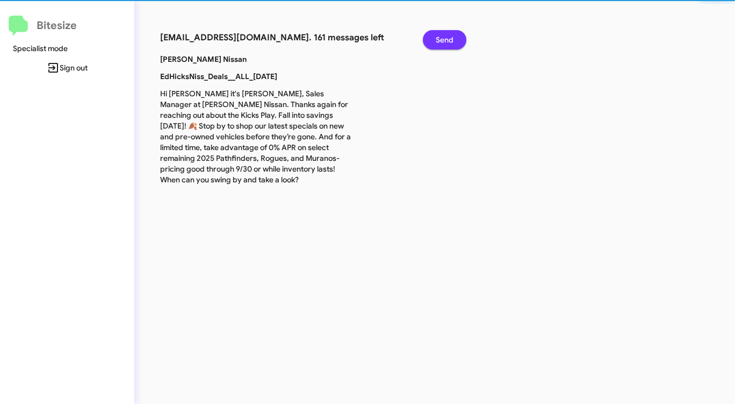
click at [445, 38] on span "Send" at bounding box center [445, 39] width 18 height 19
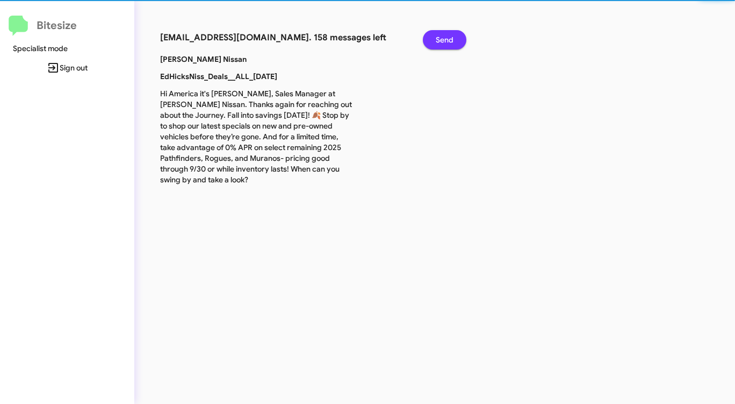
click at [445, 38] on span "Send" at bounding box center [445, 39] width 18 height 19
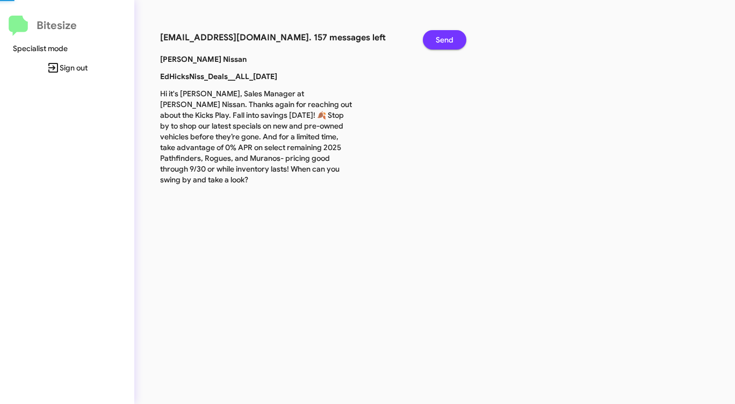
click at [445, 38] on span "Send" at bounding box center [445, 39] width 18 height 19
click at [444, 38] on span "Send" at bounding box center [445, 39] width 18 height 19
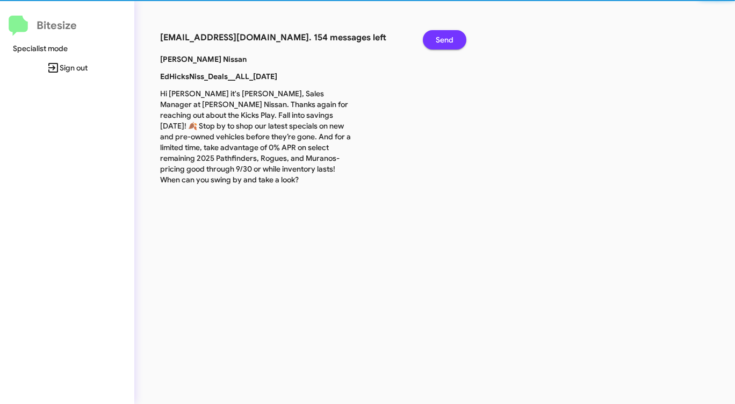
click at [444, 38] on span "Send" at bounding box center [445, 39] width 18 height 19
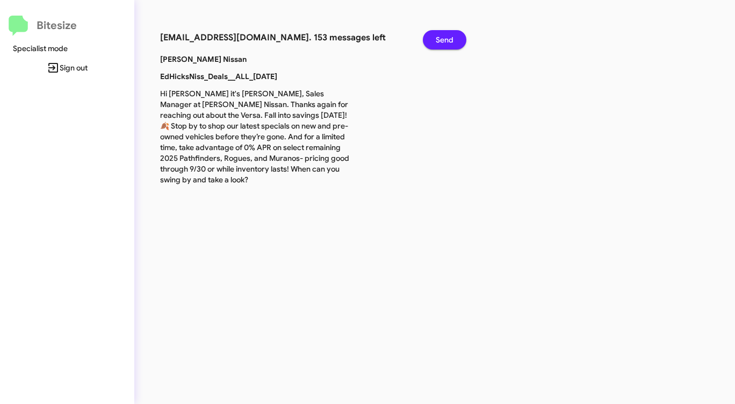
click at [444, 38] on span "Send" at bounding box center [445, 39] width 18 height 19
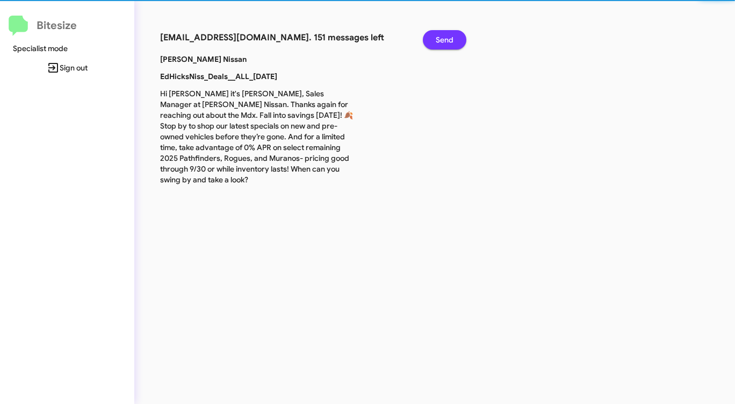
click at [444, 38] on span "Send" at bounding box center [445, 39] width 18 height 19
click at [442, 38] on span "Send" at bounding box center [445, 39] width 18 height 19
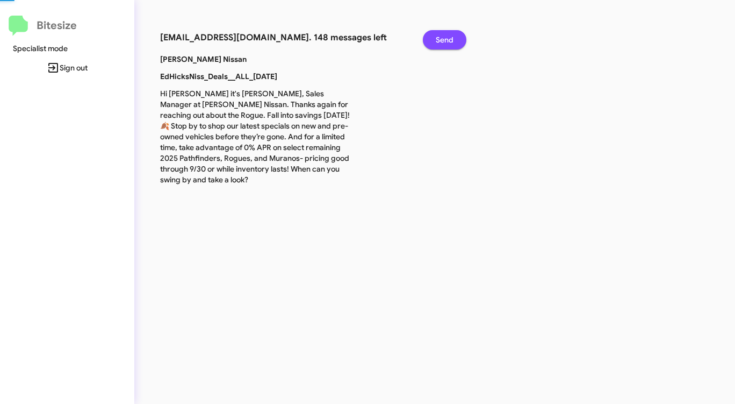
click at [442, 38] on span "Send" at bounding box center [445, 39] width 18 height 19
click at [441, 39] on span "Send" at bounding box center [445, 39] width 18 height 19
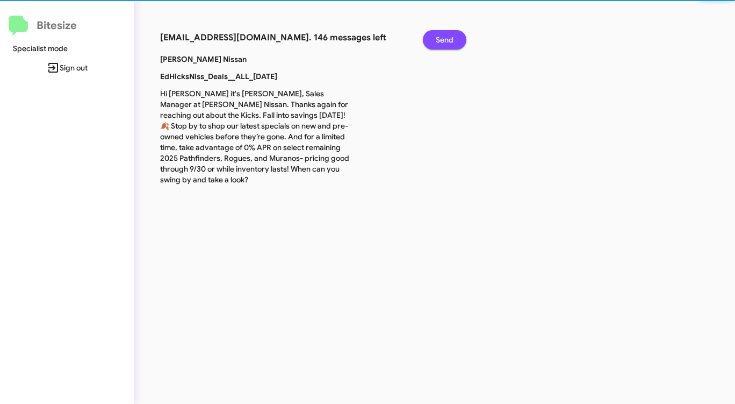
click at [440, 39] on span "Send" at bounding box center [445, 39] width 18 height 19
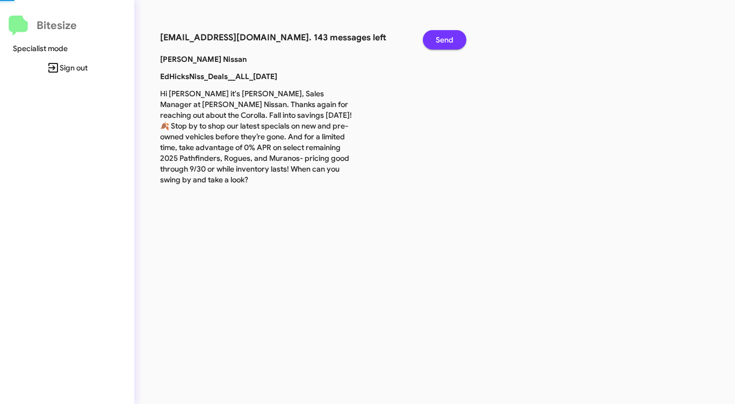
click at [439, 39] on span "Send" at bounding box center [445, 39] width 18 height 19
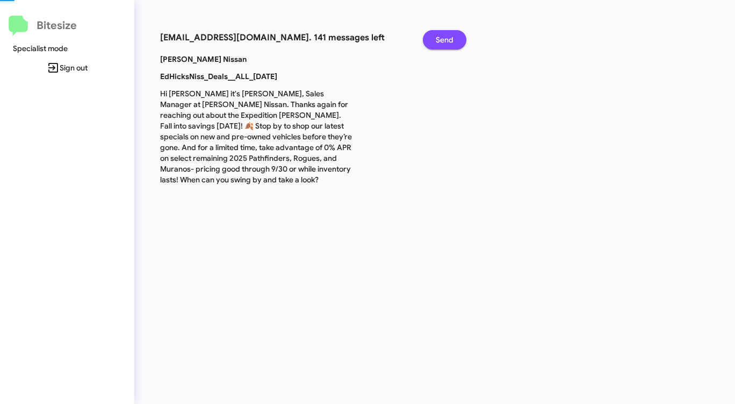
click at [439, 39] on span "Send" at bounding box center [445, 39] width 18 height 19
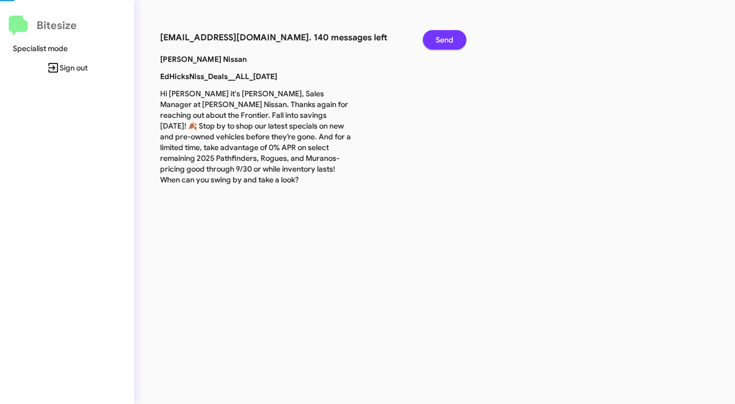
click at [439, 39] on span "Send" at bounding box center [445, 39] width 18 height 19
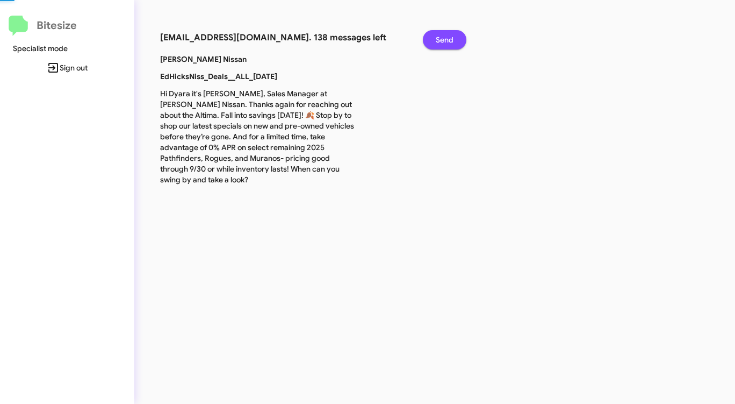
click at [439, 39] on span "Send" at bounding box center [445, 39] width 18 height 19
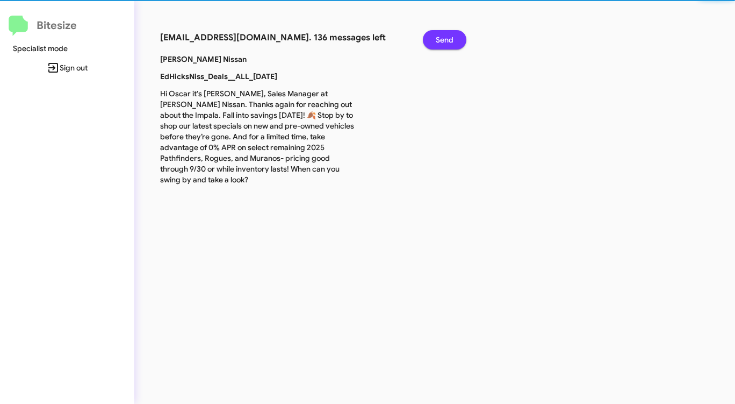
click at [435, 39] on button "Send" at bounding box center [445, 39] width 44 height 19
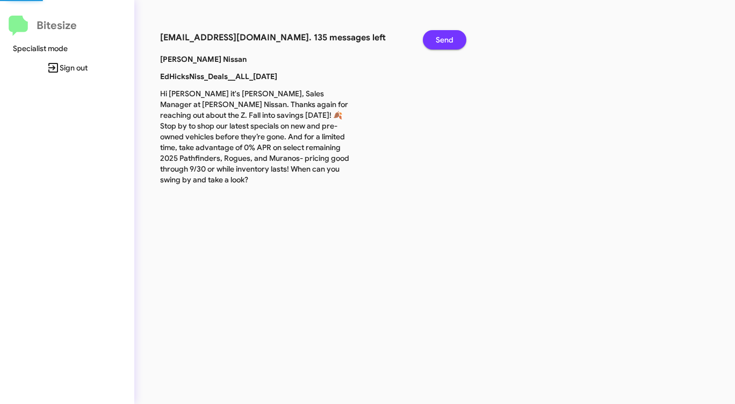
click at [435, 39] on button "Send" at bounding box center [445, 39] width 44 height 19
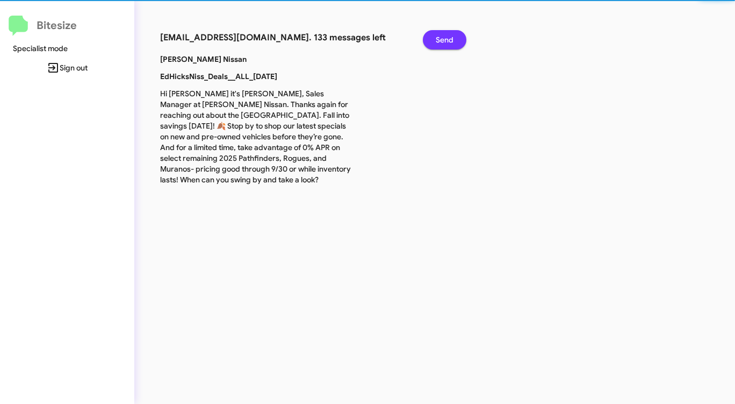
click at [435, 39] on button "Send" at bounding box center [445, 39] width 44 height 19
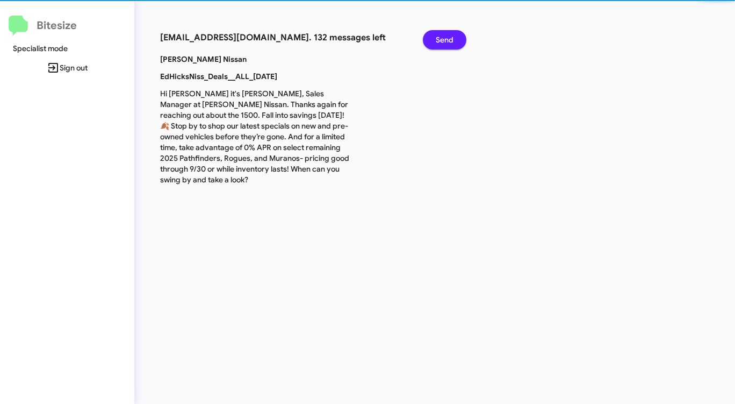
click at [435, 39] on button "Send" at bounding box center [445, 39] width 44 height 19
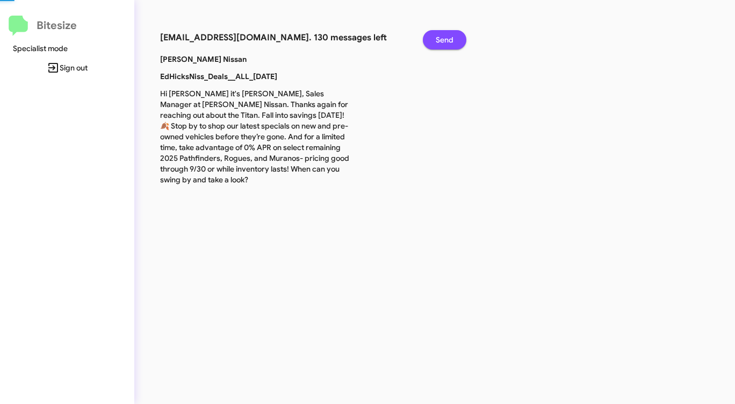
click at [435, 39] on button "Send" at bounding box center [445, 39] width 44 height 19
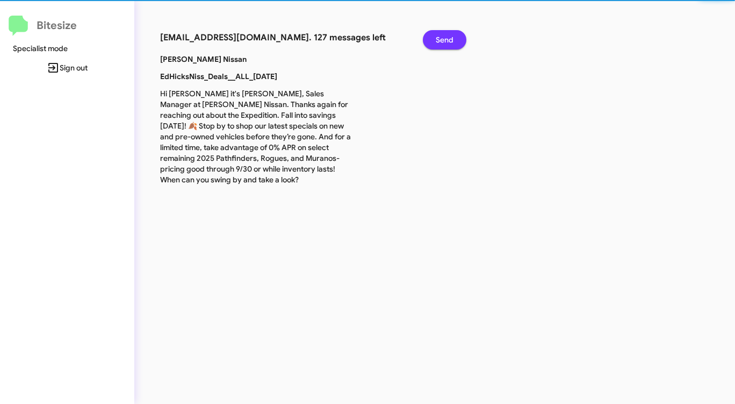
click at [435, 39] on button "Send" at bounding box center [445, 39] width 44 height 19
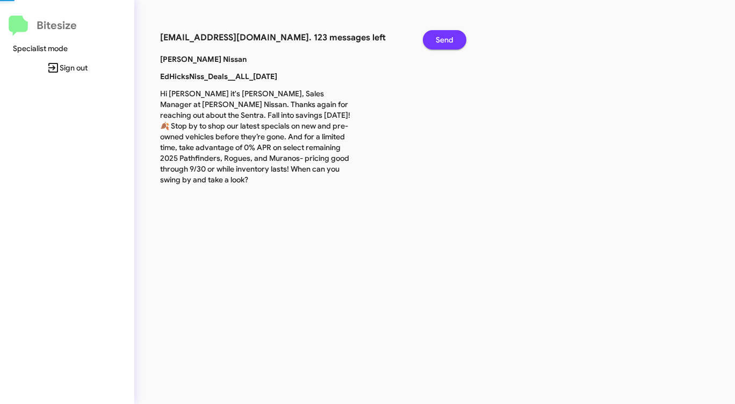
click at [435, 39] on button "Send" at bounding box center [445, 39] width 44 height 19
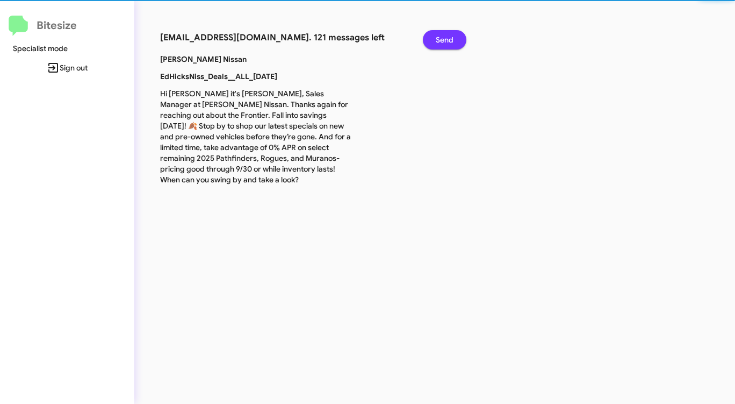
click at [434, 39] on button "Send" at bounding box center [445, 39] width 44 height 19
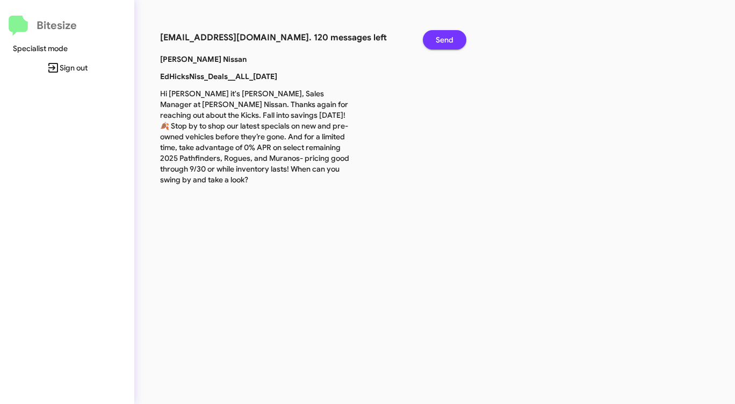
click at [434, 39] on button "Send" at bounding box center [445, 39] width 44 height 19
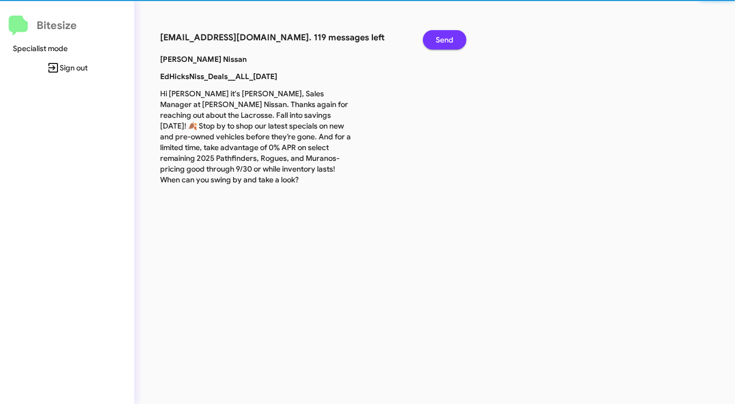
click at [434, 39] on button "Send" at bounding box center [445, 39] width 44 height 19
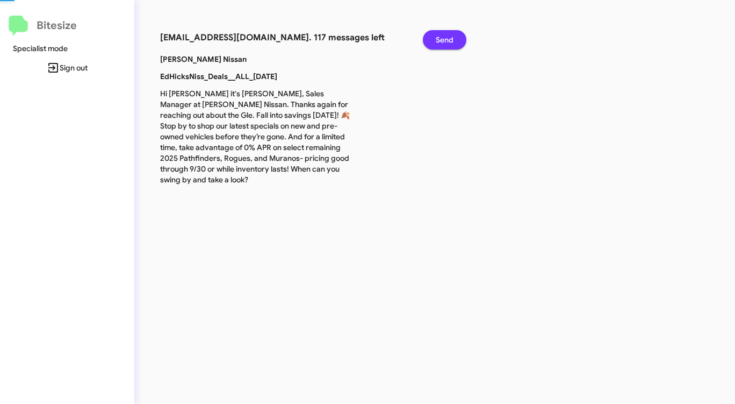
click at [434, 39] on button "Send" at bounding box center [445, 39] width 44 height 19
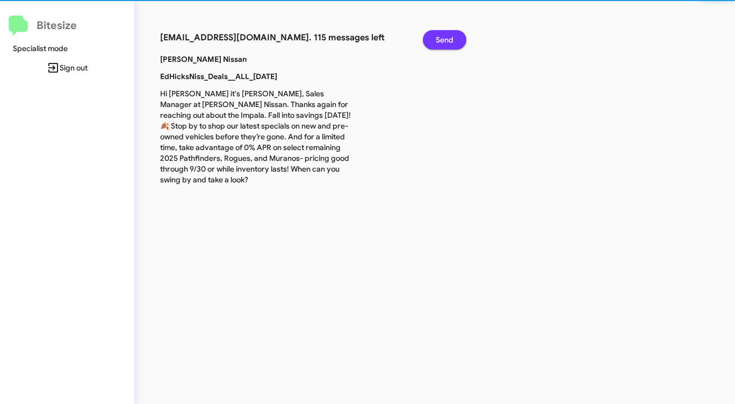
click at [434, 39] on button "Send" at bounding box center [445, 39] width 44 height 19
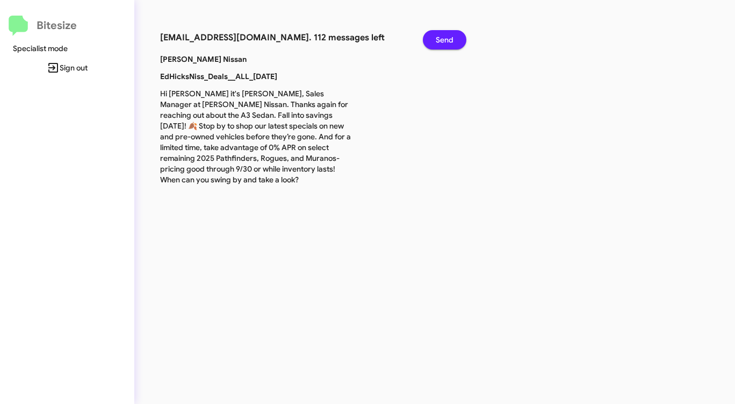
click at [434, 39] on button "Send" at bounding box center [445, 39] width 44 height 19
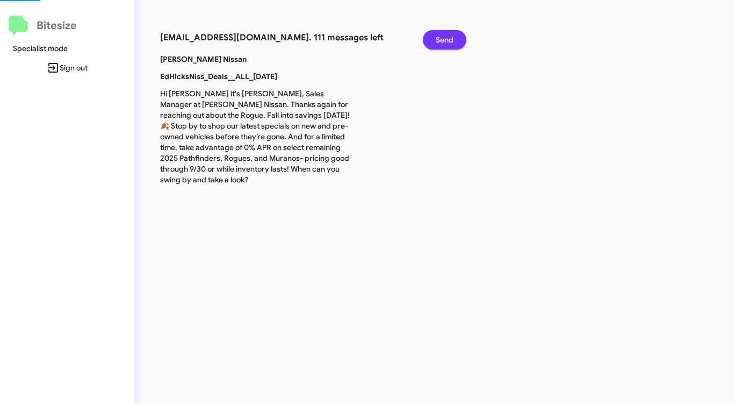
click at [434, 39] on button "Send" at bounding box center [445, 39] width 44 height 19
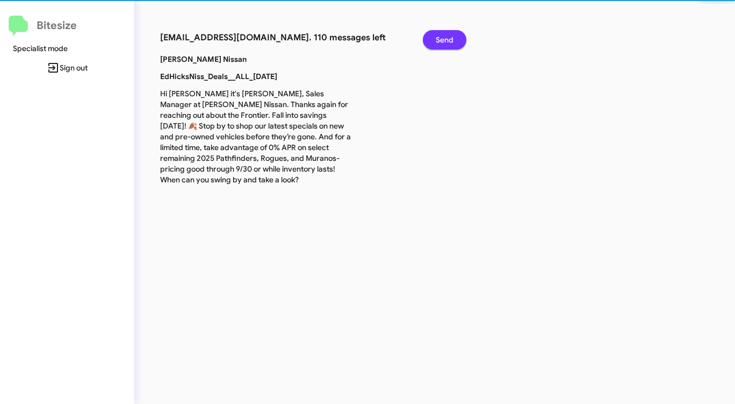
click at [434, 39] on button "Send" at bounding box center [445, 39] width 44 height 19
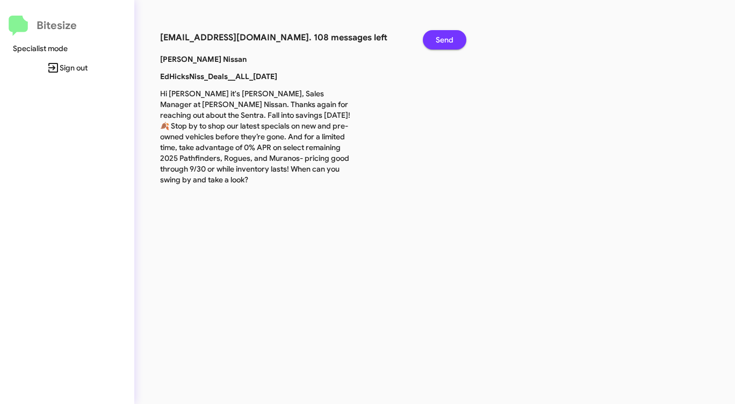
click at [434, 39] on button "Send" at bounding box center [445, 39] width 44 height 19
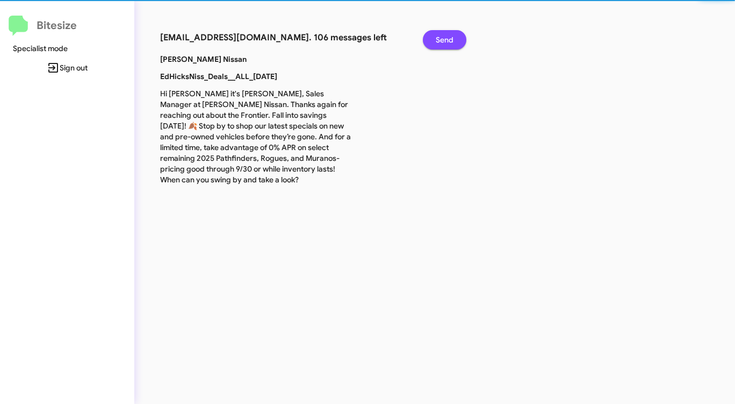
click at [434, 39] on button "Send" at bounding box center [445, 39] width 44 height 19
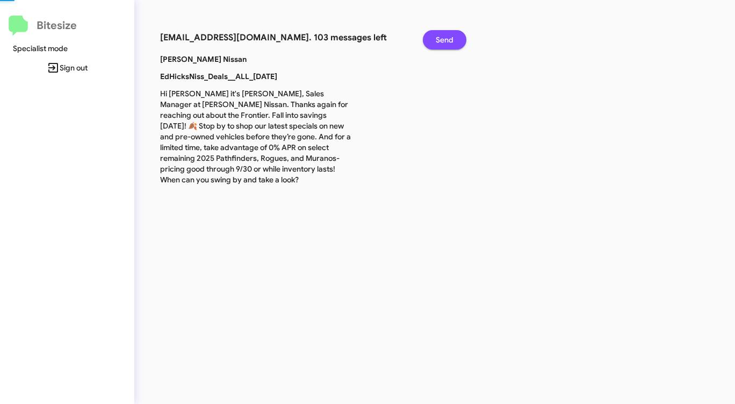
click at [434, 39] on button "Send" at bounding box center [445, 39] width 44 height 19
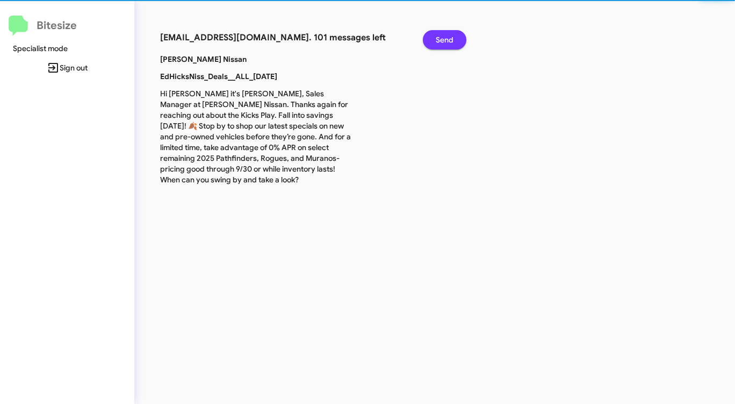
click at [434, 39] on button "Send" at bounding box center [445, 39] width 44 height 19
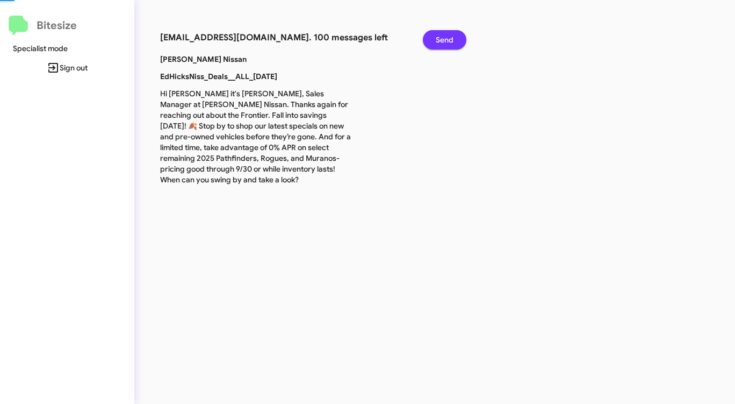
click at [434, 39] on button "Send" at bounding box center [445, 39] width 44 height 19
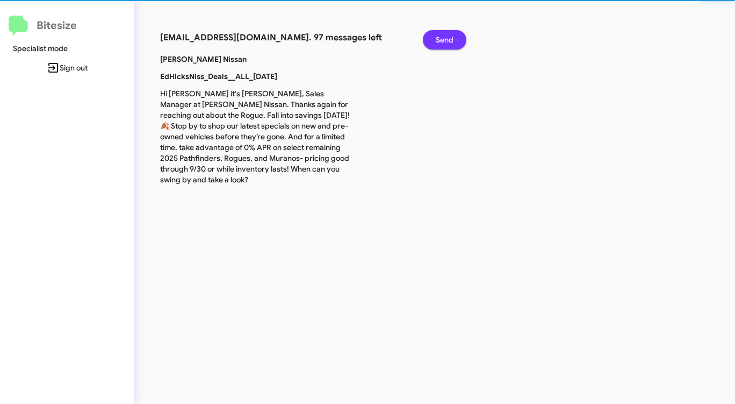
click at [434, 39] on button "Send" at bounding box center [445, 39] width 44 height 19
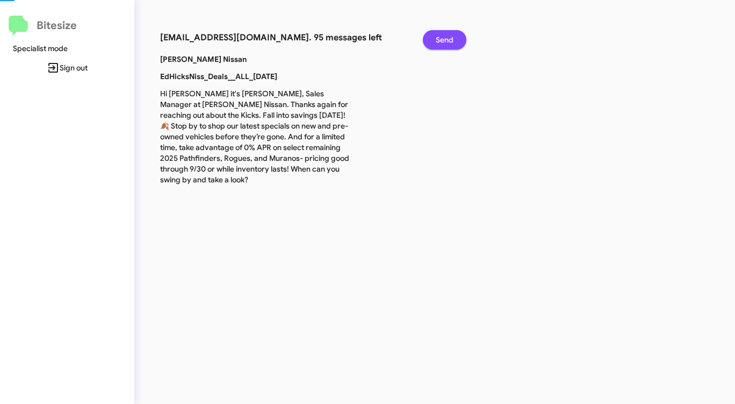
click at [434, 39] on button "Send" at bounding box center [445, 39] width 44 height 19
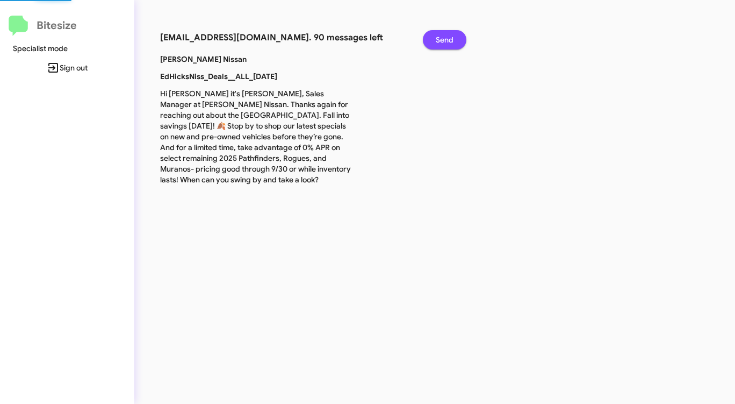
click at [434, 39] on button "Send" at bounding box center [445, 39] width 44 height 19
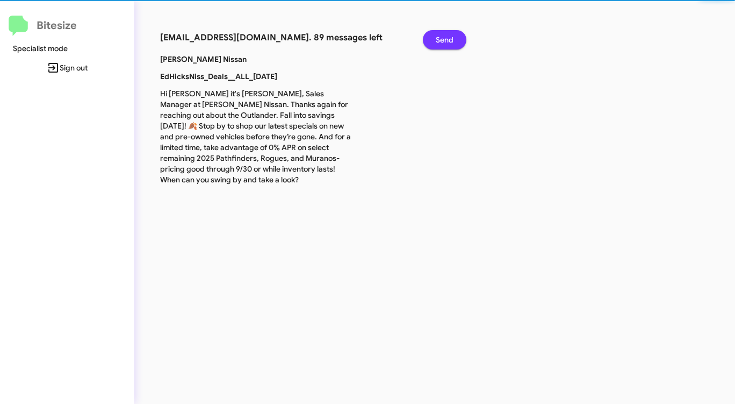
click at [434, 39] on button "Send" at bounding box center [445, 39] width 44 height 19
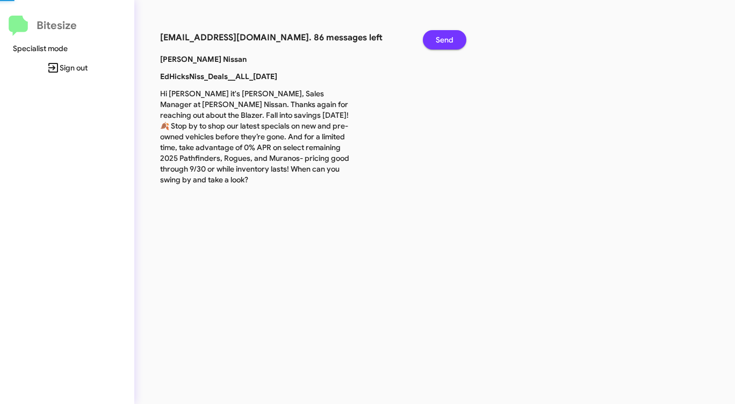
click at [434, 39] on button "Send" at bounding box center [445, 39] width 44 height 19
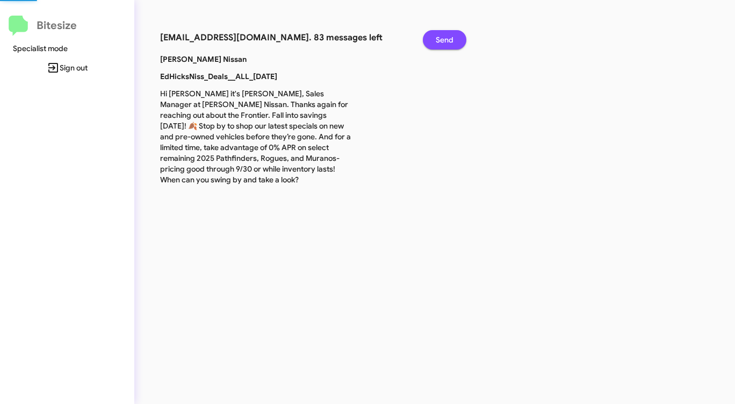
click at [434, 39] on button "Send" at bounding box center [445, 39] width 44 height 19
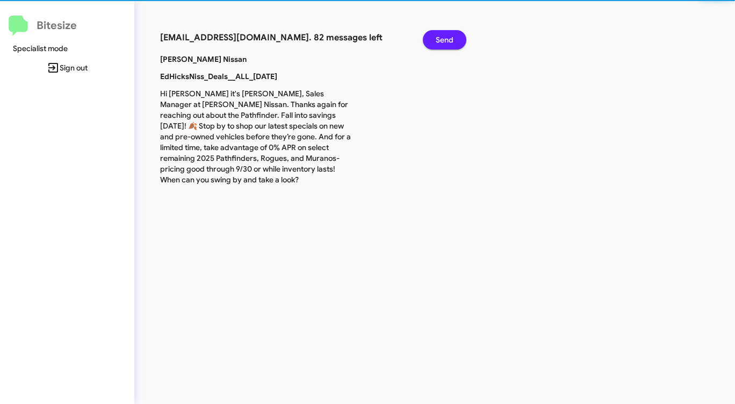
click at [434, 39] on button "Send" at bounding box center [445, 39] width 44 height 19
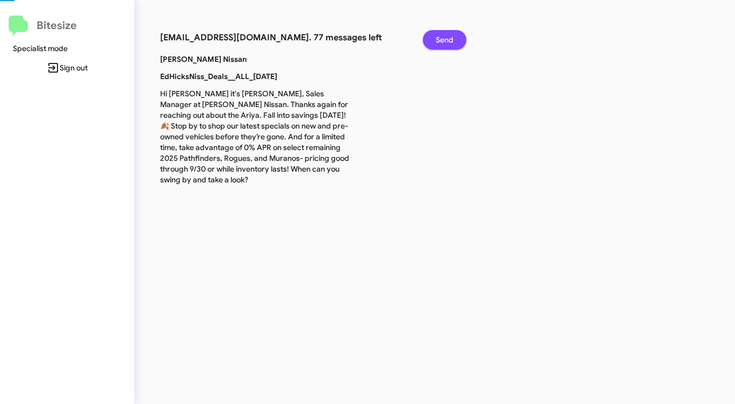
click at [434, 39] on button "Send" at bounding box center [445, 39] width 44 height 19
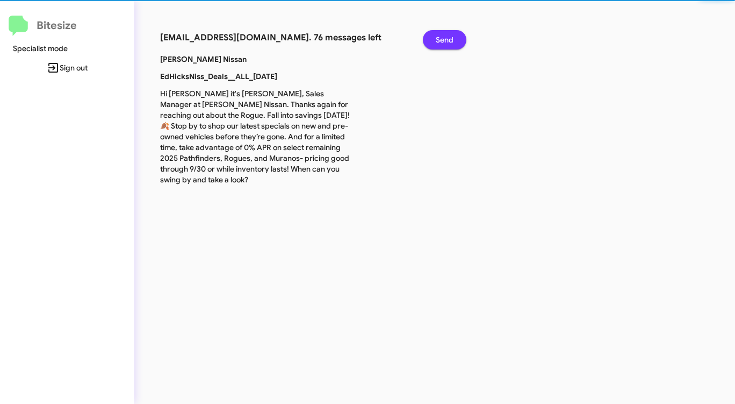
click at [434, 39] on button "Send" at bounding box center [445, 39] width 44 height 19
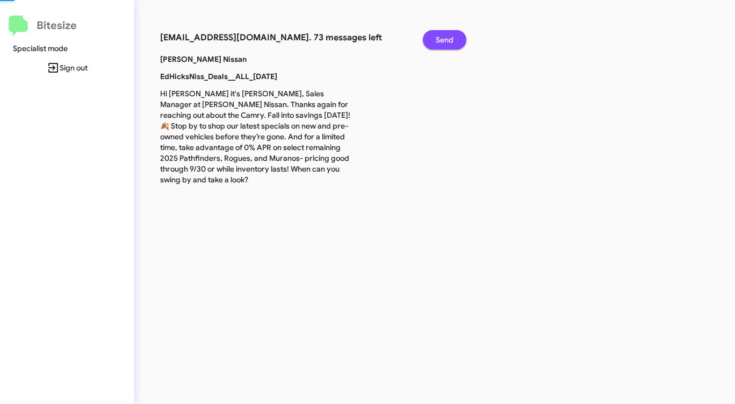
click at [434, 39] on button "Send" at bounding box center [445, 39] width 44 height 19
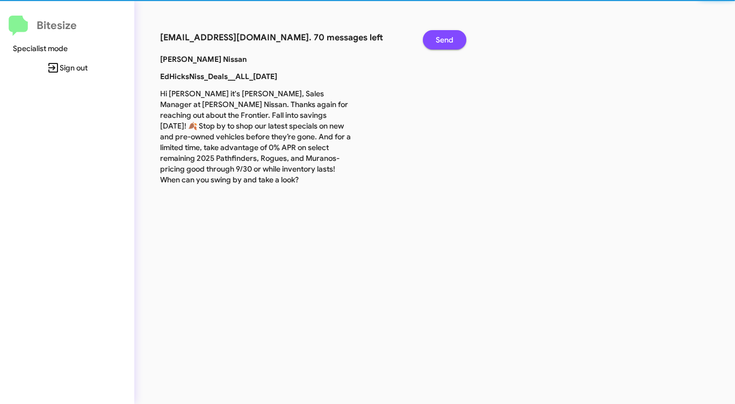
click at [434, 39] on button "Send" at bounding box center [445, 39] width 44 height 19
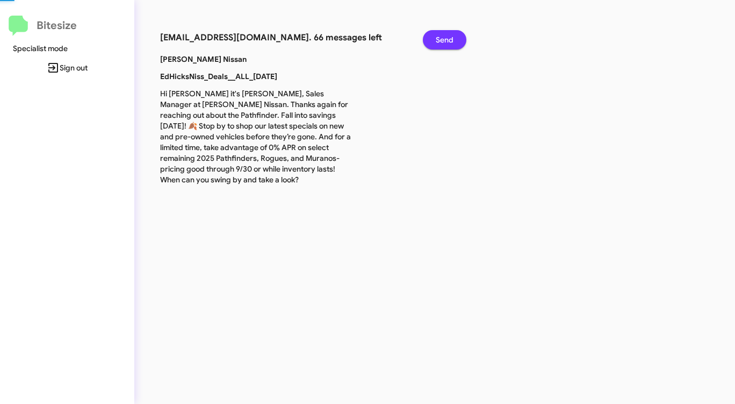
click at [434, 39] on button "Send" at bounding box center [445, 39] width 44 height 19
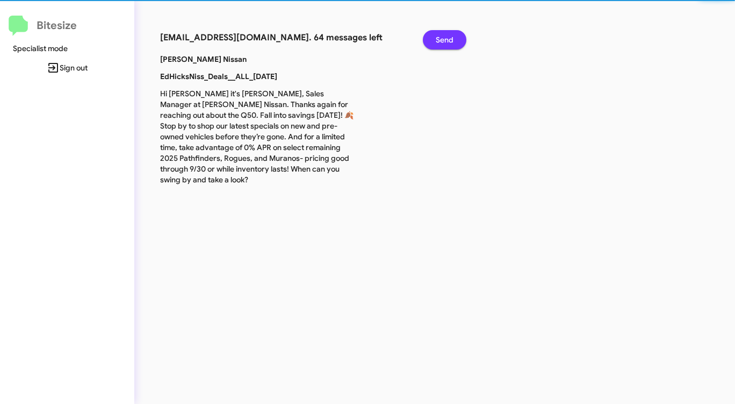
click at [434, 39] on button "Send" at bounding box center [445, 39] width 44 height 19
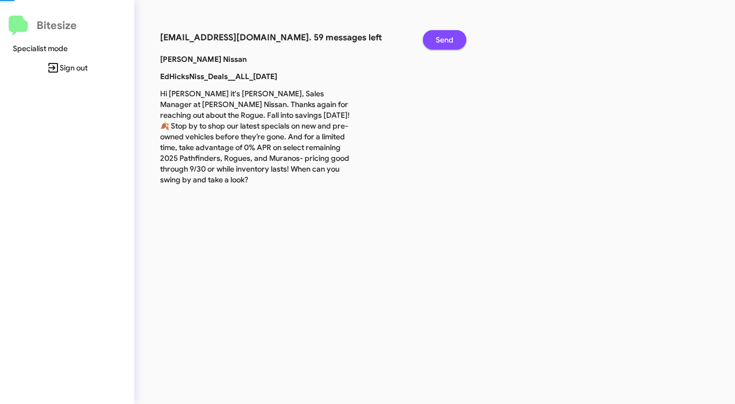
click at [434, 39] on button "Send" at bounding box center [445, 39] width 44 height 19
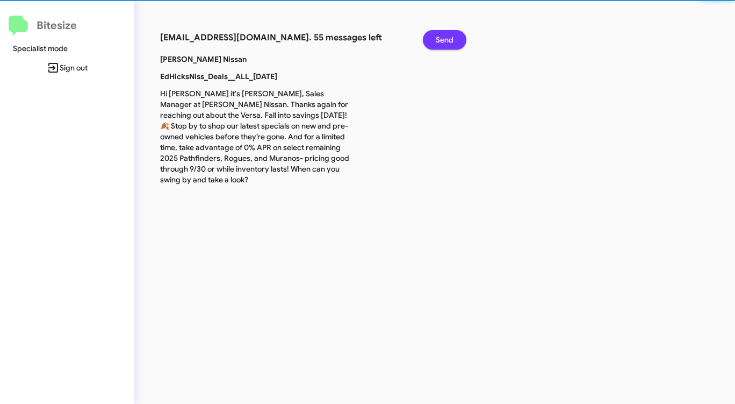
click at [434, 39] on button "Send" at bounding box center [445, 39] width 44 height 19
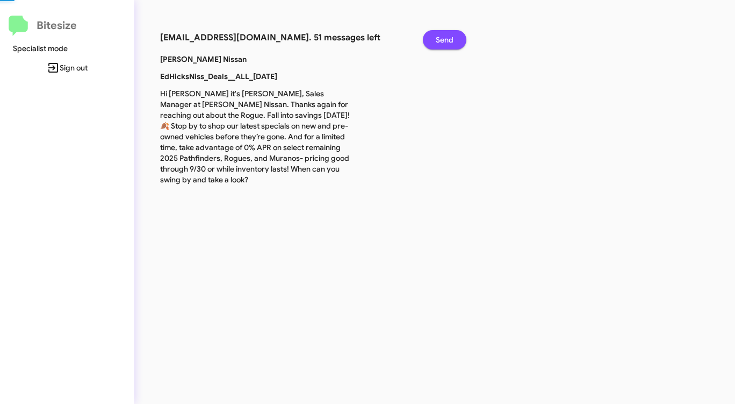
click at [434, 39] on button "Send" at bounding box center [445, 39] width 44 height 19
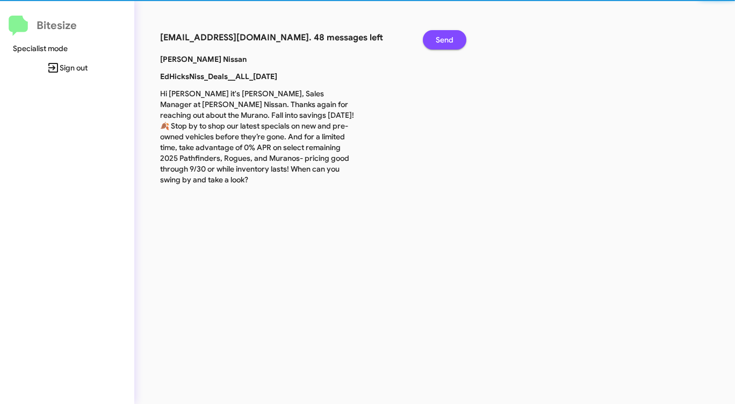
click at [434, 39] on button "Send" at bounding box center [445, 39] width 44 height 19
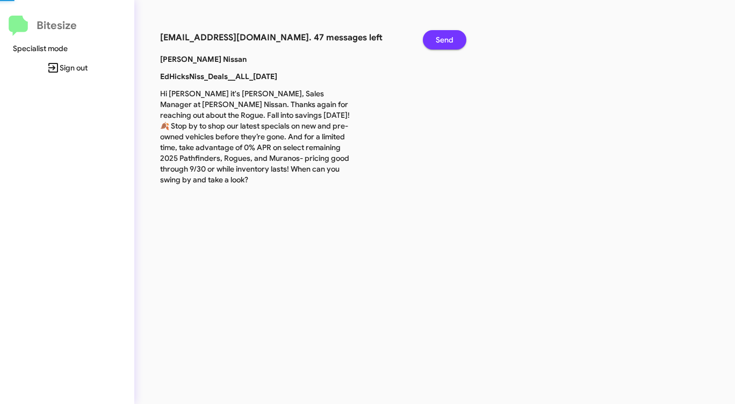
click at [434, 39] on button "Send" at bounding box center [445, 39] width 44 height 19
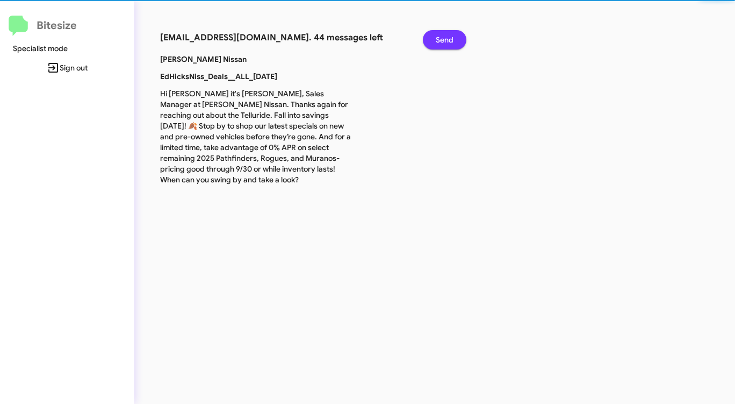
click at [434, 39] on button "Send" at bounding box center [445, 39] width 44 height 19
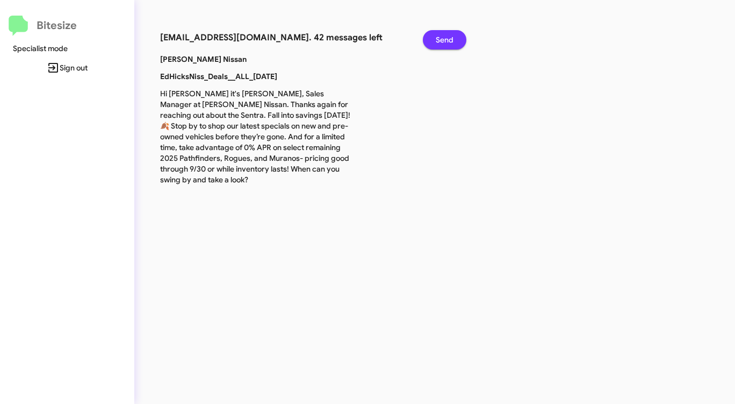
click at [434, 39] on button "Send" at bounding box center [445, 39] width 44 height 19
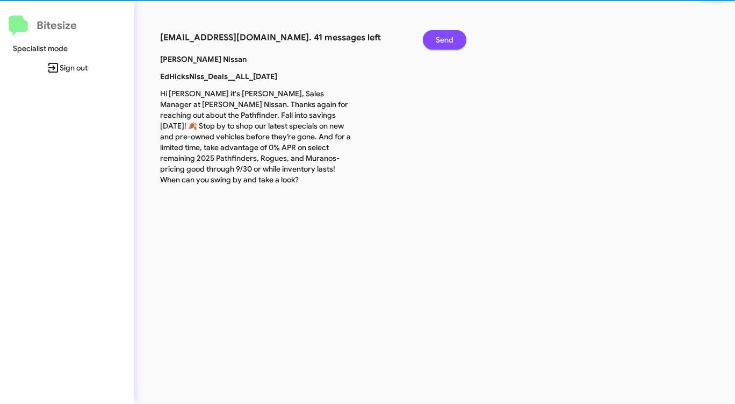
click at [434, 39] on button "Send" at bounding box center [445, 39] width 44 height 19
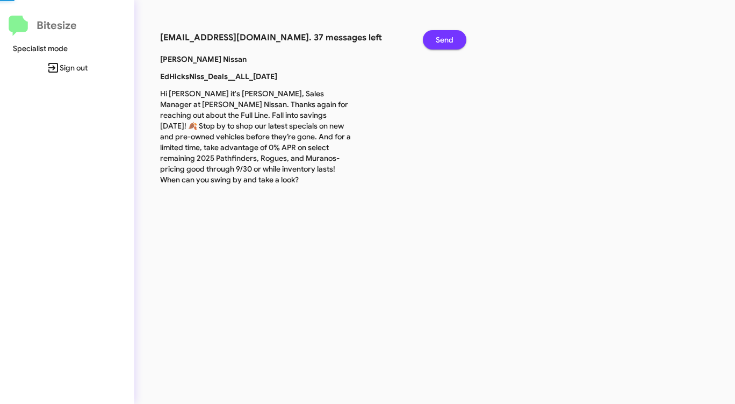
click at [434, 39] on button "Send" at bounding box center [445, 39] width 44 height 19
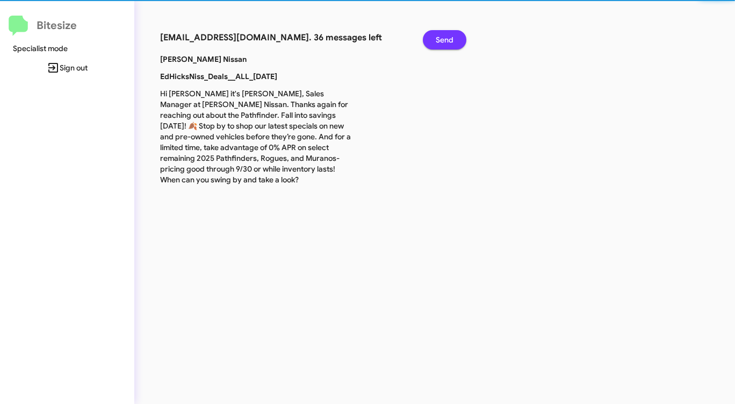
click at [434, 39] on button "Send" at bounding box center [445, 39] width 44 height 19
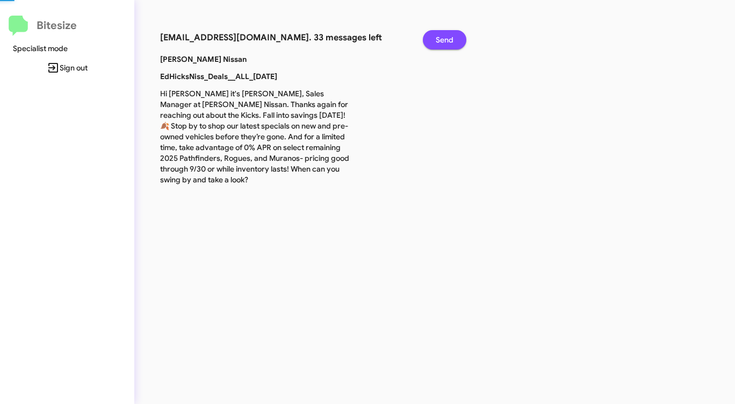
click at [434, 39] on button "Send" at bounding box center [445, 39] width 44 height 19
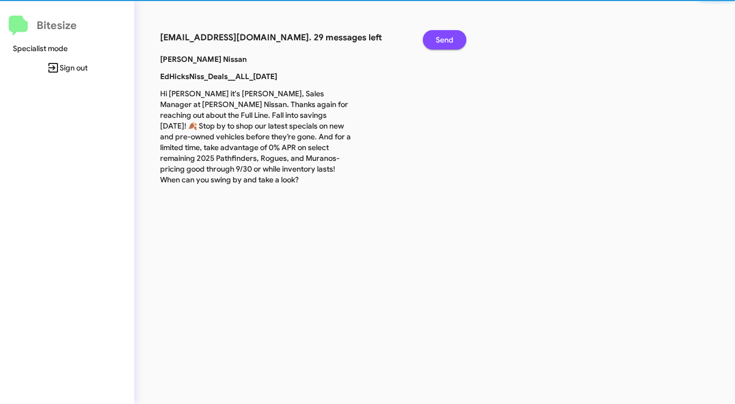
click at [434, 39] on button "Send" at bounding box center [445, 39] width 44 height 19
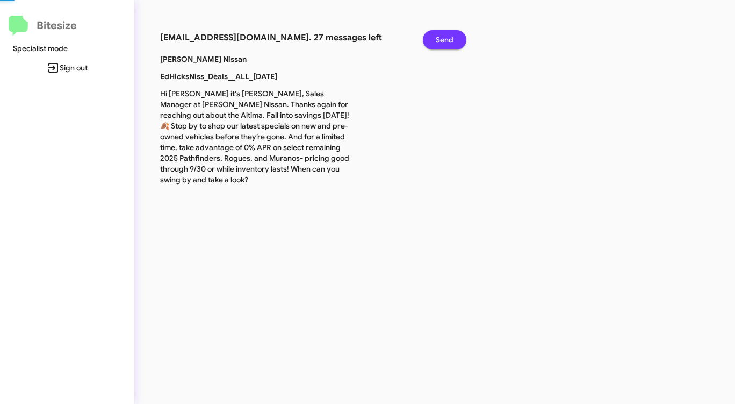
click at [434, 39] on button "Send" at bounding box center [445, 39] width 44 height 19
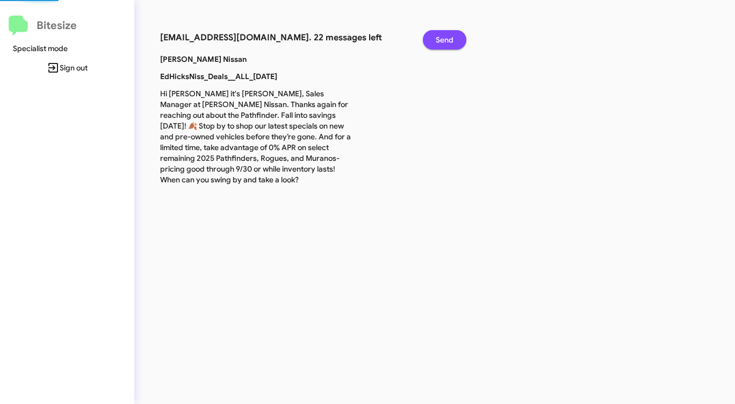
click at [434, 39] on button "Send" at bounding box center [445, 39] width 44 height 19
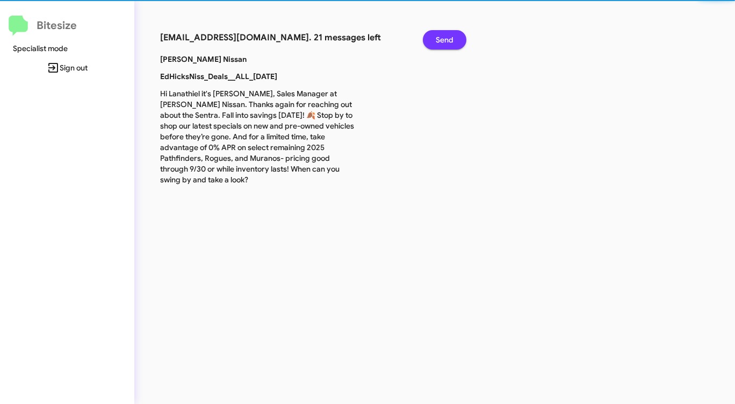
click at [434, 39] on button "Send" at bounding box center [445, 39] width 44 height 19
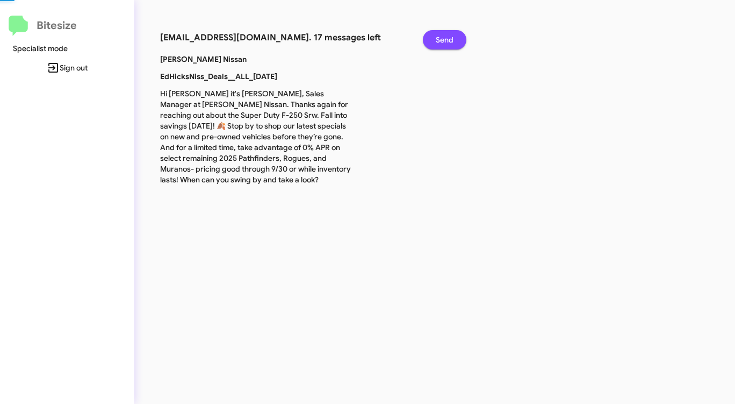
click at [434, 39] on button "Send" at bounding box center [445, 39] width 44 height 19
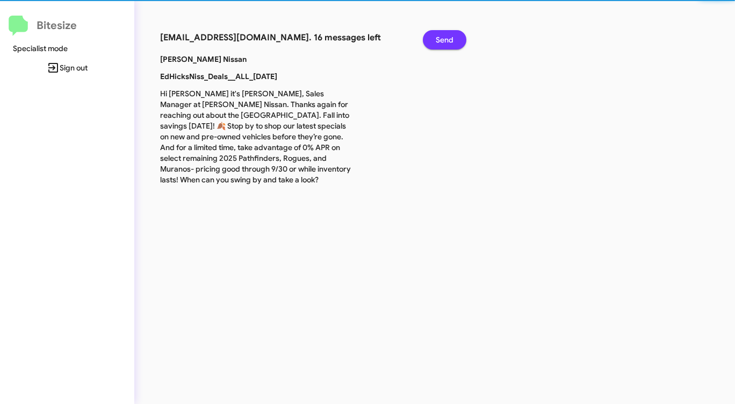
click at [434, 39] on button "Send" at bounding box center [445, 39] width 44 height 19
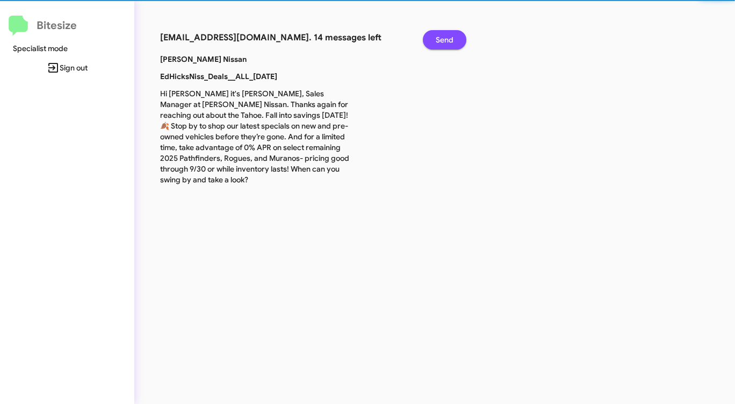
click at [434, 39] on button "Send" at bounding box center [445, 39] width 44 height 19
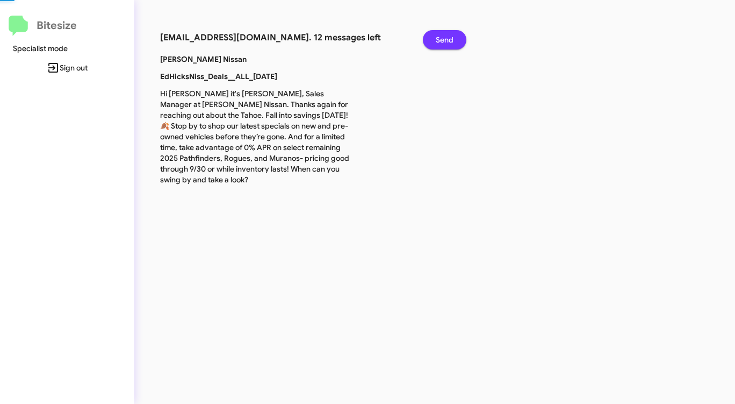
click at [434, 39] on button "Send" at bounding box center [445, 39] width 44 height 19
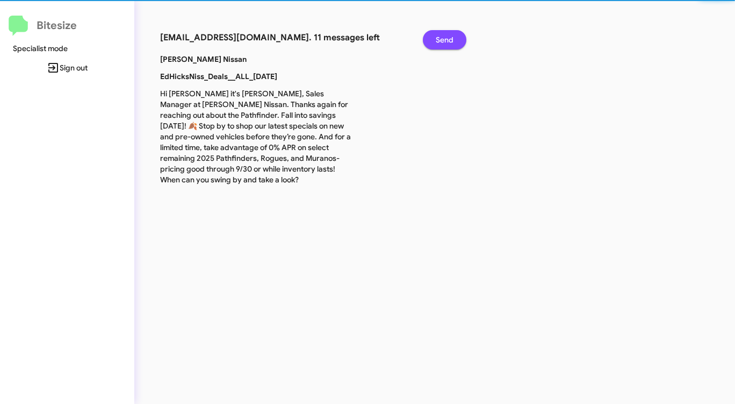
click at [434, 39] on button "Send" at bounding box center [445, 39] width 44 height 19
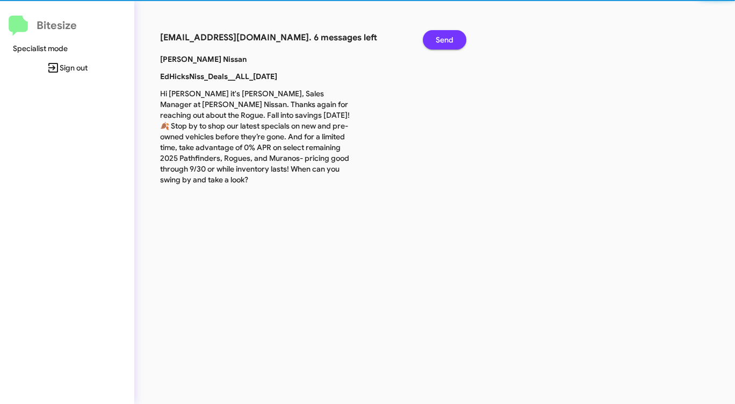
click at [434, 39] on button "Send" at bounding box center [445, 39] width 44 height 19
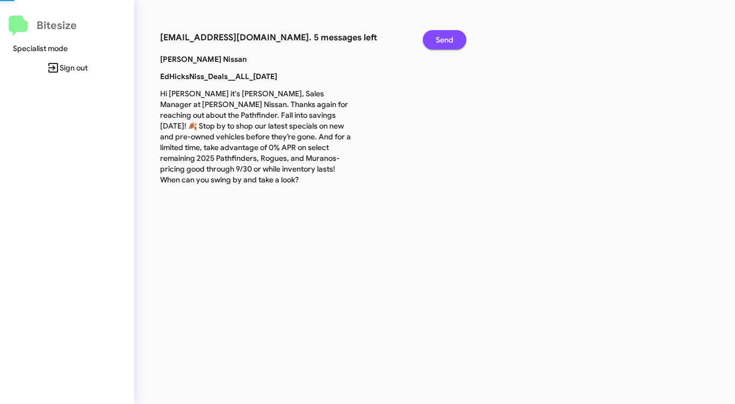
click at [434, 39] on button "Send" at bounding box center [445, 39] width 44 height 19
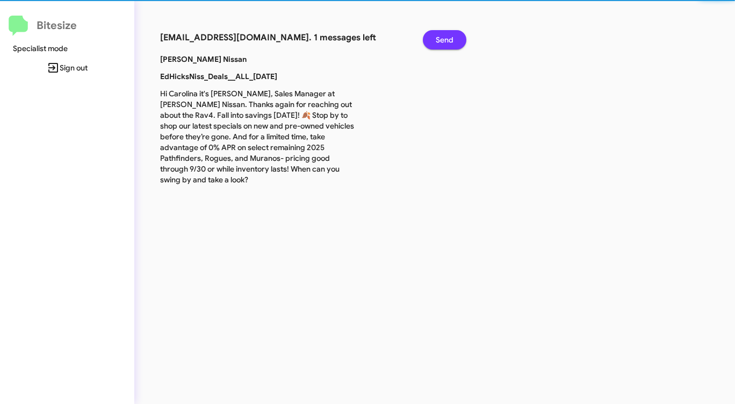
click at [434, 39] on button "Send" at bounding box center [445, 39] width 44 height 19
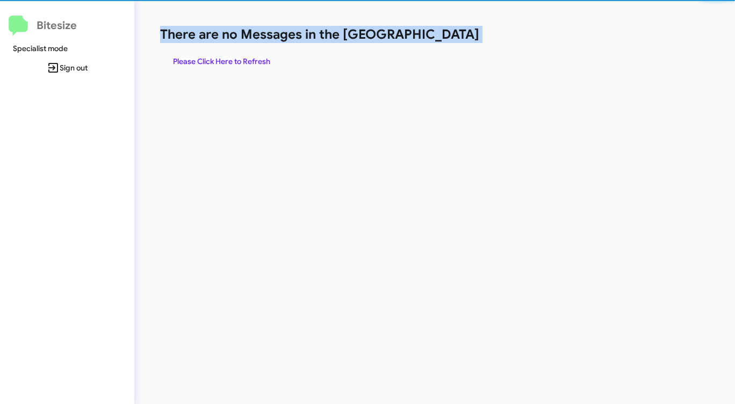
click at [434, 39] on h1 "There are no Messages in the [GEOGRAPHIC_DATA]" at bounding box center [384, 34] width 449 height 17
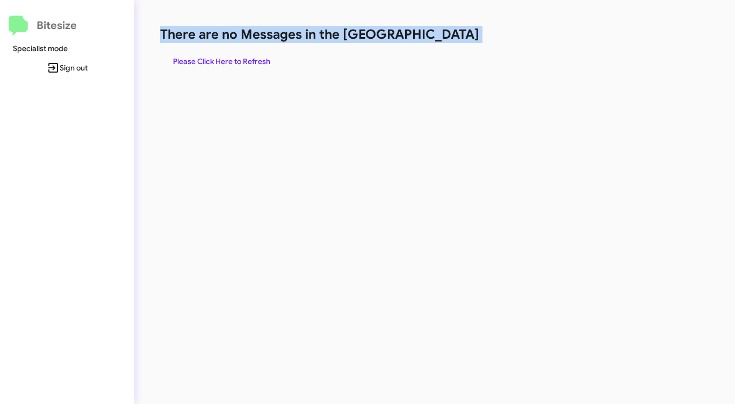
click at [434, 39] on h1 "There are no Messages in the [GEOGRAPHIC_DATA]" at bounding box center [384, 34] width 449 height 17
click at [210, 59] on span "Please Click Here to Refresh" at bounding box center [221, 61] width 97 height 19
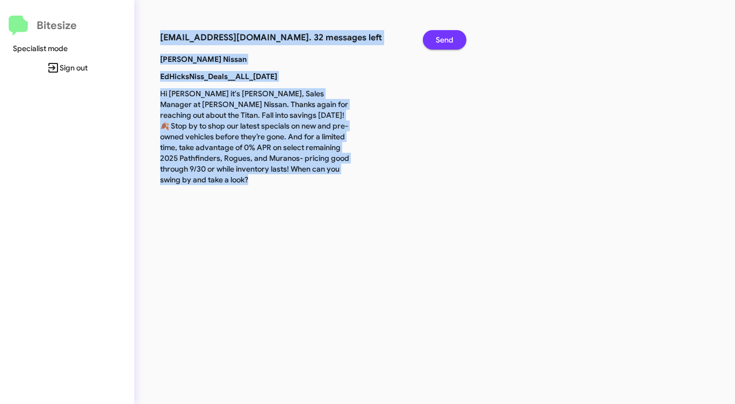
click at [441, 33] on span "Send" at bounding box center [445, 39] width 18 height 19
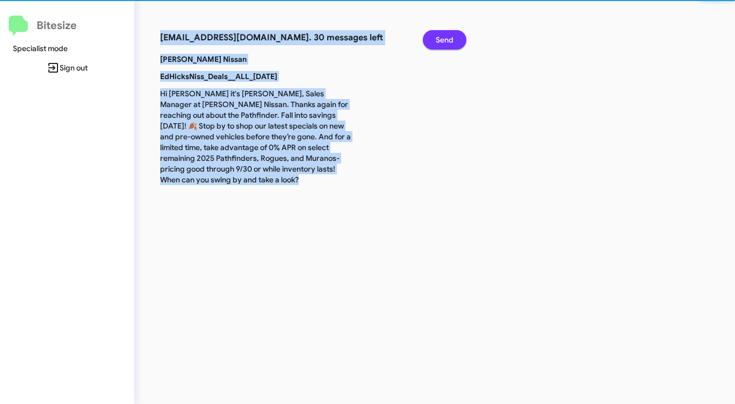
click at [441, 33] on span "Send" at bounding box center [445, 39] width 18 height 19
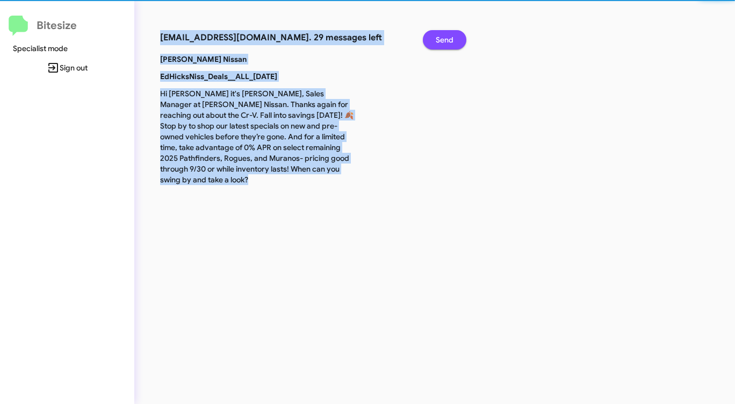
click at [441, 33] on span "Send" at bounding box center [445, 39] width 18 height 19
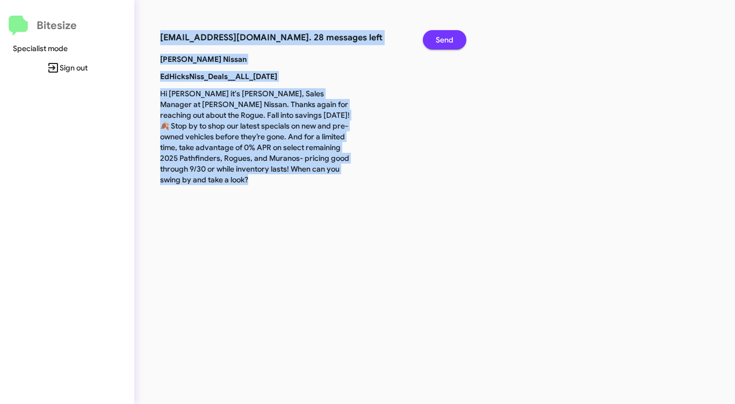
click at [441, 33] on span "Send" at bounding box center [445, 39] width 18 height 19
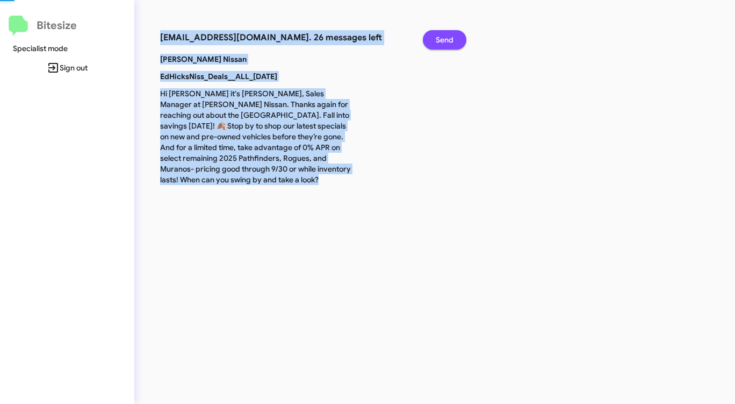
click at [441, 33] on span "Send" at bounding box center [445, 39] width 18 height 19
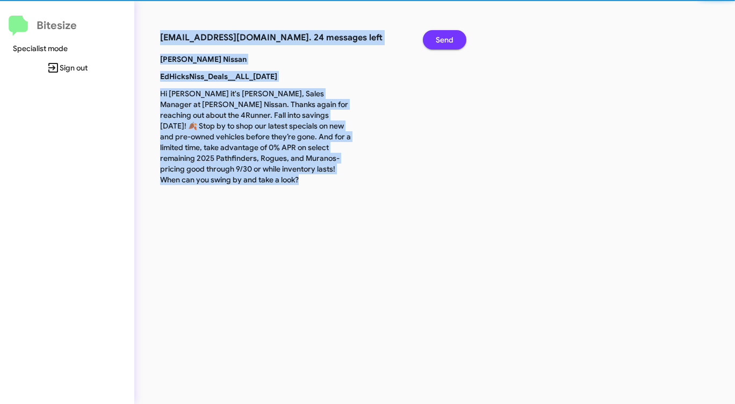
click at [441, 33] on span "Send" at bounding box center [445, 39] width 18 height 19
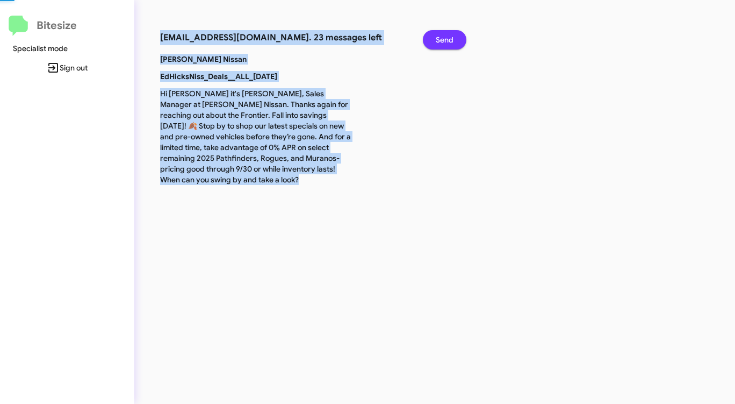
click at [441, 33] on span "Send" at bounding box center [445, 39] width 18 height 19
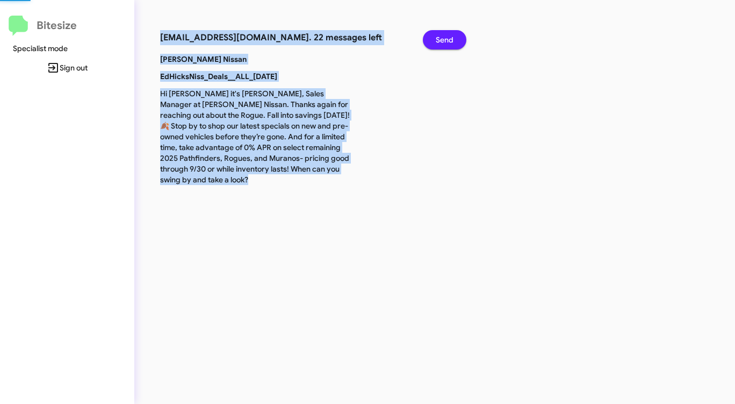
click at [441, 33] on span "Send" at bounding box center [445, 39] width 18 height 19
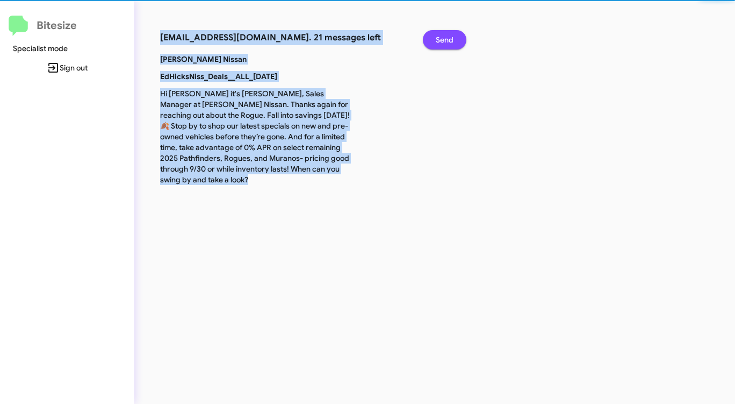
click at [441, 33] on span "Send" at bounding box center [445, 39] width 18 height 19
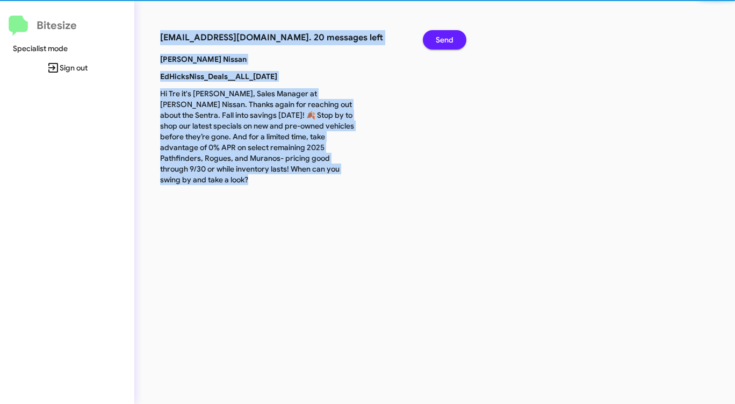
click at [441, 33] on span "Send" at bounding box center [445, 39] width 18 height 19
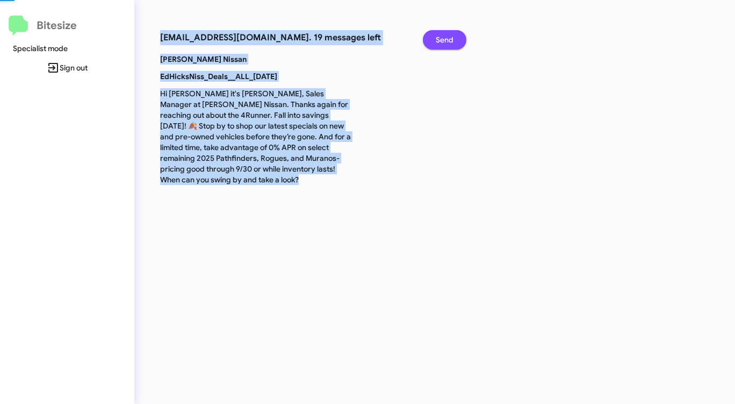
click at [441, 33] on span "Send" at bounding box center [445, 39] width 18 height 19
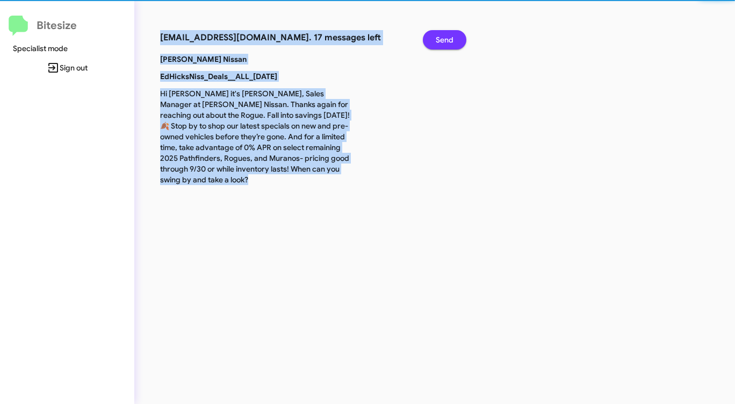
click at [440, 33] on span "Send" at bounding box center [445, 39] width 18 height 19
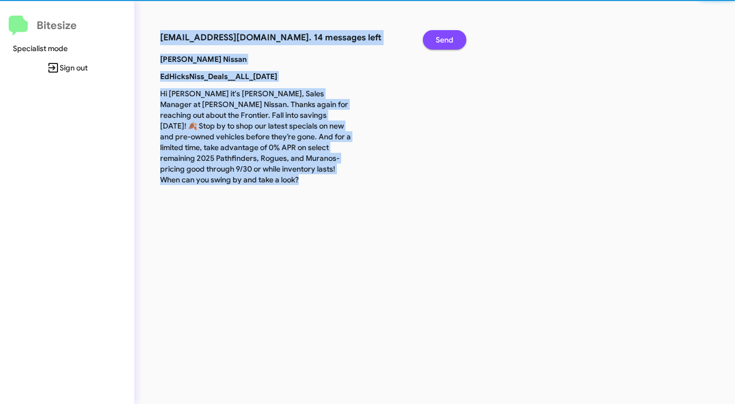
click at [440, 33] on span "Send" at bounding box center [445, 39] width 18 height 19
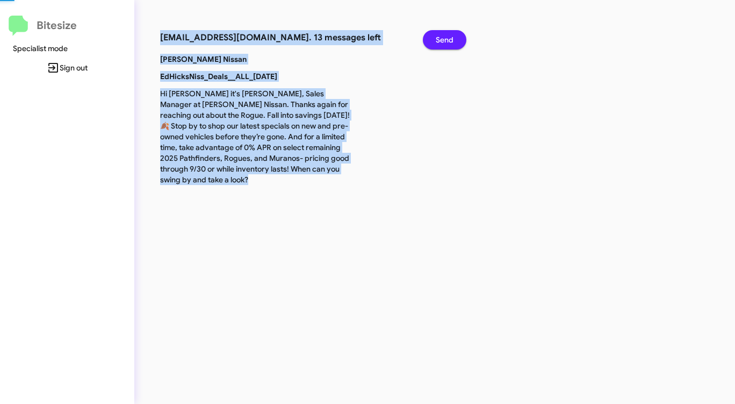
click at [440, 33] on span "Send" at bounding box center [445, 39] width 18 height 19
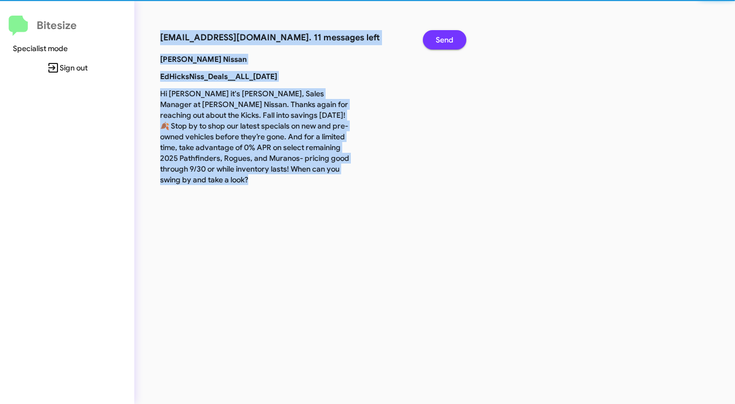
click at [440, 33] on span "Send" at bounding box center [445, 39] width 18 height 19
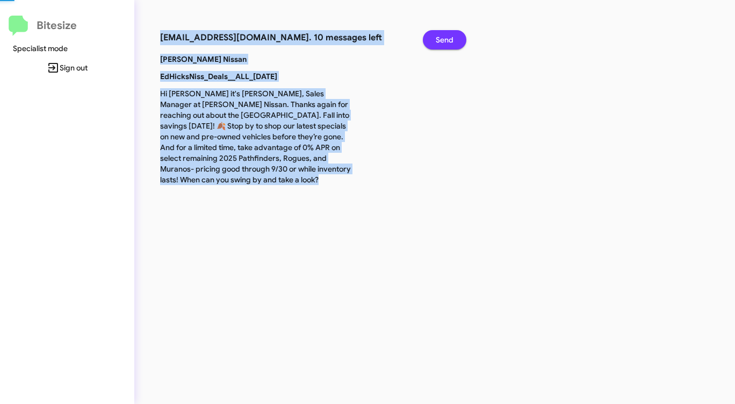
click at [440, 33] on span "Send" at bounding box center [445, 39] width 18 height 19
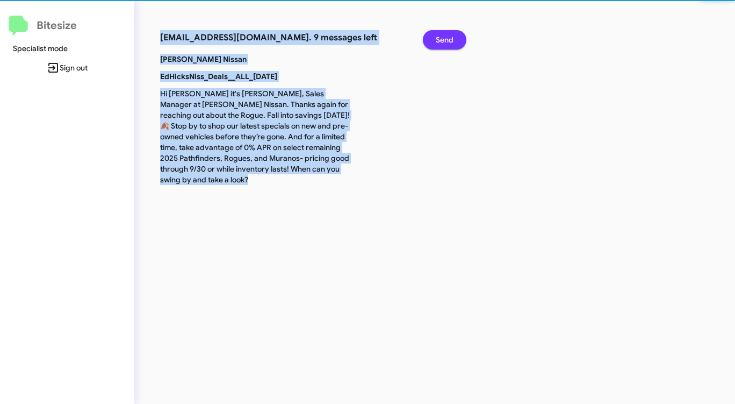
click at [440, 33] on span "Send" at bounding box center [445, 39] width 18 height 19
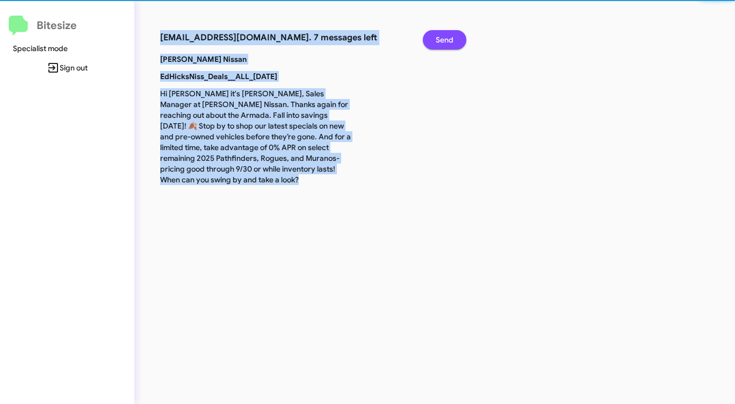
click at [440, 33] on span "Send" at bounding box center [445, 39] width 18 height 19
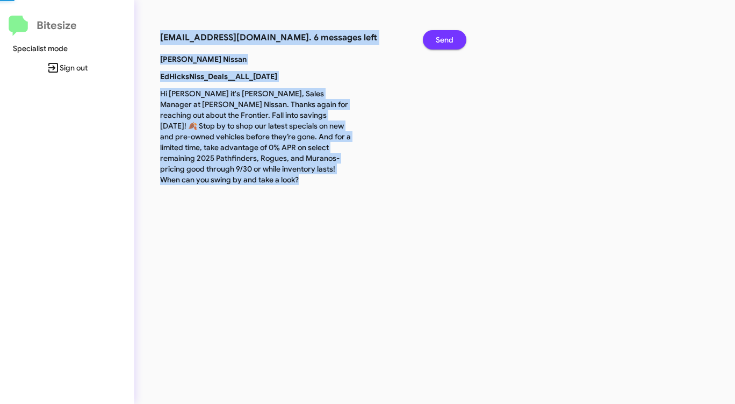
click at [440, 33] on span "Send" at bounding box center [445, 39] width 18 height 19
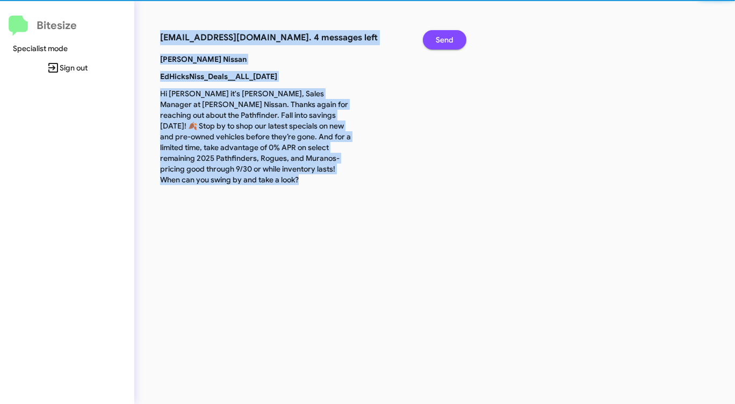
click at [440, 33] on span "Send" at bounding box center [445, 39] width 18 height 19
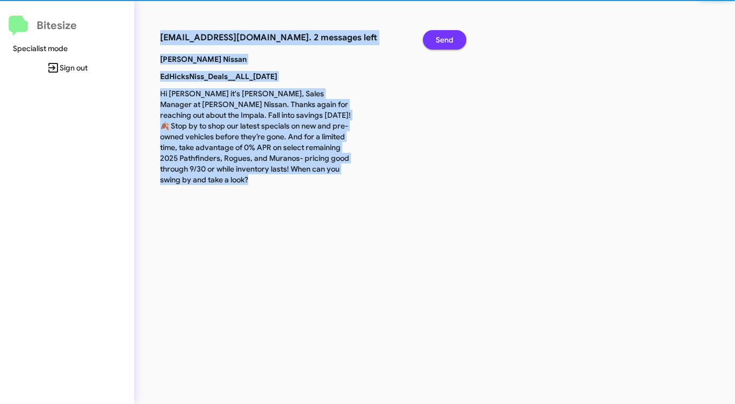
click at [440, 33] on span "Send" at bounding box center [445, 39] width 18 height 19
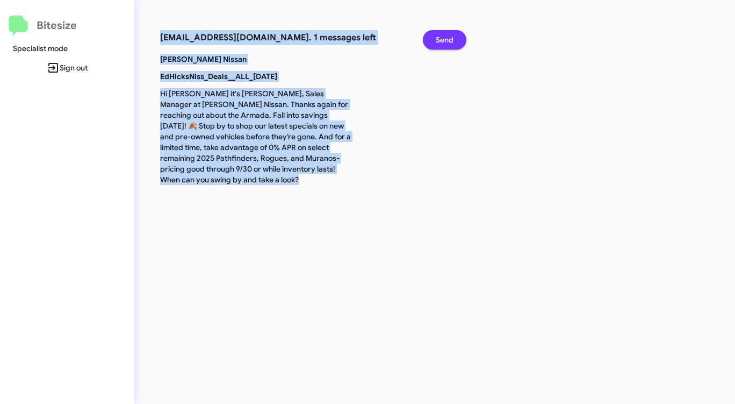
click at [440, 33] on span "Send" at bounding box center [445, 39] width 18 height 19
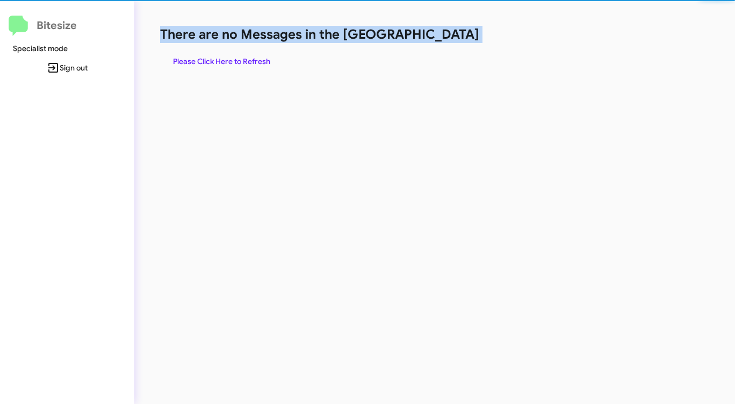
click at [440, 33] on h1 "There are no Messages in the [GEOGRAPHIC_DATA]" at bounding box center [384, 34] width 449 height 17
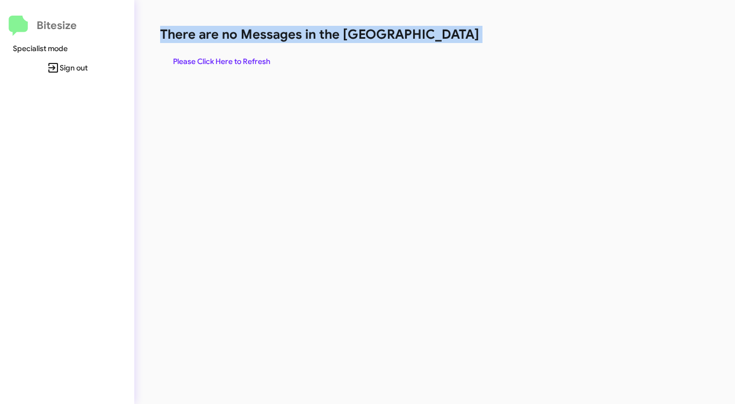
click at [439, 33] on h1 "There are no Messages in the [GEOGRAPHIC_DATA]" at bounding box center [384, 34] width 449 height 17
click at [248, 56] on span "Please Click Here to Refresh" at bounding box center [221, 61] width 97 height 19
click at [257, 55] on span "Please Click Here to Refresh" at bounding box center [221, 61] width 97 height 19
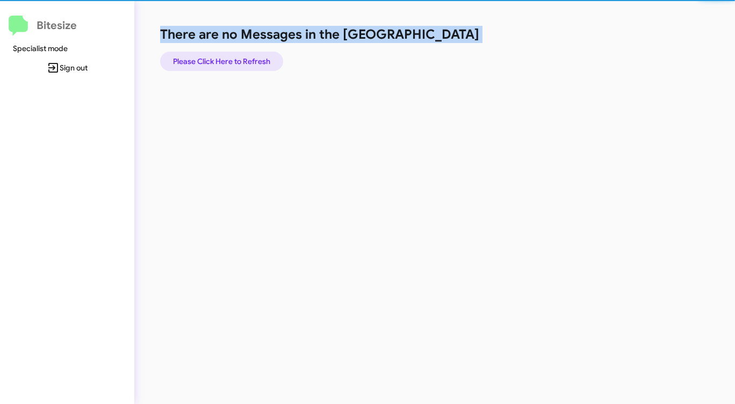
click at [257, 55] on span "Please Click Here to Refresh" at bounding box center [221, 61] width 97 height 19
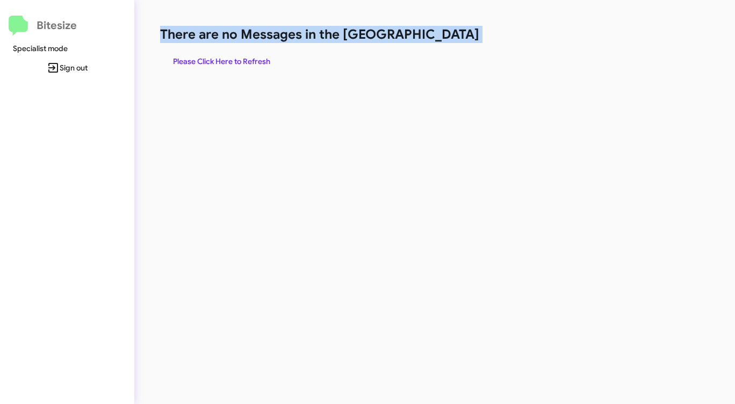
click at [256, 55] on span "Please Click Here to Refresh" at bounding box center [221, 61] width 97 height 19
click at [231, 57] on span "Please Click Here to Refresh" at bounding box center [221, 61] width 97 height 19
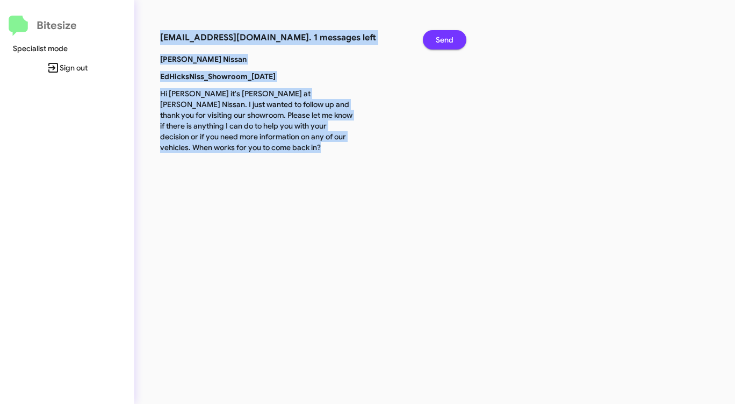
click at [449, 32] on span "Send" at bounding box center [445, 39] width 18 height 19
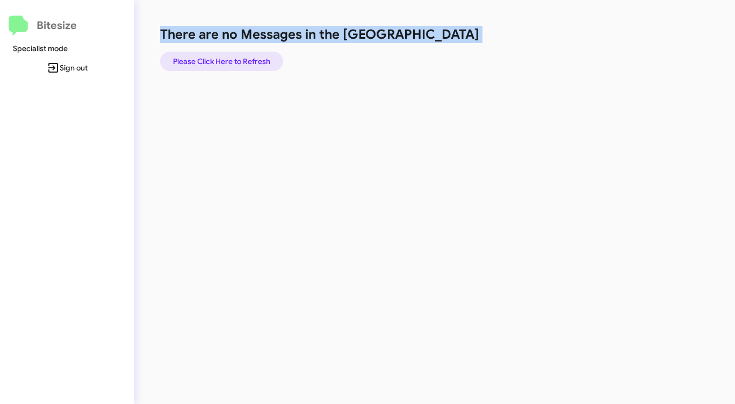
click at [228, 64] on span "Please Click Here to Refresh" at bounding box center [221, 61] width 97 height 19
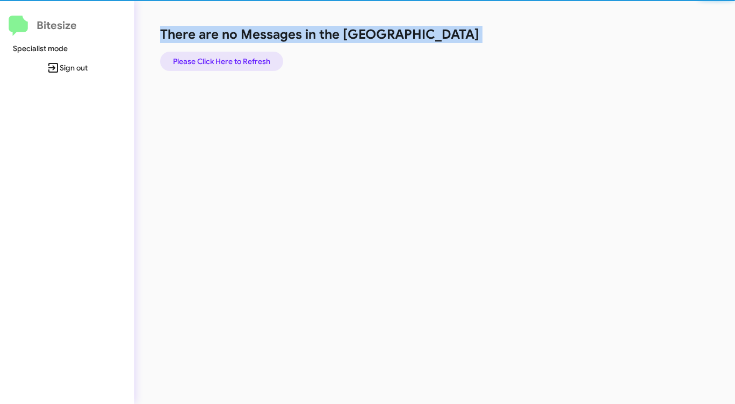
click at [228, 64] on span "Please Click Here to Refresh" at bounding box center [221, 61] width 97 height 19
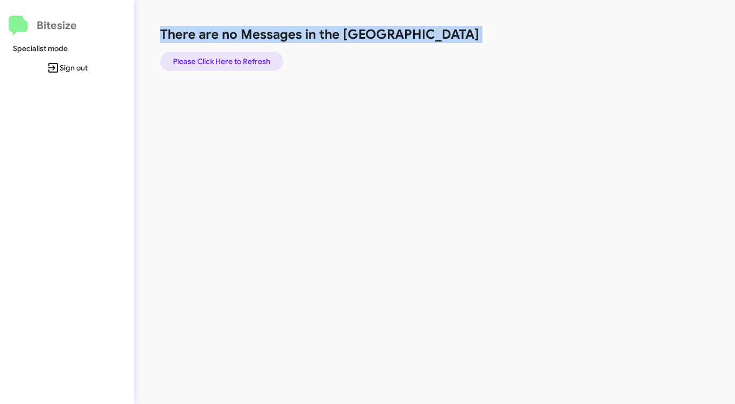
click at [228, 64] on span "Please Click Here to Refresh" at bounding box center [221, 61] width 97 height 19
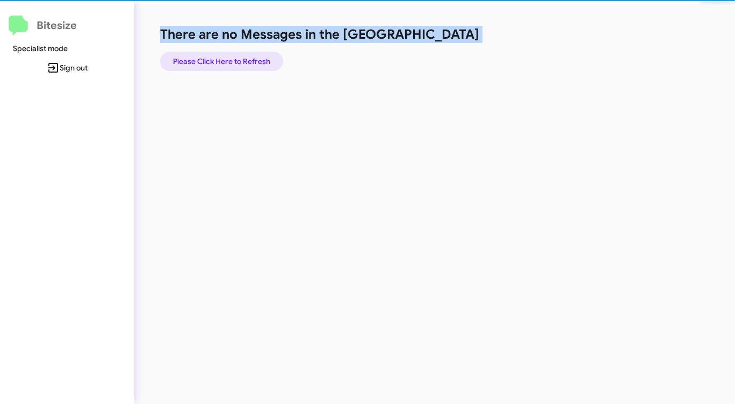
click at [228, 64] on span "Please Click Here to Refresh" at bounding box center [221, 61] width 97 height 19
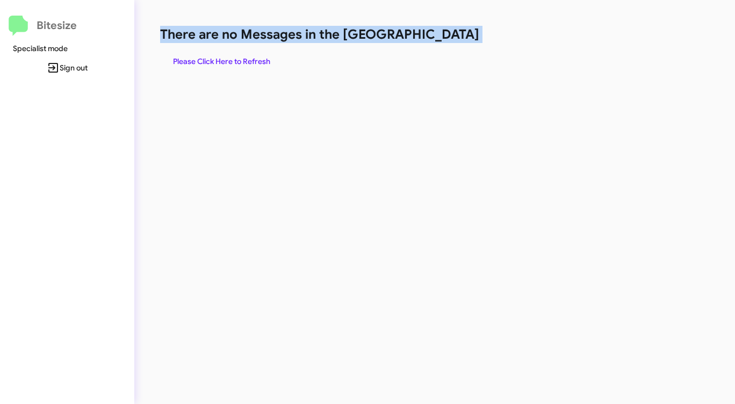
click at [228, 64] on span "Please Click Here to Refresh" at bounding box center [221, 61] width 97 height 19
click at [228, 63] on span "Please Click Here to Refresh" at bounding box center [221, 61] width 97 height 19
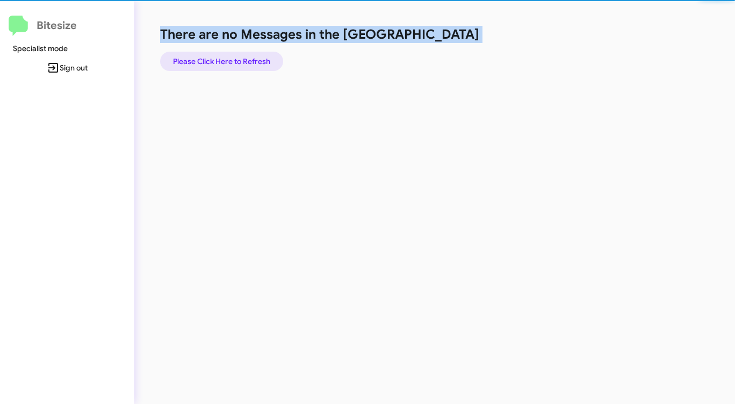
click at [228, 63] on span "Please Click Here to Refresh" at bounding box center [221, 61] width 97 height 19
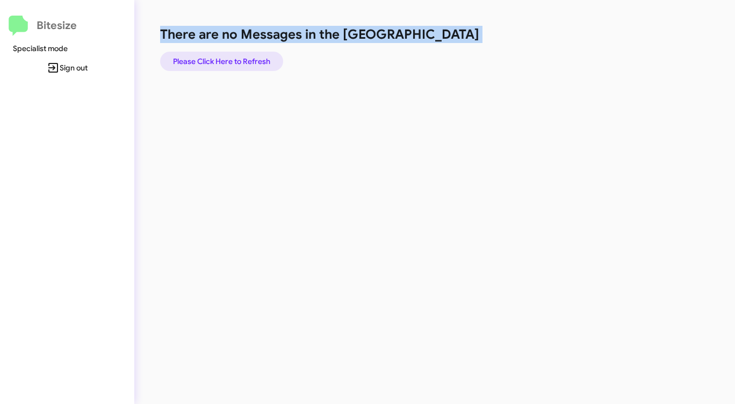
click at [228, 63] on span "Please Click Here to Refresh" at bounding box center [221, 61] width 97 height 19
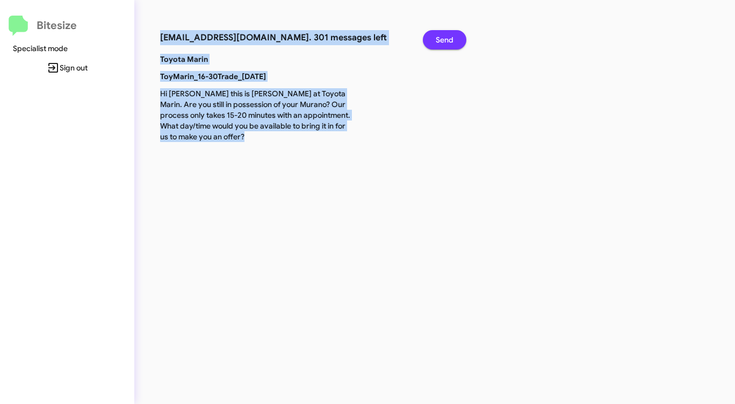
click at [455, 38] on button "Send" at bounding box center [445, 39] width 44 height 19
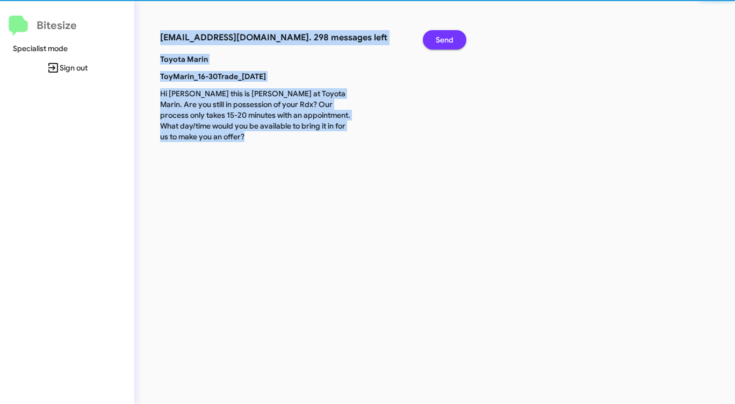
click at [455, 38] on button "Send" at bounding box center [445, 39] width 44 height 19
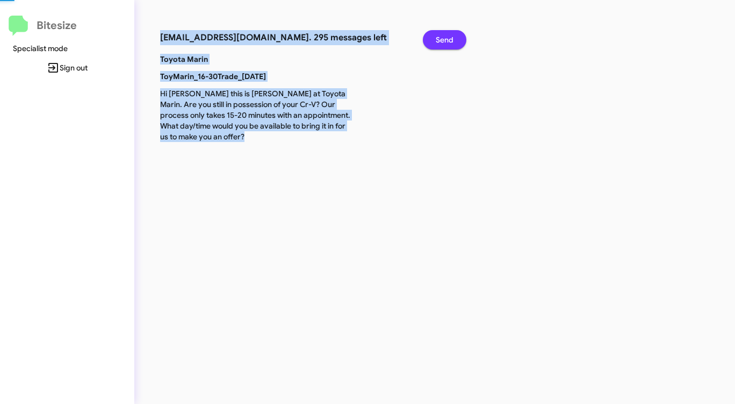
click at [455, 38] on button "Send" at bounding box center [445, 39] width 44 height 19
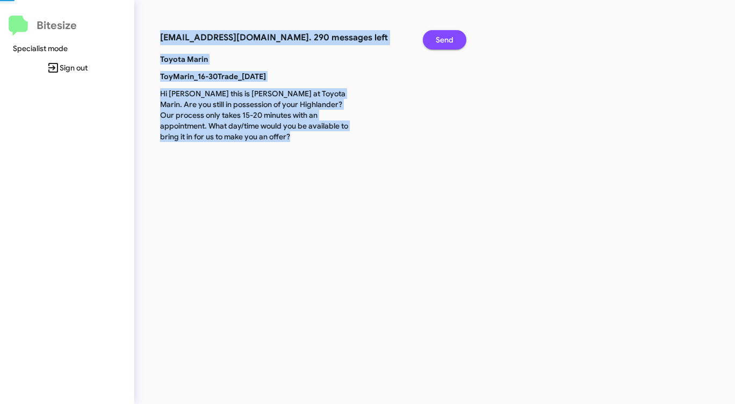
click at [455, 38] on button "Send" at bounding box center [445, 39] width 44 height 19
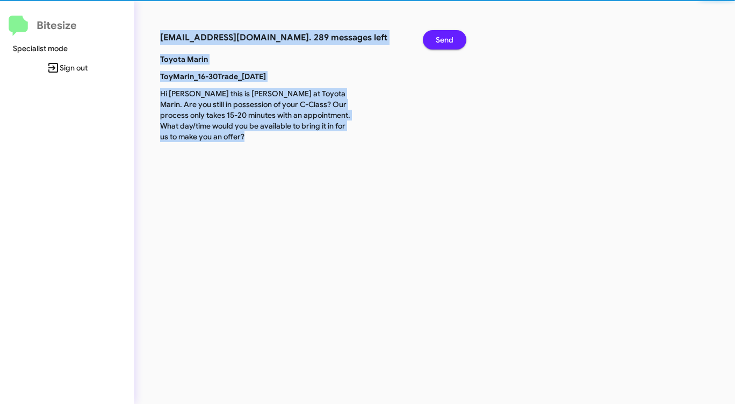
click at [455, 38] on button "Send" at bounding box center [445, 39] width 44 height 19
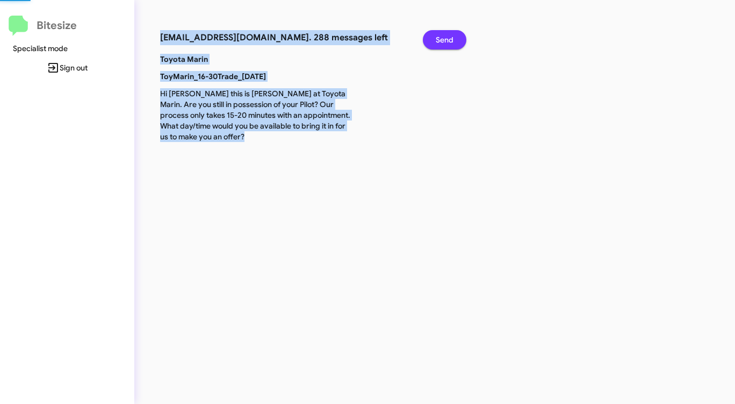
click at [455, 38] on button "Send" at bounding box center [445, 39] width 44 height 19
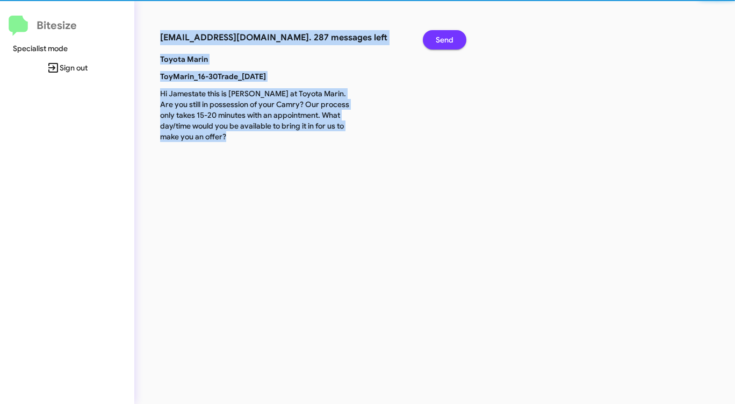
click at [455, 38] on button "Send" at bounding box center [445, 39] width 44 height 19
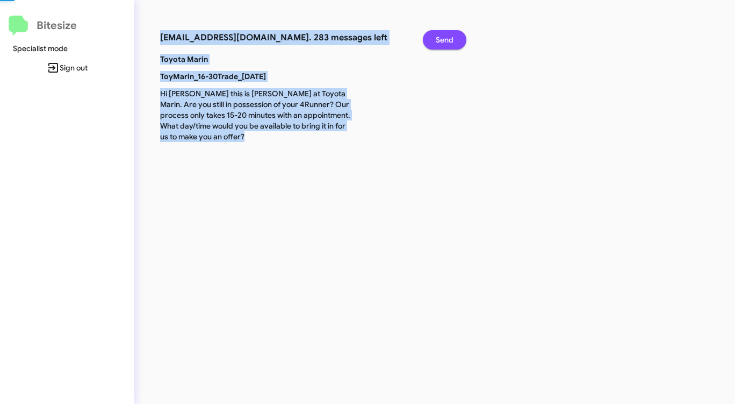
click at [455, 38] on button "Send" at bounding box center [445, 39] width 44 height 19
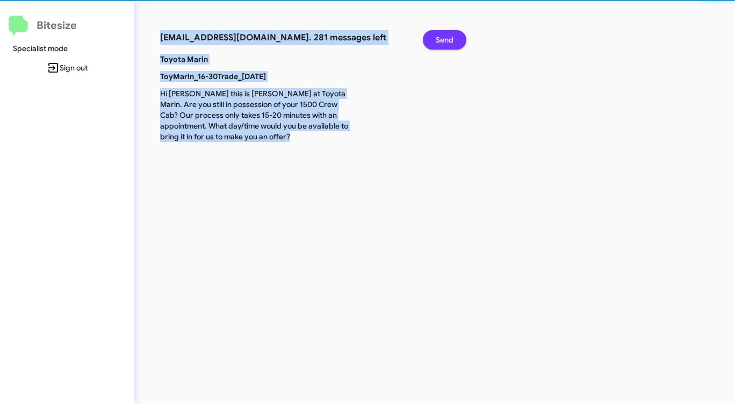
click at [455, 38] on button "Send" at bounding box center [445, 39] width 44 height 19
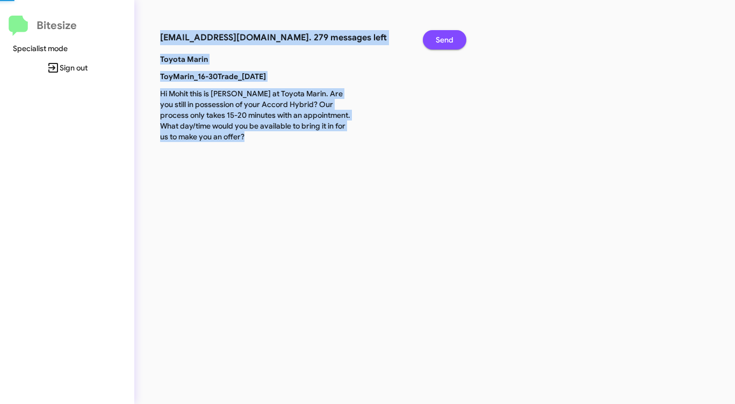
click at [455, 38] on button "Send" at bounding box center [445, 39] width 44 height 19
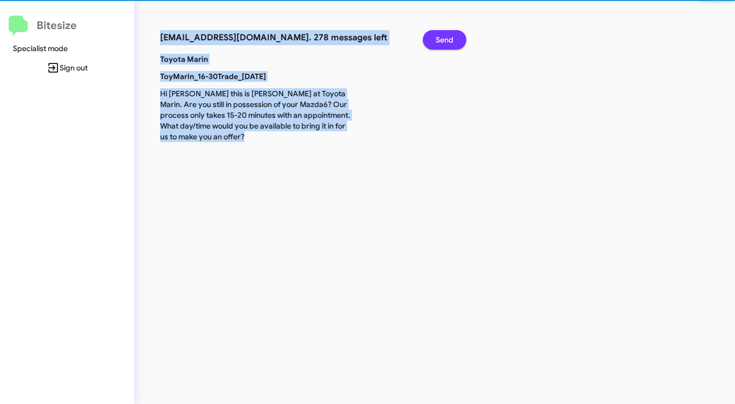
click at [455, 38] on button "Send" at bounding box center [445, 39] width 44 height 19
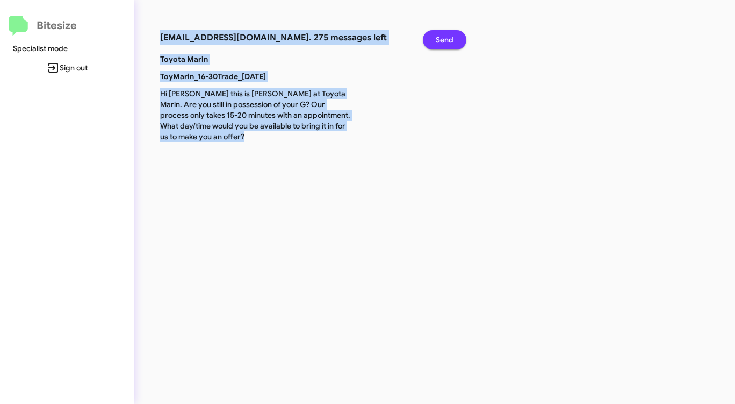
click at [455, 38] on button "Send" at bounding box center [445, 39] width 44 height 19
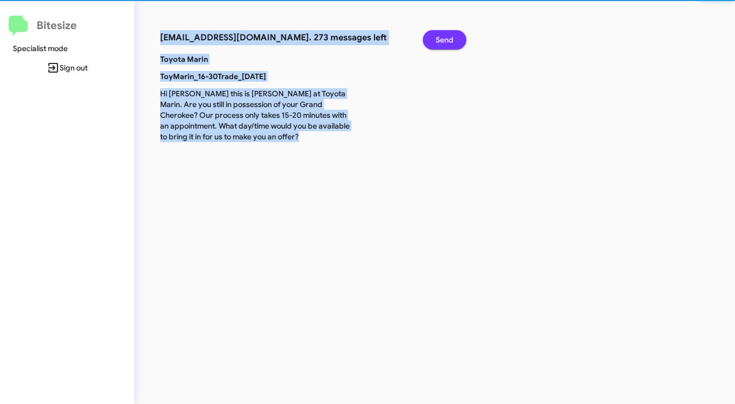
click at [455, 38] on button "Send" at bounding box center [445, 39] width 44 height 19
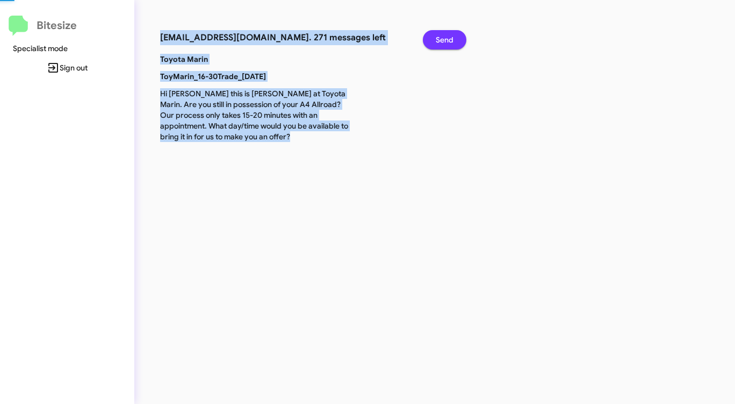
click at [455, 38] on button "Send" at bounding box center [445, 39] width 44 height 19
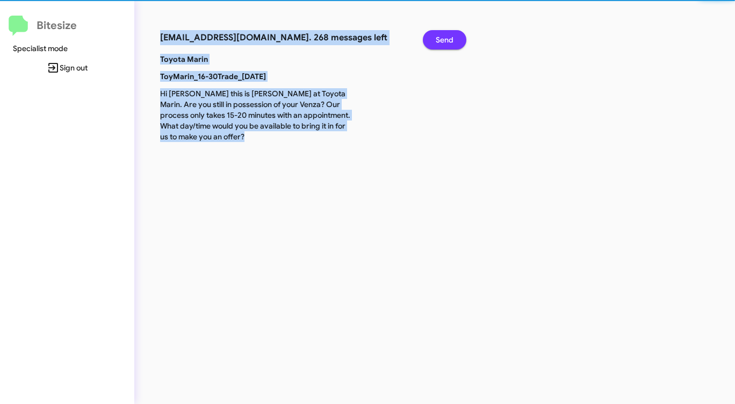
click at [455, 38] on button "Send" at bounding box center [445, 39] width 44 height 19
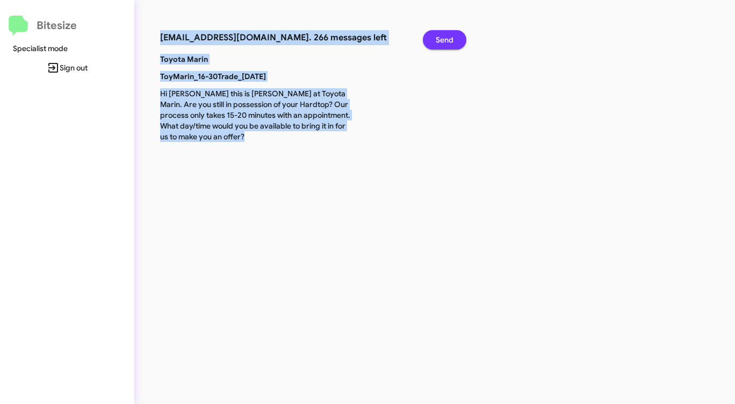
click at [455, 38] on button "Send" at bounding box center [445, 39] width 44 height 19
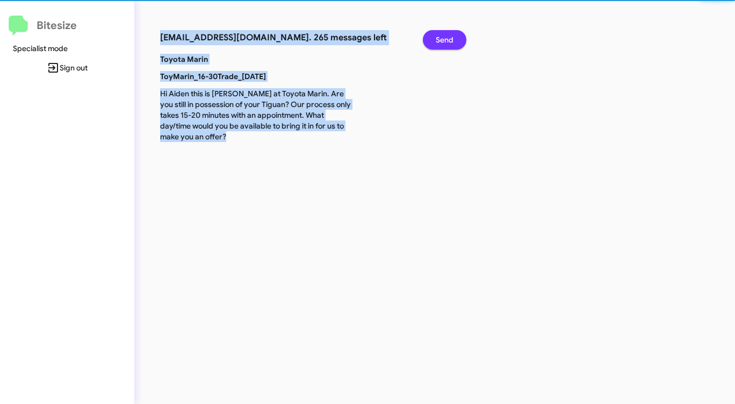
click at [455, 38] on button "Send" at bounding box center [445, 39] width 44 height 19
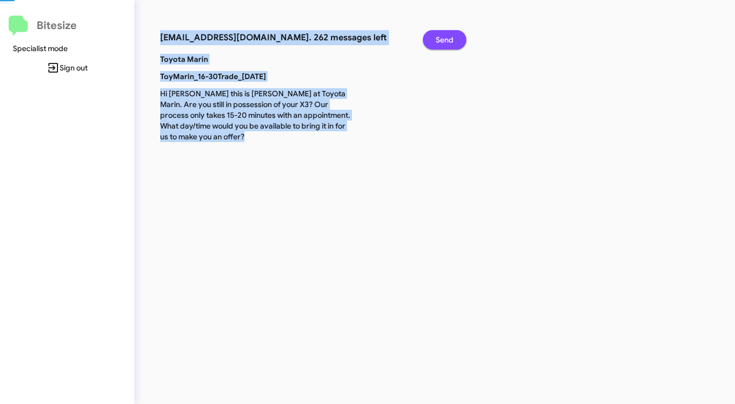
click at [455, 38] on button "Send" at bounding box center [445, 39] width 44 height 19
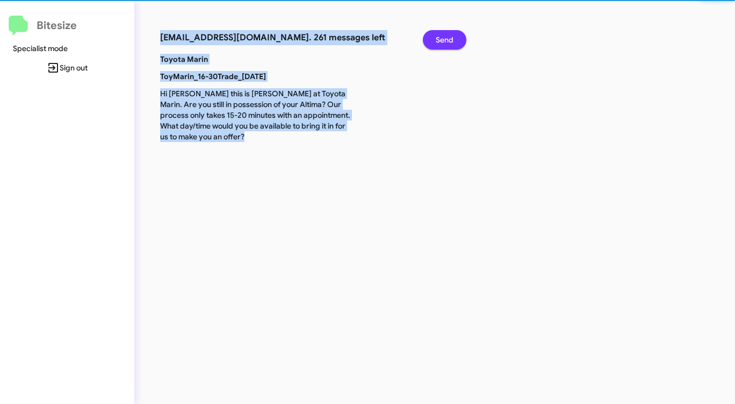
click at [455, 38] on button "Send" at bounding box center [445, 39] width 44 height 19
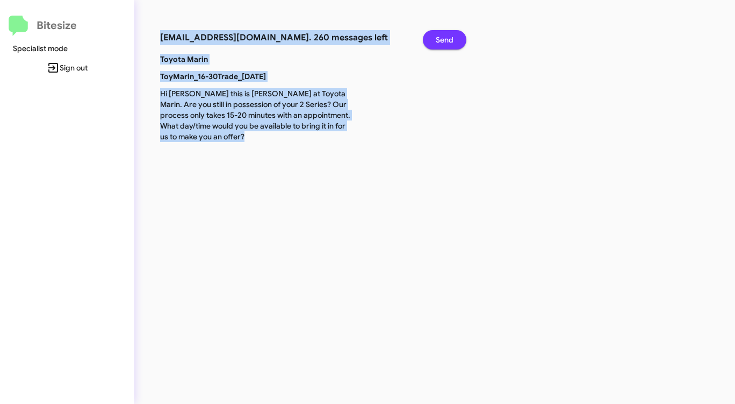
click at [455, 38] on button "Send" at bounding box center [445, 39] width 44 height 19
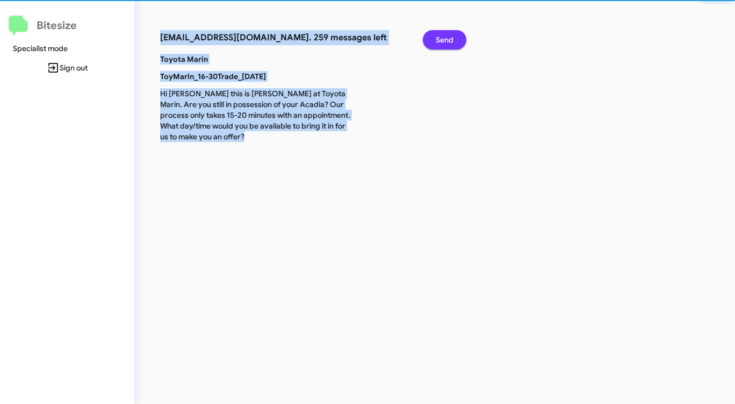
click at [455, 38] on button "Send" at bounding box center [445, 39] width 44 height 19
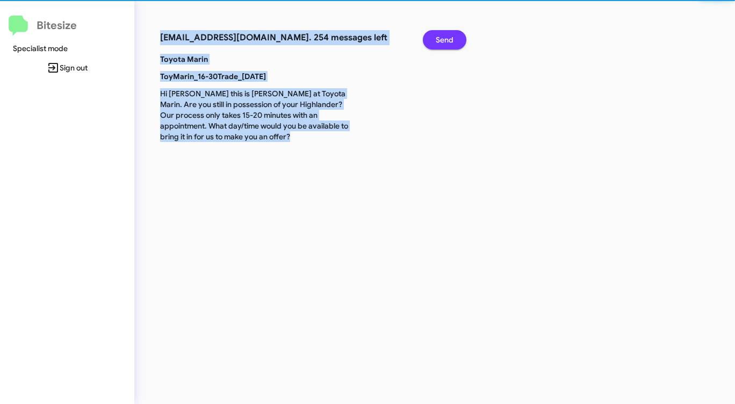
click at [455, 38] on button "Send" at bounding box center [445, 39] width 44 height 19
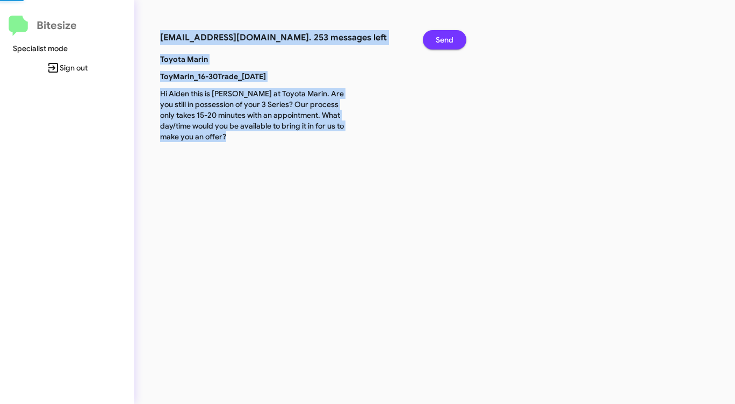
click at [455, 38] on button "Send" at bounding box center [445, 39] width 44 height 19
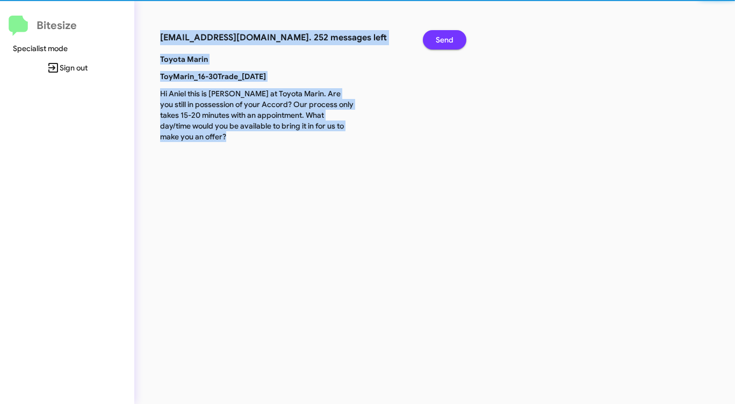
click at [455, 38] on button "Send" at bounding box center [445, 39] width 44 height 19
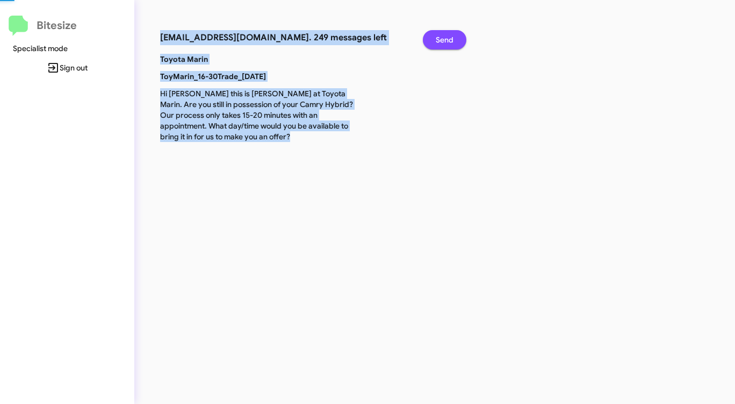
click at [455, 38] on button "Send" at bounding box center [445, 39] width 44 height 19
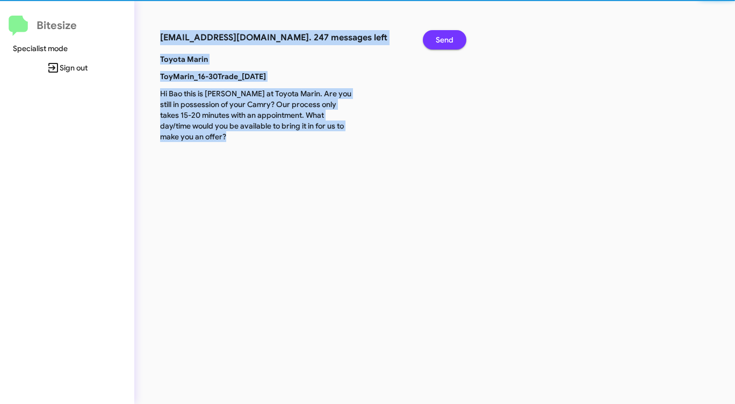
click at [455, 38] on button "Send" at bounding box center [445, 39] width 44 height 19
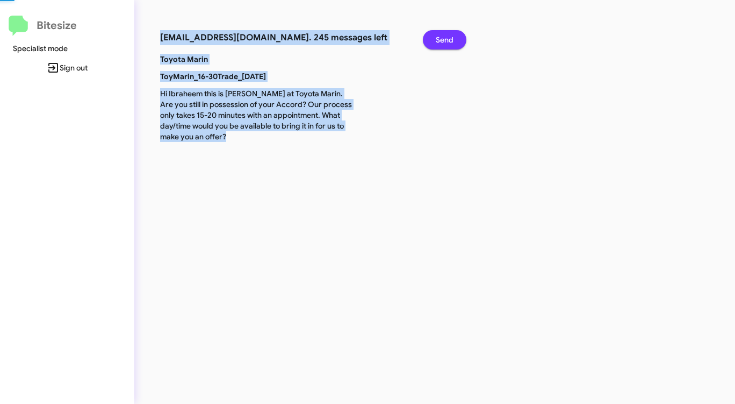
click at [455, 38] on button "Send" at bounding box center [445, 39] width 44 height 19
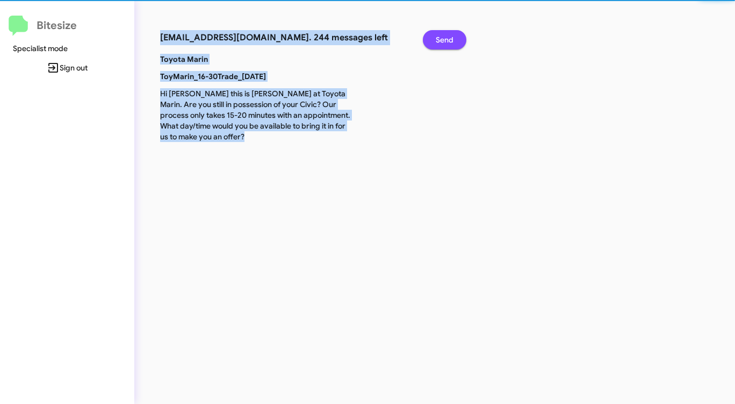
click at [455, 38] on button "Send" at bounding box center [445, 39] width 44 height 19
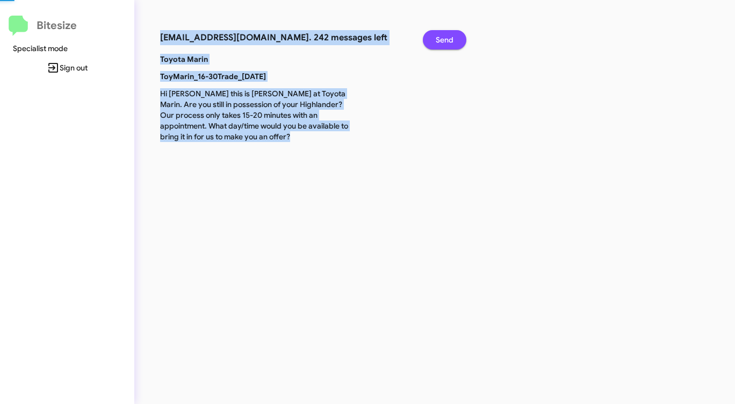
click at [455, 38] on button "Send" at bounding box center [445, 39] width 44 height 19
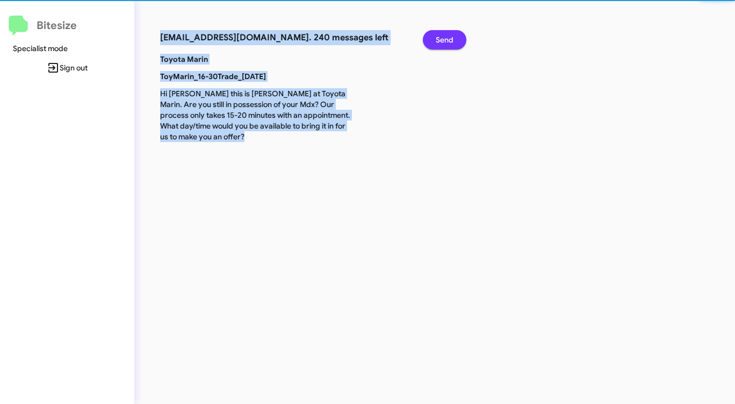
click at [455, 38] on button "Send" at bounding box center [445, 39] width 44 height 19
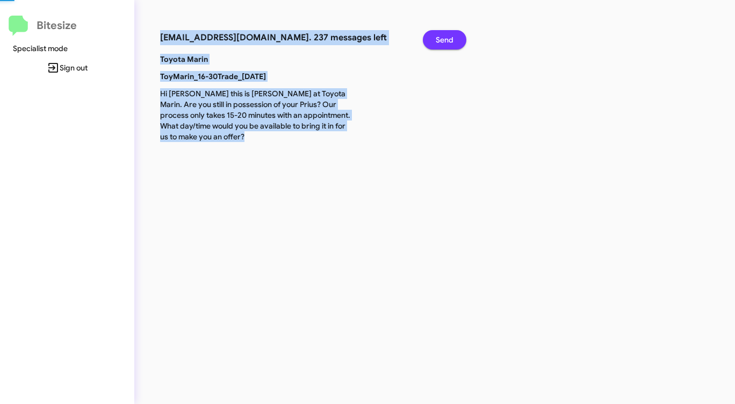
click at [455, 38] on button "Send" at bounding box center [445, 39] width 44 height 19
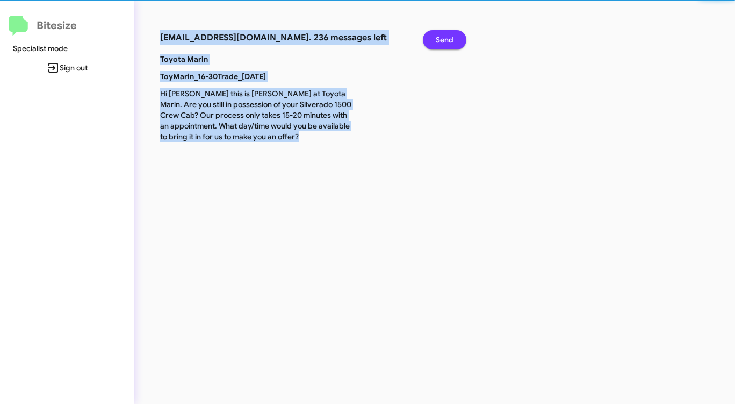
click at [455, 38] on button "Send" at bounding box center [445, 39] width 44 height 19
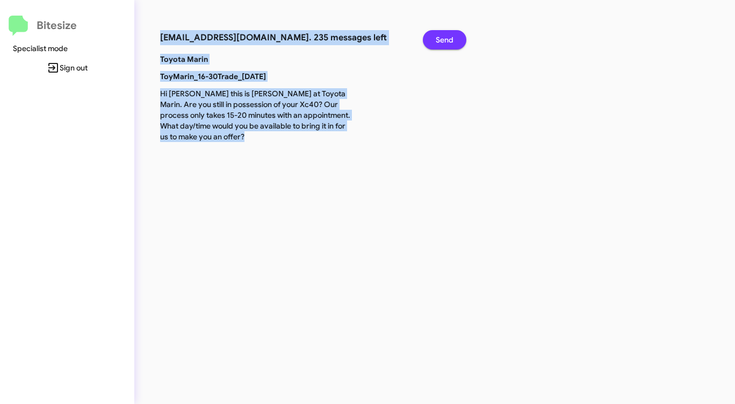
click at [455, 38] on button "Send" at bounding box center [445, 39] width 44 height 19
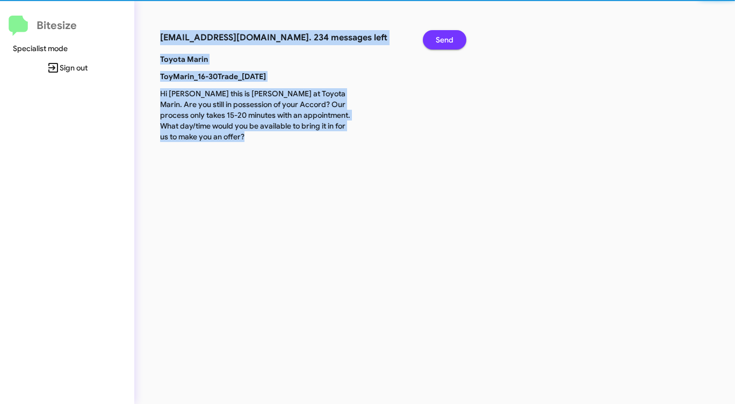
click at [455, 38] on button "Send" at bounding box center [445, 39] width 44 height 19
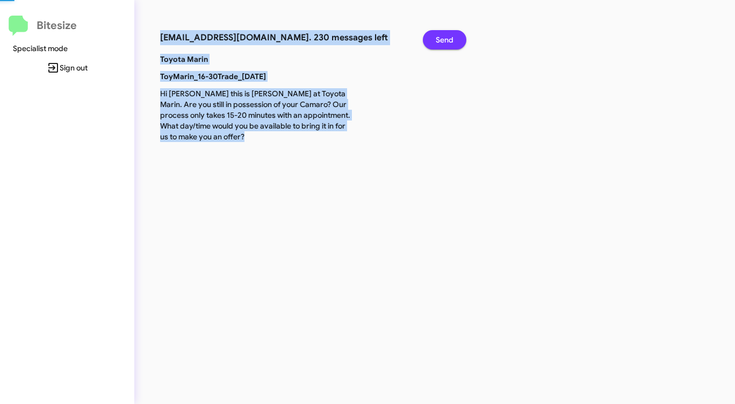
click at [455, 38] on button "Send" at bounding box center [445, 39] width 44 height 19
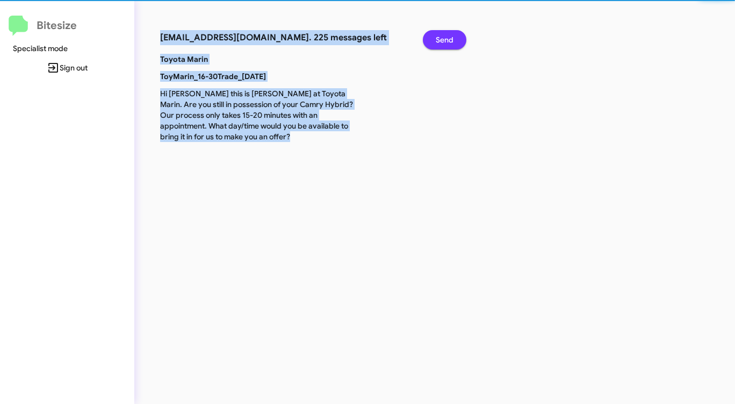
click at [455, 38] on button "Send" at bounding box center [445, 39] width 44 height 19
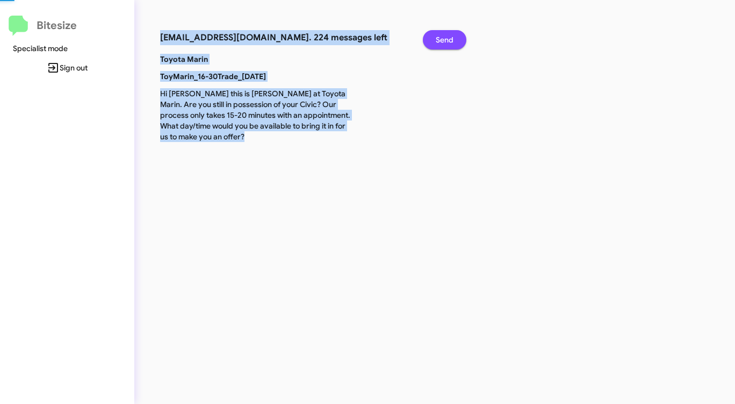
click at [455, 38] on button "Send" at bounding box center [445, 39] width 44 height 19
click at [453, 38] on button "Send" at bounding box center [445, 39] width 44 height 19
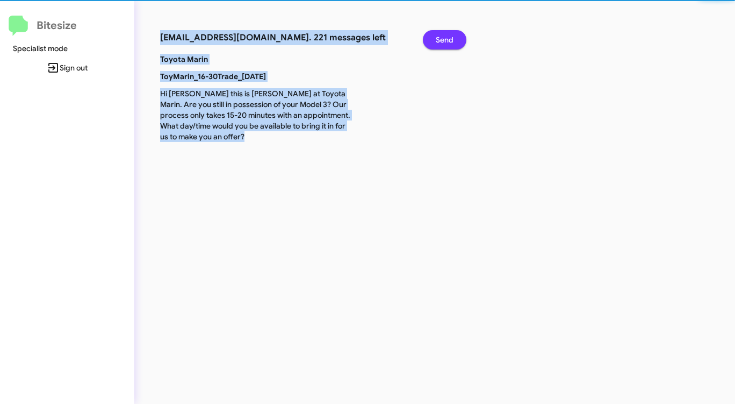
click at [453, 38] on span "Send" at bounding box center [445, 39] width 18 height 19
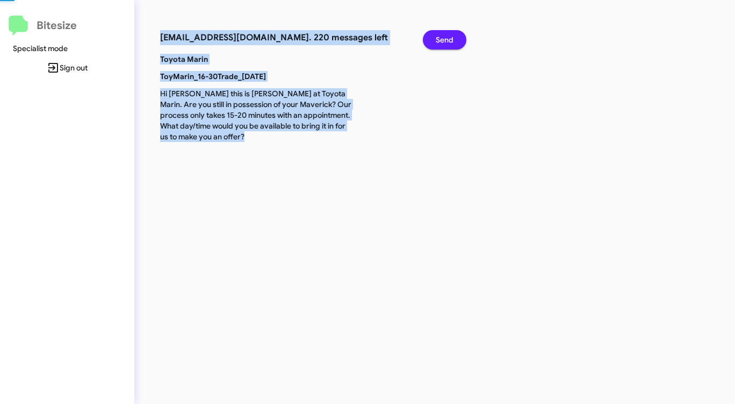
click at [453, 38] on span "Send" at bounding box center [445, 39] width 18 height 19
click at [452, 38] on span "Send" at bounding box center [445, 39] width 18 height 19
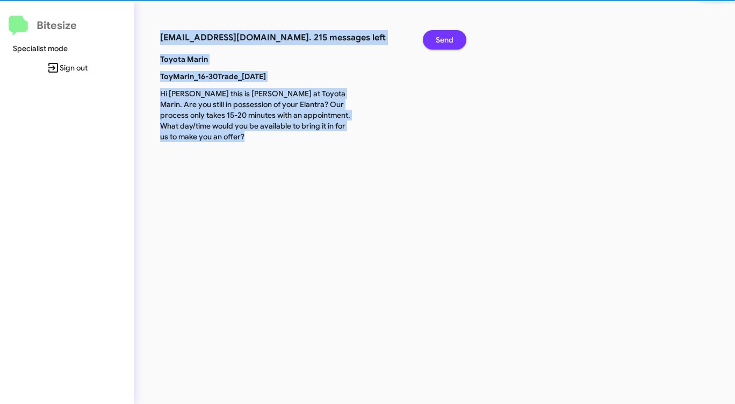
click at [452, 38] on span "Send" at bounding box center [445, 39] width 18 height 19
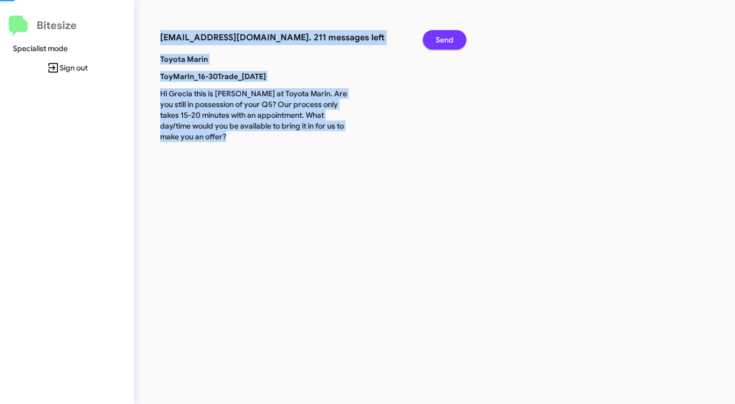
click at [452, 38] on span "Send" at bounding box center [445, 39] width 18 height 19
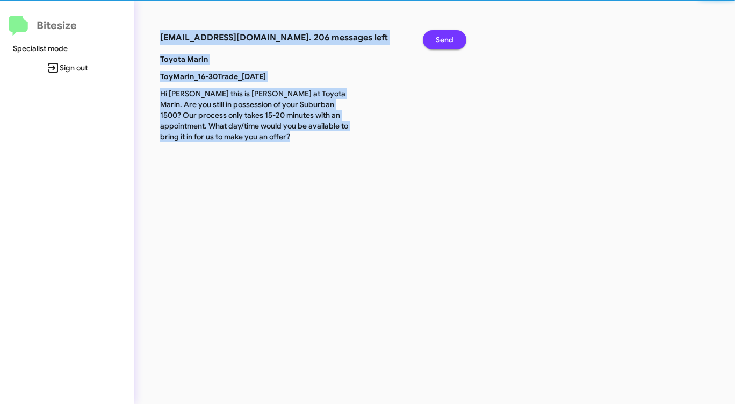
click at [452, 38] on span "Send" at bounding box center [445, 39] width 18 height 19
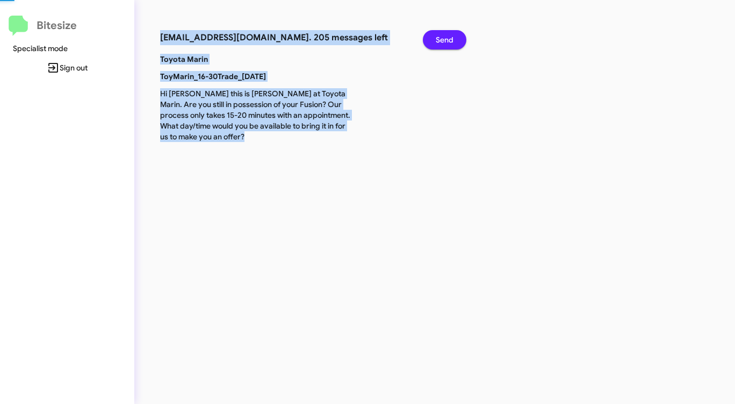
click at [452, 38] on span "Send" at bounding box center [445, 39] width 18 height 19
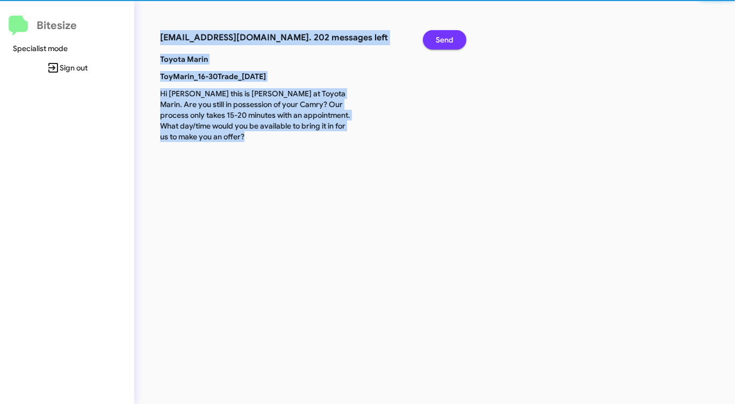
click at [452, 38] on span "Send" at bounding box center [445, 39] width 18 height 19
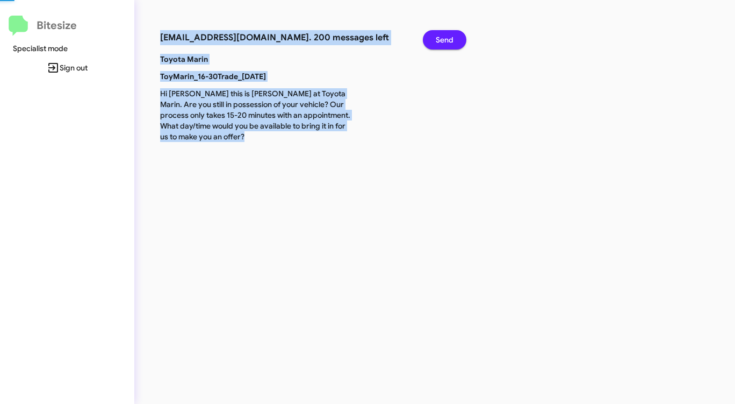
click at [452, 38] on span "Send" at bounding box center [445, 39] width 18 height 19
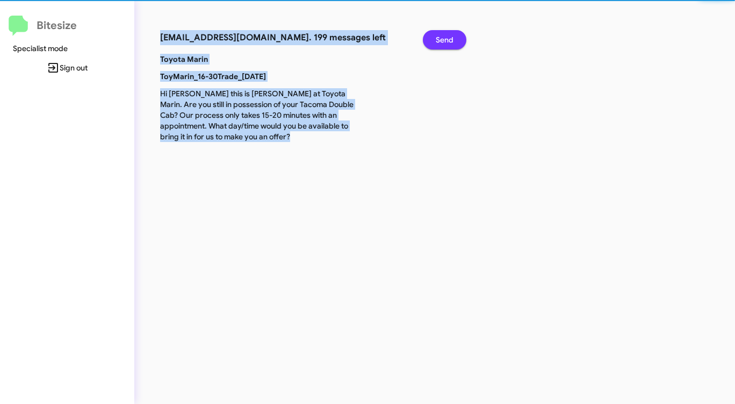
click at [452, 38] on span "Send" at bounding box center [445, 39] width 18 height 19
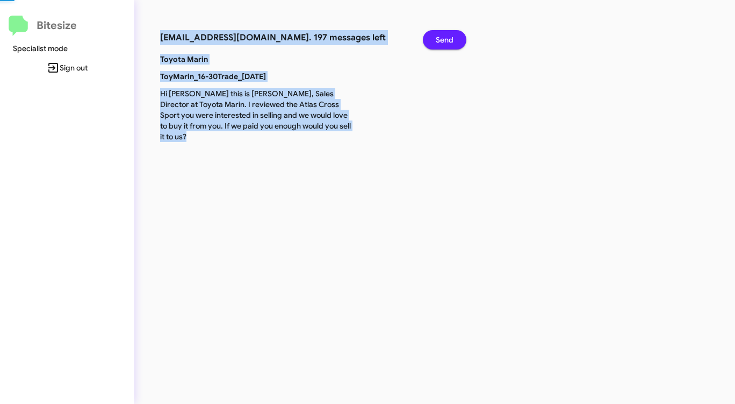
click at [452, 38] on span "Send" at bounding box center [445, 39] width 18 height 19
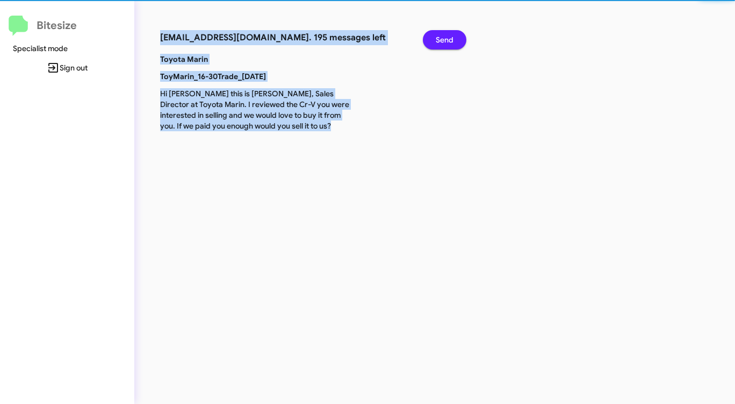
click at [452, 38] on span "Send" at bounding box center [445, 39] width 18 height 19
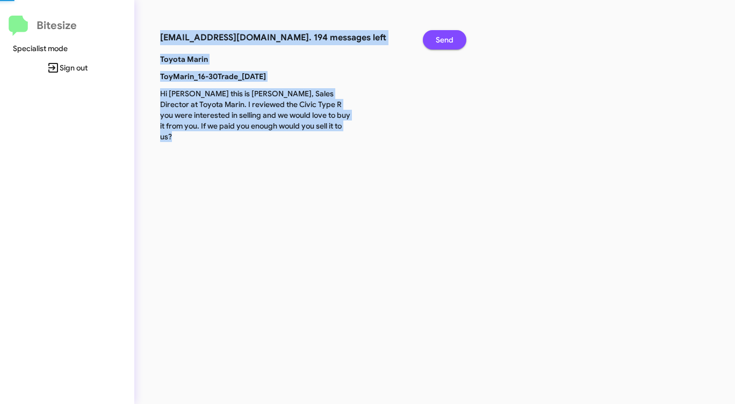
click at [452, 38] on span "Send" at bounding box center [445, 39] width 18 height 19
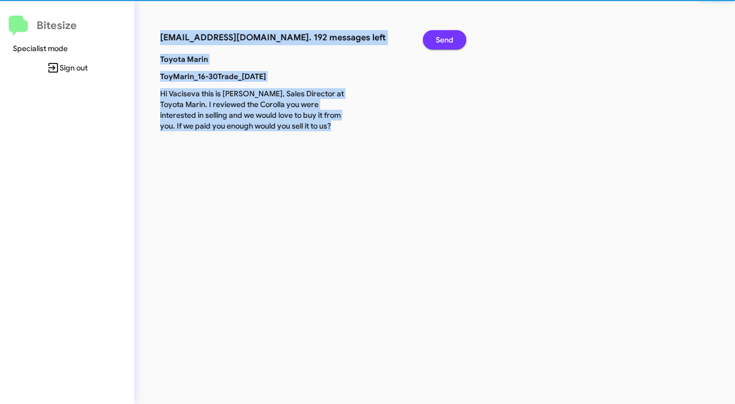
click at [452, 38] on span "Send" at bounding box center [445, 39] width 18 height 19
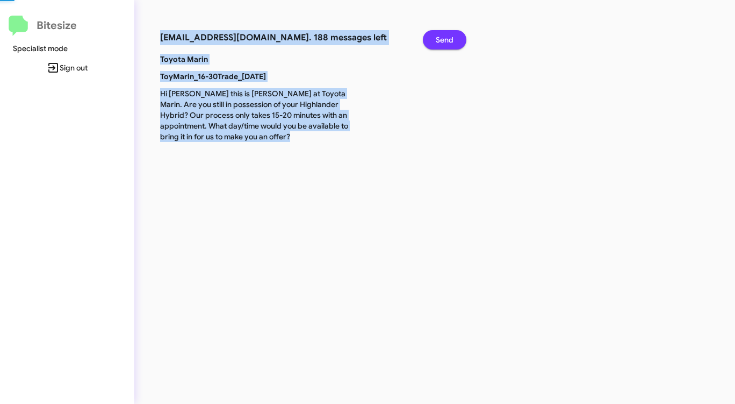
click at [452, 38] on span "Send" at bounding box center [445, 39] width 18 height 19
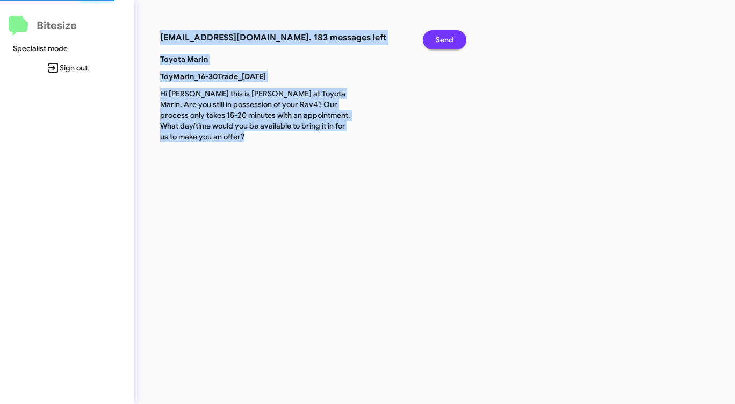
click at [452, 38] on span "Send" at bounding box center [445, 39] width 18 height 19
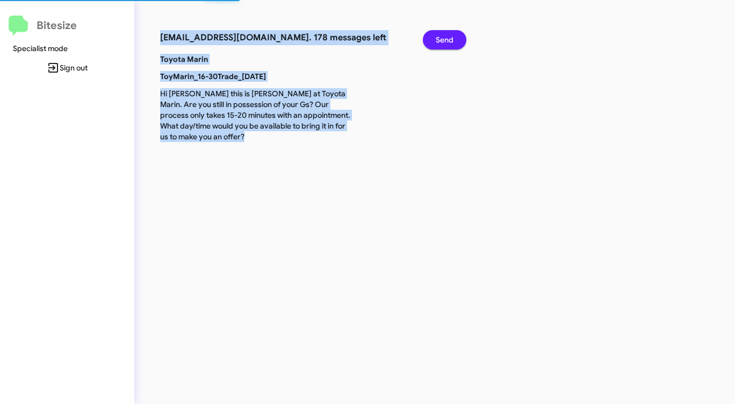
click at [452, 38] on span "Send" at bounding box center [445, 39] width 18 height 19
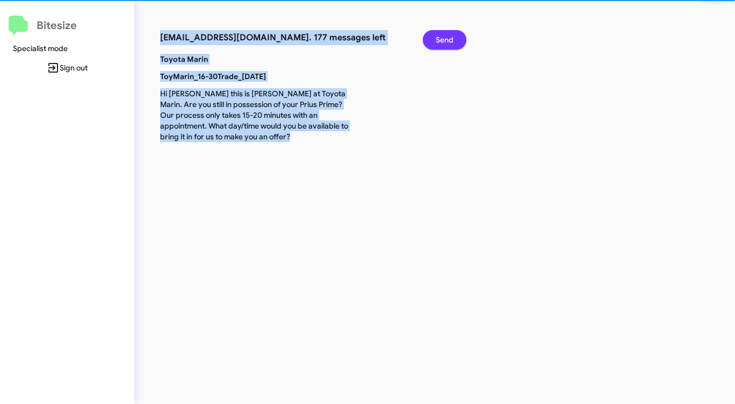
click at [452, 38] on span "Send" at bounding box center [445, 39] width 18 height 19
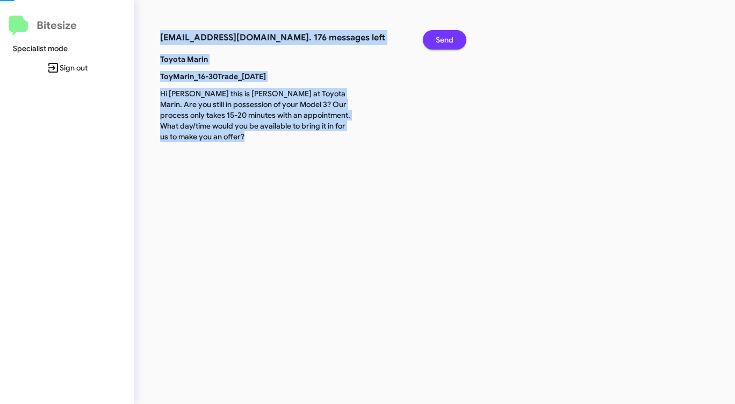
click at [452, 38] on span "Send" at bounding box center [445, 39] width 18 height 19
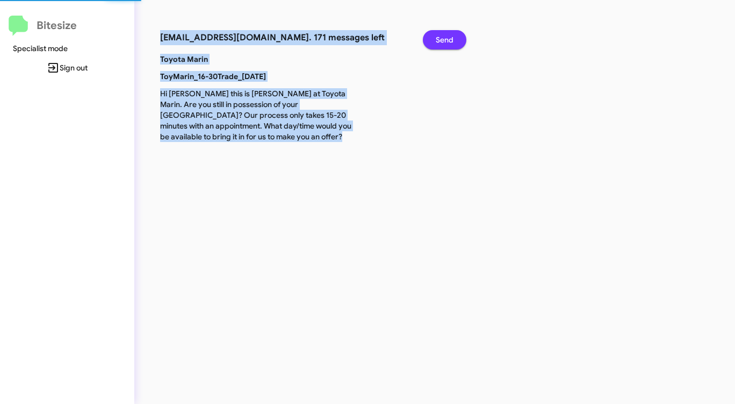
click at [452, 38] on span "Send" at bounding box center [445, 39] width 18 height 19
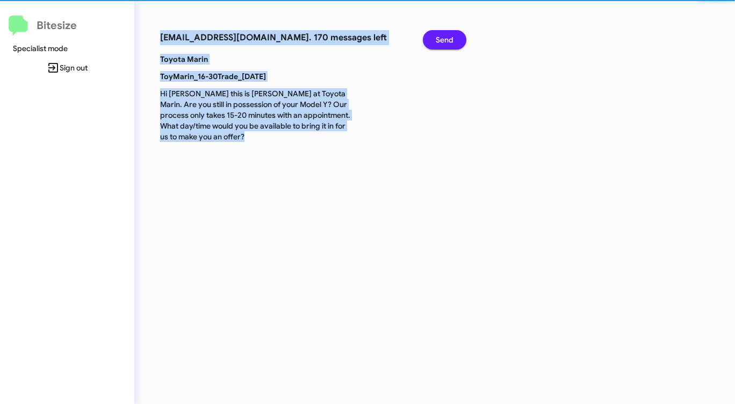
click at [452, 38] on span "Send" at bounding box center [445, 39] width 18 height 19
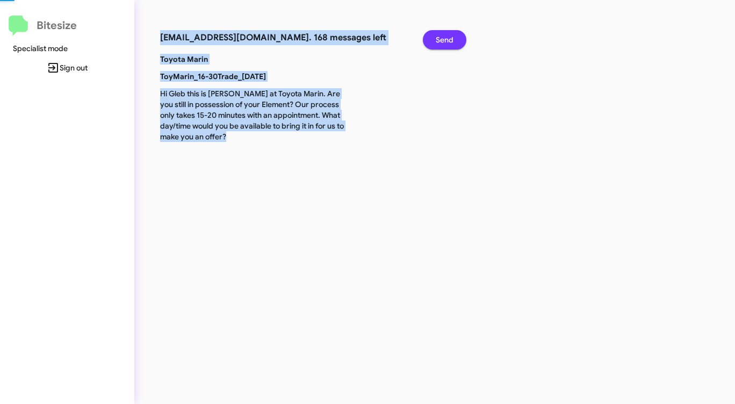
click at [452, 38] on span "Send" at bounding box center [445, 39] width 18 height 19
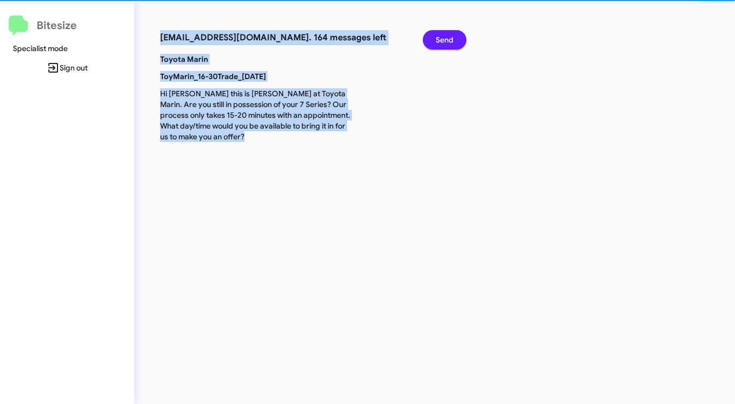
click at [452, 38] on span "Send" at bounding box center [445, 39] width 18 height 19
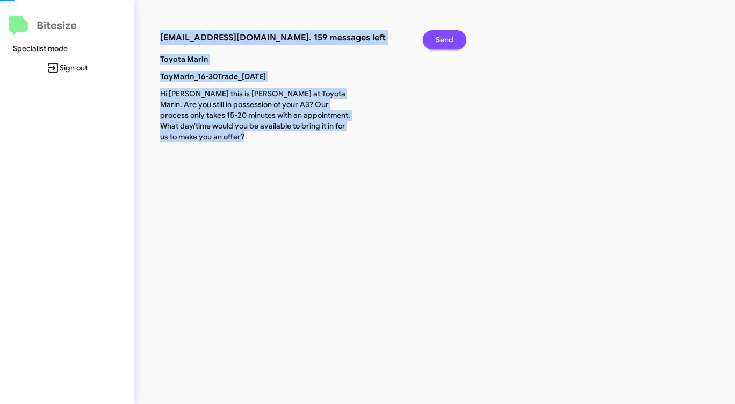
click at [452, 38] on span "Send" at bounding box center [445, 39] width 18 height 19
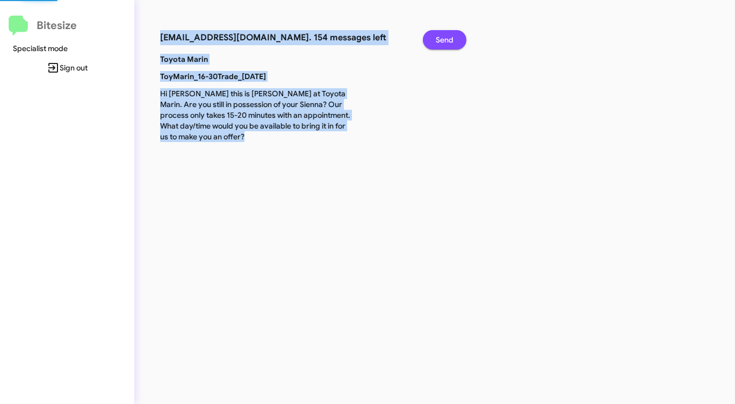
click at [452, 38] on span "Send" at bounding box center [445, 39] width 18 height 19
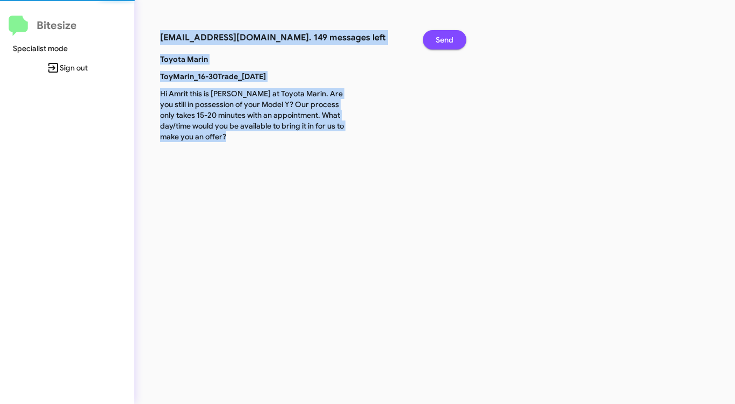
click at [452, 38] on span "Send" at bounding box center [445, 39] width 18 height 19
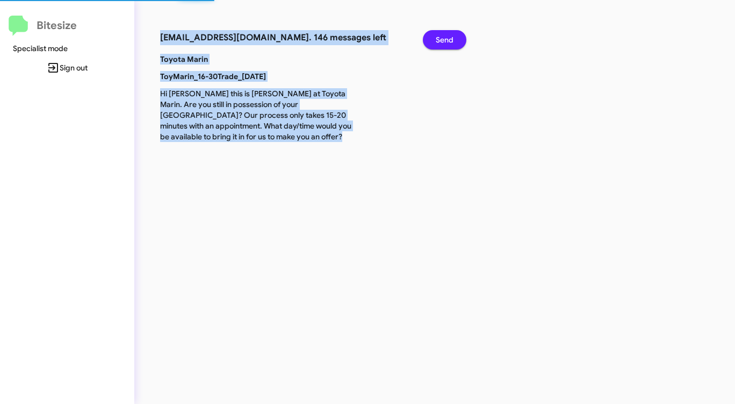
click at [452, 38] on span "Send" at bounding box center [445, 39] width 18 height 19
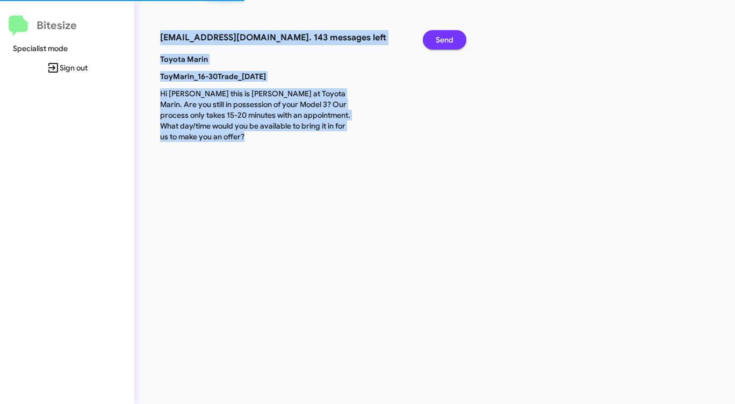
click at [452, 38] on span "Send" at bounding box center [445, 39] width 18 height 19
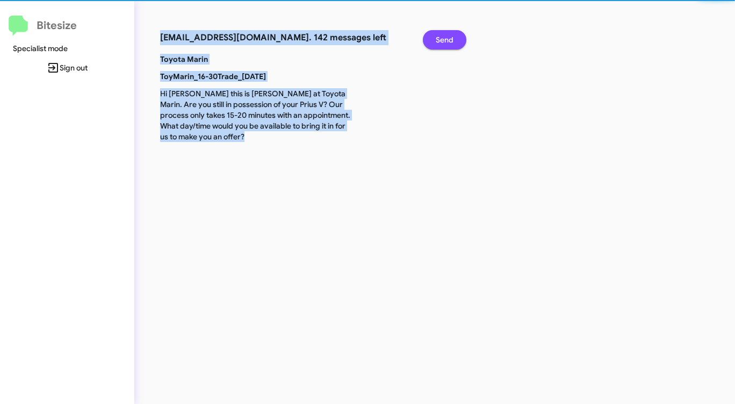
click at [452, 38] on span "Send" at bounding box center [445, 39] width 18 height 19
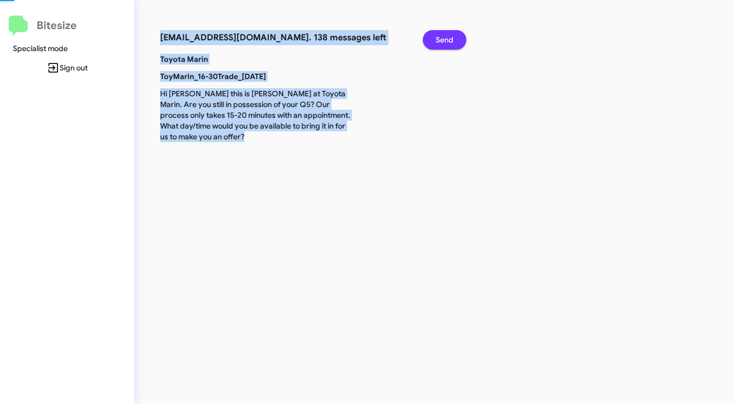
click at [452, 38] on span "Send" at bounding box center [445, 39] width 18 height 19
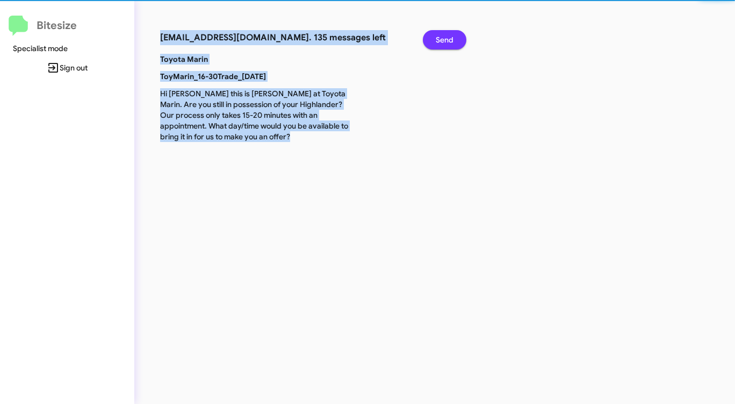
click at [452, 38] on span "Send" at bounding box center [445, 39] width 18 height 19
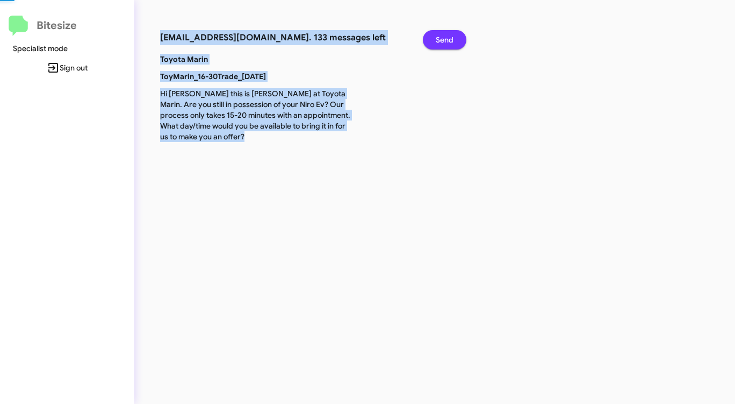
click at [452, 38] on span "Send" at bounding box center [445, 39] width 18 height 19
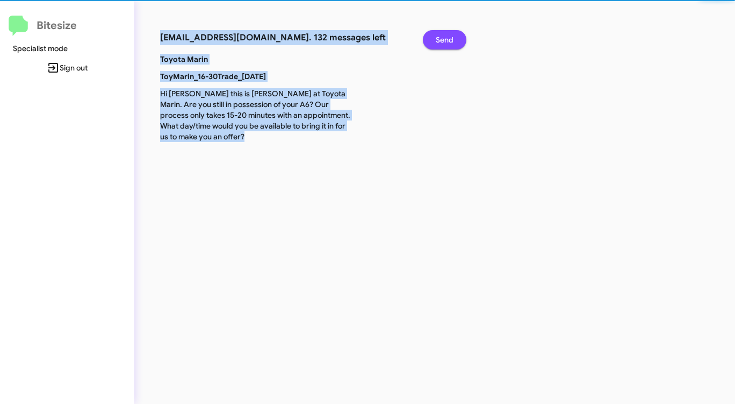
click at [452, 38] on span "Send" at bounding box center [445, 39] width 18 height 19
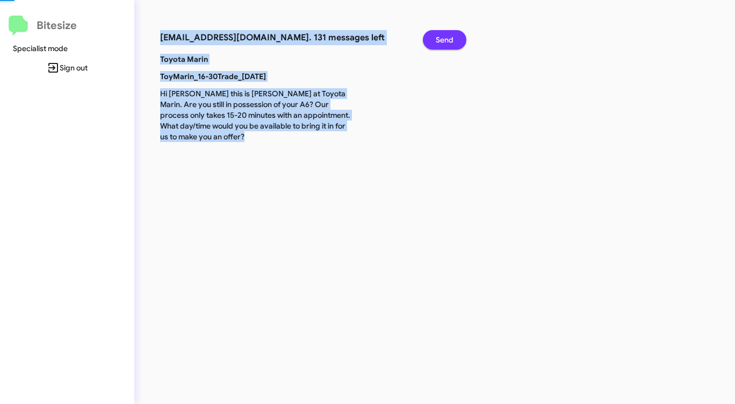
click at [452, 38] on span "Send" at bounding box center [445, 39] width 18 height 19
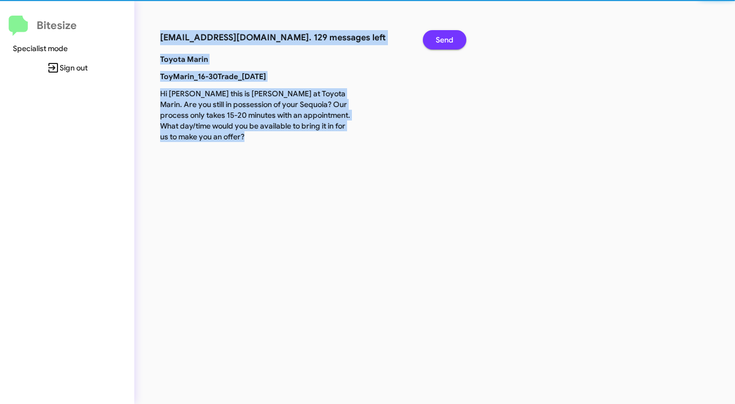
click at [452, 38] on span "Send" at bounding box center [445, 39] width 18 height 19
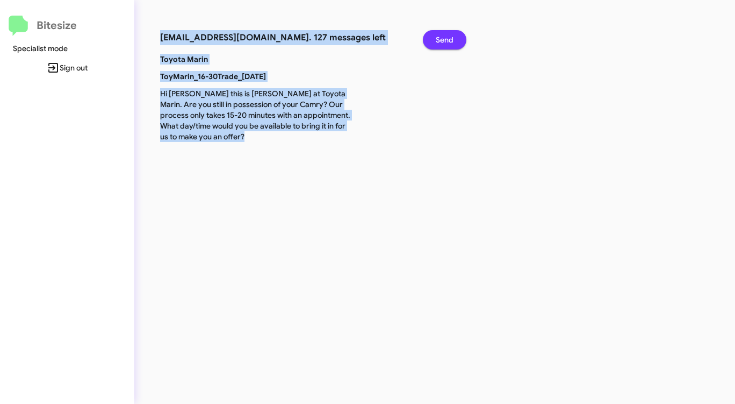
click at [452, 38] on span "Send" at bounding box center [445, 39] width 18 height 19
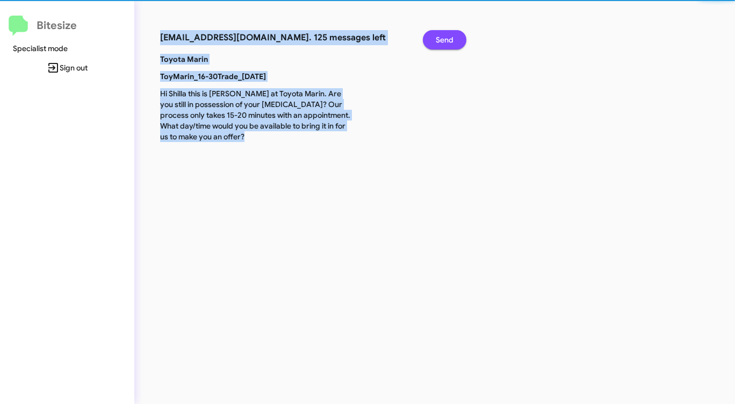
click at [452, 38] on span "Send" at bounding box center [445, 39] width 18 height 19
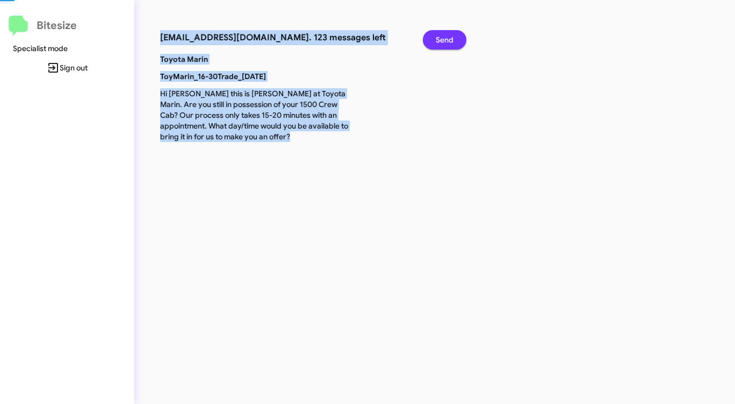
click at [452, 38] on span "Send" at bounding box center [445, 39] width 18 height 19
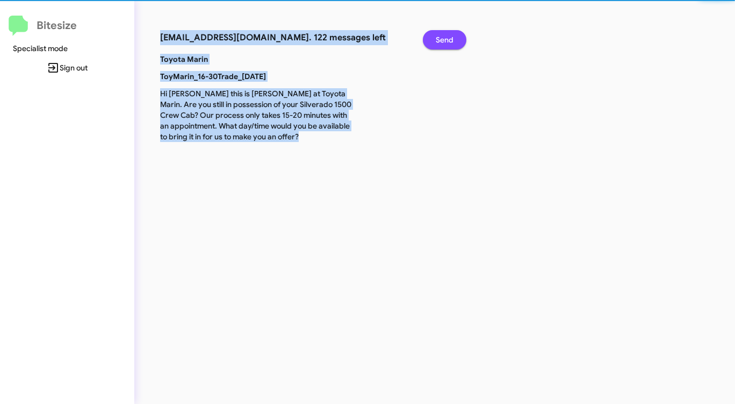
click at [452, 38] on span "Send" at bounding box center [445, 39] width 18 height 19
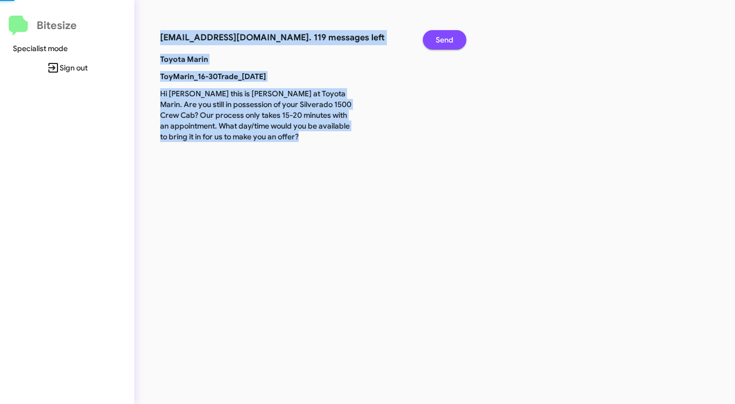
click at [452, 38] on span "Send" at bounding box center [445, 39] width 18 height 19
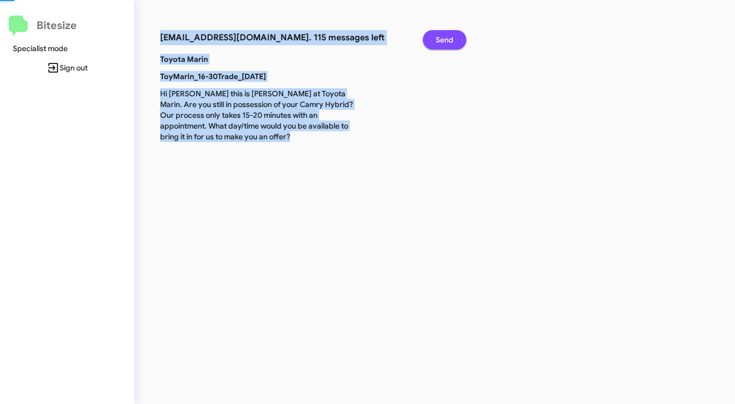
click at [452, 38] on span "Send" at bounding box center [445, 39] width 18 height 19
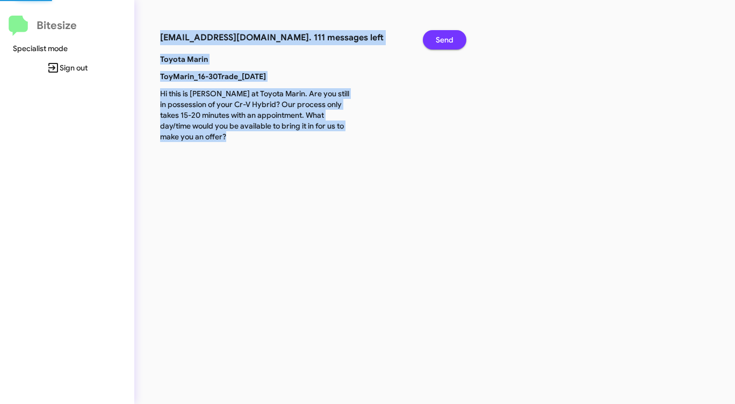
click at [452, 38] on span "Send" at bounding box center [445, 39] width 18 height 19
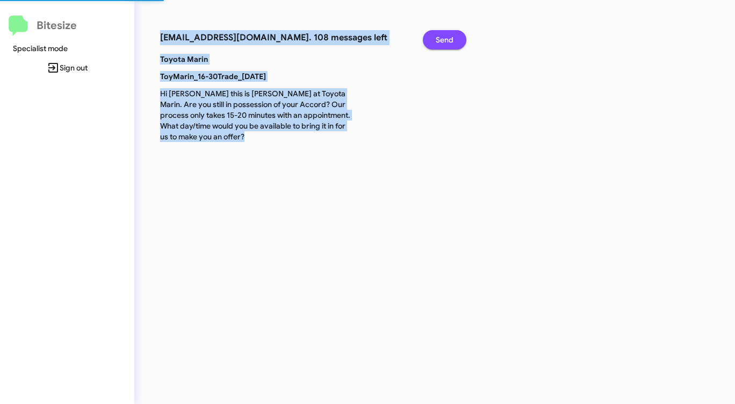
click at [452, 38] on span "Send" at bounding box center [445, 39] width 18 height 19
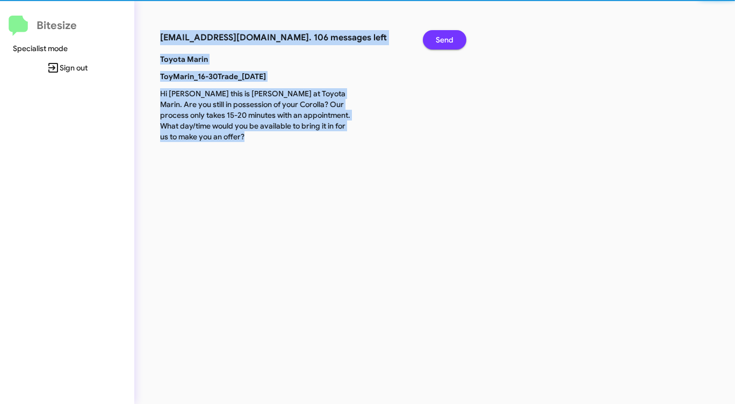
click at [452, 38] on span "Send" at bounding box center [445, 39] width 18 height 19
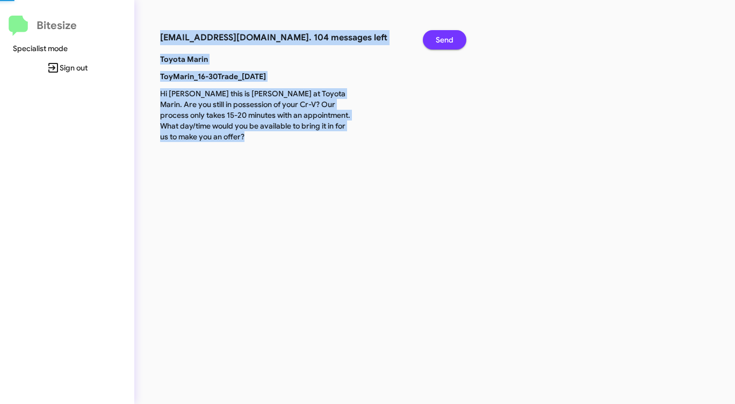
click at [452, 38] on span "Send" at bounding box center [445, 39] width 18 height 19
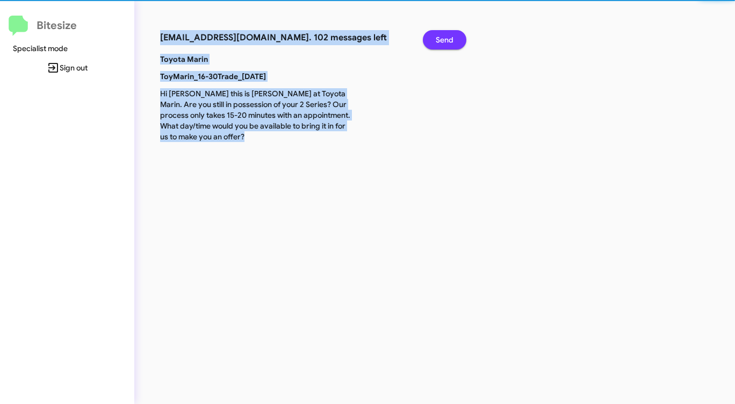
click at [452, 38] on span "Send" at bounding box center [445, 39] width 18 height 19
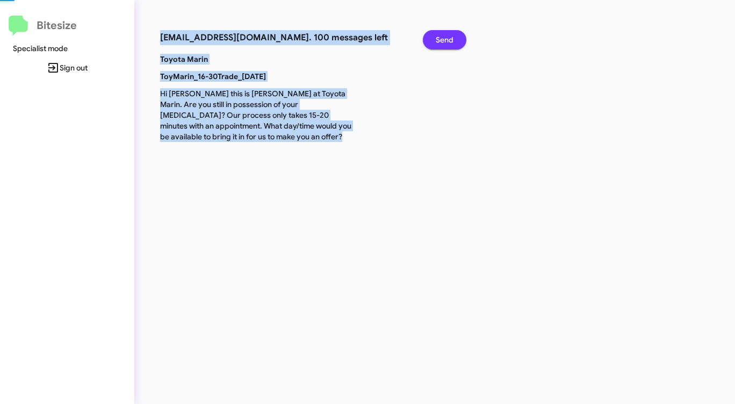
click at [452, 38] on span "Send" at bounding box center [445, 39] width 18 height 19
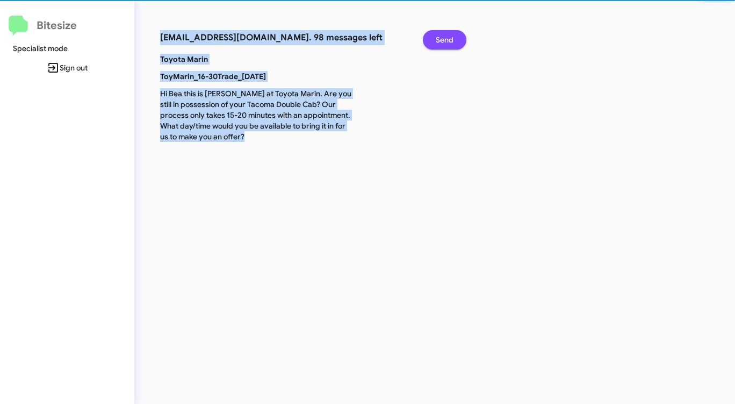
click at [452, 38] on span "Send" at bounding box center [445, 39] width 18 height 19
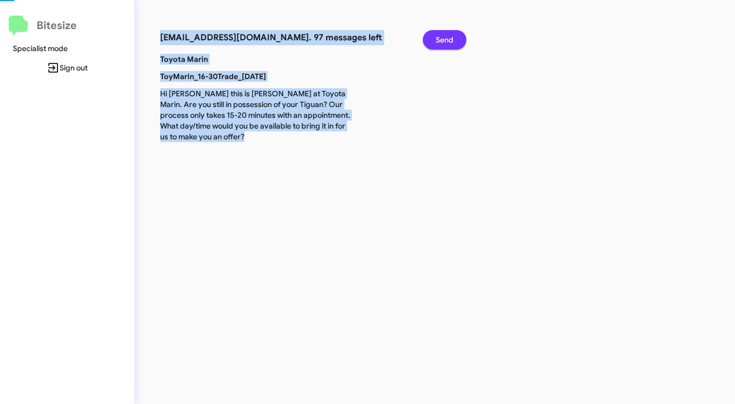
click at [452, 38] on span "Send" at bounding box center [445, 39] width 18 height 19
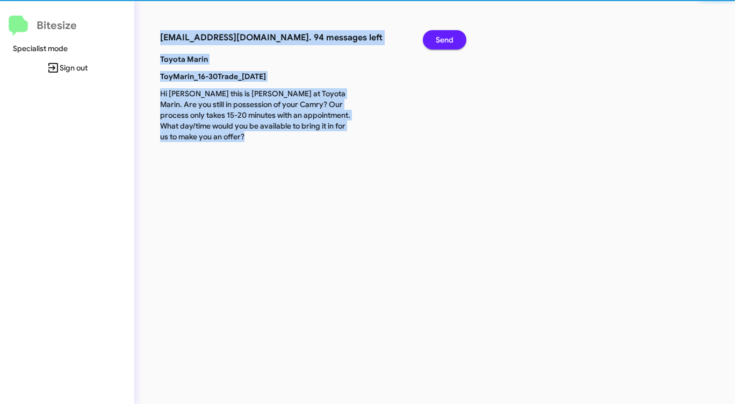
click at [452, 38] on span "Send" at bounding box center [445, 39] width 18 height 19
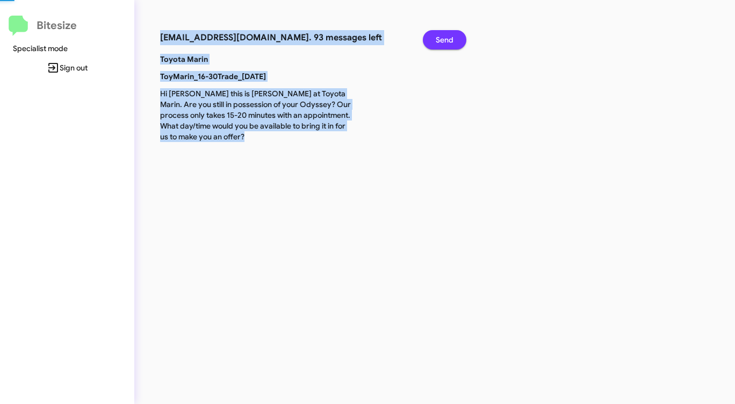
click at [452, 38] on span "Send" at bounding box center [445, 39] width 18 height 19
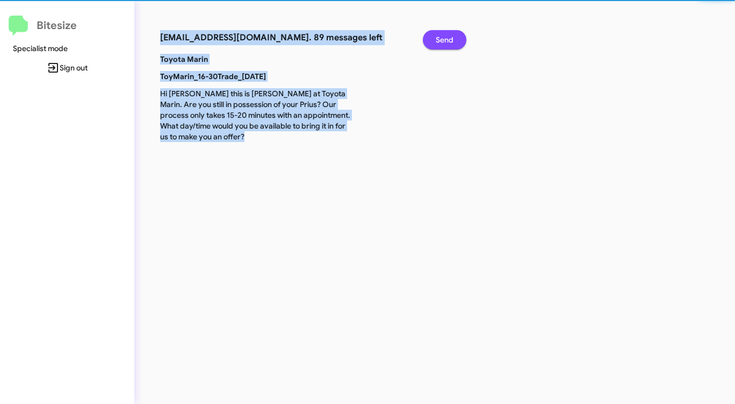
click at [452, 38] on span "Send" at bounding box center [445, 39] width 18 height 19
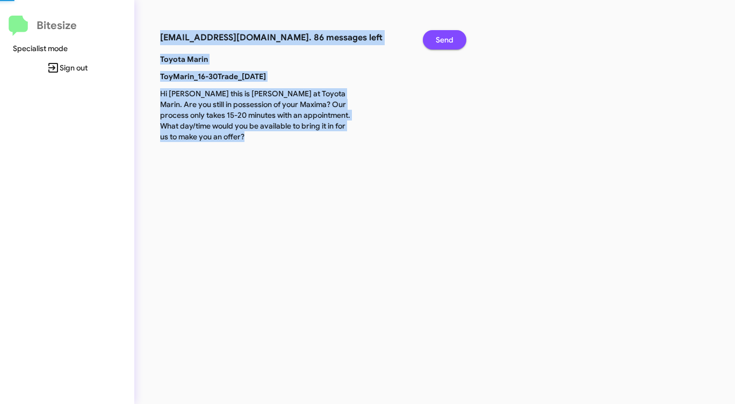
click at [452, 38] on span "Send" at bounding box center [445, 39] width 18 height 19
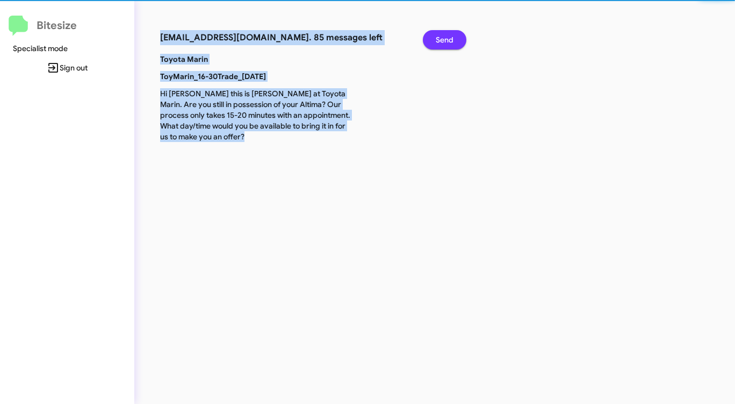
click at [452, 38] on span "Send" at bounding box center [445, 39] width 18 height 19
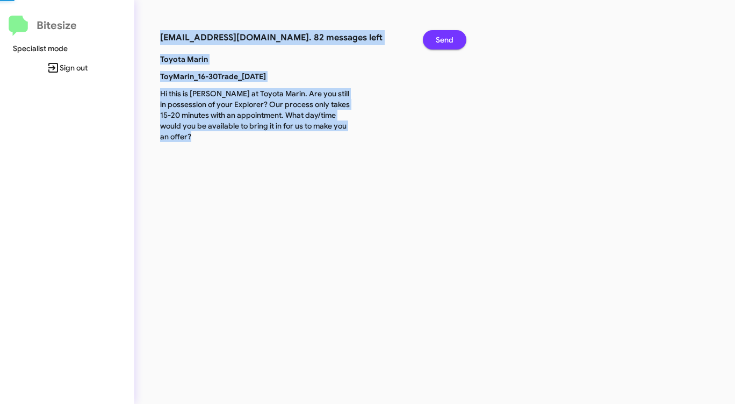
click at [452, 38] on span "Send" at bounding box center [445, 39] width 18 height 19
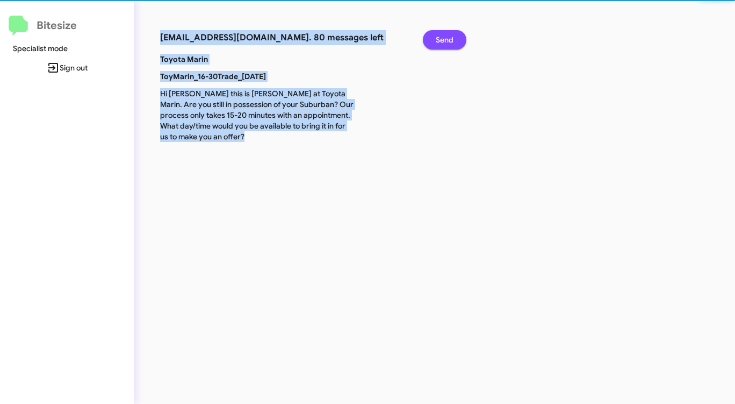
click at [452, 38] on span "Send" at bounding box center [445, 39] width 18 height 19
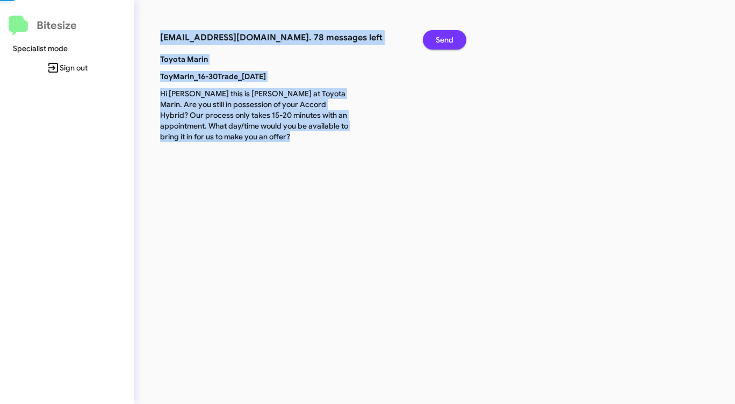
click at [452, 38] on span "Send" at bounding box center [445, 39] width 18 height 19
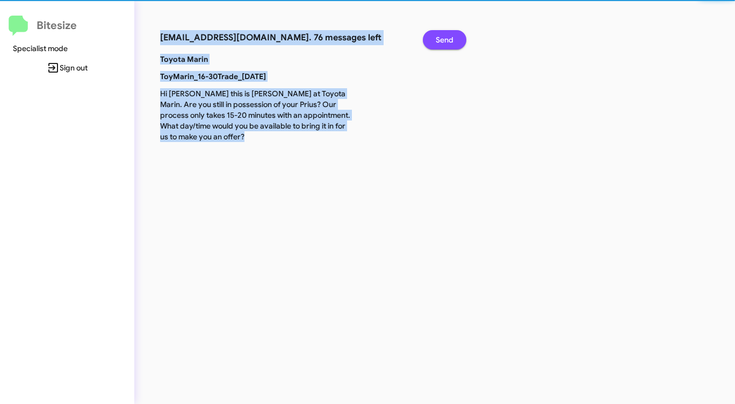
click at [452, 38] on span "Send" at bounding box center [445, 39] width 18 height 19
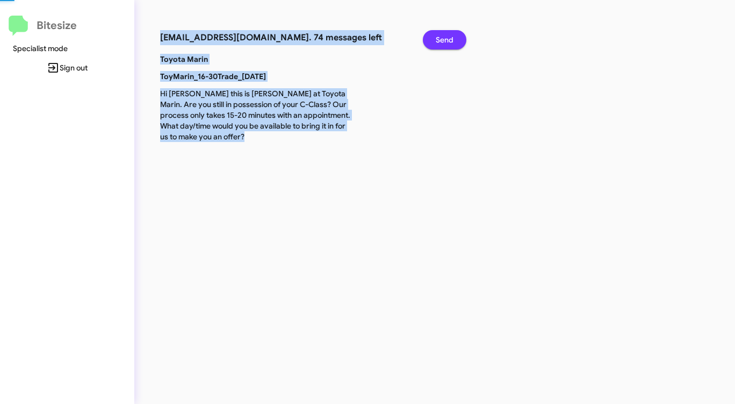
click at [452, 38] on span "Send" at bounding box center [445, 39] width 18 height 19
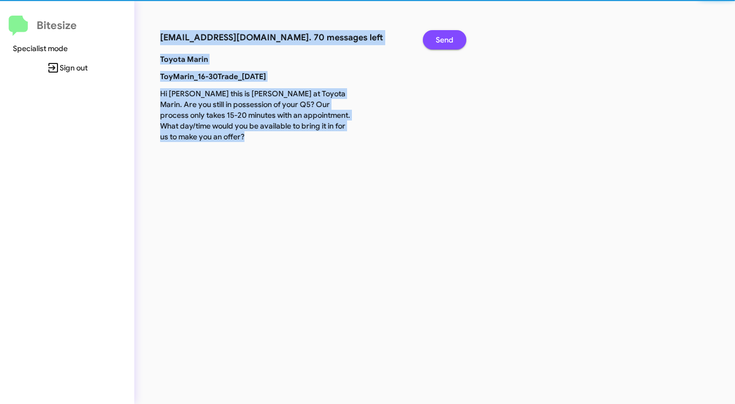
click at [452, 38] on span "Send" at bounding box center [445, 39] width 18 height 19
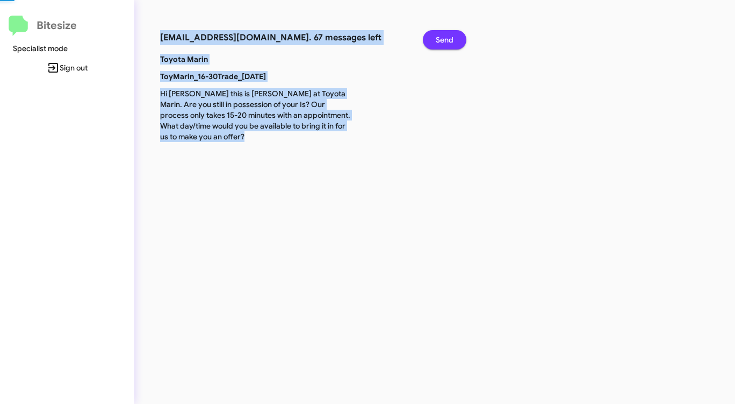
click at [452, 38] on span "Send" at bounding box center [445, 39] width 18 height 19
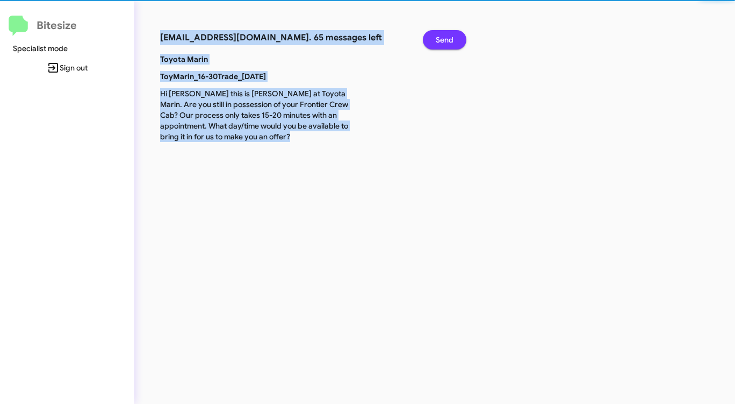
click at [452, 38] on span "Send" at bounding box center [445, 39] width 18 height 19
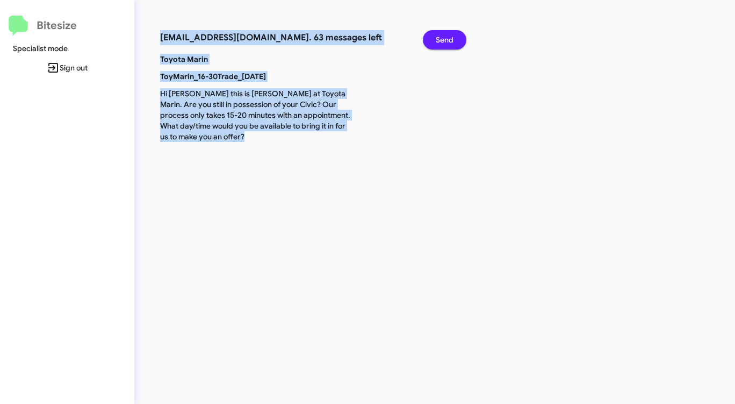
click at [452, 38] on span "Send" at bounding box center [445, 39] width 18 height 19
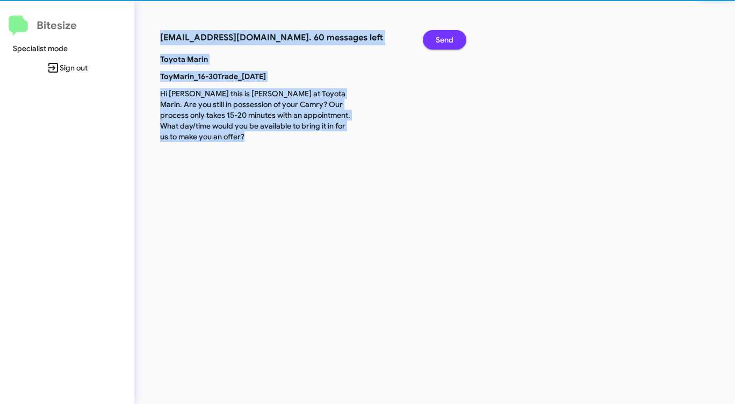
click at [452, 38] on span "Send" at bounding box center [445, 39] width 18 height 19
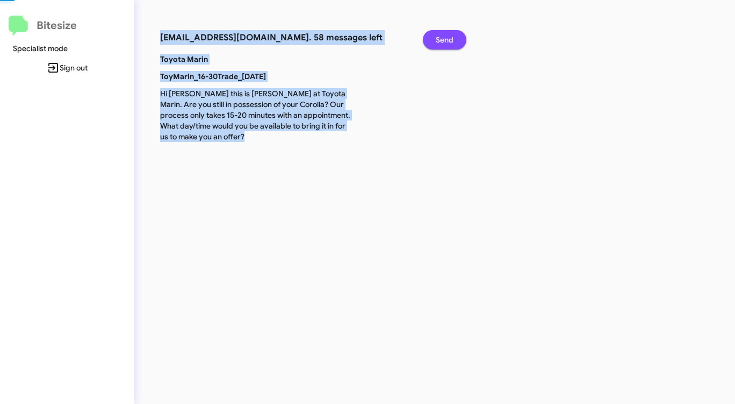
click at [452, 38] on span "Send" at bounding box center [445, 39] width 18 height 19
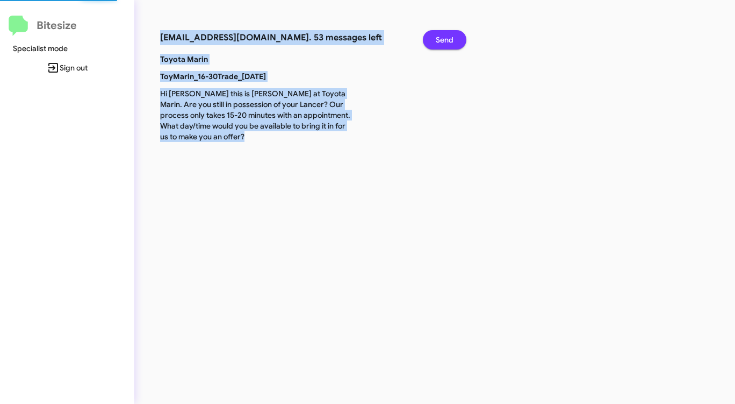
click at [452, 38] on span "Send" at bounding box center [445, 39] width 18 height 19
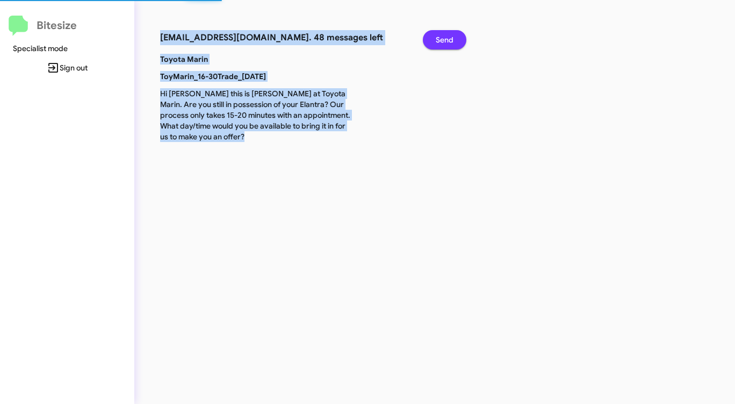
click at [452, 38] on span "Send" at bounding box center [445, 39] width 18 height 19
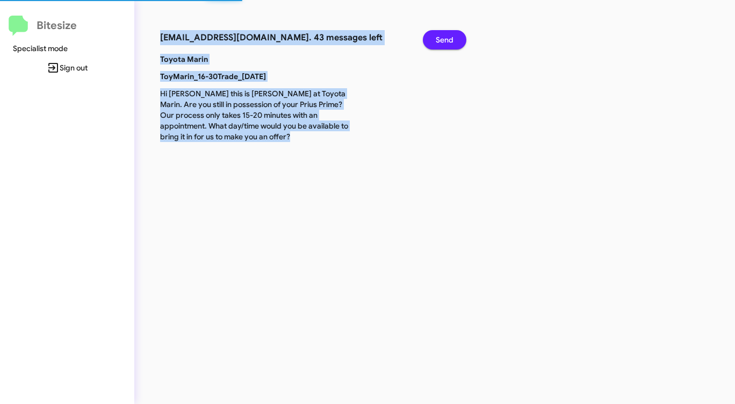
click at [452, 38] on span "Send" at bounding box center [445, 39] width 18 height 19
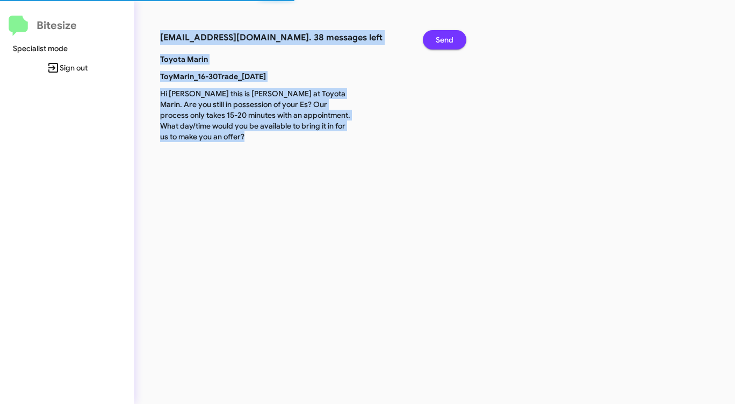
click at [452, 38] on span "Send" at bounding box center [445, 39] width 18 height 19
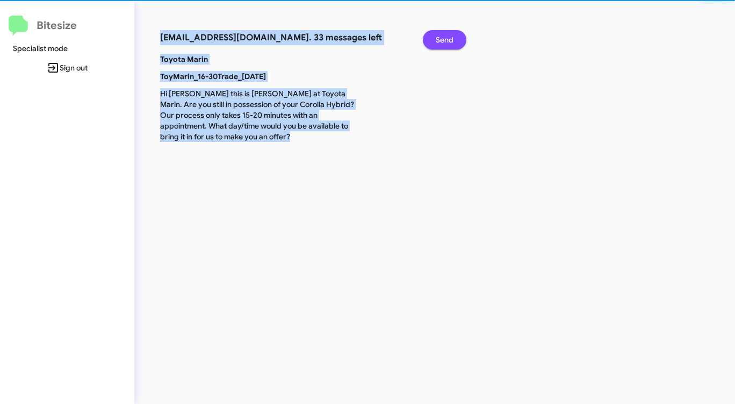
click at [452, 38] on span "Send" at bounding box center [445, 39] width 18 height 19
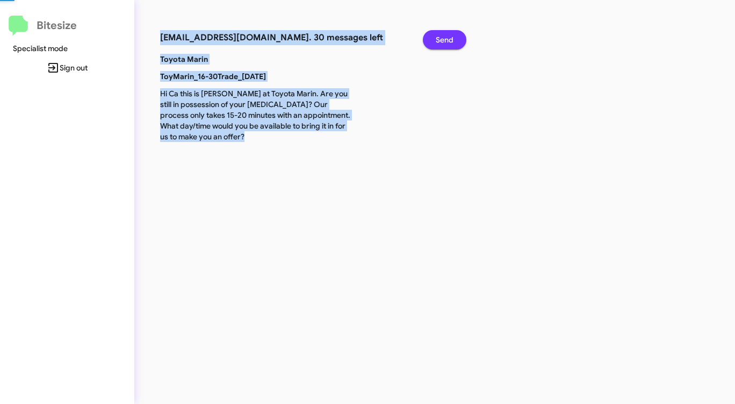
click at [452, 38] on span "Send" at bounding box center [445, 39] width 18 height 19
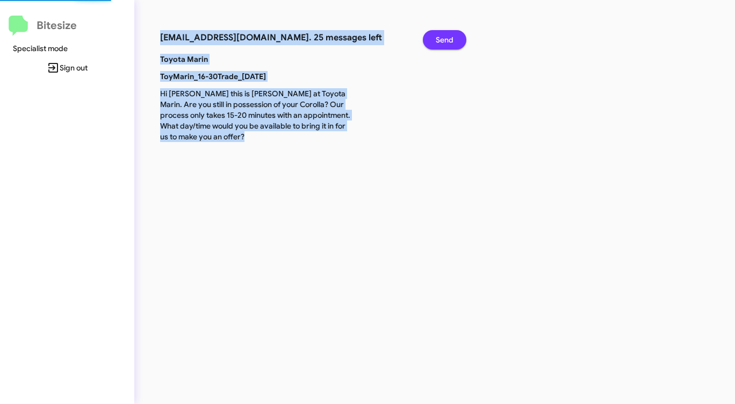
click at [452, 38] on span "Send" at bounding box center [445, 39] width 18 height 19
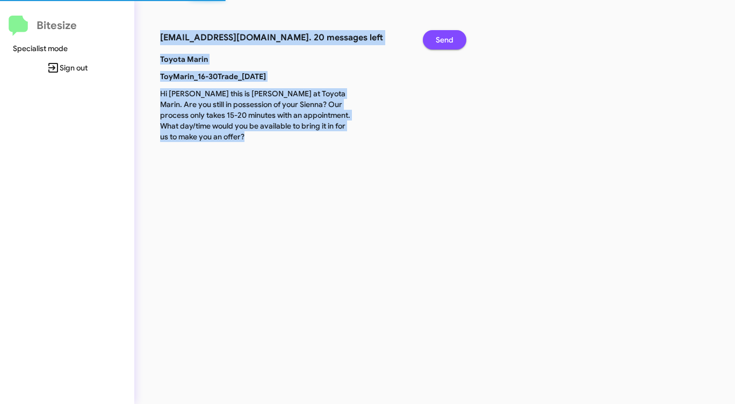
click at [452, 38] on span "Send" at bounding box center [445, 39] width 18 height 19
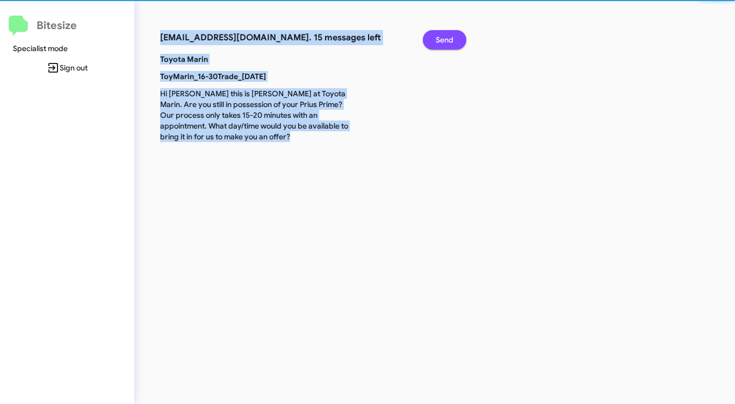
click at [452, 38] on span "Send" at bounding box center [445, 39] width 18 height 19
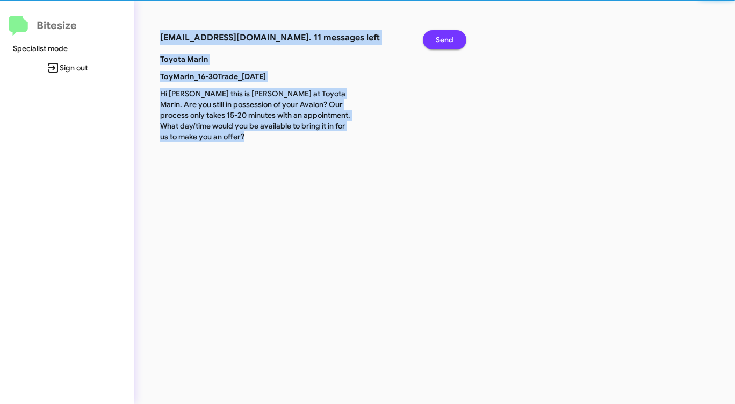
click at [452, 38] on span "Send" at bounding box center [445, 39] width 18 height 19
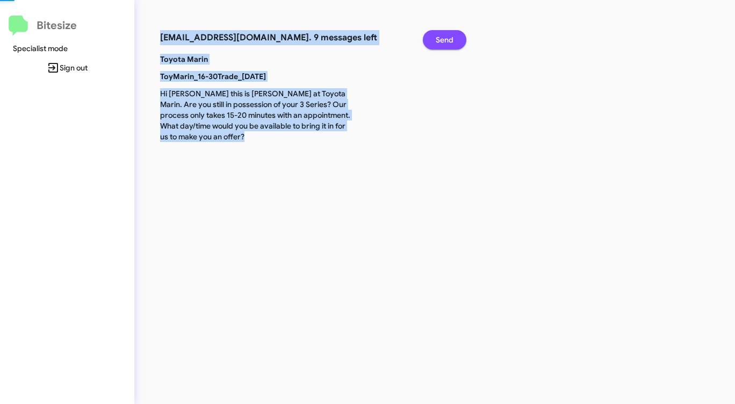
click at [452, 38] on span "Send" at bounding box center [445, 39] width 18 height 19
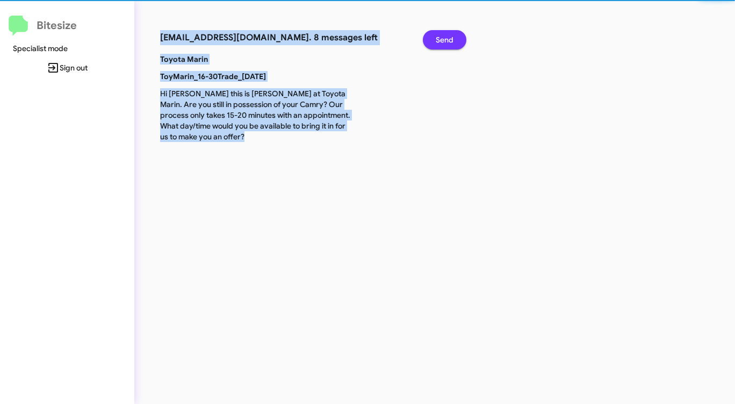
click at [452, 38] on span "Send" at bounding box center [445, 39] width 18 height 19
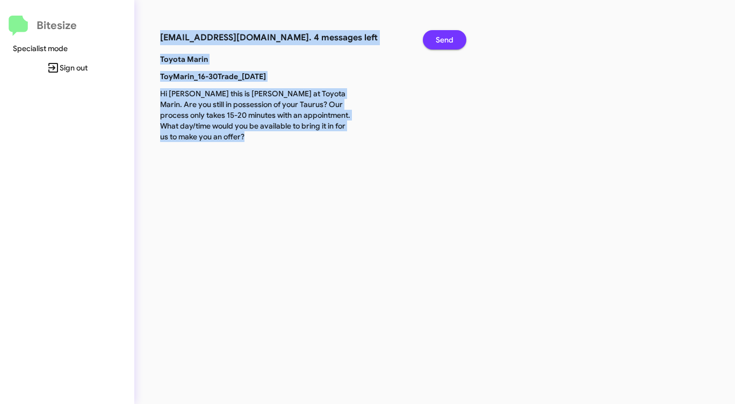
click at [452, 38] on span "Send" at bounding box center [445, 39] width 18 height 19
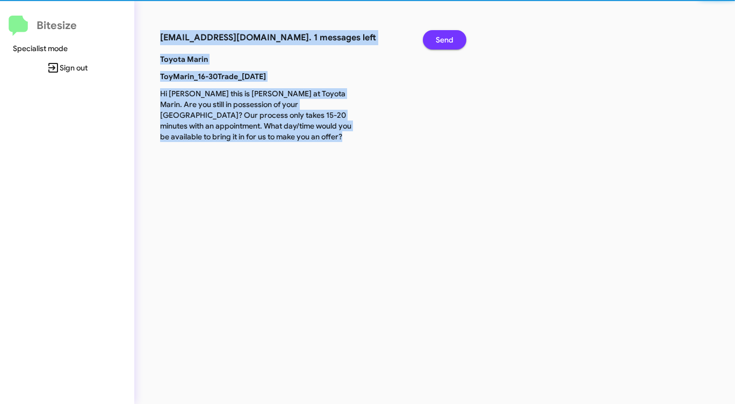
click at [452, 38] on span "Send" at bounding box center [445, 39] width 18 height 19
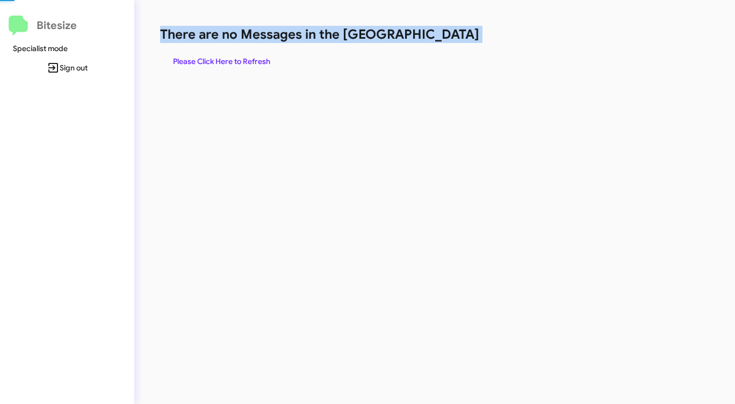
click at [452, 38] on h1 "There are no Messages in the [GEOGRAPHIC_DATA]" at bounding box center [384, 34] width 449 height 17
click at [244, 62] on span "Please Click Here to Refresh" at bounding box center [221, 61] width 97 height 19
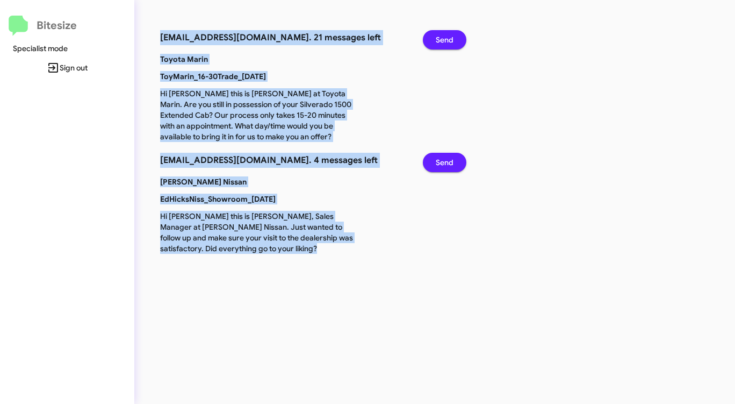
click at [442, 38] on span "Send" at bounding box center [445, 39] width 18 height 19
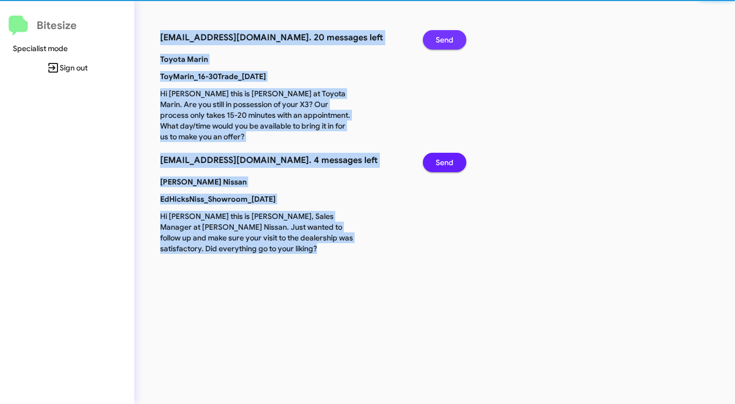
click at [442, 38] on span "Send" at bounding box center [445, 39] width 18 height 19
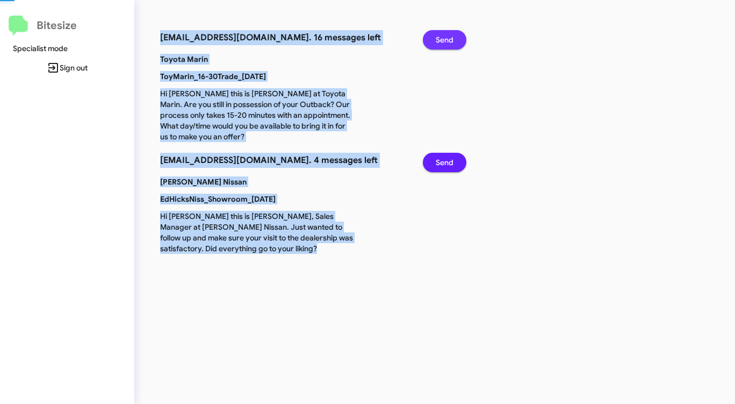
click at [442, 38] on span "Send" at bounding box center [445, 39] width 18 height 19
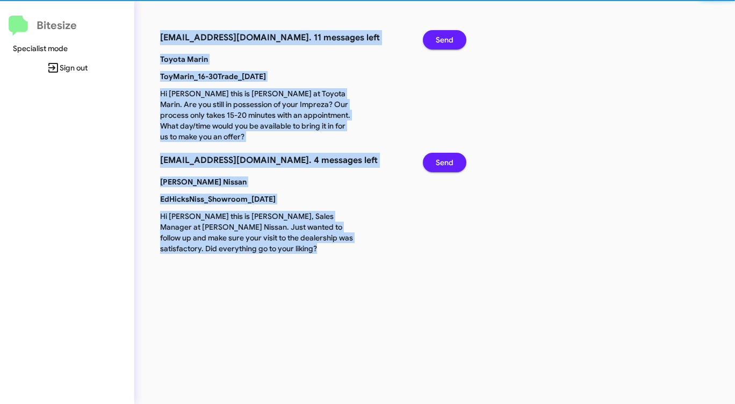
click at [442, 38] on span "Send" at bounding box center [445, 39] width 18 height 19
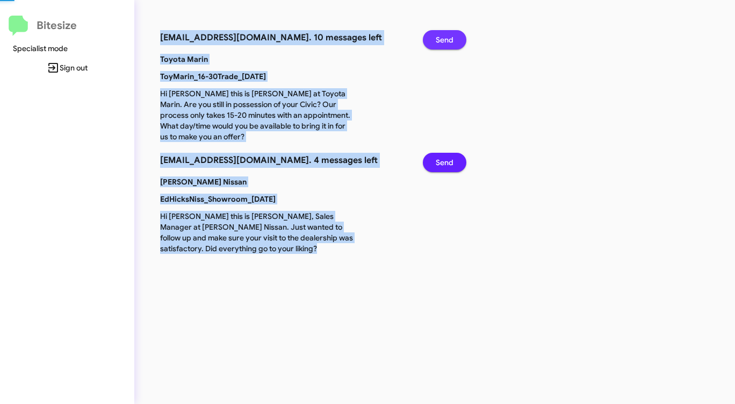
click at [442, 38] on span "Send" at bounding box center [445, 39] width 18 height 19
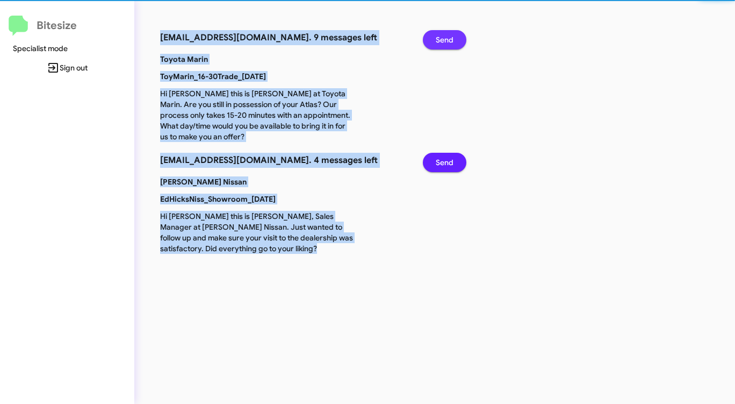
click at [442, 38] on span "Send" at bounding box center [445, 39] width 18 height 19
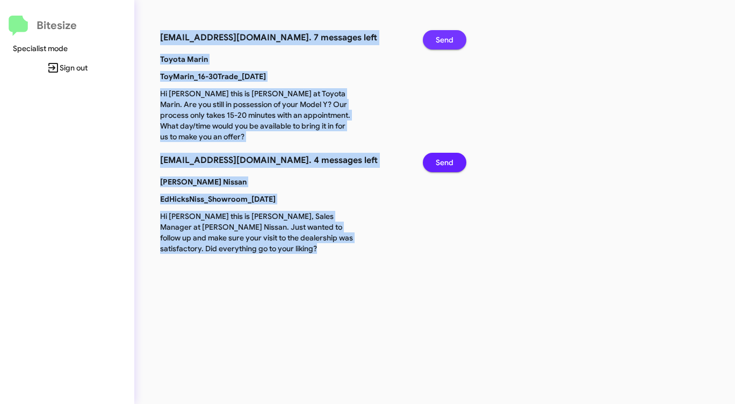
click at [442, 38] on span "Send" at bounding box center [445, 39] width 18 height 19
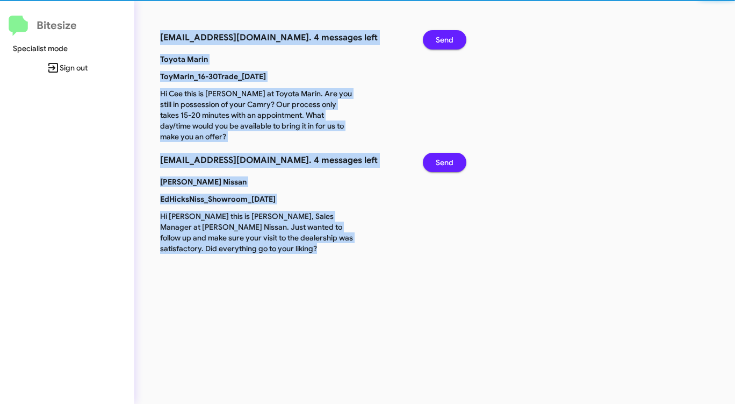
click at [442, 38] on span "Send" at bounding box center [445, 39] width 18 height 19
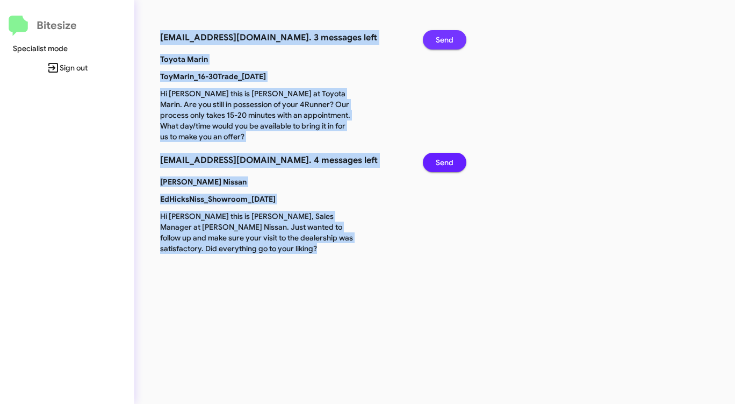
click at [442, 38] on span "Send" at bounding box center [445, 39] width 18 height 19
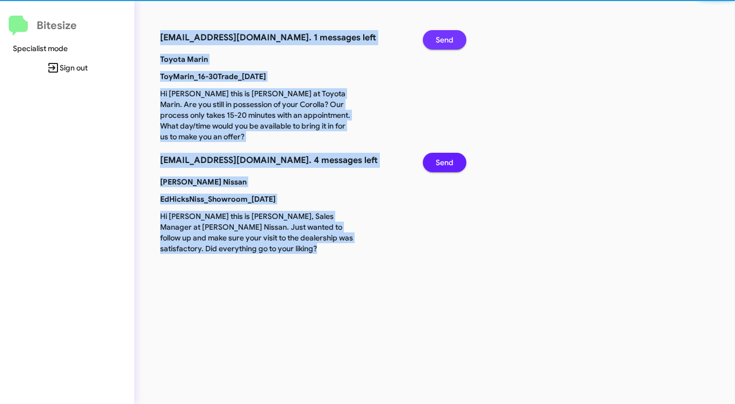
click at [442, 38] on span "Send" at bounding box center [445, 39] width 18 height 19
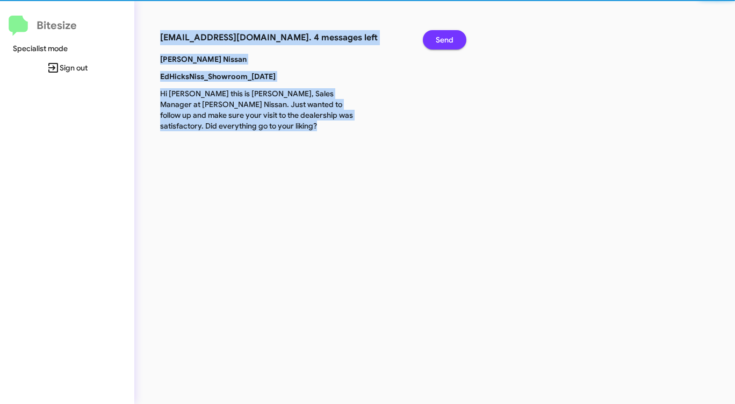
click at [442, 38] on span "Send" at bounding box center [445, 39] width 18 height 19
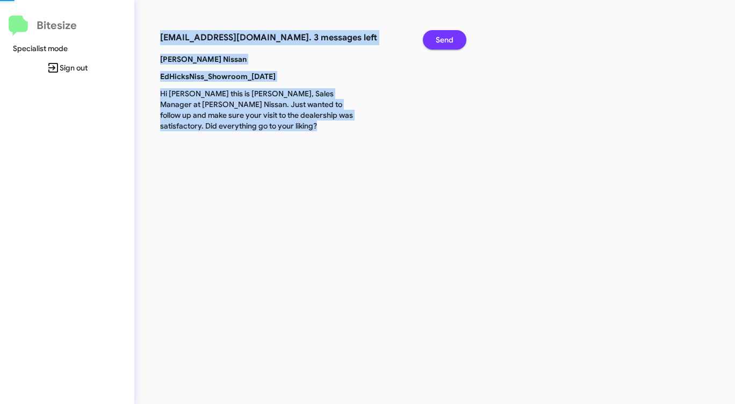
click at [442, 38] on span "Send" at bounding box center [445, 39] width 18 height 19
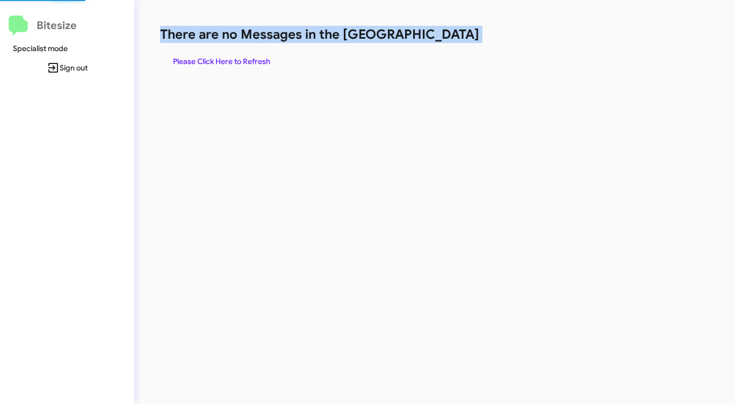
click at [442, 38] on h1 "There are no Messages in the [GEOGRAPHIC_DATA]" at bounding box center [384, 34] width 449 height 17
click at [214, 60] on span "Please Click Here to Refresh" at bounding box center [221, 61] width 97 height 19
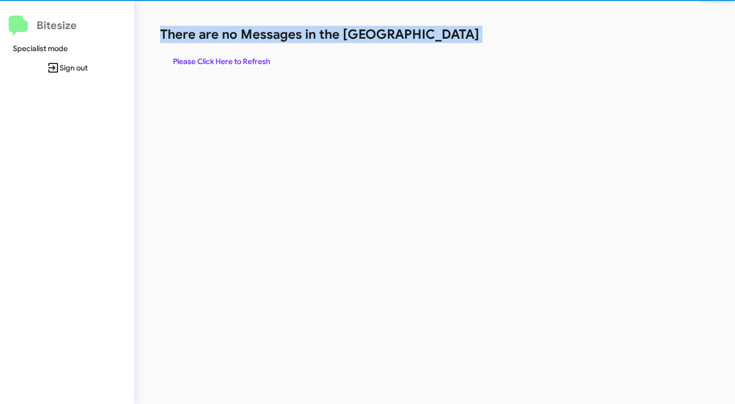
click at [214, 60] on span "Please Click Here to Refresh" at bounding box center [221, 61] width 97 height 19
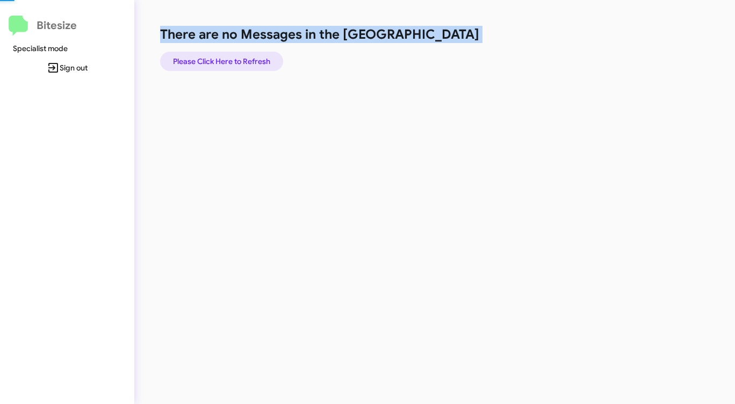
click at [214, 60] on span "Please Click Here to Refresh" at bounding box center [221, 61] width 97 height 19
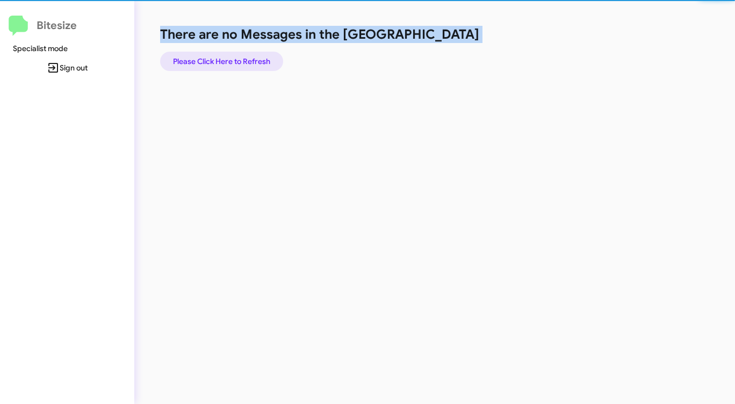
click at [214, 60] on span "Please Click Here to Refresh" at bounding box center [221, 61] width 97 height 19
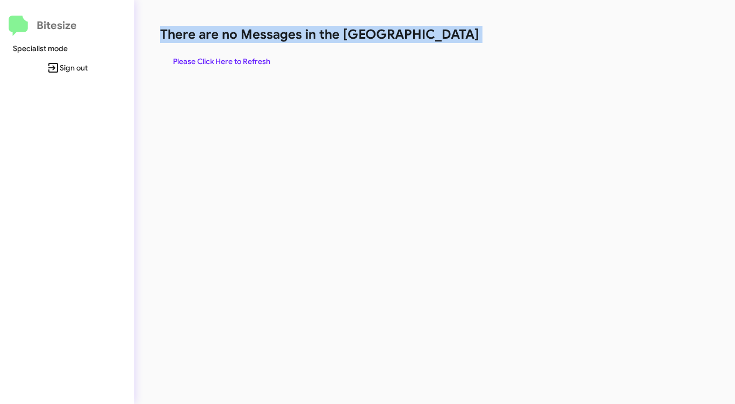
click at [214, 60] on span "Please Click Here to Refresh" at bounding box center [221, 61] width 97 height 19
click at [214, 59] on span "Please Click Here to Refresh" at bounding box center [221, 61] width 97 height 19
click at [213, 60] on span "Please Click Here to Refresh" at bounding box center [221, 61] width 97 height 19
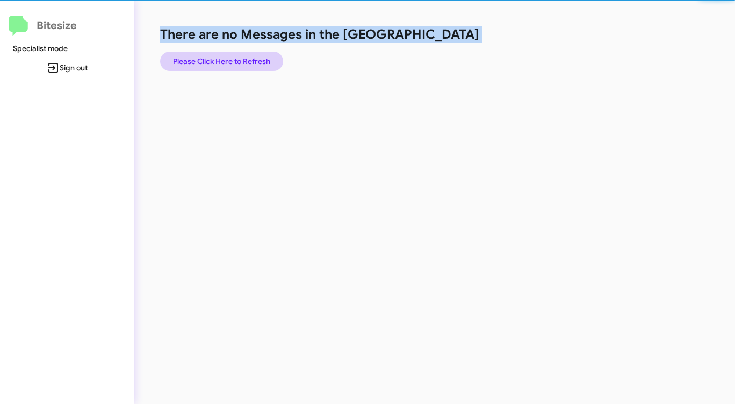
click at [213, 60] on span "Please Click Here to Refresh" at bounding box center [221, 61] width 97 height 19
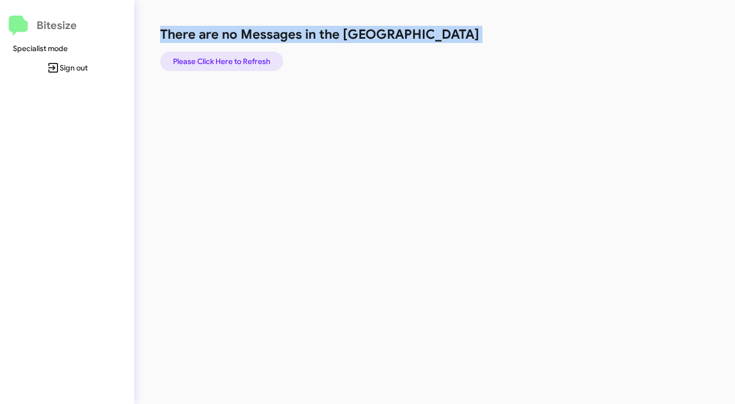
click at [211, 61] on span "Please Click Here to Refresh" at bounding box center [221, 61] width 97 height 19
click at [211, 60] on span "Please Click Here to Refresh" at bounding box center [221, 61] width 97 height 19
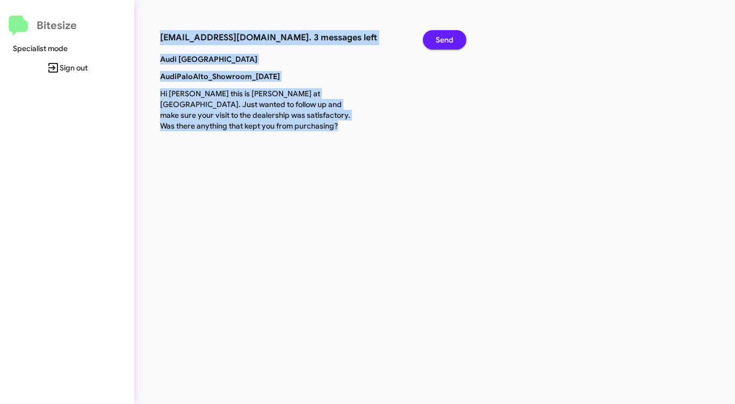
click at [449, 40] on span "Send" at bounding box center [445, 39] width 18 height 19
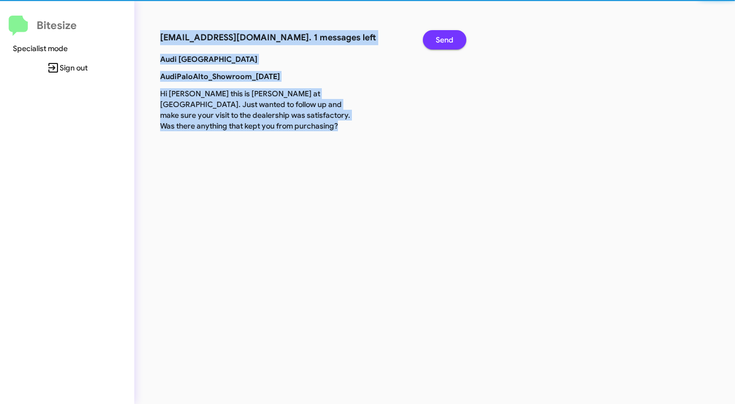
click at [449, 40] on span "Send" at bounding box center [445, 39] width 18 height 19
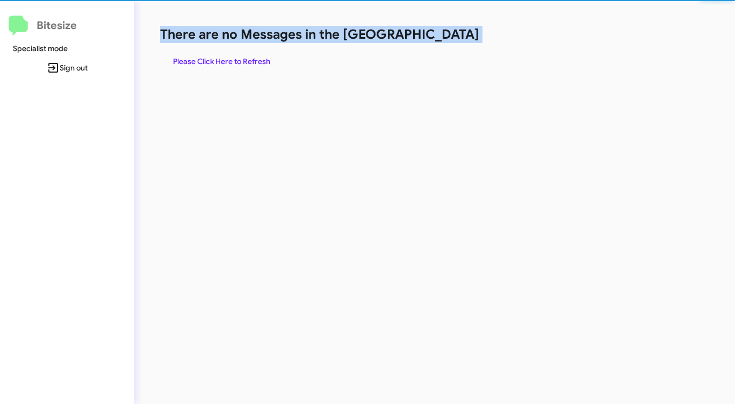
click at [449, 40] on h1 "There are no Messages in the [GEOGRAPHIC_DATA]" at bounding box center [384, 34] width 449 height 17
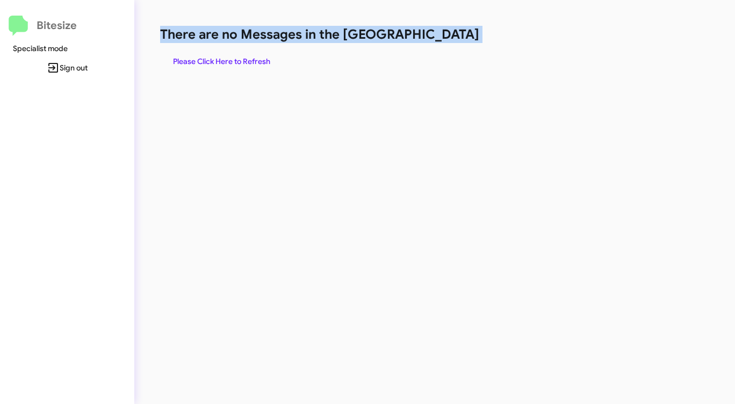
click at [449, 40] on h1 "There are no Messages in the [GEOGRAPHIC_DATA]" at bounding box center [384, 34] width 449 height 17
click at [245, 58] on span "Please Click Here to Refresh" at bounding box center [221, 61] width 97 height 19
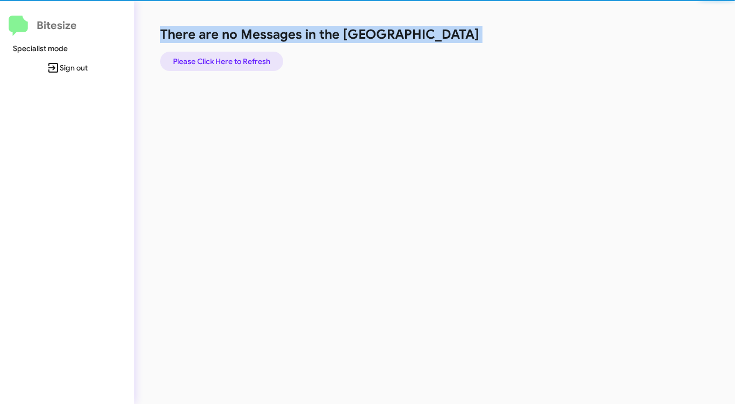
click at [245, 58] on span "Please Click Here to Refresh" at bounding box center [221, 61] width 97 height 19
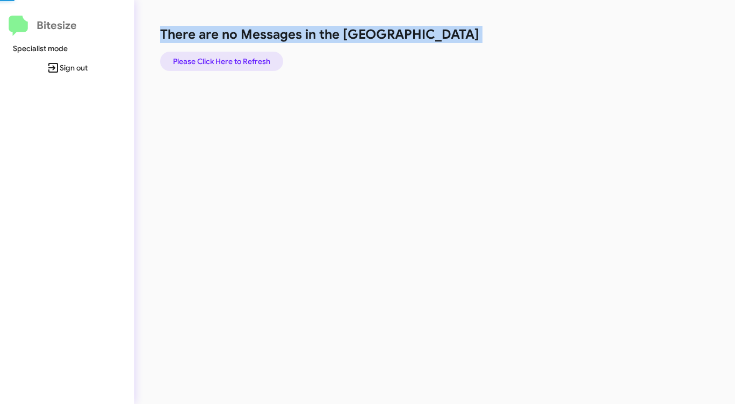
click at [245, 58] on span "Please Click Here to Refresh" at bounding box center [221, 61] width 97 height 19
click at [247, 57] on span "Please Click Here to Refresh" at bounding box center [221, 61] width 97 height 19
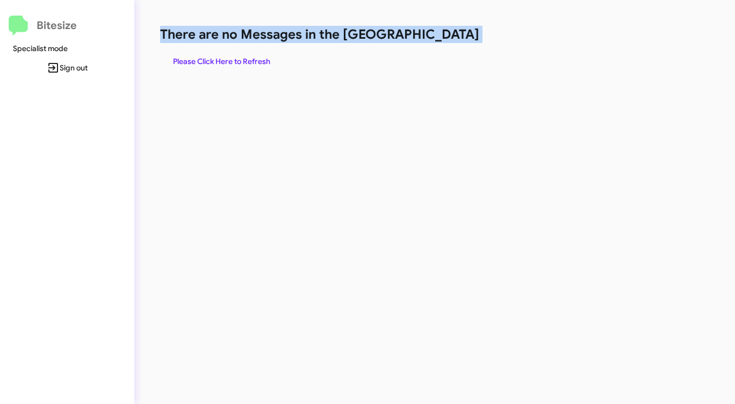
click at [247, 57] on span "Please Click Here to Refresh" at bounding box center [221, 61] width 97 height 19
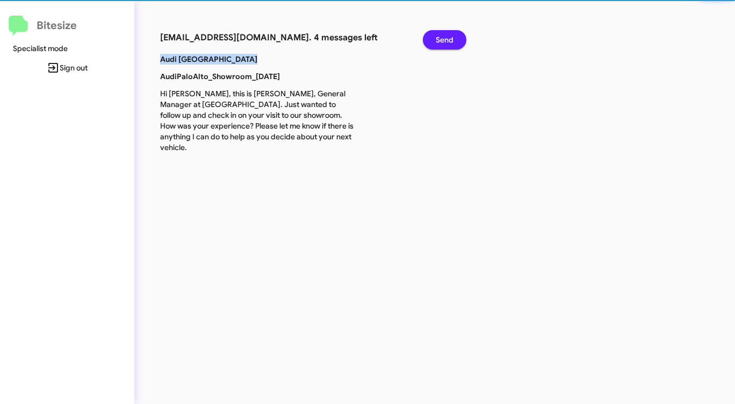
click at [247, 57] on p "Audi [GEOGRAPHIC_DATA]" at bounding box center [257, 59] width 210 height 11
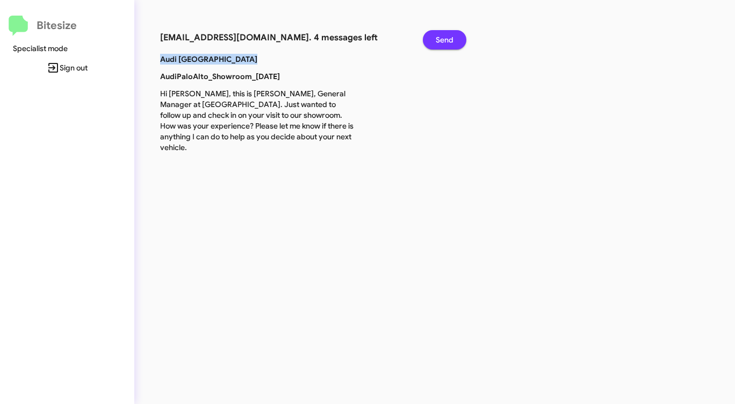
click at [441, 45] on span "Send" at bounding box center [445, 39] width 18 height 19
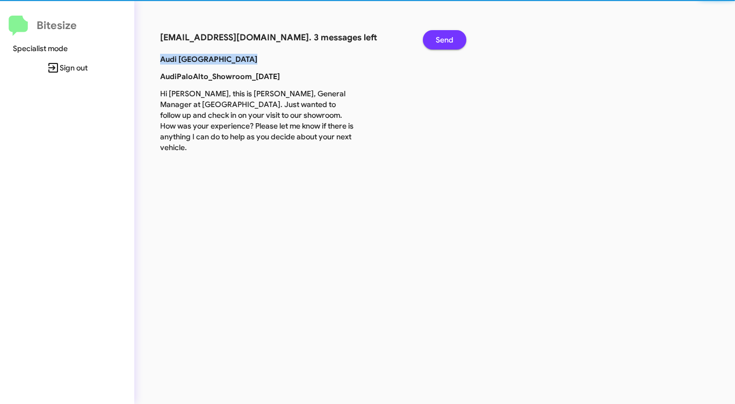
click at [441, 45] on span "Send" at bounding box center [445, 39] width 18 height 19
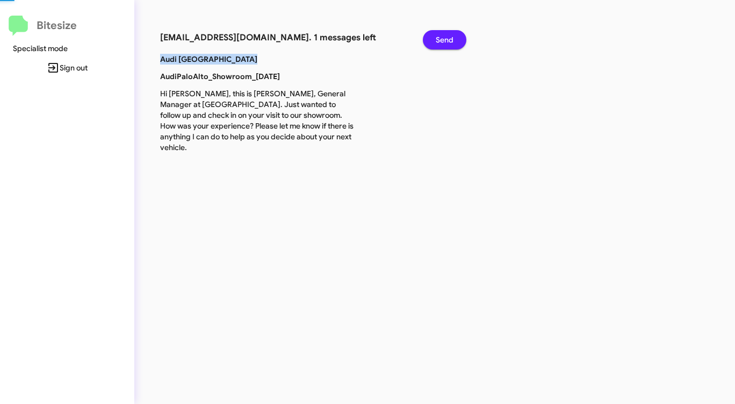
click at [441, 45] on span "Send" at bounding box center [445, 39] width 18 height 19
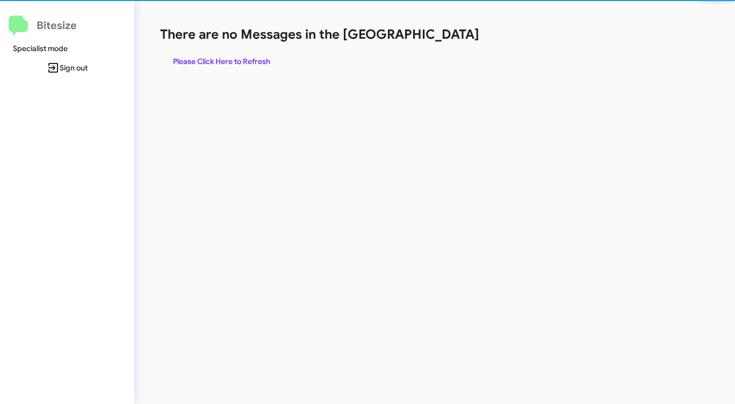
click at [441, 45] on div "There are no Messages in the Queue Please Click Here to Refresh" at bounding box center [384, 48] width 449 height 45
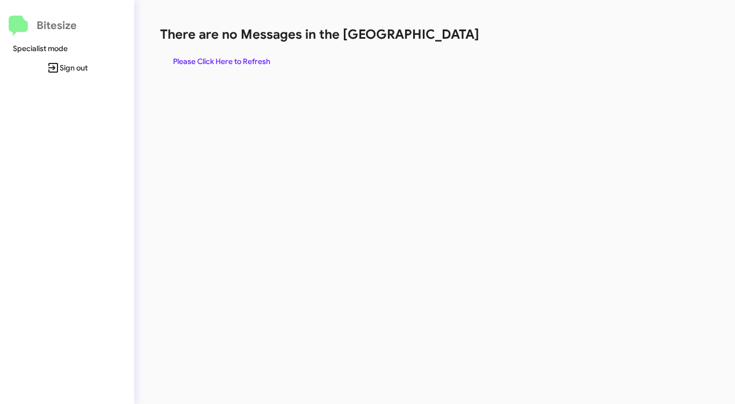
click at [247, 53] on span "Please Click Here to Refresh" at bounding box center [221, 61] width 97 height 19
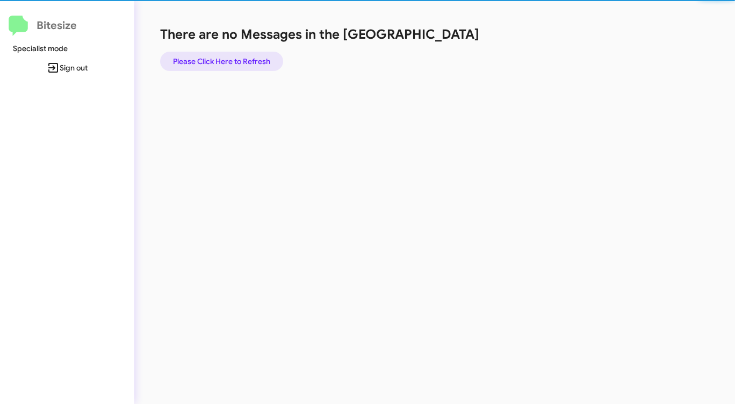
click at [247, 53] on span "Please Click Here to Refresh" at bounding box center [221, 61] width 97 height 19
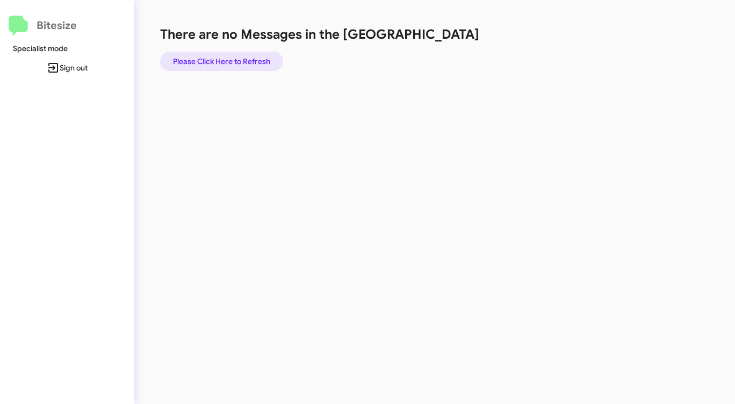
click at [247, 53] on span "Please Click Here to Refresh" at bounding box center [221, 61] width 97 height 19
click at [247, 52] on span "Please Click Here to Refresh" at bounding box center [221, 61] width 97 height 19
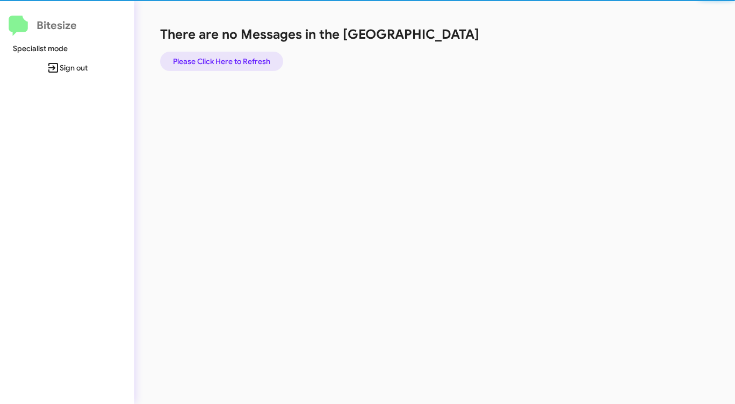
click at [245, 55] on span "Please Click Here to Refresh" at bounding box center [221, 61] width 97 height 19
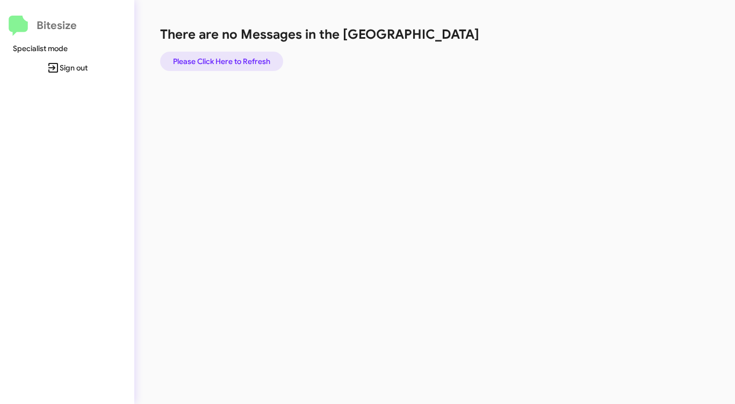
click at [245, 55] on span "Please Click Here to Refresh" at bounding box center [221, 61] width 97 height 19
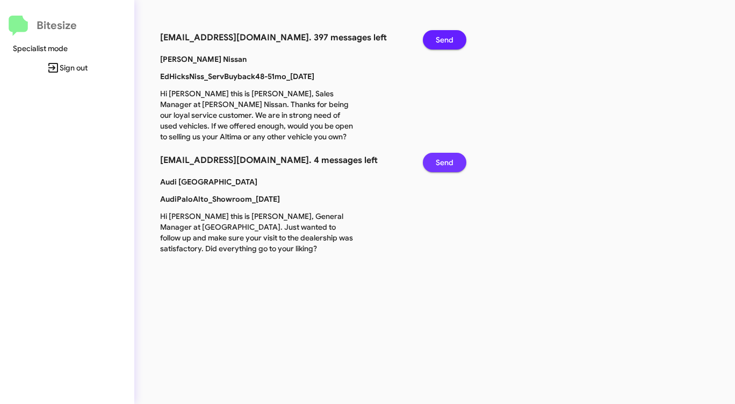
click at [452, 162] on span "Send" at bounding box center [445, 162] width 18 height 19
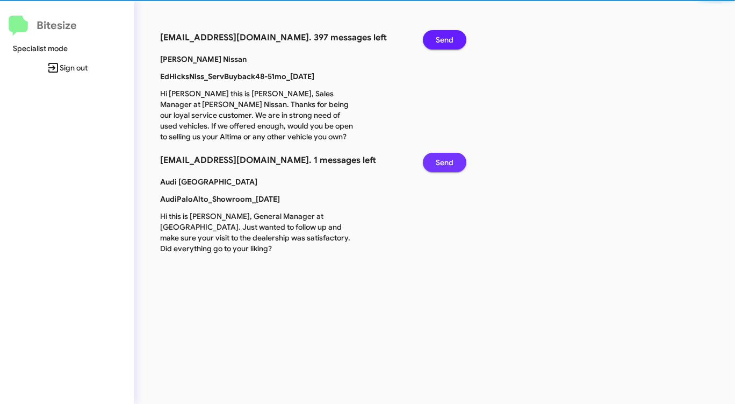
click at [452, 162] on span "Send" at bounding box center [445, 162] width 18 height 19
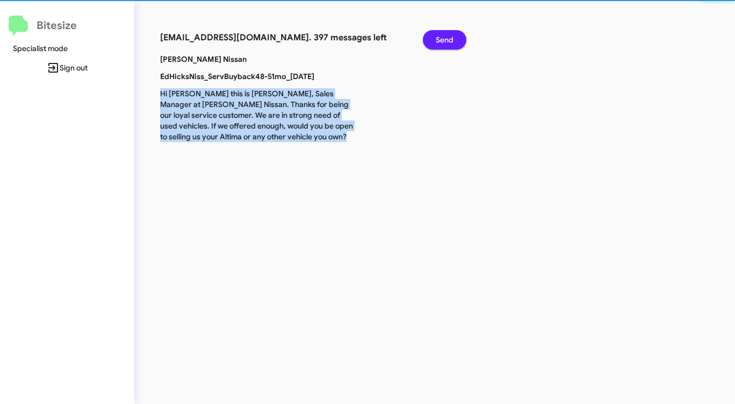
click at [452, 162] on div "[EMAIL_ADDRESS][DOMAIN_NAME]. 397 messages left Send [PERSON_NAME] Nissan EdHic…" at bounding box center [384, 202] width 501 height 404
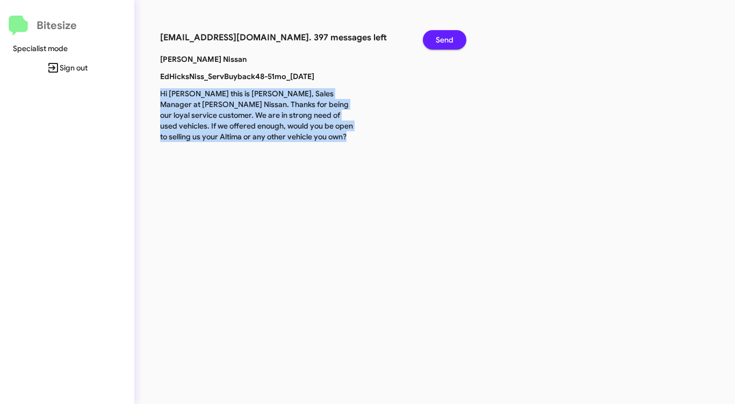
click at [452, 162] on div "[EMAIL_ADDRESS][DOMAIN_NAME]. 397 messages left Send [PERSON_NAME] Nissan EdHic…" at bounding box center [384, 202] width 501 height 404
click at [444, 40] on span "Send" at bounding box center [445, 39] width 18 height 19
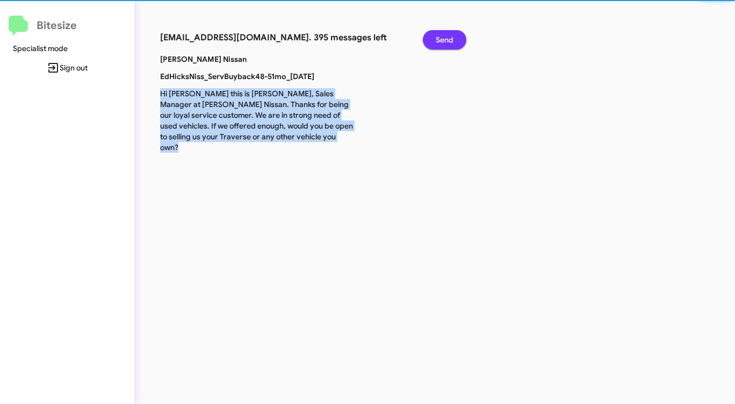
click at [444, 40] on span "Send" at bounding box center [445, 39] width 18 height 19
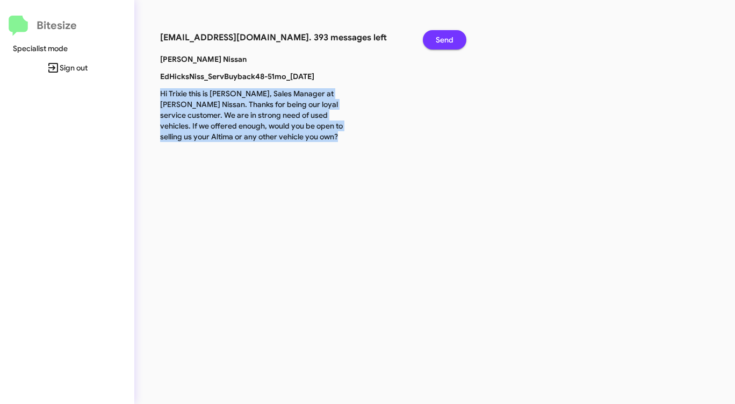
click at [444, 40] on span "Send" at bounding box center [445, 39] width 18 height 19
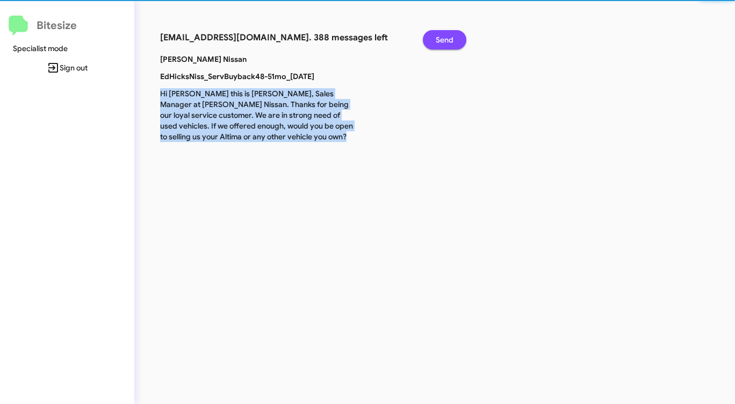
click at [444, 40] on span "Send" at bounding box center [445, 39] width 18 height 19
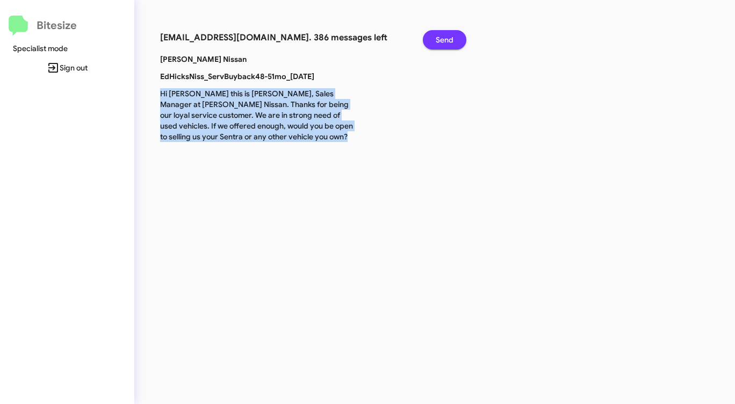
click at [444, 40] on span "Send" at bounding box center [445, 39] width 18 height 19
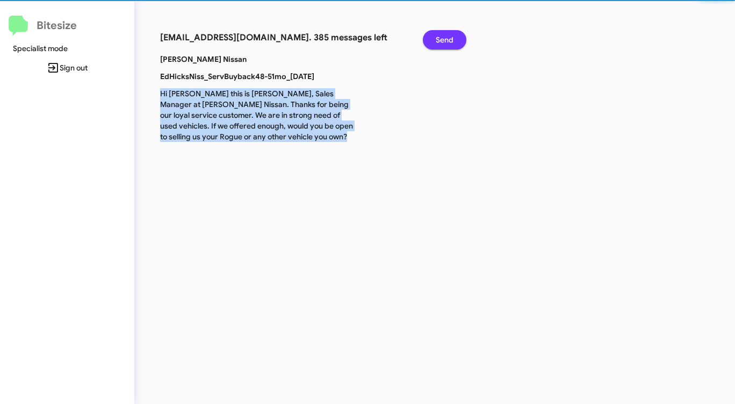
click at [444, 40] on span "Send" at bounding box center [445, 39] width 18 height 19
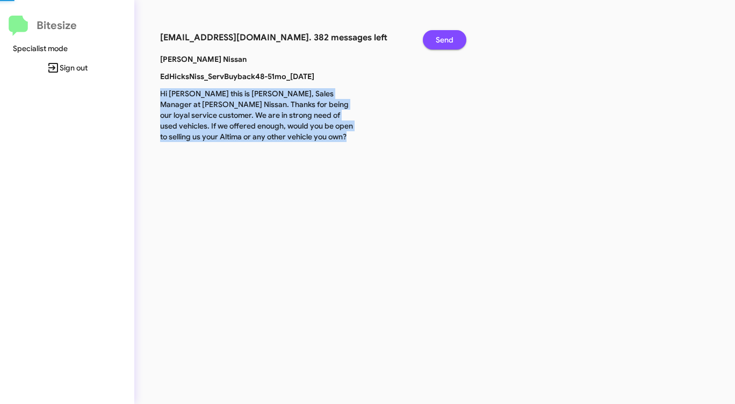
click at [444, 40] on span "Send" at bounding box center [445, 39] width 18 height 19
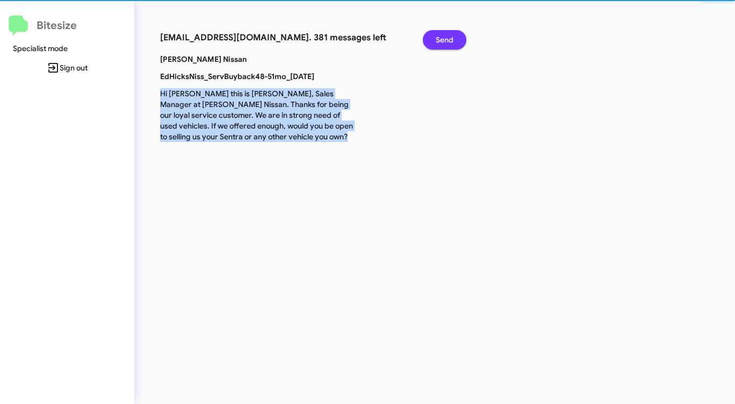
click at [444, 40] on span "Send" at bounding box center [445, 39] width 18 height 19
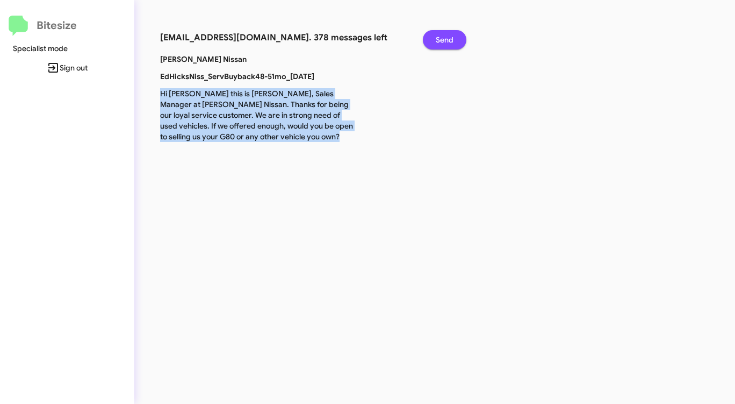
click at [444, 40] on span "Send" at bounding box center [445, 39] width 18 height 19
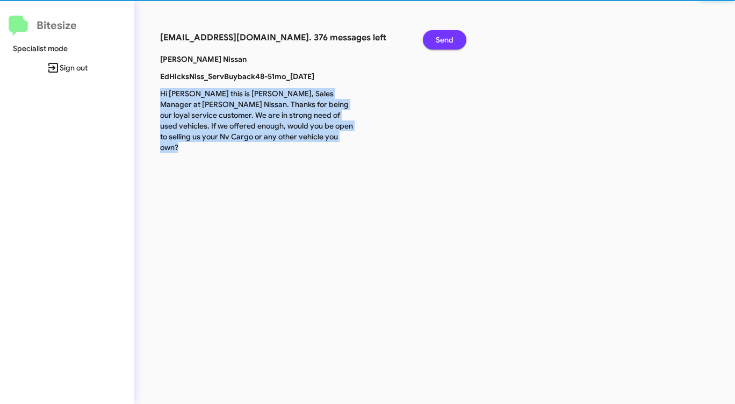
click at [444, 40] on span "Send" at bounding box center [445, 39] width 18 height 19
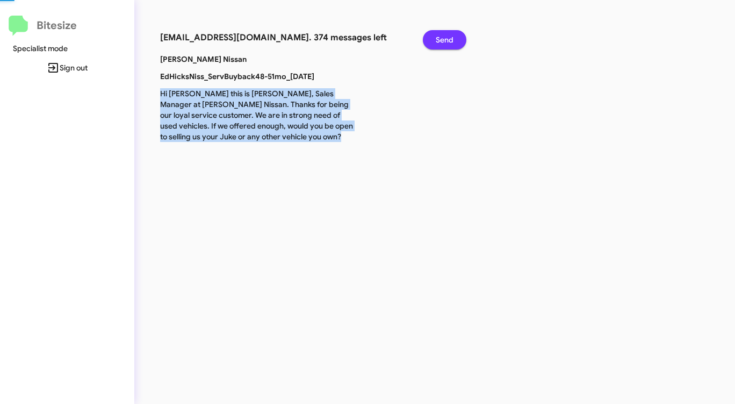
click at [444, 40] on span "Send" at bounding box center [445, 39] width 18 height 19
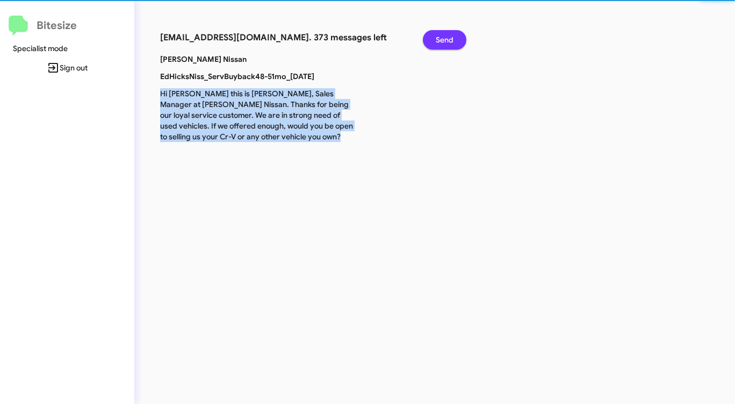
click at [444, 40] on span "Send" at bounding box center [445, 39] width 18 height 19
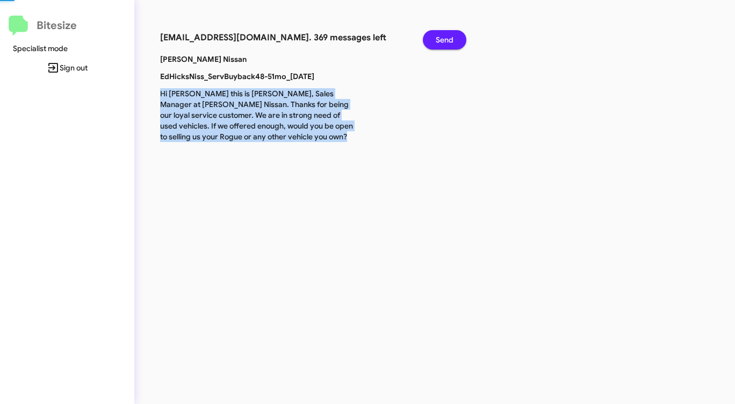
click at [444, 40] on span "Send" at bounding box center [445, 39] width 18 height 19
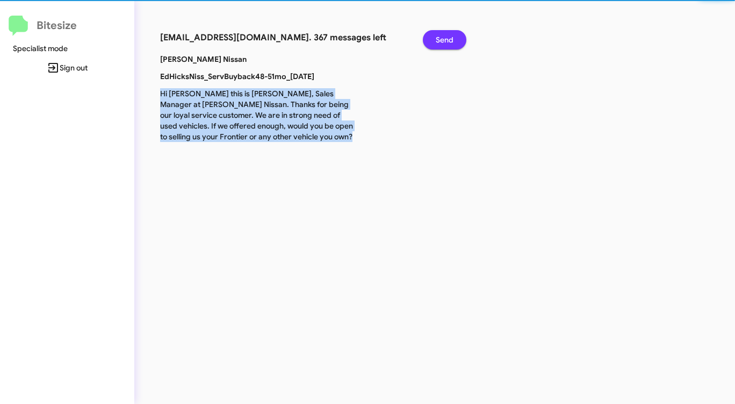
click at [444, 40] on span "Send" at bounding box center [445, 39] width 18 height 19
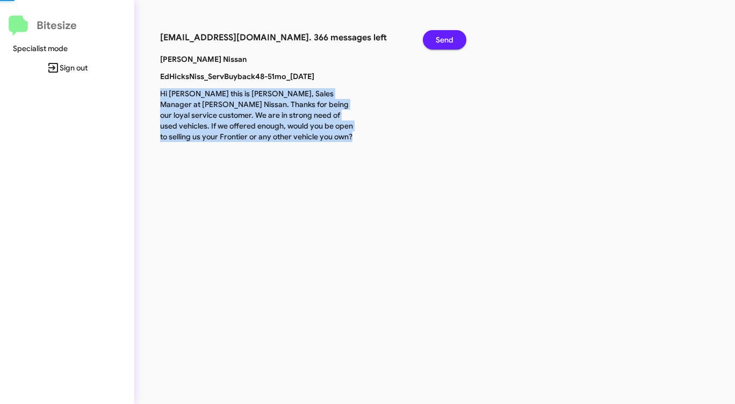
click at [444, 40] on span "Send" at bounding box center [445, 39] width 18 height 19
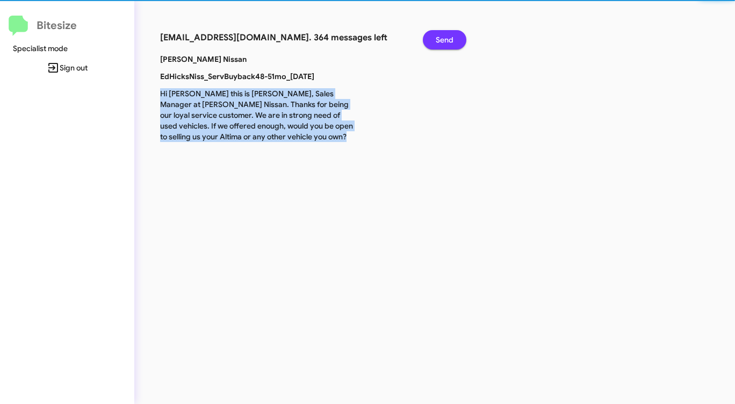
click at [444, 40] on span "Send" at bounding box center [445, 39] width 18 height 19
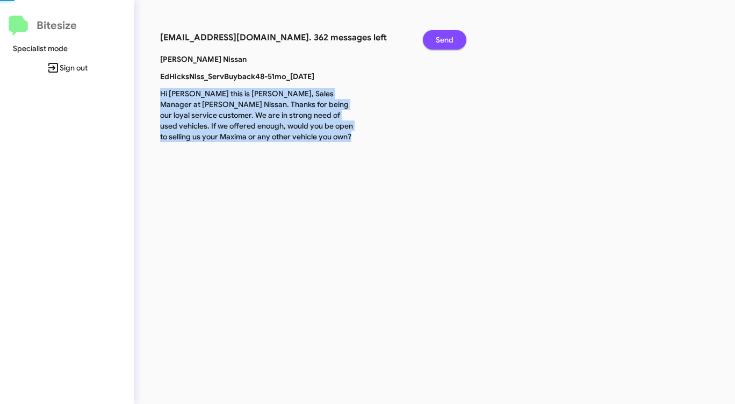
click at [444, 40] on span "Send" at bounding box center [445, 39] width 18 height 19
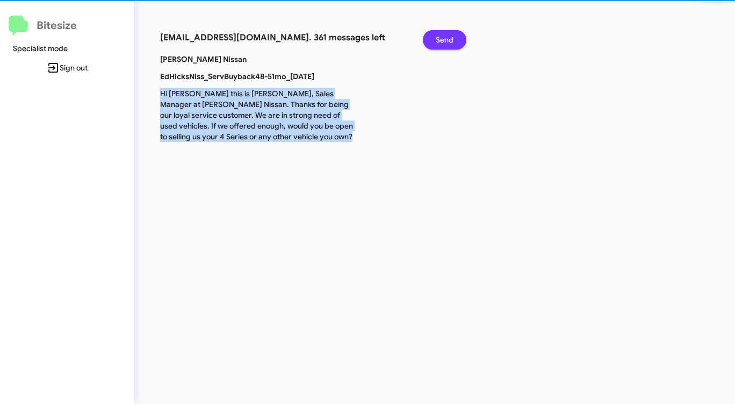
click at [444, 40] on span "Send" at bounding box center [445, 39] width 18 height 19
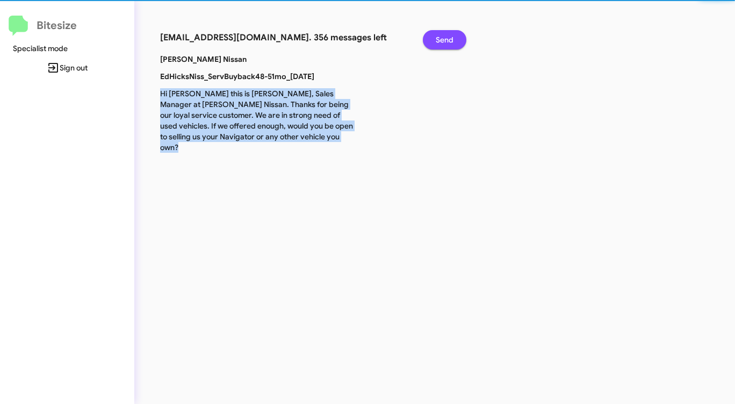
click at [444, 40] on span "Send" at bounding box center [445, 39] width 18 height 19
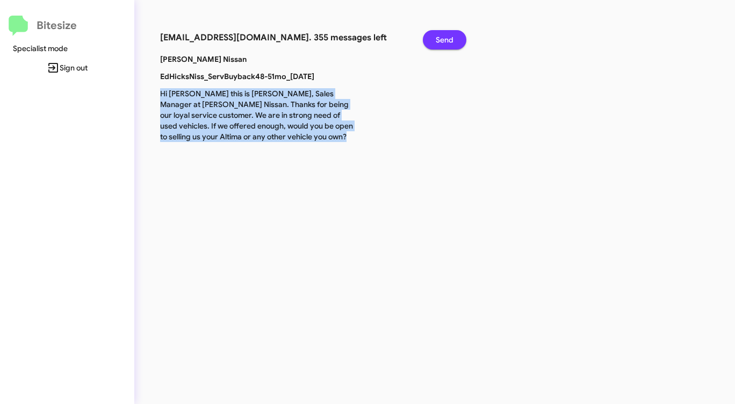
click at [444, 40] on span "Send" at bounding box center [445, 39] width 18 height 19
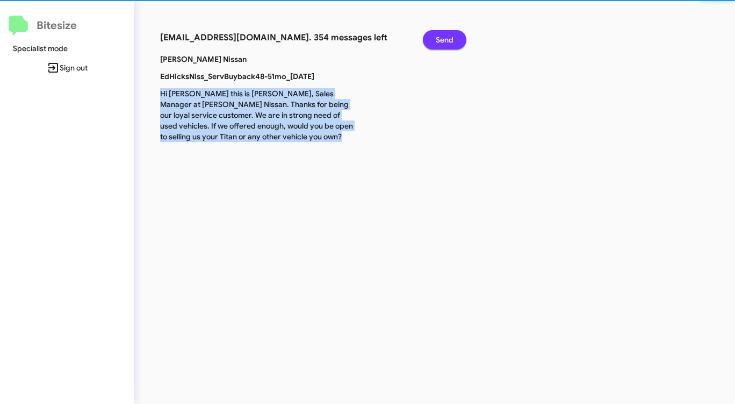
click at [444, 40] on span "Send" at bounding box center [445, 39] width 18 height 19
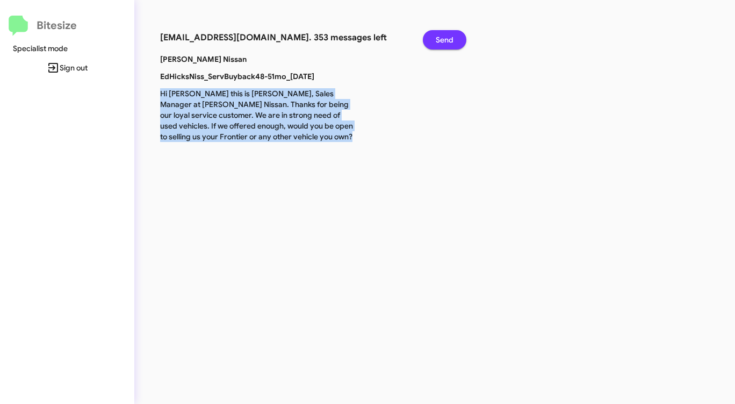
click at [444, 40] on span "Send" at bounding box center [445, 39] width 18 height 19
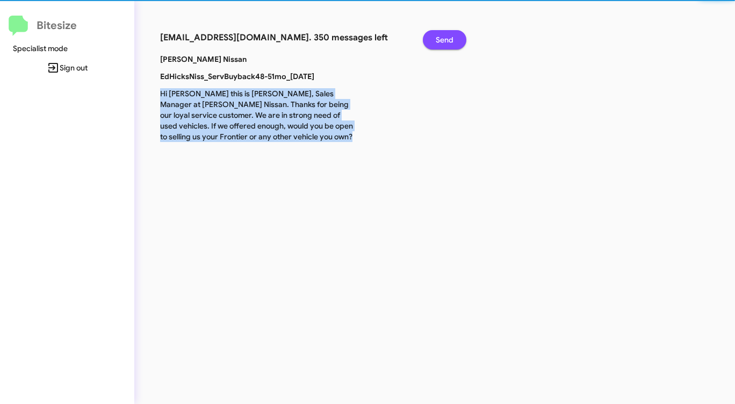
click at [444, 40] on span "Send" at bounding box center [445, 39] width 18 height 19
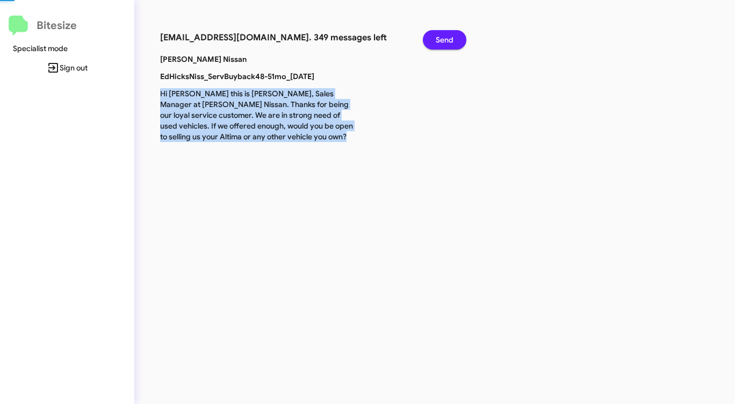
click at [444, 40] on span "Send" at bounding box center [445, 39] width 18 height 19
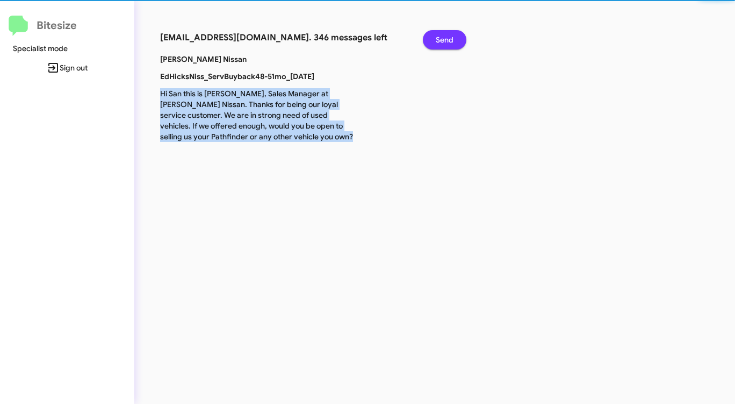
click at [444, 40] on span "Send" at bounding box center [445, 39] width 18 height 19
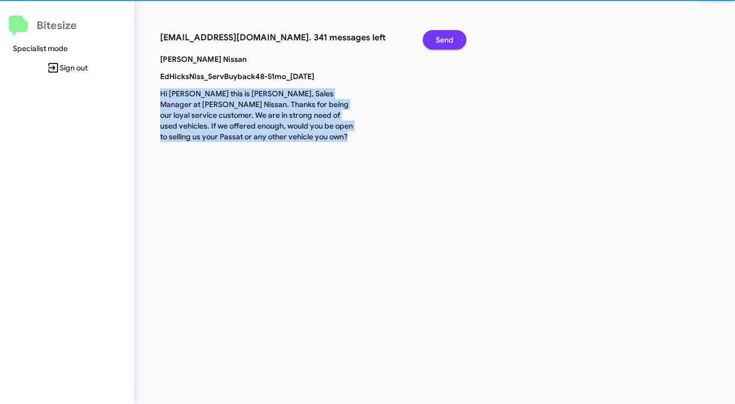
click at [444, 40] on span "Send" at bounding box center [445, 39] width 18 height 19
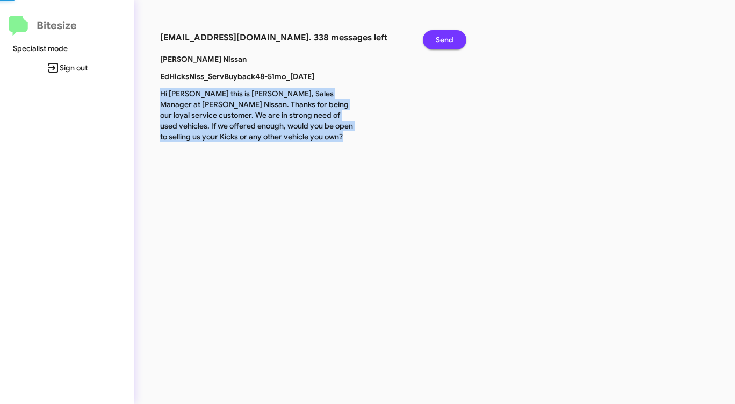
click at [444, 40] on span "Send" at bounding box center [445, 39] width 18 height 19
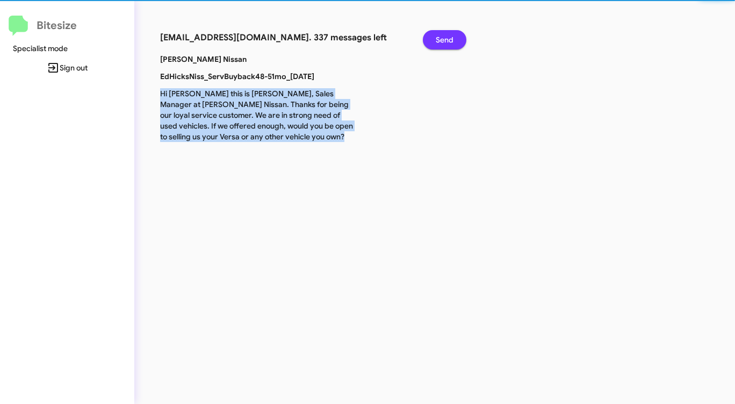
click at [444, 40] on span "Send" at bounding box center [445, 39] width 18 height 19
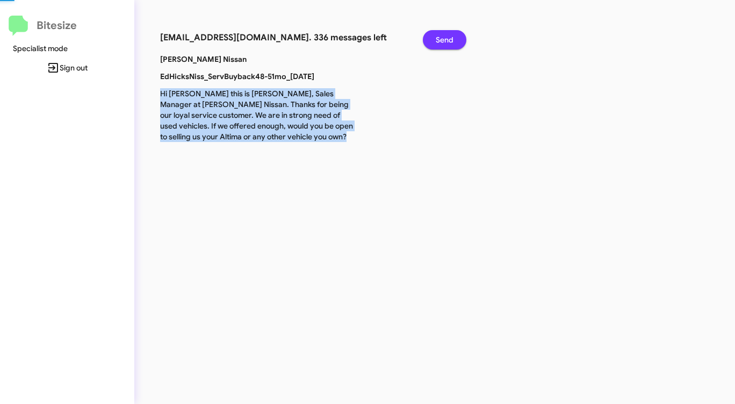
click at [444, 40] on span "Send" at bounding box center [445, 39] width 18 height 19
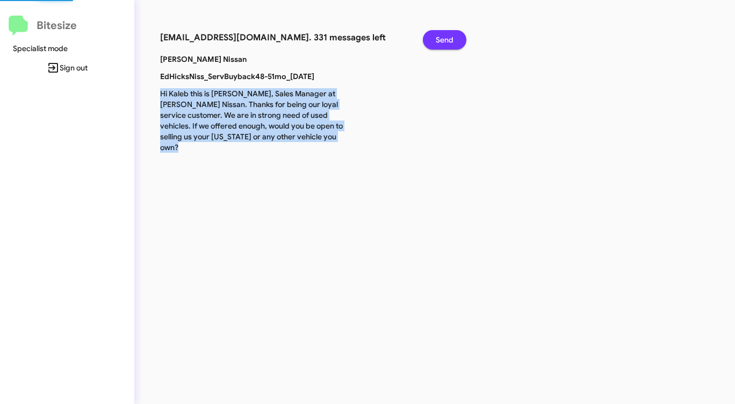
click at [444, 40] on span "Send" at bounding box center [445, 39] width 18 height 19
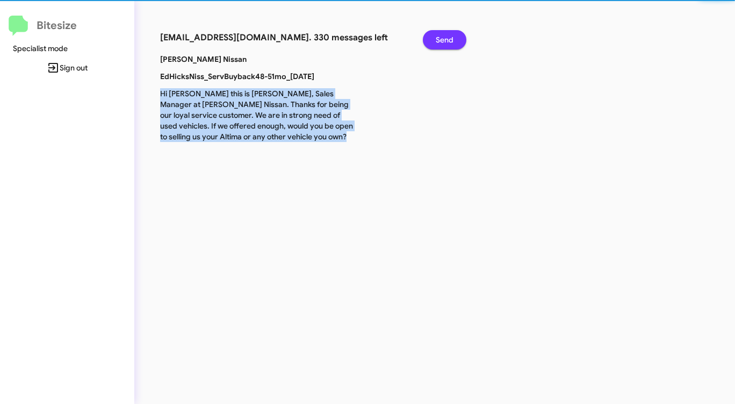
click at [444, 40] on span "Send" at bounding box center [445, 39] width 18 height 19
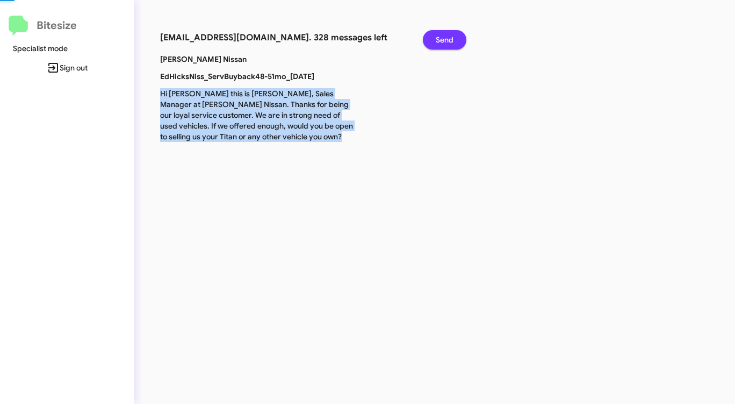
click at [444, 40] on span "Send" at bounding box center [445, 39] width 18 height 19
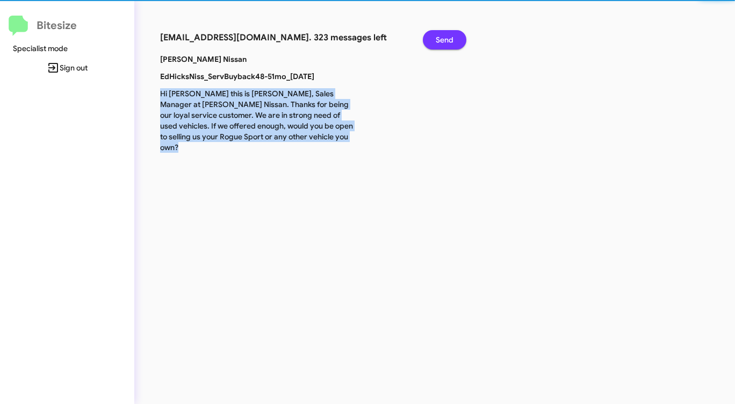
click at [444, 40] on span "Send" at bounding box center [445, 39] width 18 height 19
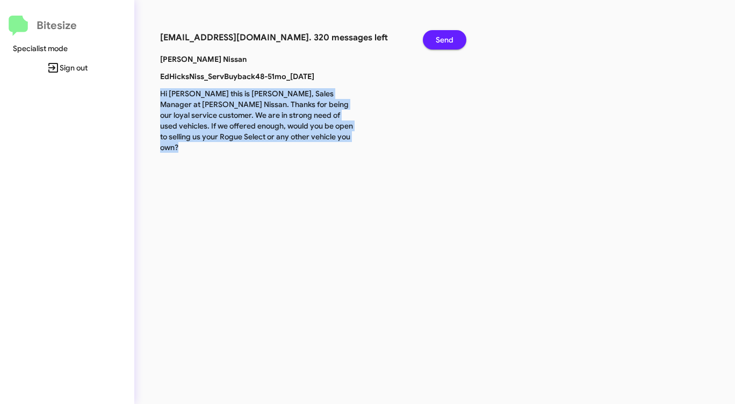
click at [444, 40] on span "Send" at bounding box center [445, 39] width 18 height 19
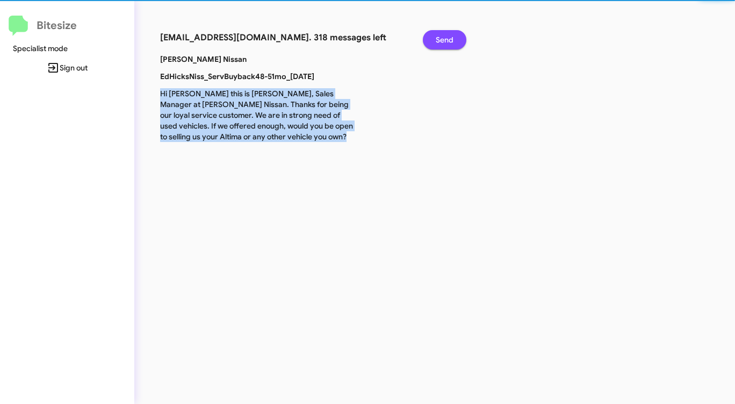
click at [444, 40] on span "Send" at bounding box center [445, 39] width 18 height 19
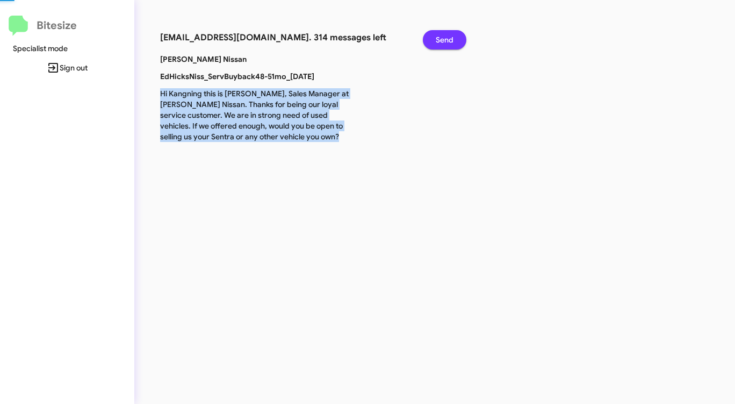
click at [444, 40] on span "Send" at bounding box center [445, 39] width 18 height 19
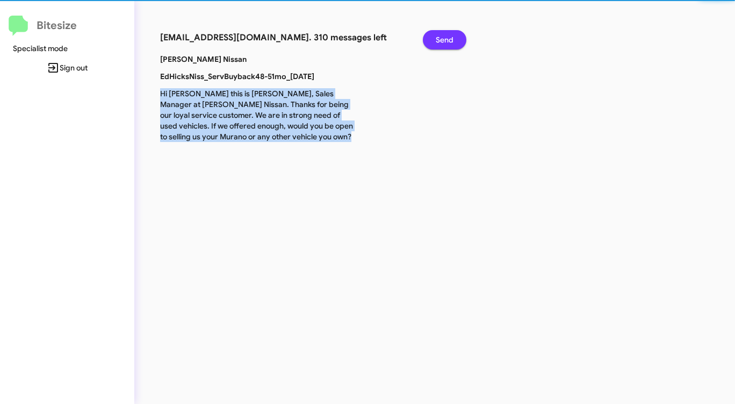
click at [444, 40] on span "Send" at bounding box center [445, 39] width 18 height 19
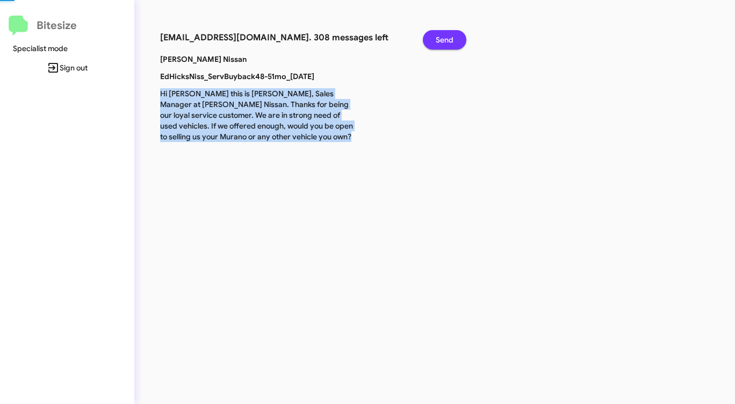
click at [444, 40] on span "Send" at bounding box center [445, 39] width 18 height 19
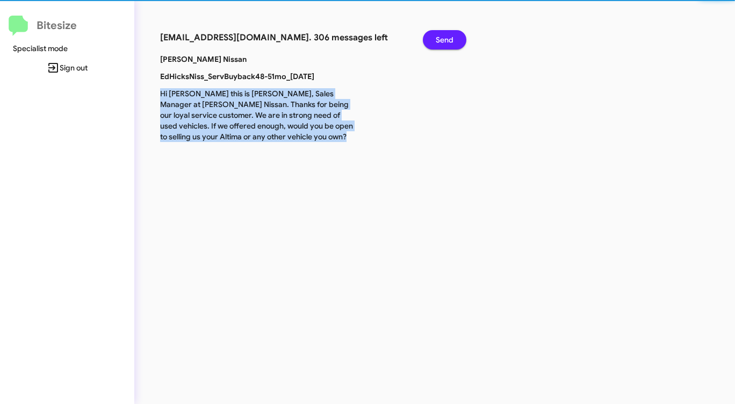
click at [444, 40] on span "Send" at bounding box center [445, 39] width 18 height 19
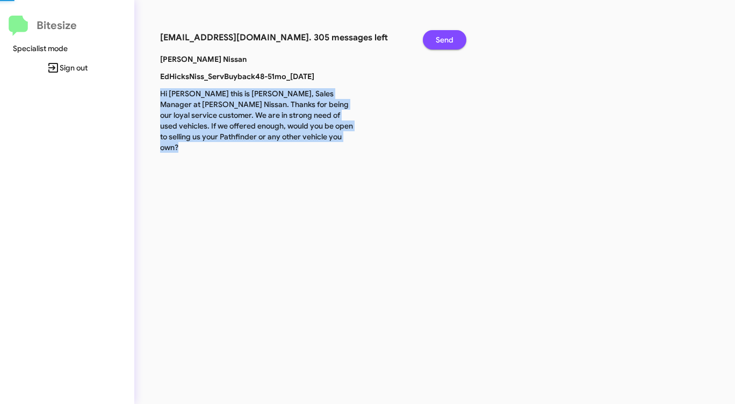
click at [444, 40] on span "Send" at bounding box center [445, 39] width 18 height 19
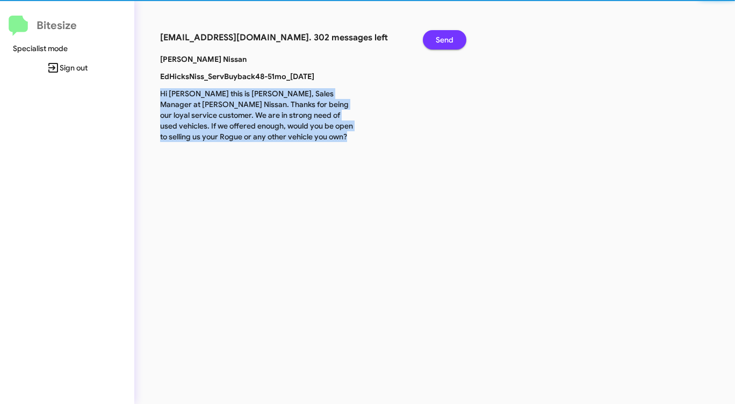
click at [444, 40] on span "Send" at bounding box center [445, 39] width 18 height 19
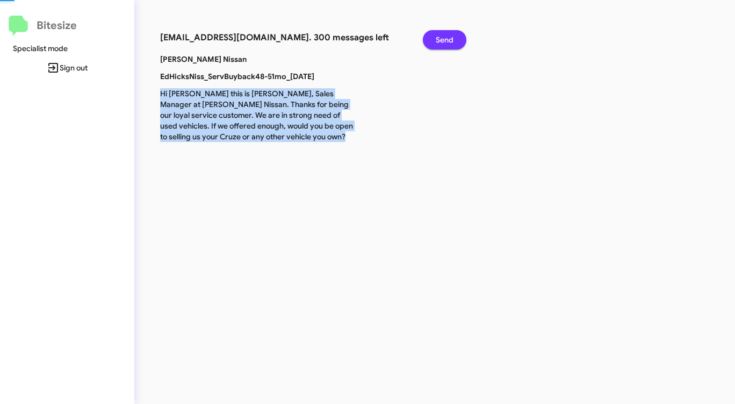
click at [444, 40] on span "Send" at bounding box center [445, 39] width 18 height 19
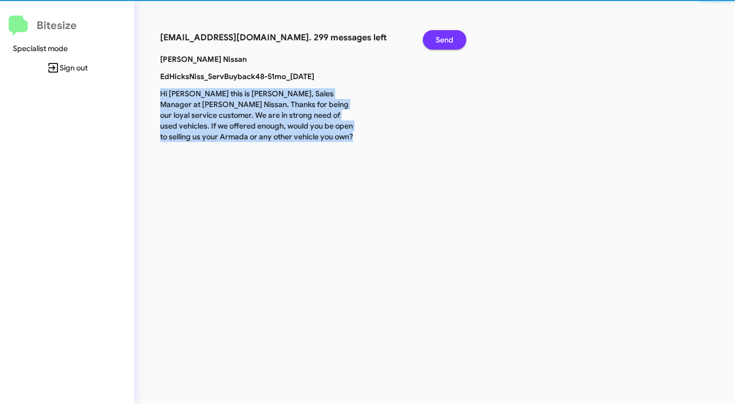
click at [444, 40] on span "Send" at bounding box center [445, 39] width 18 height 19
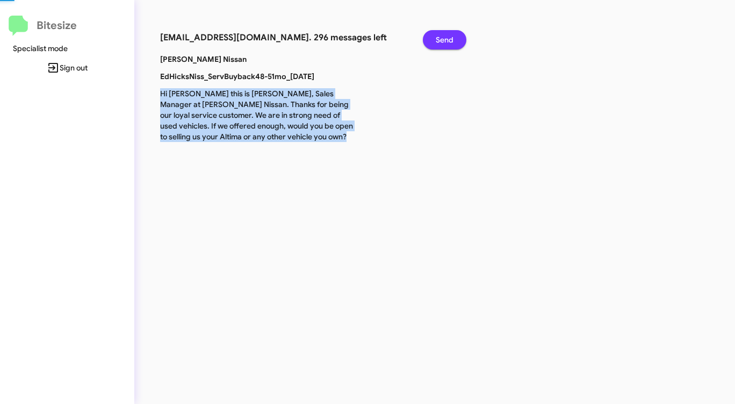
click at [444, 40] on span "Send" at bounding box center [445, 39] width 18 height 19
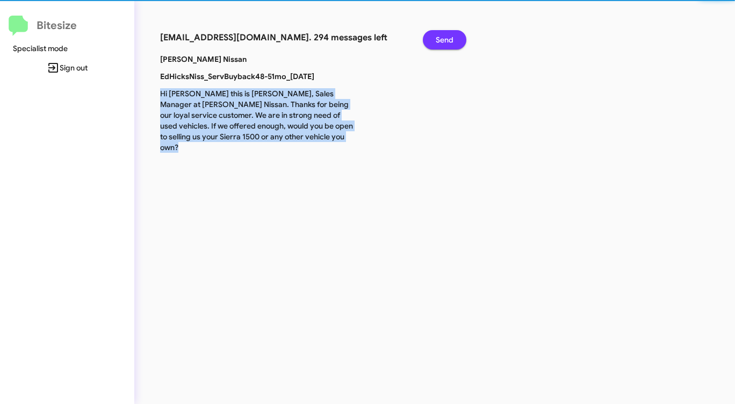
click at [444, 40] on span "Send" at bounding box center [445, 39] width 18 height 19
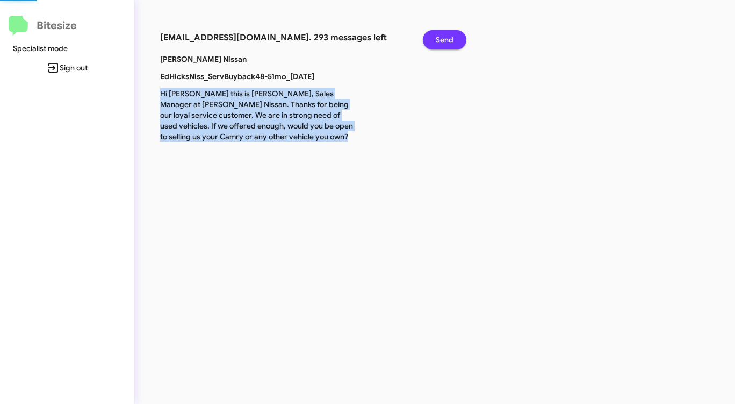
click at [444, 40] on span "Send" at bounding box center [445, 39] width 18 height 19
click
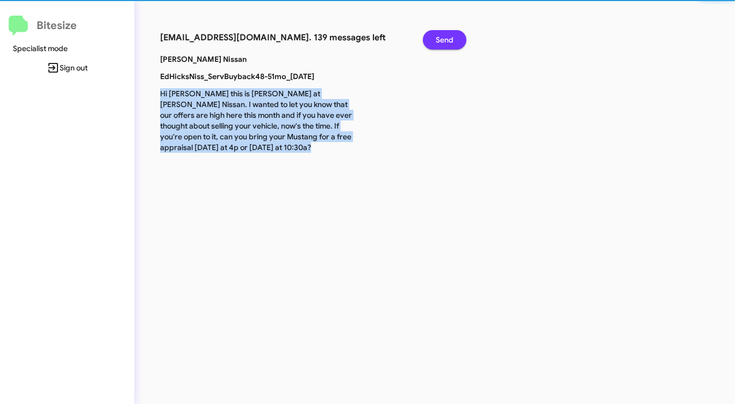
drag, startPoint x: 439, startPoint y: 40, endPoint x: 433, endPoint y: 39, distance: 5.9
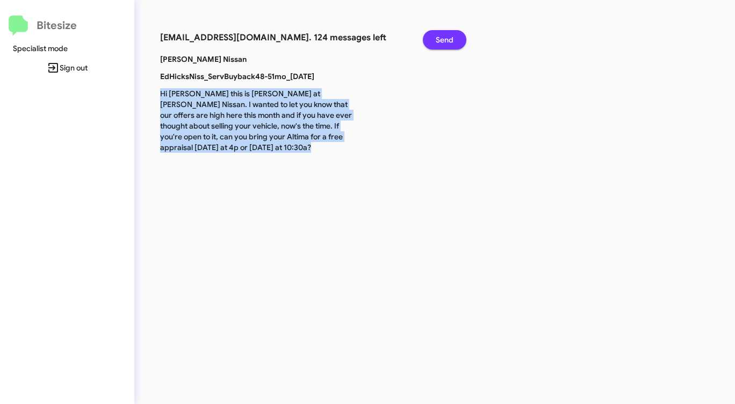
drag, startPoint x: 430, startPoint y: 39, endPoint x: 438, endPoint y: 40, distance: 8.1
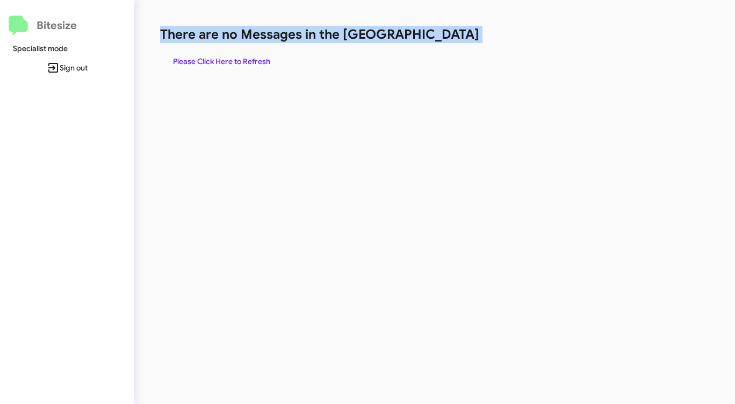
click at [224, 57] on span "Please Click Here to Refresh" at bounding box center [221, 61] width 97 height 19
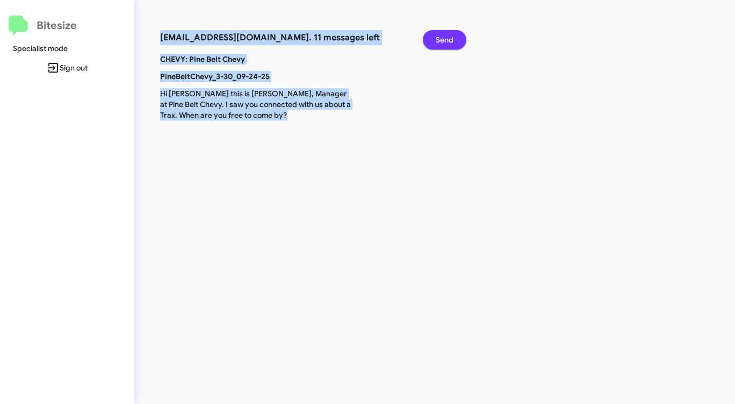
click at [443, 35] on span "Send" at bounding box center [445, 39] width 18 height 19
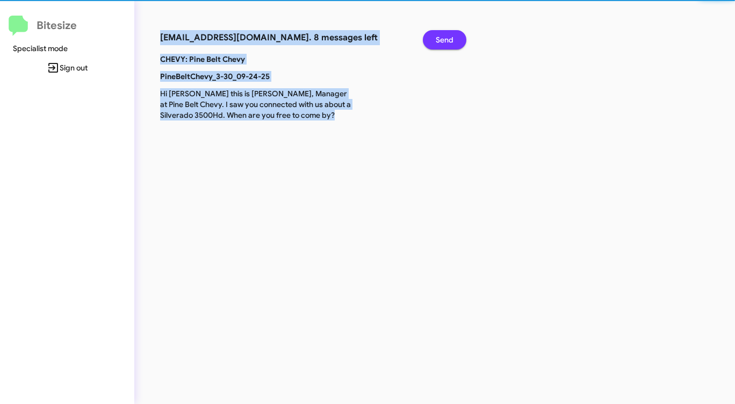
click at [443, 35] on span "Send" at bounding box center [445, 39] width 18 height 19
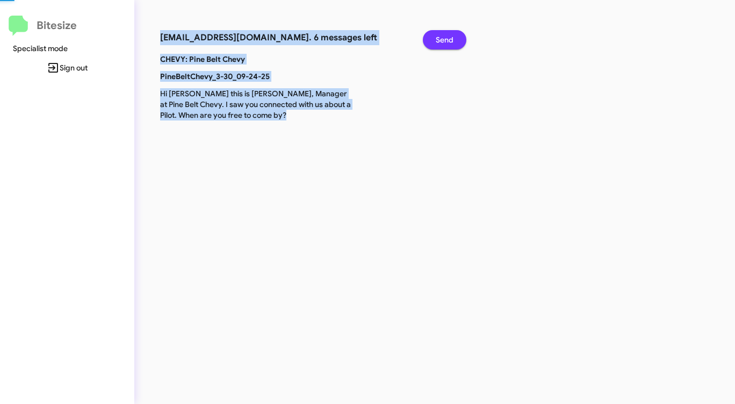
click at [443, 35] on span "Send" at bounding box center [445, 39] width 18 height 19
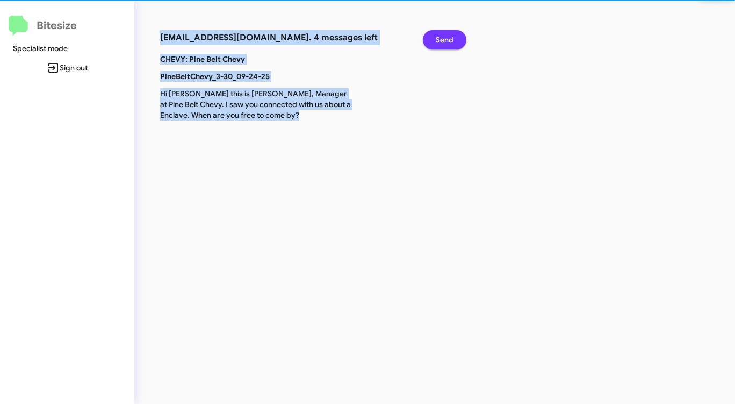
click at [443, 35] on span "Send" at bounding box center [445, 39] width 18 height 19
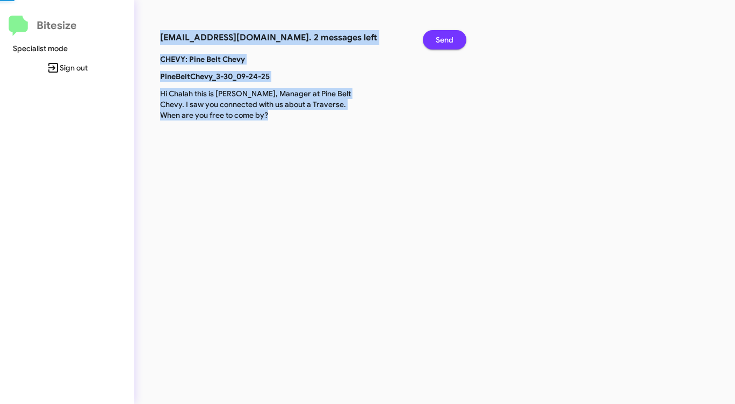
click at [443, 35] on span "Send" at bounding box center [445, 39] width 18 height 19
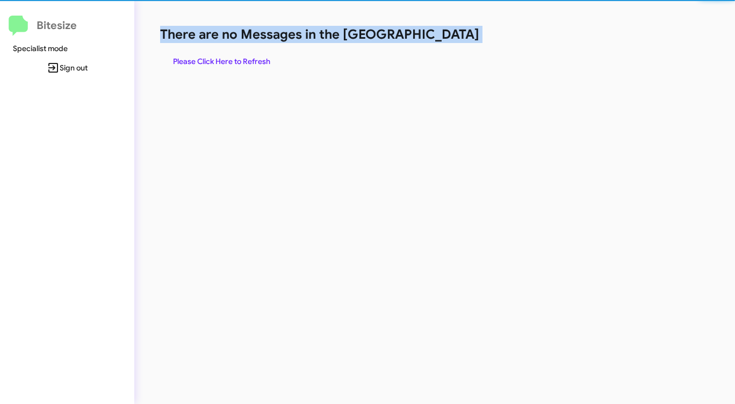
click at [443, 35] on h1 "There are no Messages in the [GEOGRAPHIC_DATA]" at bounding box center [384, 34] width 449 height 17
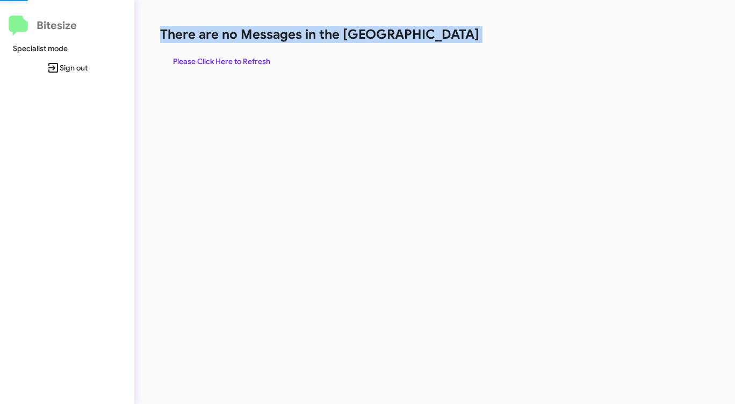
click at [443, 35] on h1 "There are no Messages in the [GEOGRAPHIC_DATA]" at bounding box center [384, 34] width 449 height 17
click at [215, 55] on span "Please Click Here to Refresh" at bounding box center [221, 61] width 97 height 19
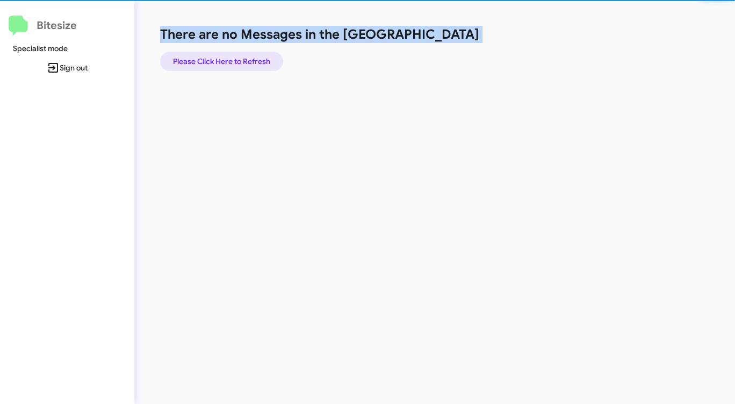
click at [215, 55] on span "Please Click Here to Refresh" at bounding box center [221, 61] width 97 height 19
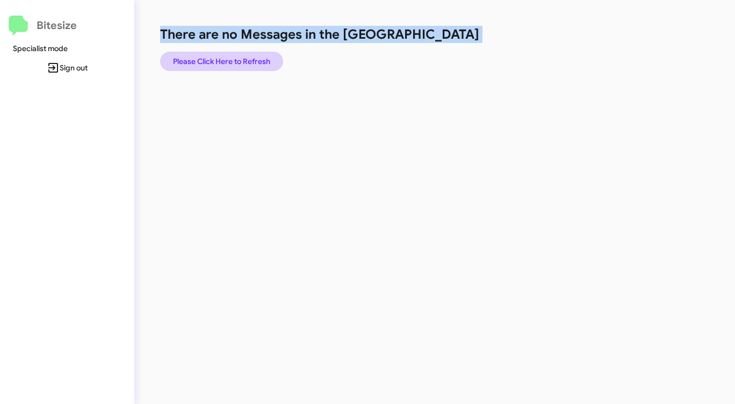
click at [214, 54] on span "Please Click Here to Refresh" at bounding box center [221, 61] width 97 height 19
click at [213, 54] on span "Please Click Here to Refresh" at bounding box center [221, 61] width 97 height 19
click at [206, 59] on span "Please Click Here to Refresh" at bounding box center [221, 61] width 97 height 19
click at [206, 58] on span "Please Click Here to Refresh" at bounding box center [221, 61] width 97 height 19
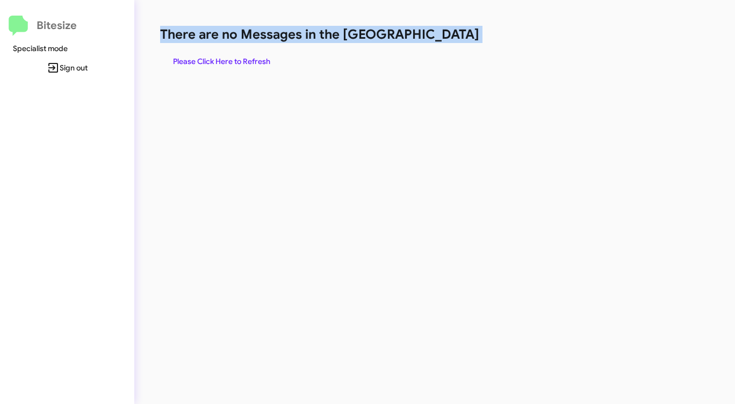
click at [206, 58] on span "Please Click Here to Refresh" at bounding box center [221, 61] width 97 height 19
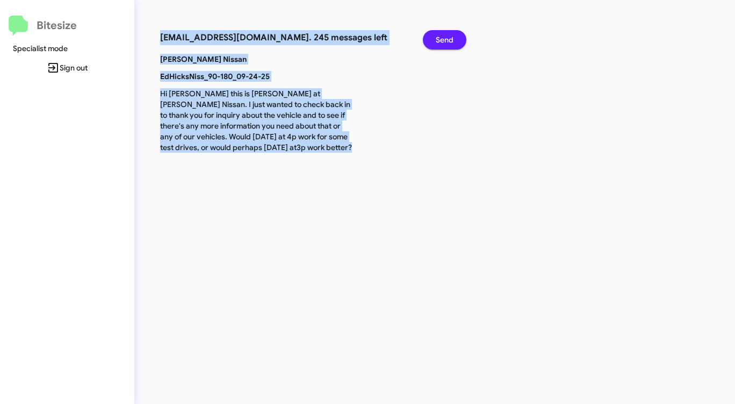
click at [455, 33] on button "Send" at bounding box center [445, 39] width 44 height 19
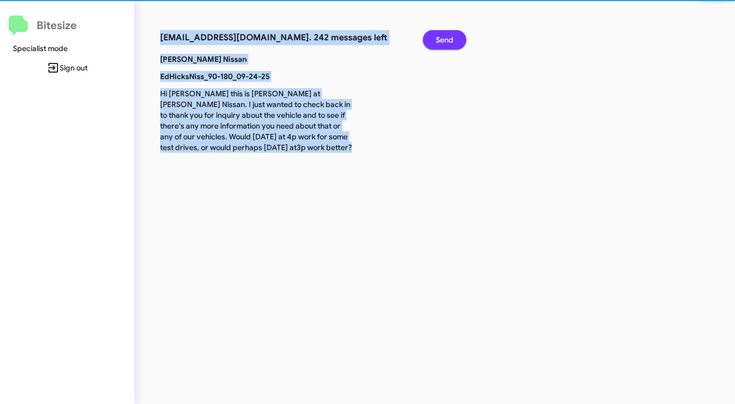
click at [455, 33] on button "Send" at bounding box center [445, 39] width 44 height 19
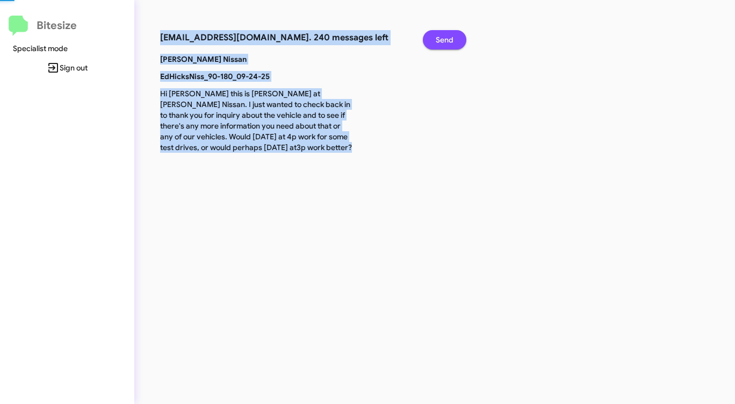
click at [455, 33] on button "Send" at bounding box center [445, 39] width 44 height 19
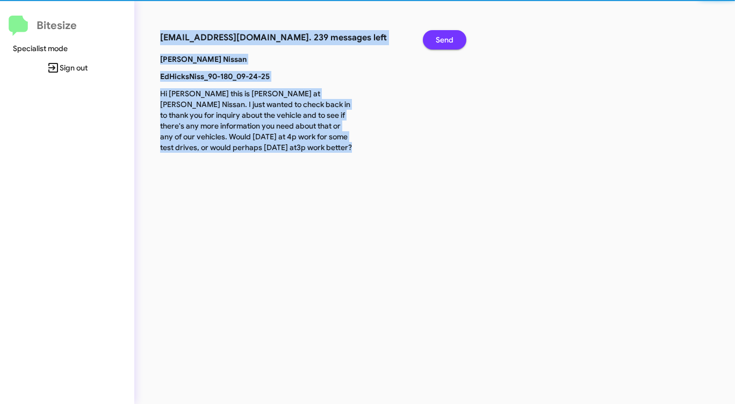
click at [455, 33] on button "Send" at bounding box center [445, 39] width 44 height 19
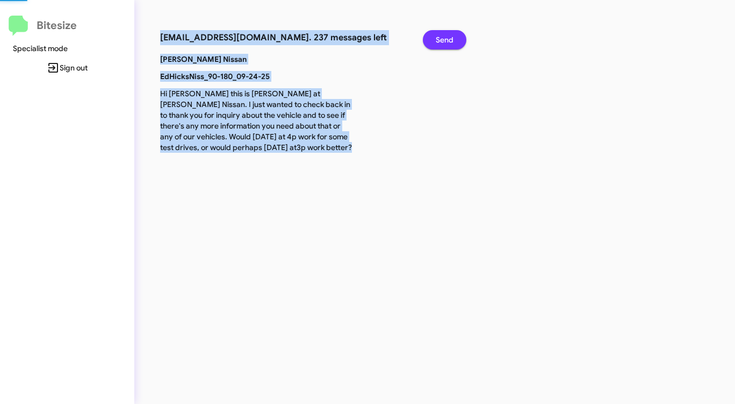
click at [455, 33] on button "Send" at bounding box center [445, 39] width 44 height 19
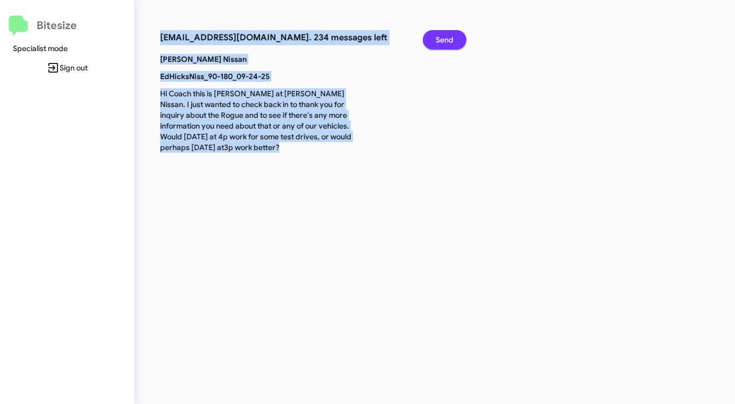
click at [455, 33] on button "Send" at bounding box center [445, 39] width 44 height 19
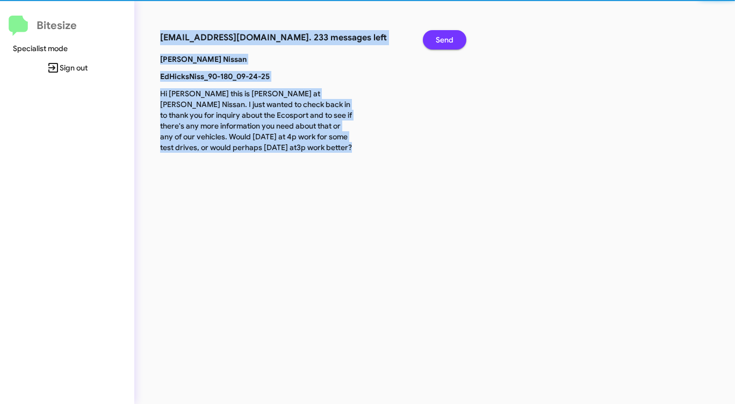
click at [455, 33] on button "Send" at bounding box center [445, 39] width 44 height 19
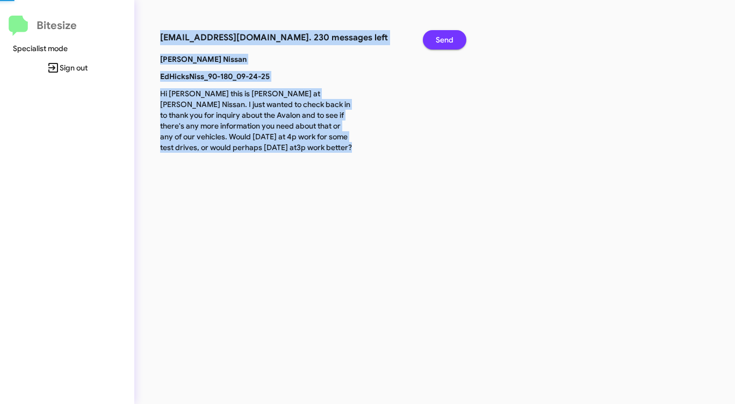
click at [455, 33] on button "Send" at bounding box center [445, 39] width 44 height 19
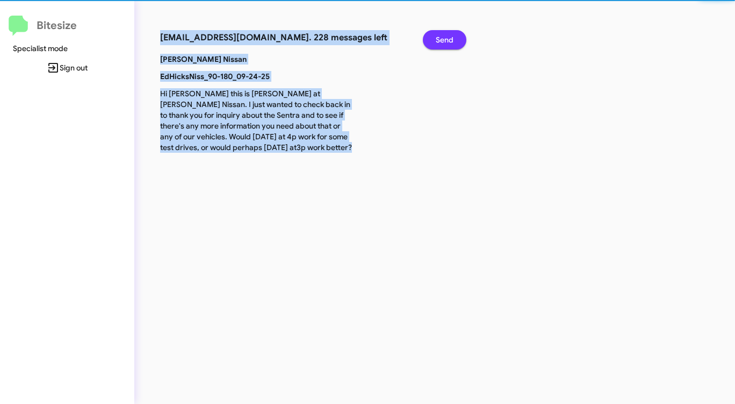
click at [455, 33] on button "Send" at bounding box center [445, 39] width 44 height 19
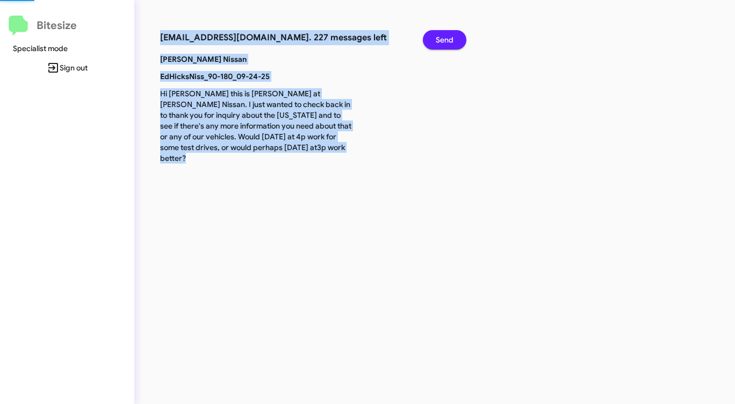
click at [455, 33] on button "Send" at bounding box center [445, 39] width 44 height 19
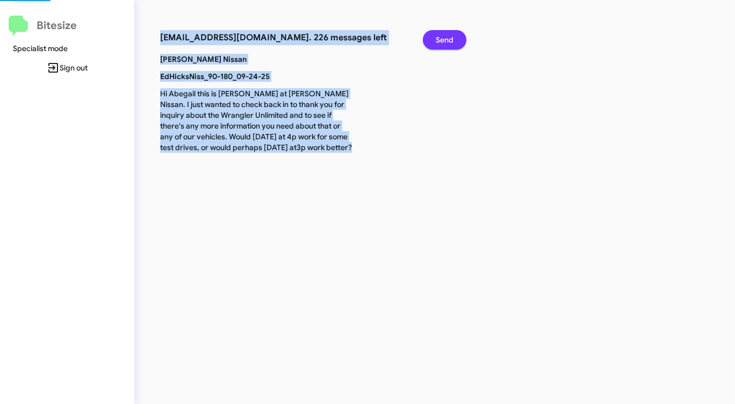
click at [455, 33] on button "Send" at bounding box center [445, 39] width 44 height 19
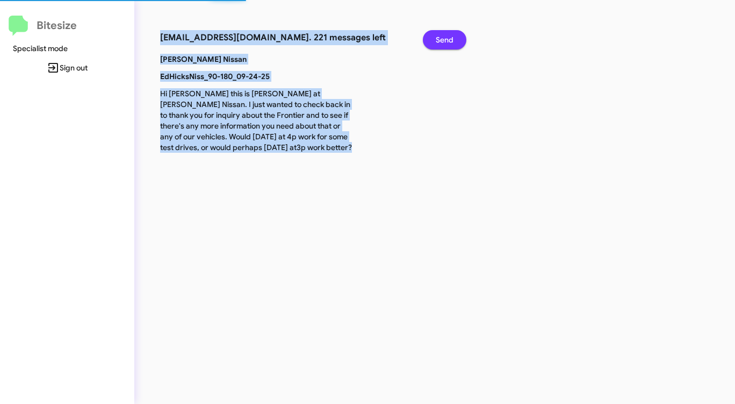
click at [455, 33] on button "Send" at bounding box center [445, 39] width 44 height 19
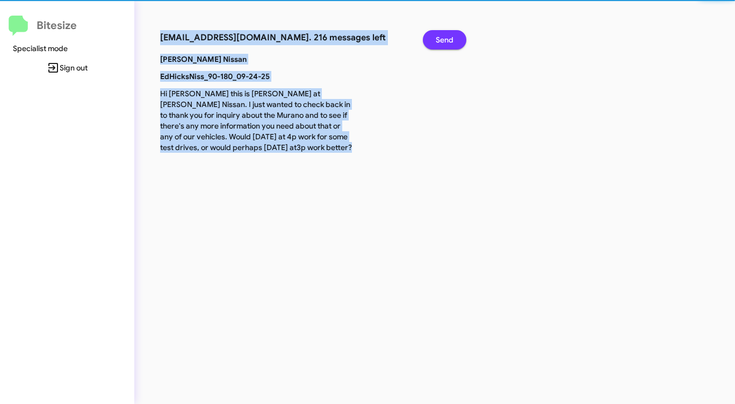
click at [455, 33] on button "Send" at bounding box center [445, 39] width 44 height 19
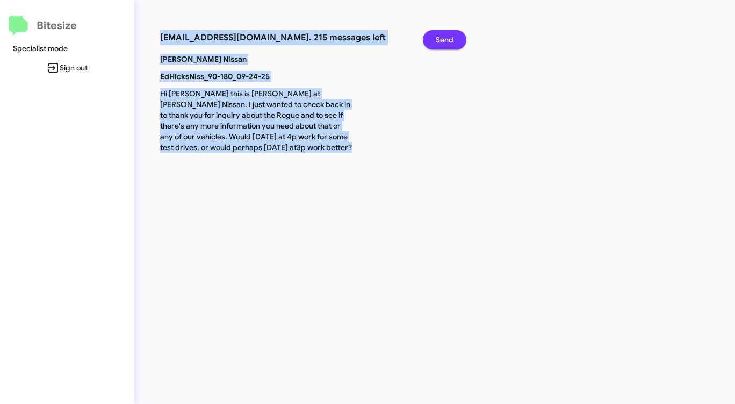
click at [454, 34] on button "Send" at bounding box center [445, 39] width 44 height 19
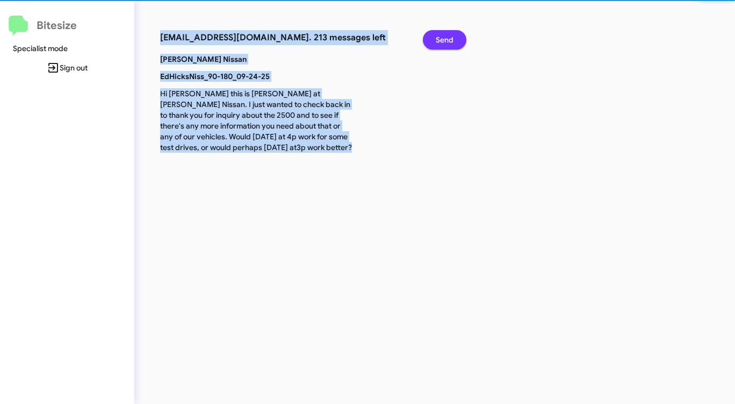
click at [454, 34] on button "Send" at bounding box center [445, 39] width 44 height 19
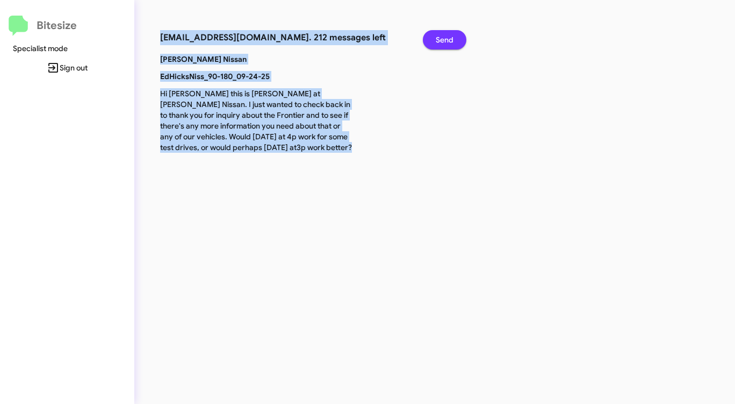
click at [454, 34] on button "Send" at bounding box center [445, 39] width 44 height 19
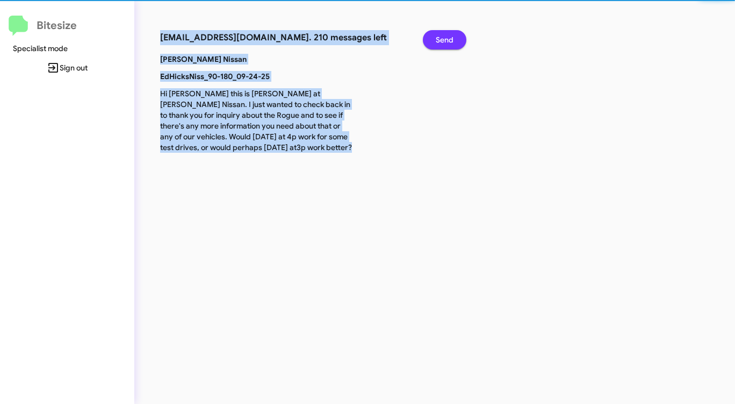
click at [454, 34] on button "Send" at bounding box center [445, 39] width 44 height 19
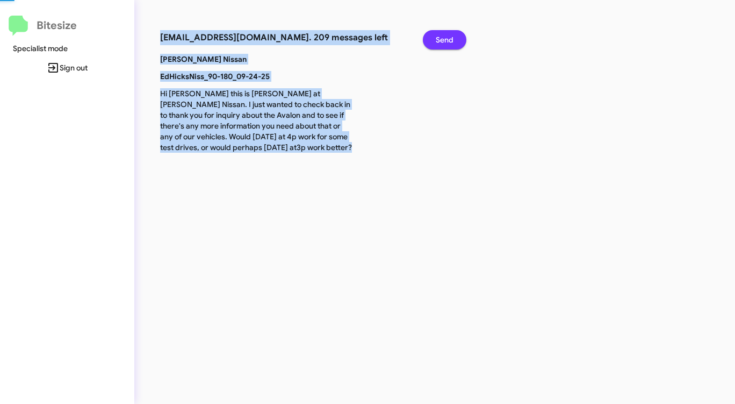
click at [454, 34] on button "Send" at bounding box center [445, 39] width 44 height 19
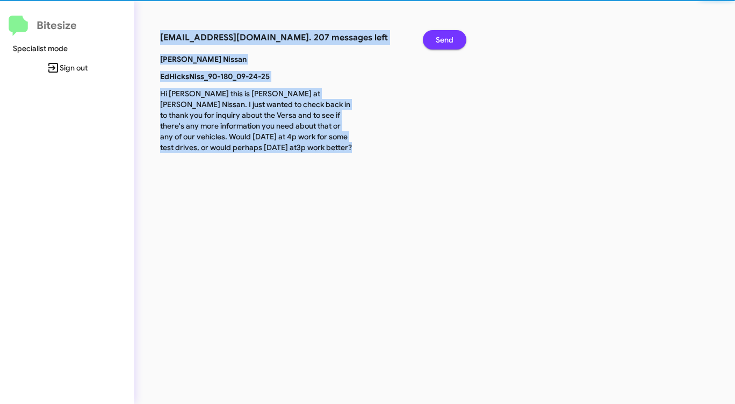
click at [454, 34] on button "Send" at bounding box center [445, 39] width 44 height 19
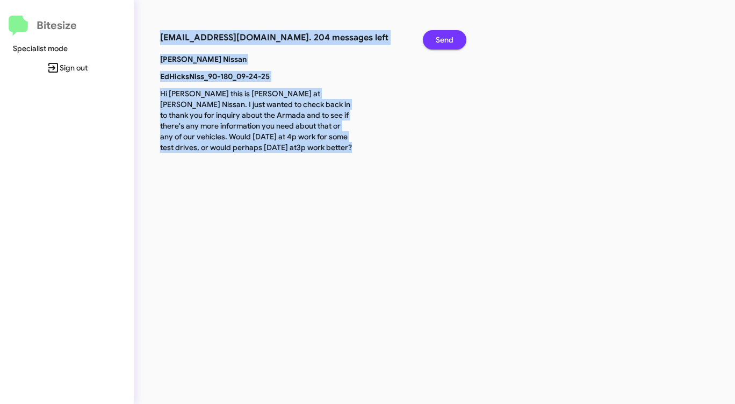
click at [454, 34] on button "Send" at bounding box center [445, 39] width 44 height 19
drag, startPoint x: 454, startPoint y: 34, endPoint x: 448, endPoint y: 40, distance: 7.6
click at [448, 40] on button "Send" at bounding box center [445, 39] width 44 height 19
click at [448, 40] on span "Send" at bounding box center [445, 39] width 18 height 19
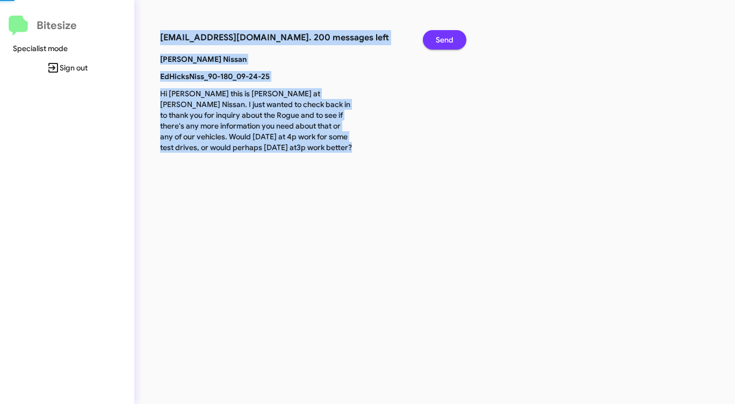
click at [448, 40] on span "Send" at bounding box center [445, 39] width 18 height 19
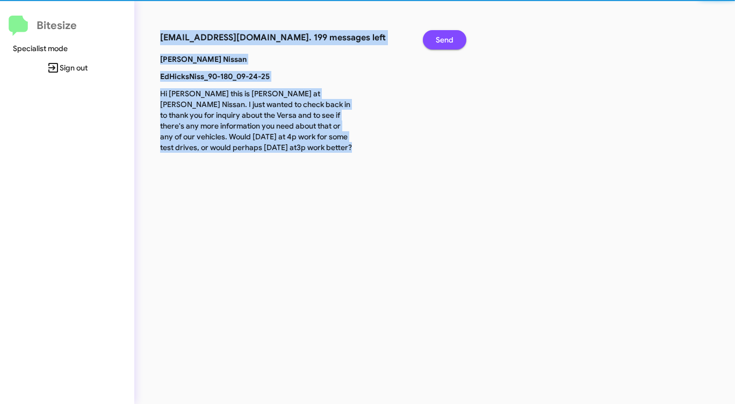
click at [448, 40] on span "Send" at bounding box center [445, 39] width 18 height 19
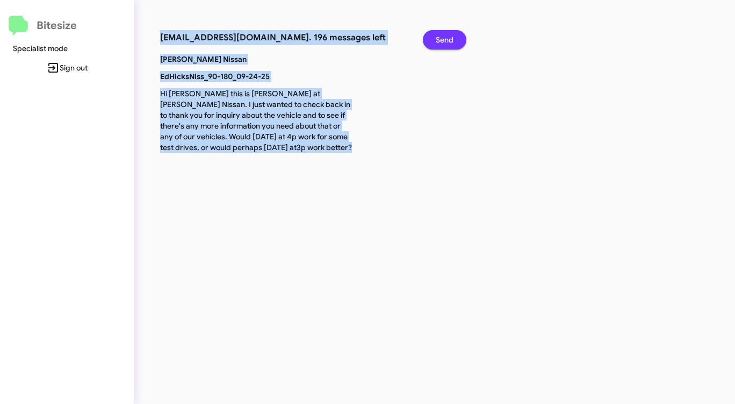
click at [447, 40] on span "Send" at bounding box center [445, 39] width 18 height 19
click at [447, 41] on span "Send" at bounding box center [445, 39] width 18 height 19
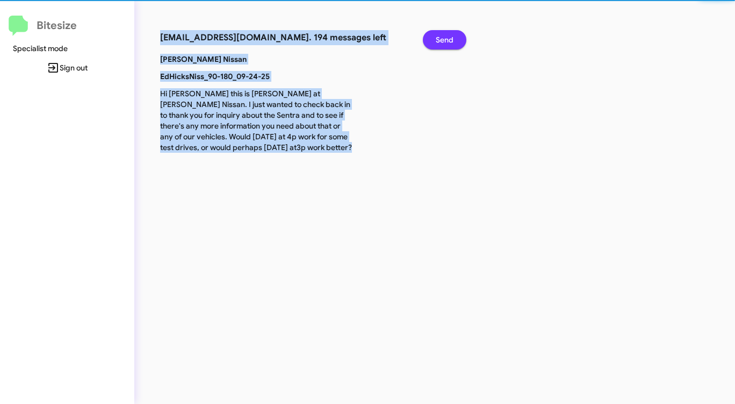
click at [447, 41] on span "Send" at bounding box center [445, 39] width 18 height 19
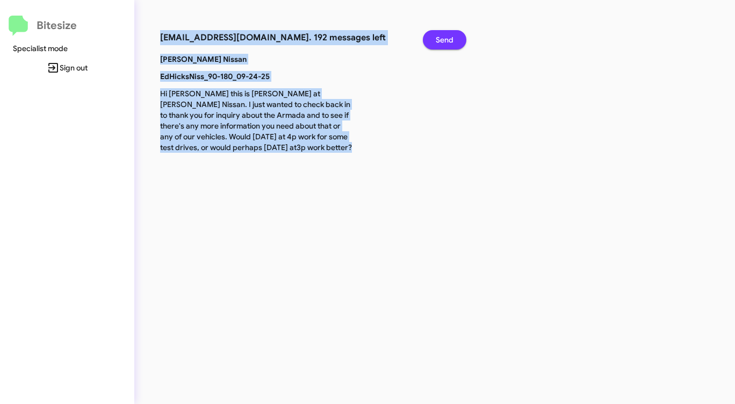
click at [447, 41] on span "Send" at bounding box center [445, 39] width 18 height 19
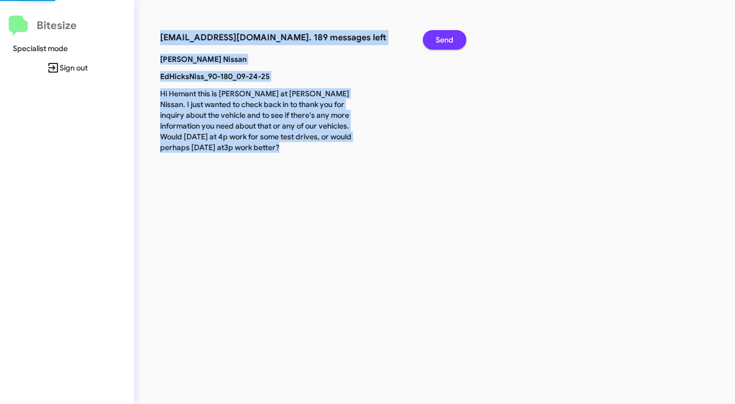
click at [446, 41] on span "Send" at bounding box center [445, 39] width 18 height 19
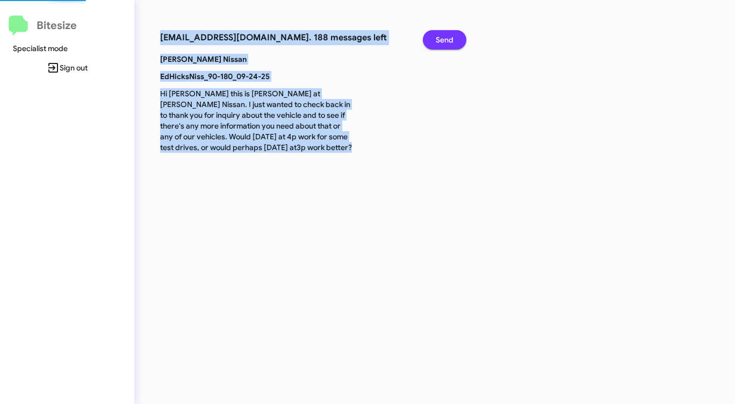
click at [446, 41] on span "Send" at bounding box center [445, 39] width 18 height 19
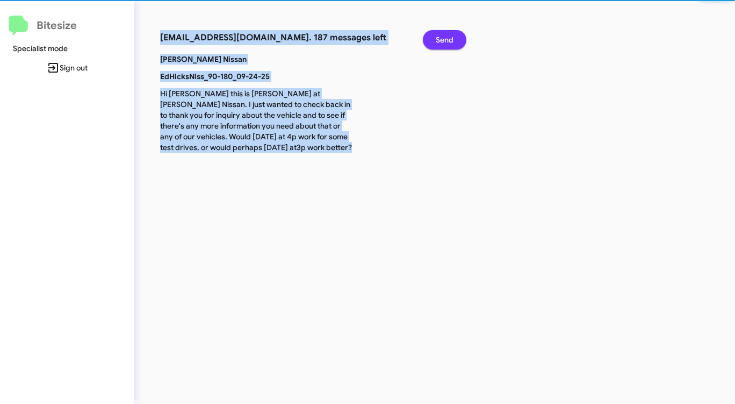
click at [446, 41] on span "Send" at bounding box center [445, 39] width 18 height 19
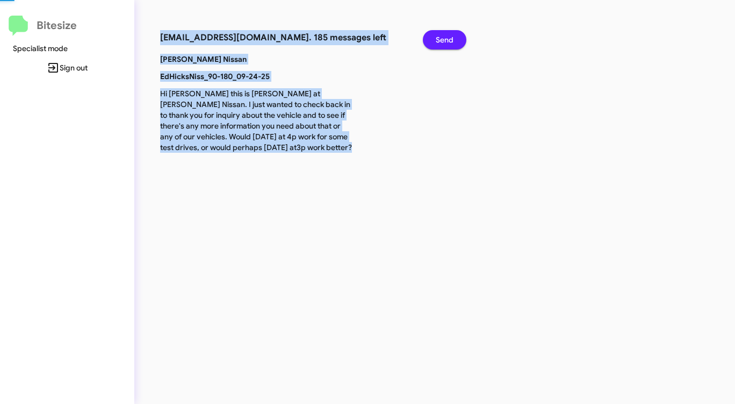
click at [446, 41] on span "Send" at bounding box center [445, 39] width 18 height 19
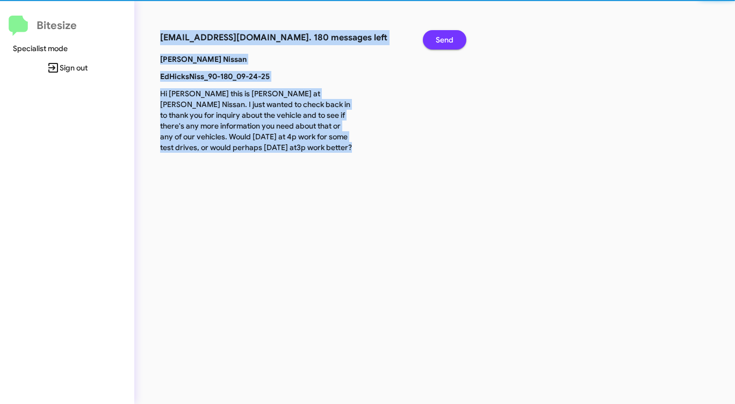
click at [446, 41] on span "Send" at bounding box center [445, 39] width 18 height 19
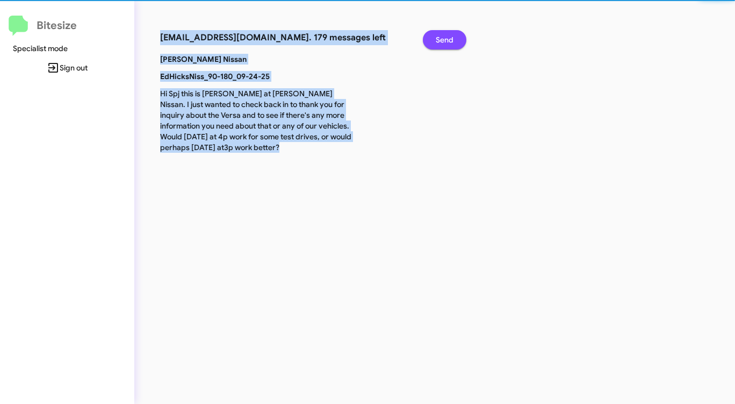
click at [446, 41] on span "Send" at bounding box center [445, 39] width 18 height 19
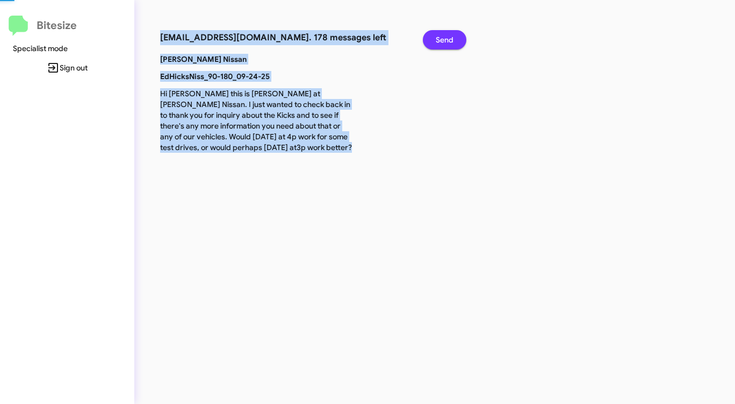
click at [446, 41] on span "Send" at bounding box center [445, 39] width 18 height 19
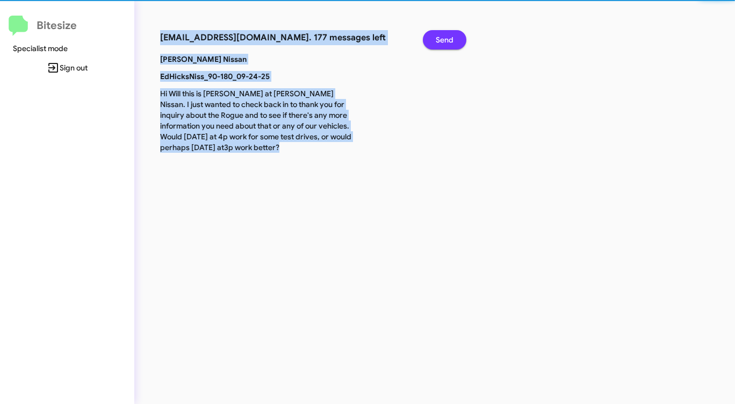
click at [446, 41] on span "Send" at bounding box center [445, 39] width 18 height 19
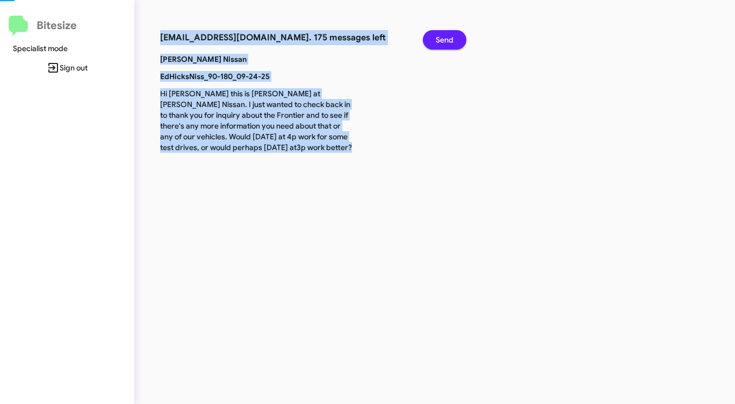
click at [446, 41] on span "Send" at bounding box center [445, 39] width 18 height 19
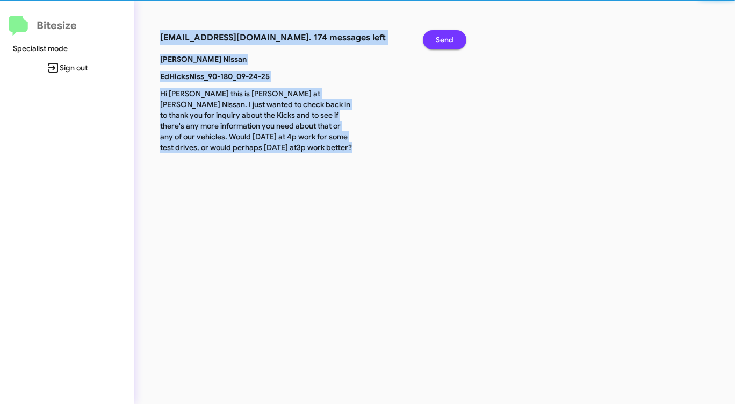
click at [446, 41] on span "Send" at bounding box center [445, 39] width 18 height 19
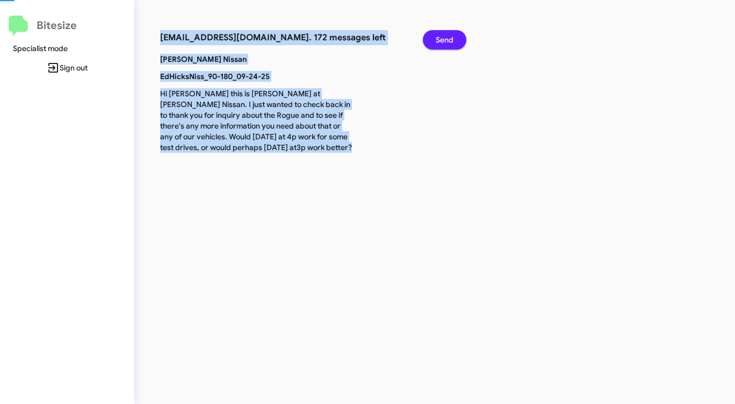
click at [446, 41] on span "Send" at bounding box center [445, 39] width 18 height 19
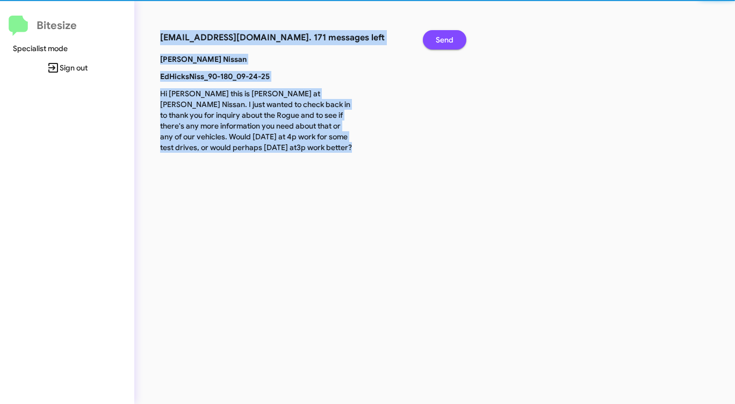
click at [446, 41] on span "Send" at bounding box center [445, 39] width 18 height 19
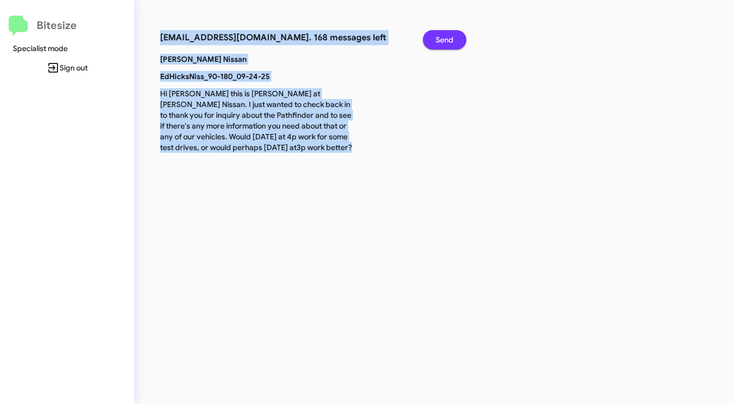
click at [446, 41] on span "Send" at bounding box center [445, 39] width 18 height 19
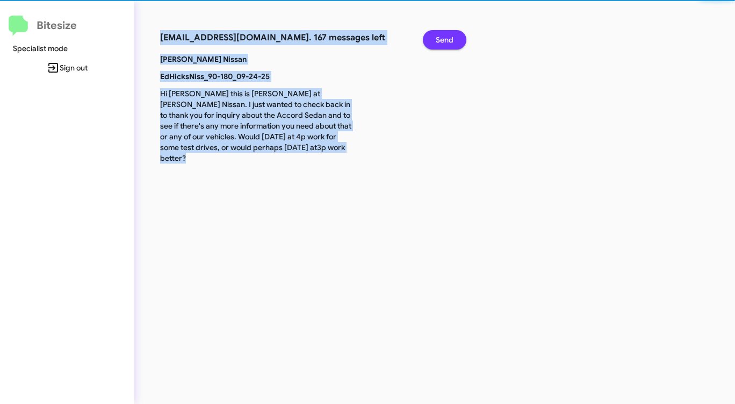
click at [446, 41] on span "Send" at bounding box center [445, 39] width 18 height 19
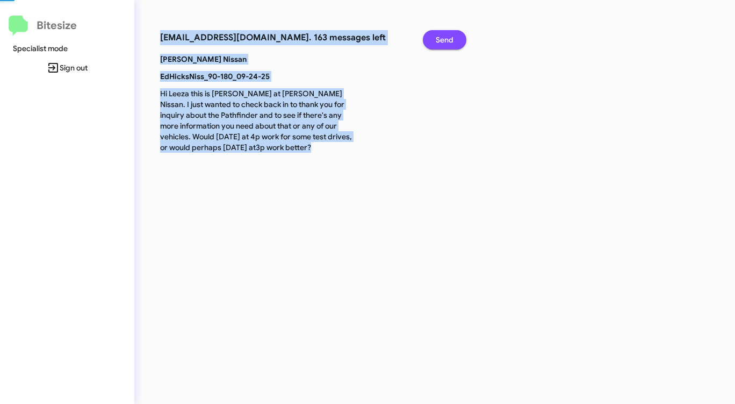
click at [446, 41] on span "Send" at bounding box center [445, 39] width 18 height 19
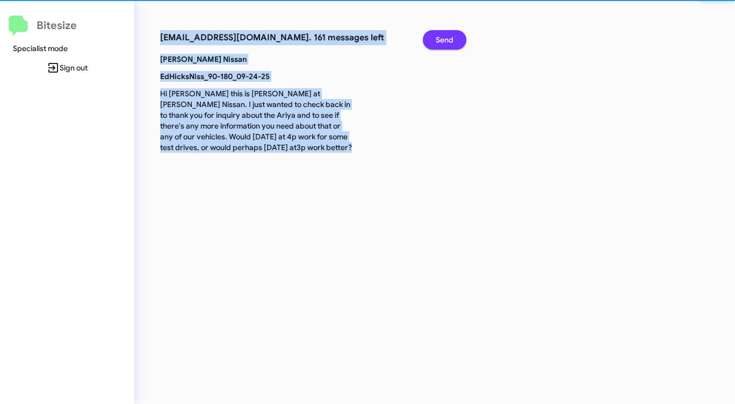
click at [446, 41] on span "Send" at bounding box center [445, 39] width 18 height 19
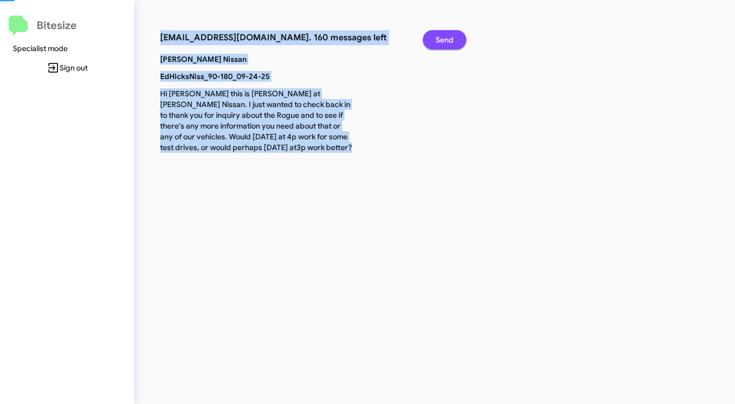
click at [446, 41] on span "Send" at bounding box center [445, 39] width 18 height 19
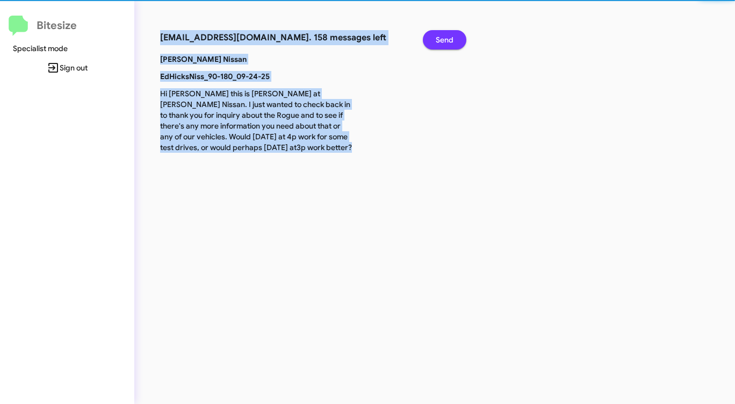
click at [446, 41] on span "Send" at bounding box center [445, 39] width 18 height 19
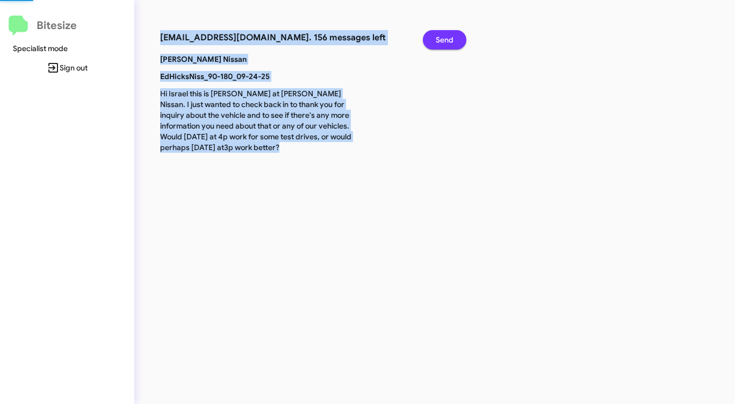
click at [446, 41] on span "Send" at bounding box center [445, 39] width 18 height 19
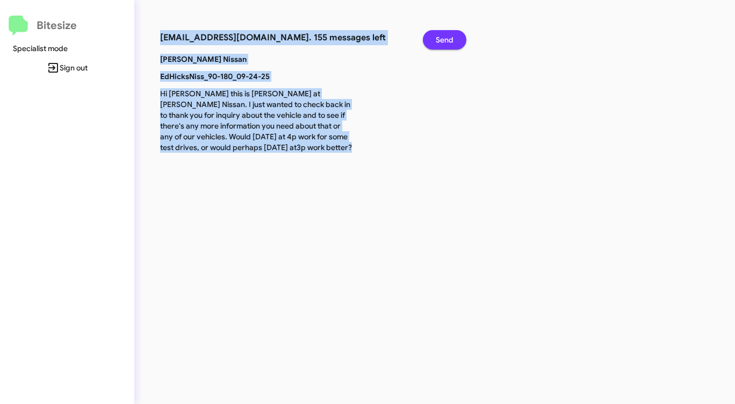
click at [446, 41] on span "Send" at bounding box center [445, 39] width 18 height 19
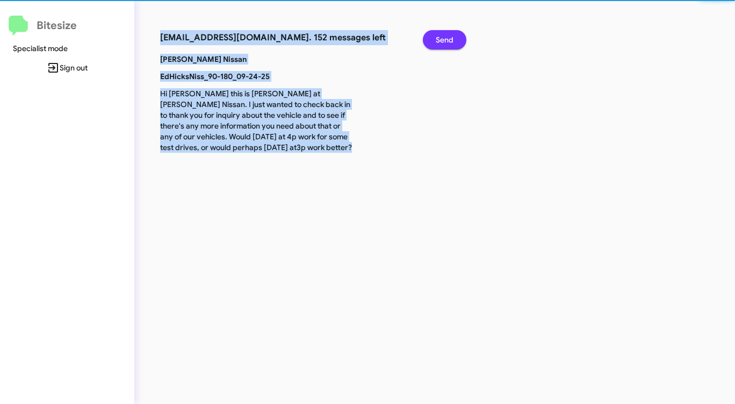
click at [446, 41] on span "Send" at bounding box center [445, 39] width 18 height 19
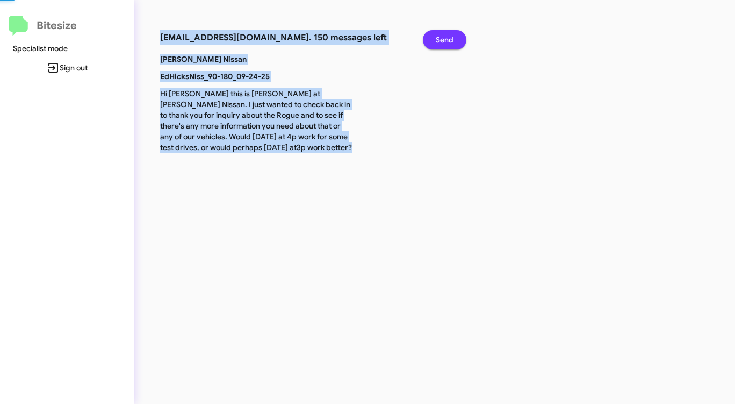
click at [446, 41] on span "Send" at bounding box center [445, 39] width 18 height 19
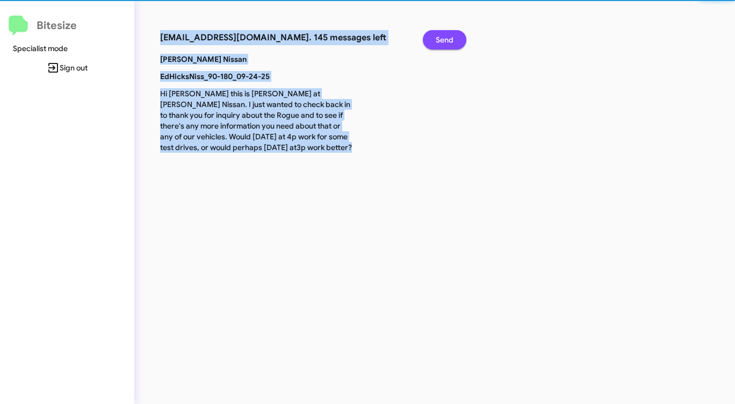
click at [446, 41] on span "Send" at bounding box center [445, 39] width 18 height 19
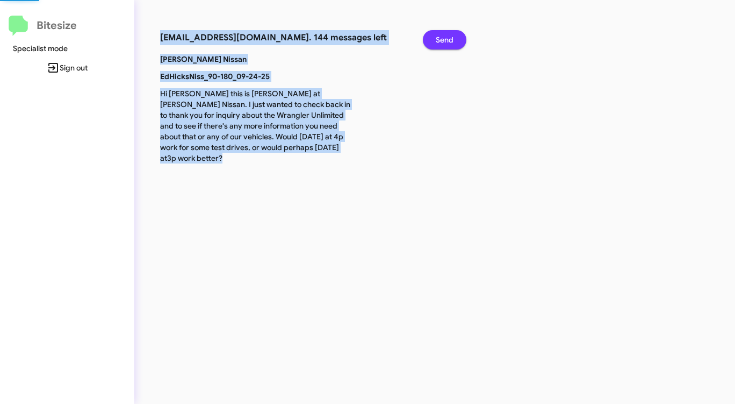
click at [446, 41] on span "Send" at bounding box center [445, 39] width 18 height 19
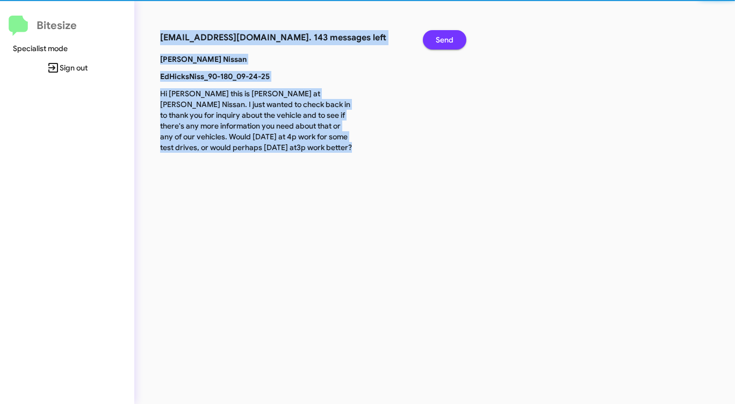
click at [446, 41] on span "Send" at bounding box center [445, 39] width 18 height 19
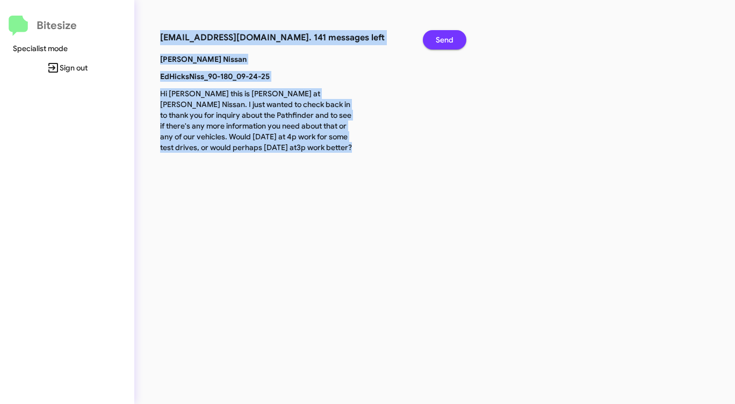
click at [446, 41] on span "Send" at bounding box center [445, 39] width 18 height 19
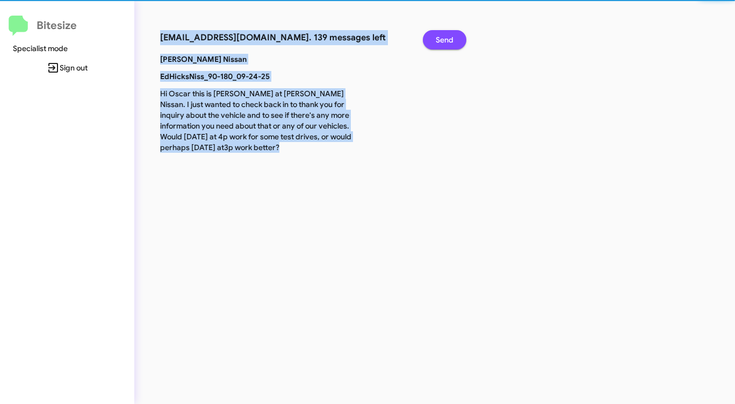
click at [446, 41] on span "Send" at bounding box center [445, 39] width 18 height 19
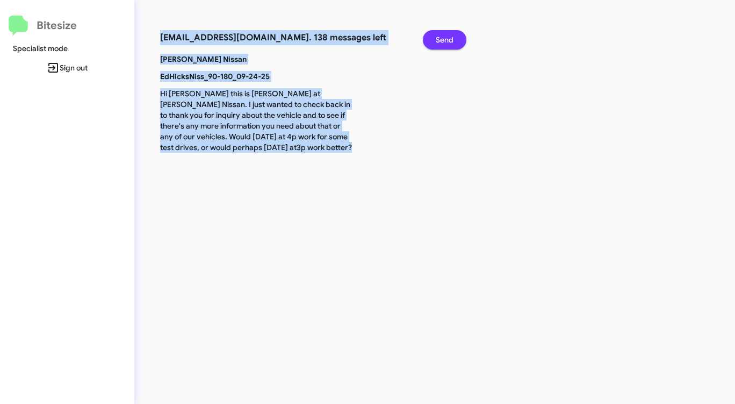
click at [446, 41] on span "Send" at bounding box center [445, 39] width 18 height 19
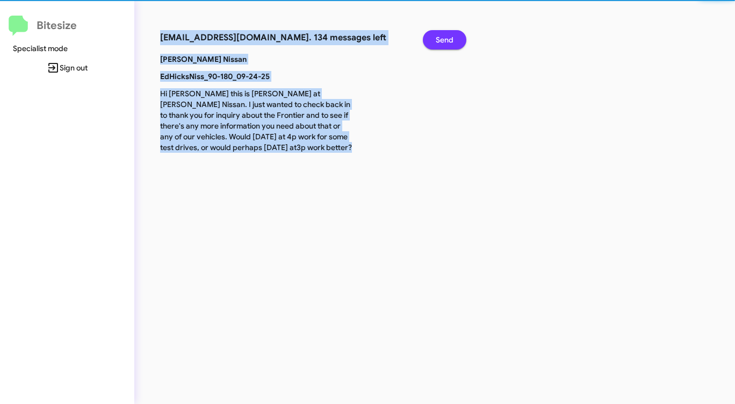
click at [446, 41] on span "Send" at bounding box center [445, 39] width 18 height 19
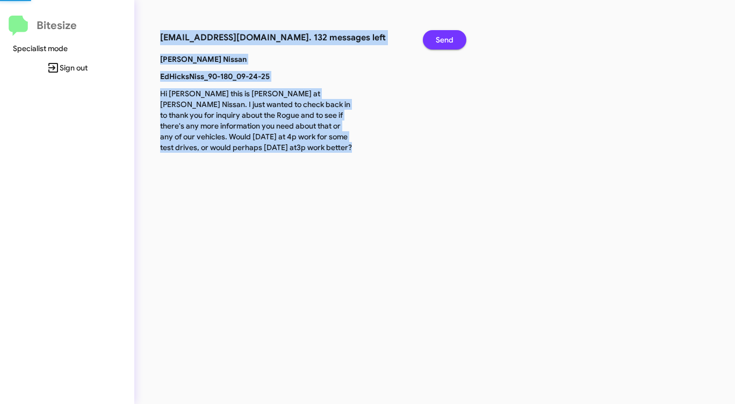
click at [446, 41] on span "Send" at bounding box center [445, 39] width 18 height 19
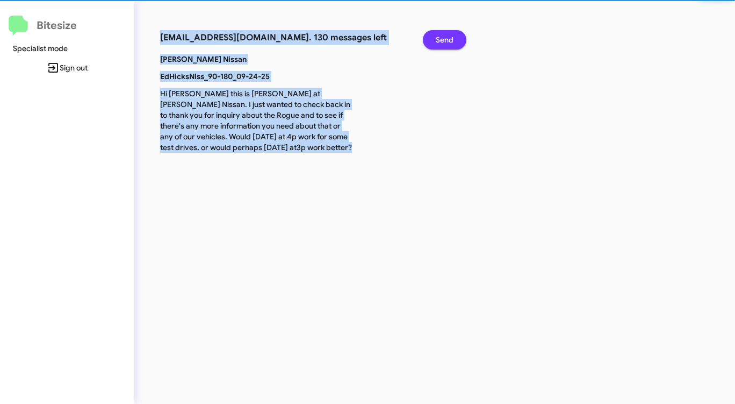
click at [446, 41] on span "Send" at bounding box center [445, 39] width 18 height 19
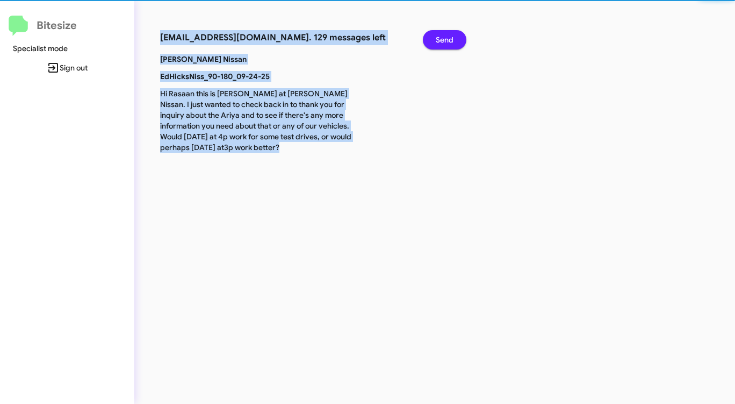
click at [446, 41] on span "Send" at bounding box center [445, 39] width 18 height 19
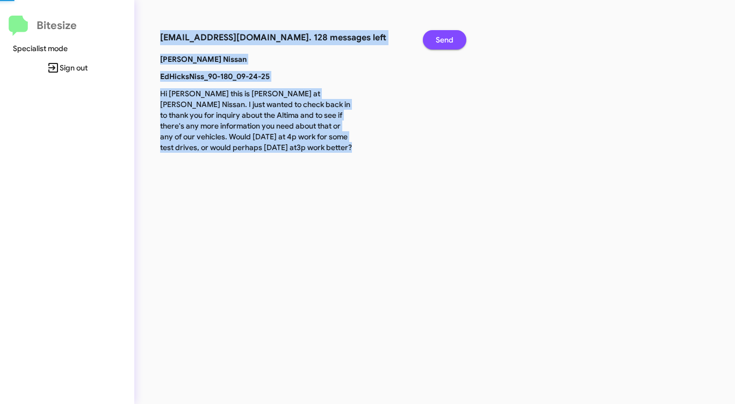
click at [446, 41] on span "Send" at bounding box center [445, 39] width 18 height 19
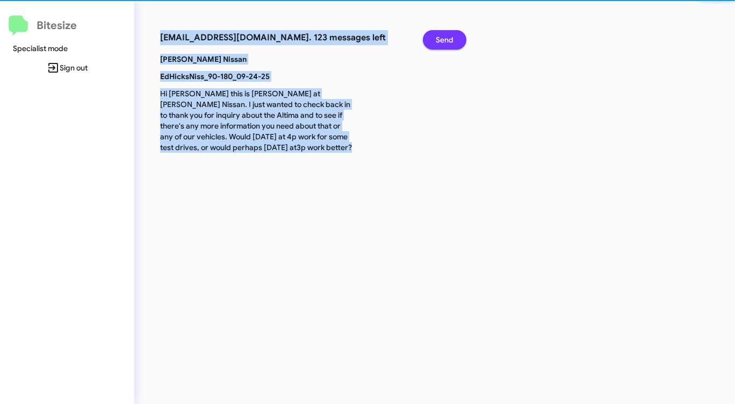
click at [446, 41] on span "Send" at bounding box center [445, 39] width 18 height 19
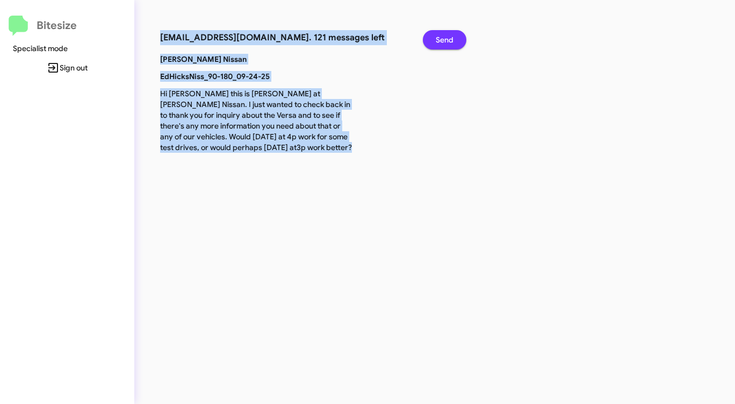
click at [446, 41] on span "Send" at bounding box center [445, 39] width 18 height 19
click at [445, 42] on span "Send" at bounding box center [445, 39] width 18 height 19
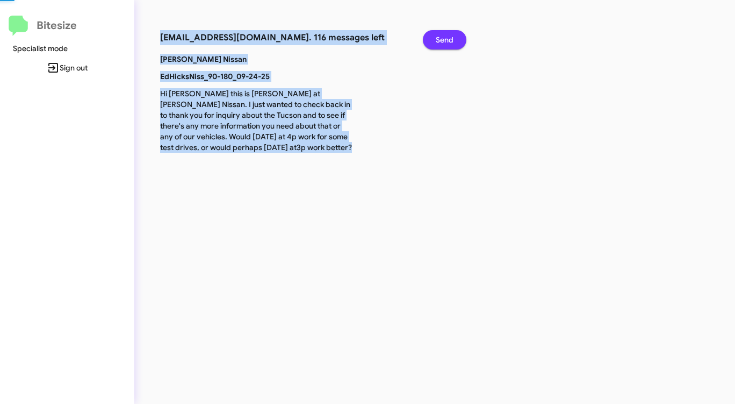
click at [445, 42] on span "Send" at bounding box center [445, 39] width 18 height 19
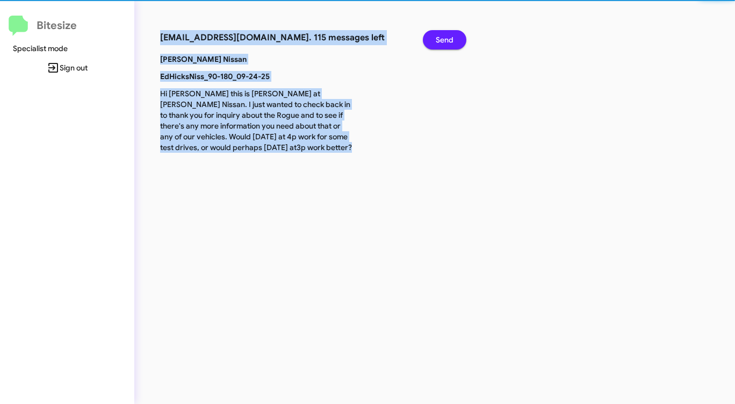
click at [445, 42] on span "Send" at bounding box center [445, 39] width 18 height 19
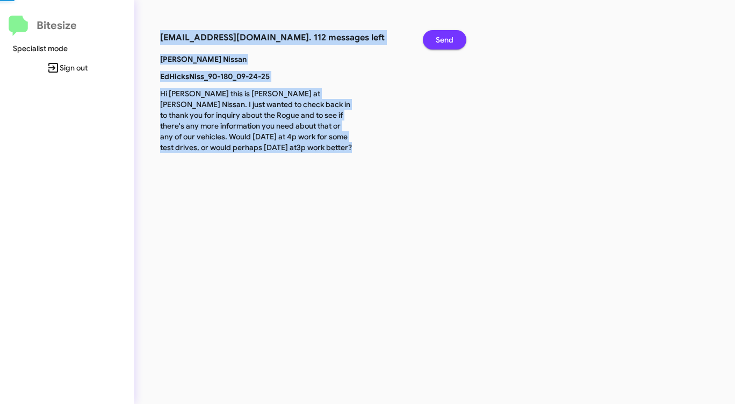
click at [445, 42] on span "Send" at bounding box center [445, 39] width 18 height 19
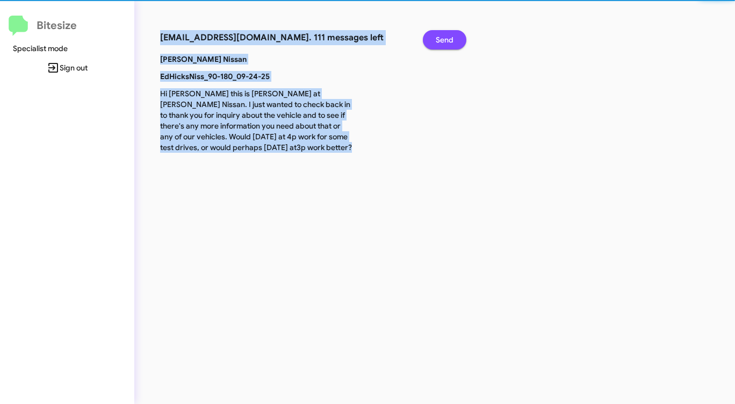
click at [445, 42] on span "Send" at bounding box center [445, 39] width 18 height 19
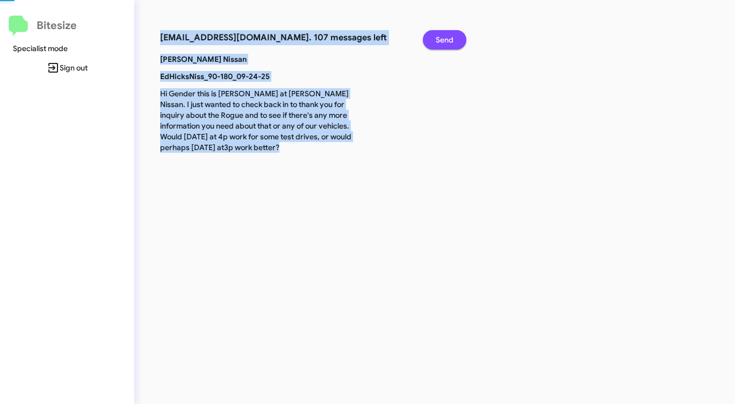
click at [445, 42] on span "Send" at bounding box center [445, 39] width 18 height 19
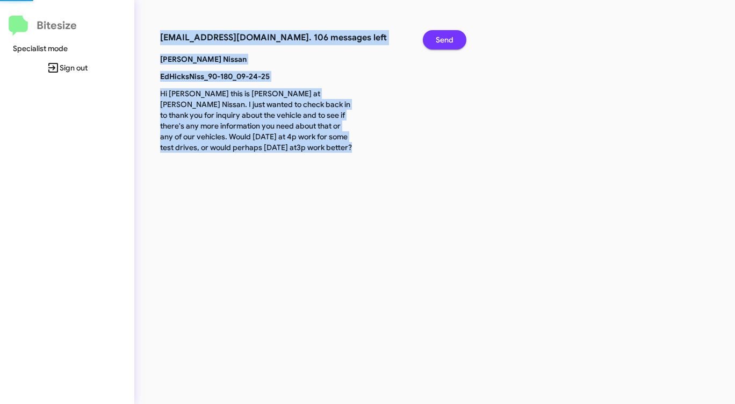
click at [445, 42] on span "Send" at bounding box center [445, 39] width 18 height 19
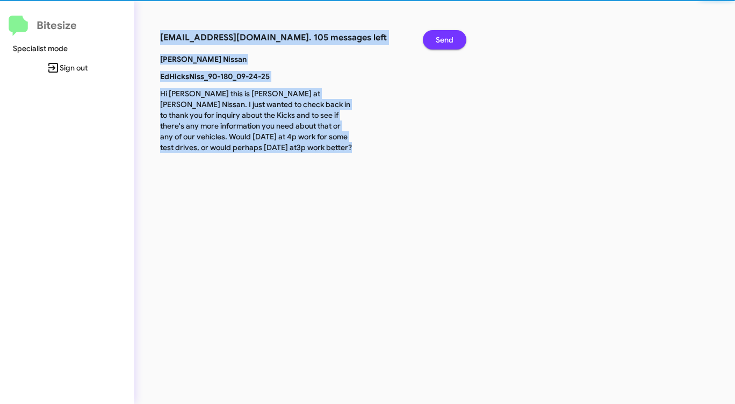
click at [445, 42] on span "Send" at bounding box center [445, 39] width 18 height 19
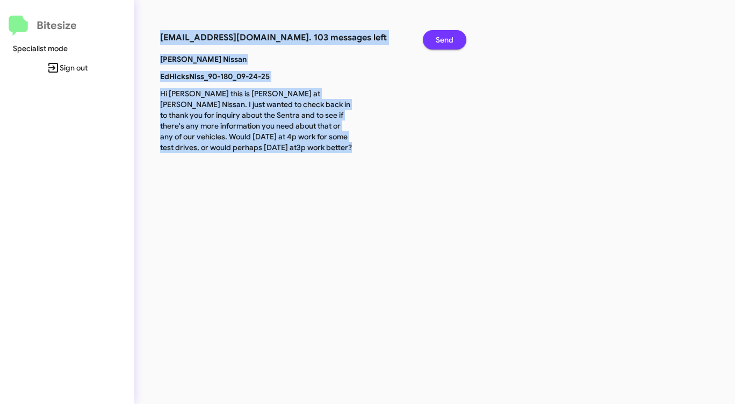
click at [445, 42] on span "Send" at bounding box center [445, 39] width 18 height 19
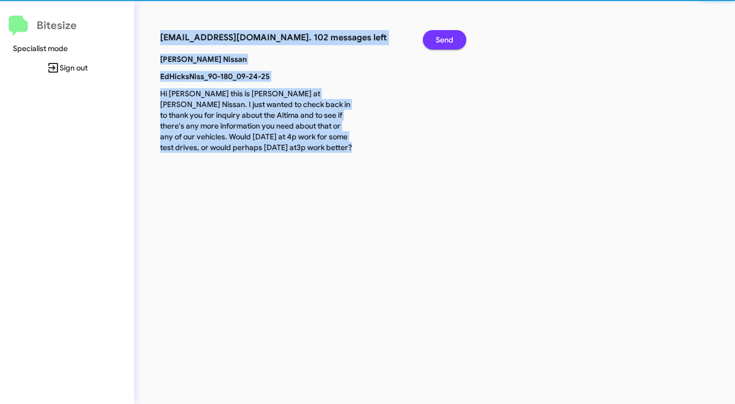
click at [445, 42] on span "Send" at bounding box center [445, 39] width 18 height 19
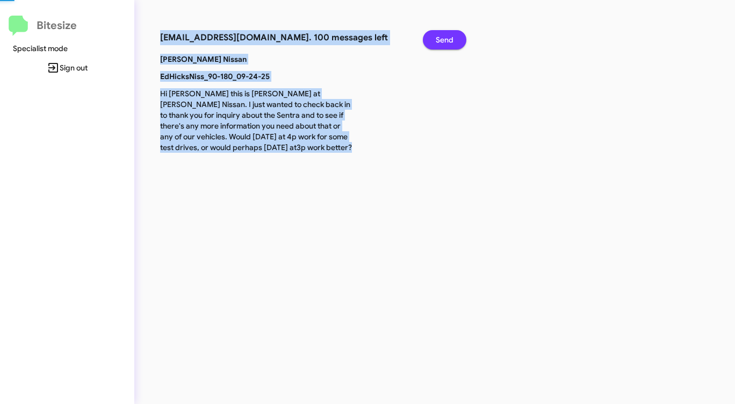
click at [445, 42] on span "Send" at bounding box center [445, 39] width 18 height 19
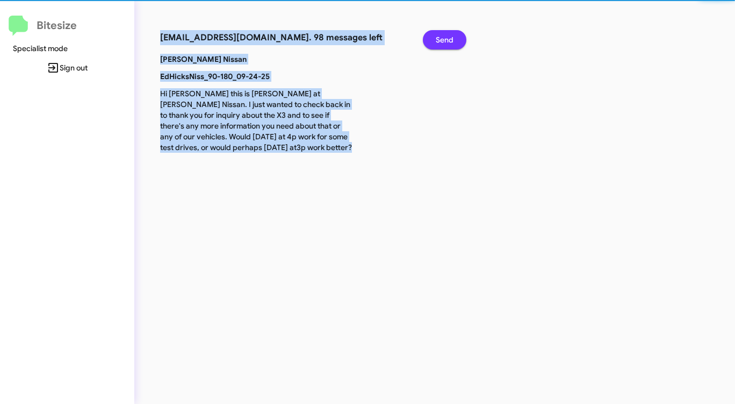
click at [445, 42] on span "Send" at bounding box center [445, 39] width 18 height 19
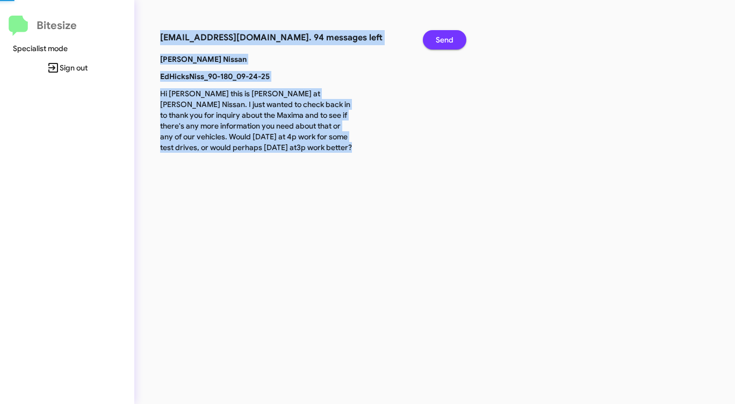
click at [445, 42] on span "Send" at bounding box center [445, 39] width 18 height 19
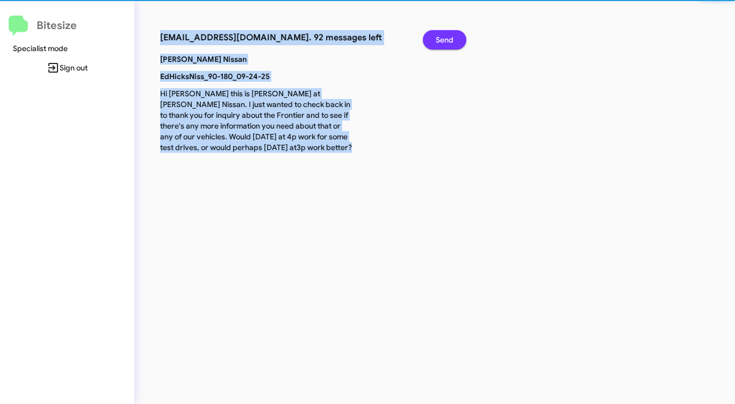
click at [445, 42] on span "Send" at bounding box center [445, 39] width 18 height 19
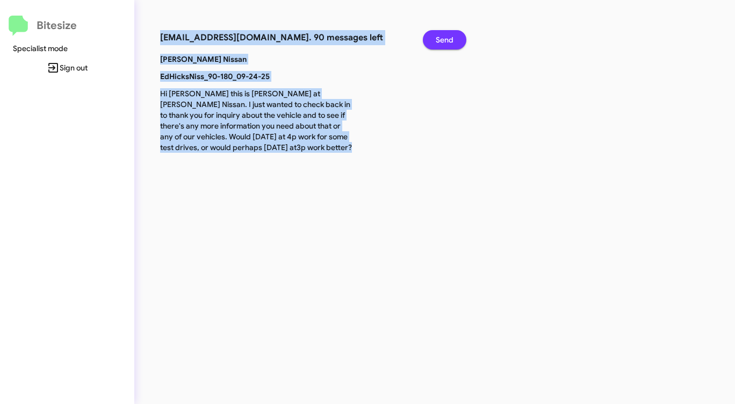
click at [445, 42] on span "Send" at bounding box center [445, 39] width 18 height 19
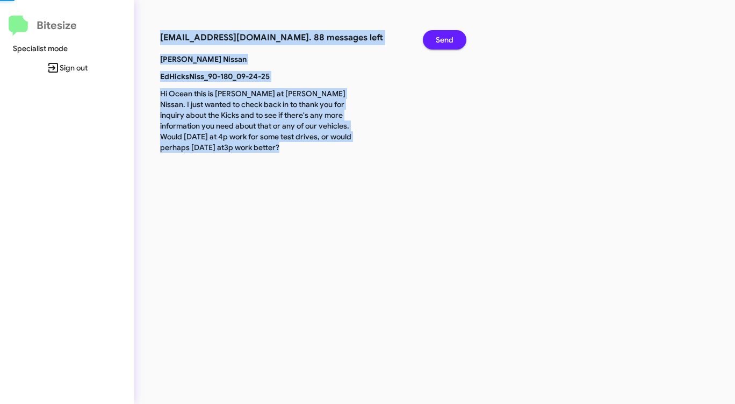
click at [445, 42] on span "Send" at bounding box center [445, 39] width 18 height 19
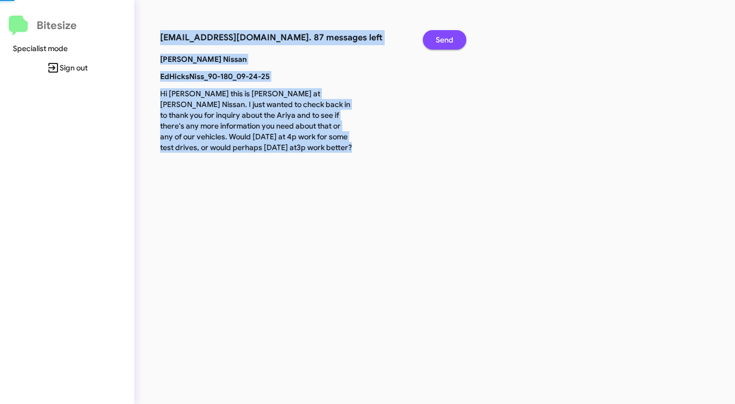
click at [445, 42] on span "Send" at bounding box center [445, 39] width 18 height 19
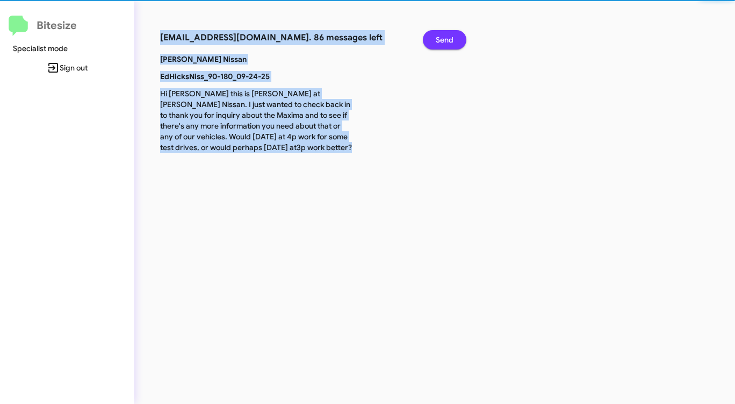
click at [445, 42] on span "Send" at bounding box center [445, 39] width 18 height 19
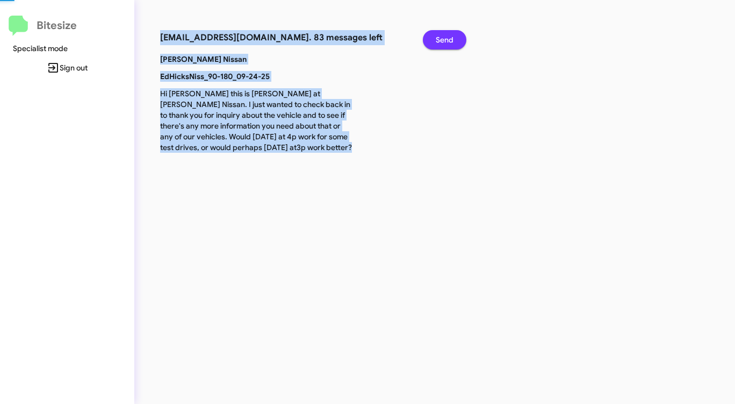
click at [445, 42] on span "Send" at bounding box center [445, 39] width 18 height 19
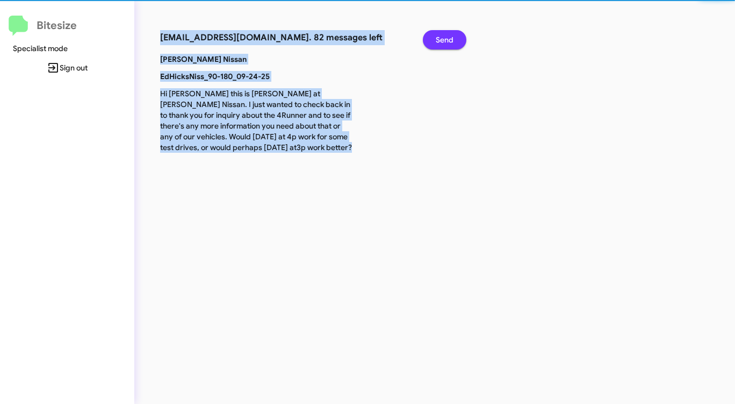
click at [445, 42] on span "Send" at bounding box center [445, 39] width 18 height 19
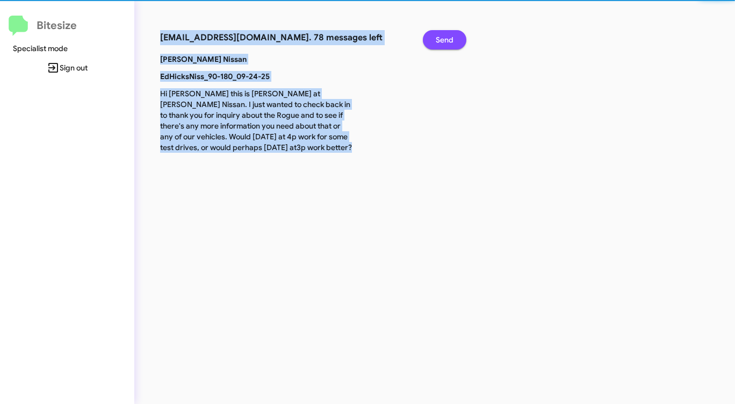
click at [445, 42] on span "Send" at bounding box center [445, 39] width 18 height 19
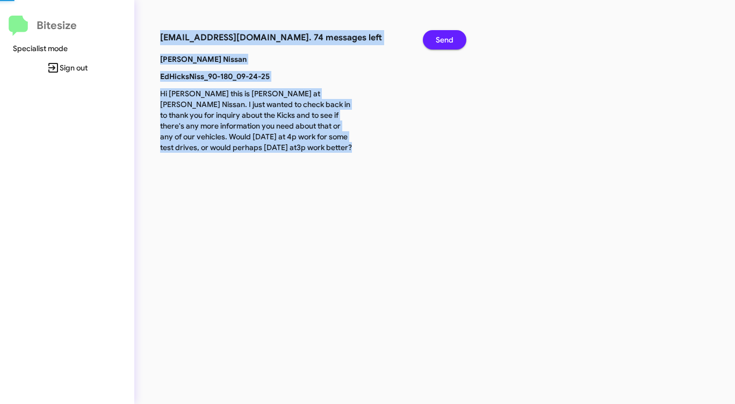
click at [445, 42] on span "Send" at bounding box center [445, 39] width 18 height 19
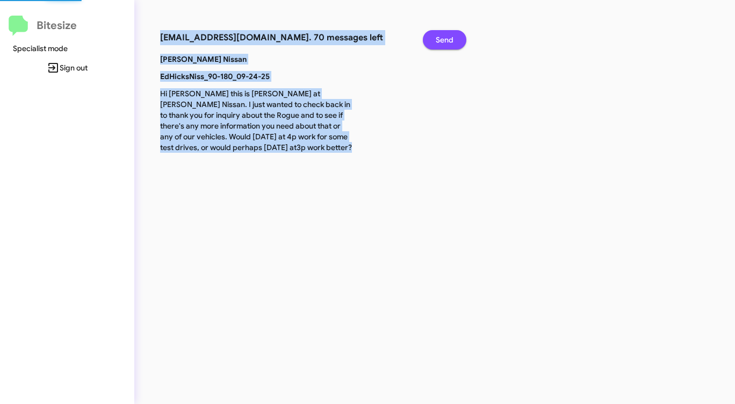
click at [445, 42] on span "Send" at bounding box center [445, 39] width 18 height 19
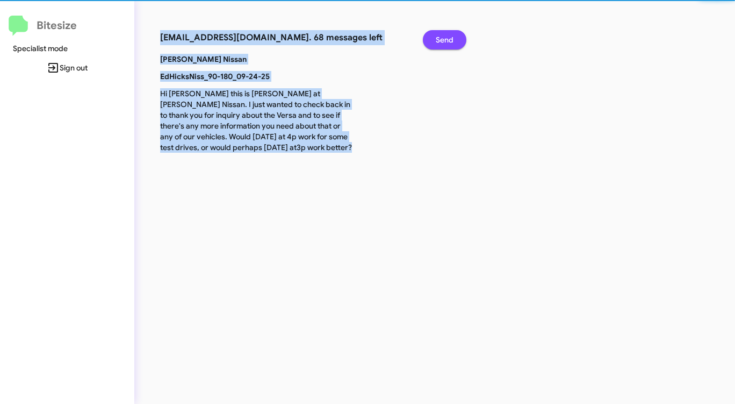
click at [445, 42] on span "Send" at bounding box center [445, 39] width 18 height 19
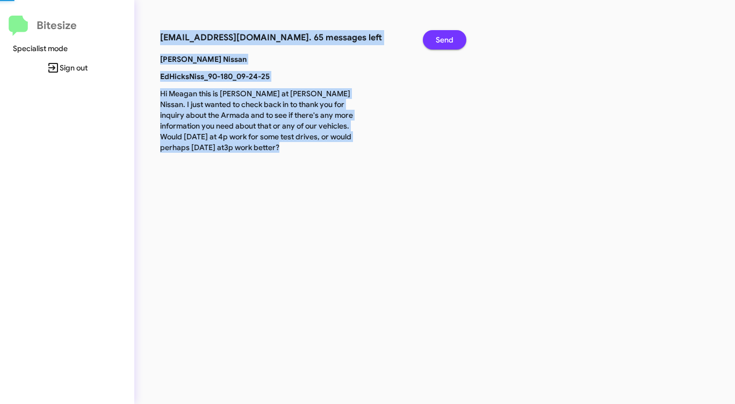
click at [445, 42] on span "Send" at bounding box center [445, 39] width 18 height 19
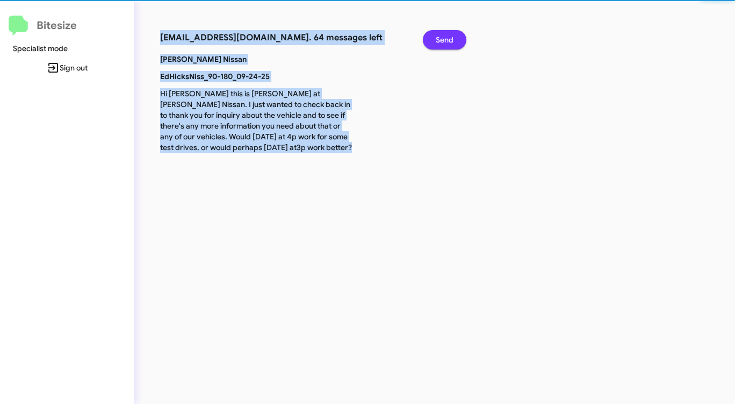
click at [445, 42] on span "Send" at bounding box center [445, 39] width 18 height 19
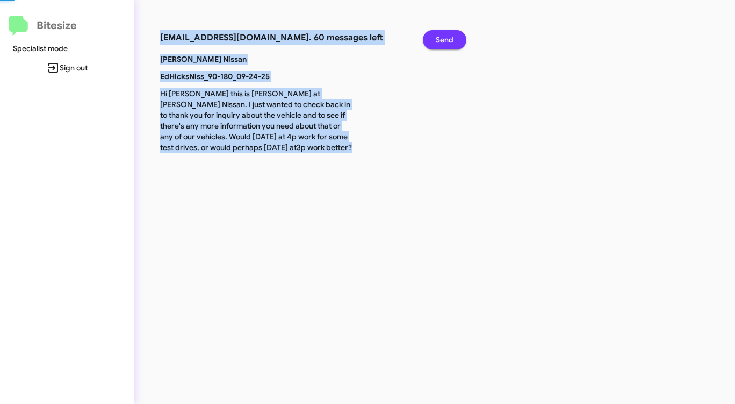
click at [445, 42] on span "Send" at bounding box center [445, 39] width 18 height 19
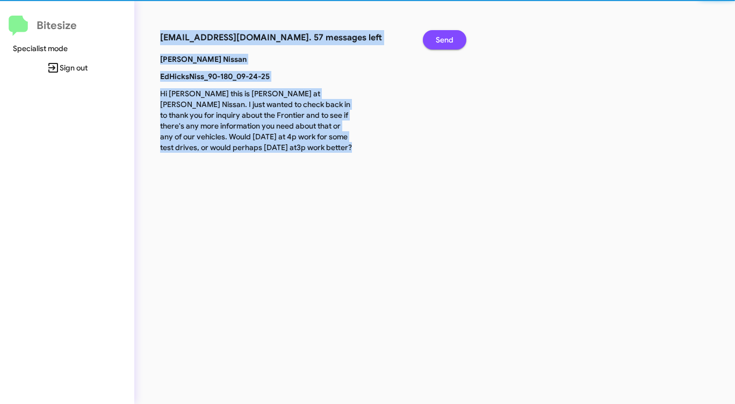
click at [445, 42] on span "Send" at bounding box center [445, 39] width 18 height 19
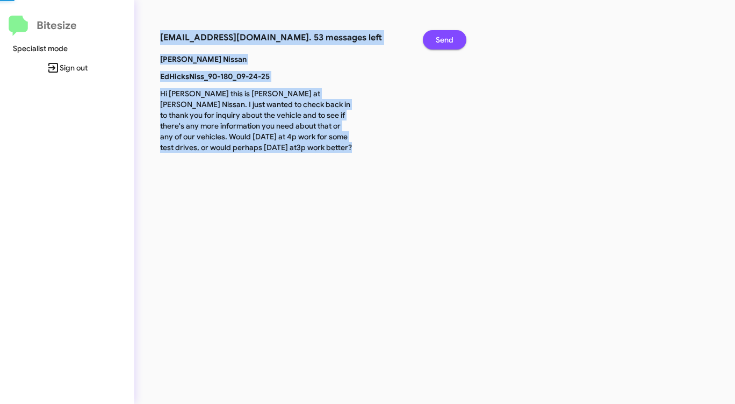
click at [445, 42] on span "Send" at bounding box center [445, 39] width 18 height 19
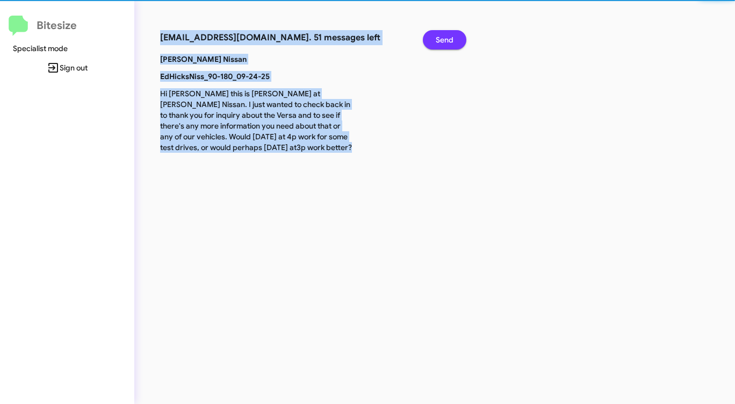
click at [445, 42] on span "Send" at bounding box center [445, 39] width 18 height 19
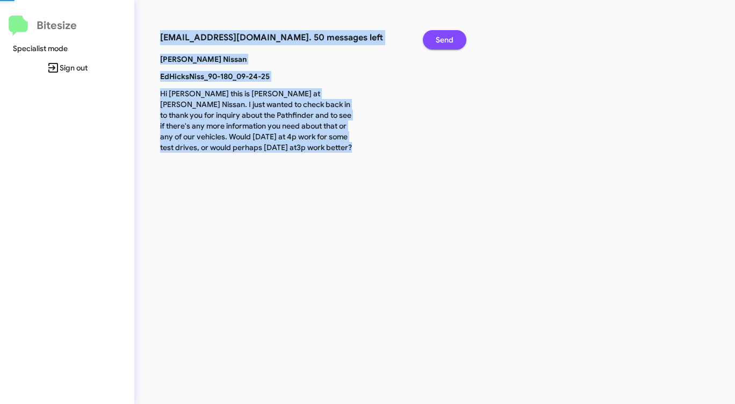
click at [445, 42] on span "Send" at bounding box center [445, 39] width 18 height 19
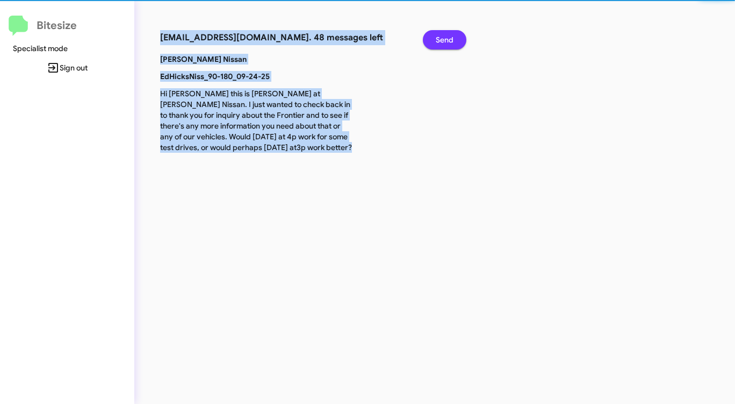
click at [445, 42] on span "Send" at bounding box center [445, 39] width 18 height 19
